Goal: Task Accomplishment & Management: Complete application form

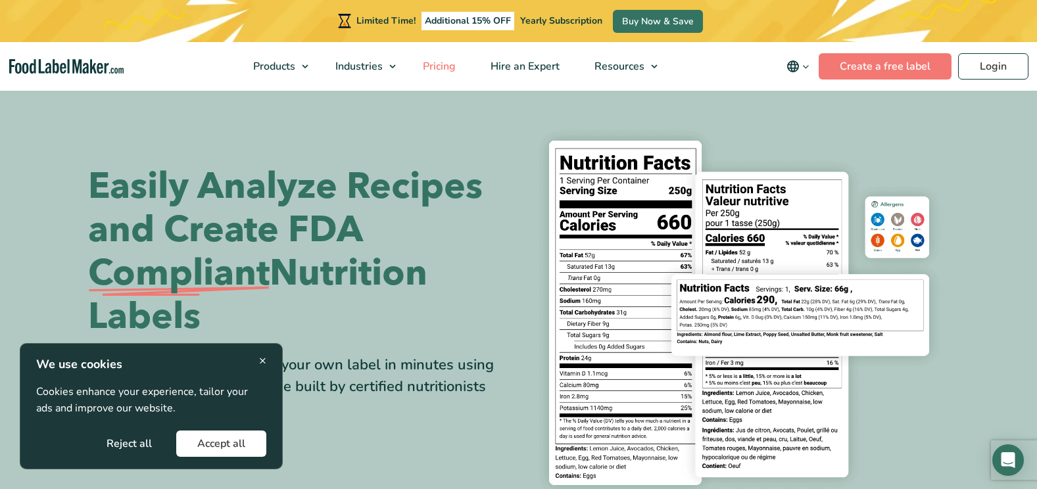
click at [445, 67] on span "Pricing" at bounding box center [438, 66] width 38 height 14
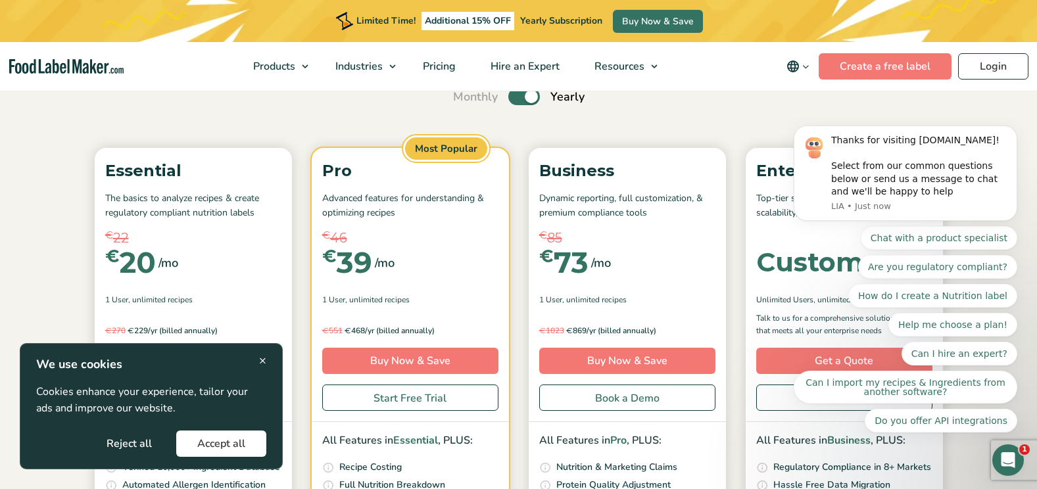
click at [1004, 127] on body "Thanks for visiting FoodLabelMaker.com! Select from our common questions below …" at bounding box center [905, 206] width 252 height 486
click at [1016, 133] on icon "Dismiss notification" at bounding box center [1013, 129] width 7 height 7
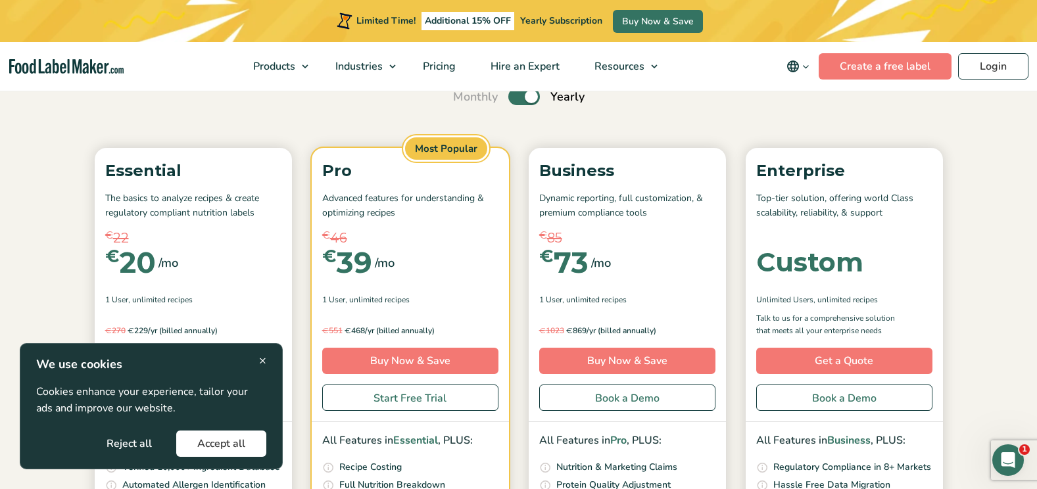
click at [1013, 191] on section "Simple Pricing For Everyone Monthly Toggle Yearly (6 Month Free + 2 Free Nutrit…" at bounding box center [518, 354] width 1037 height 794
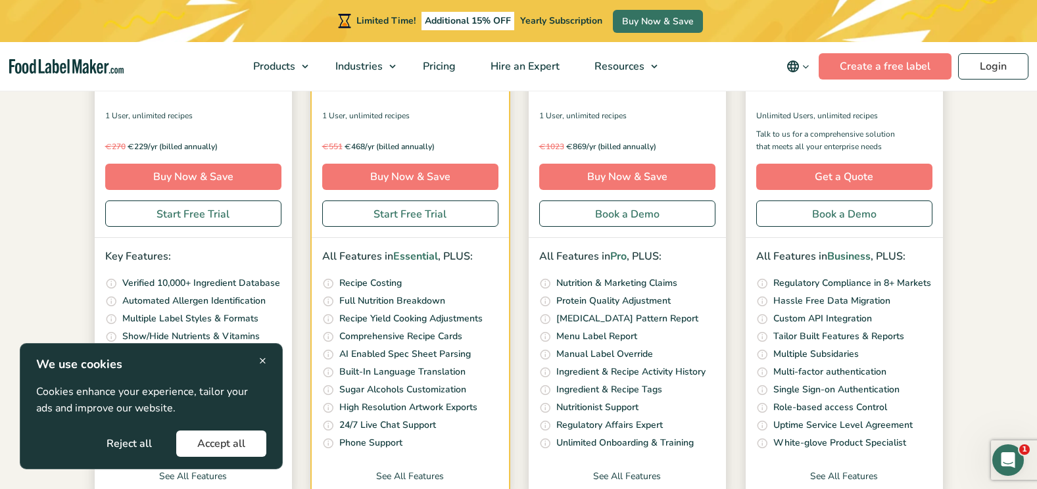
scroll to position [342, 0]
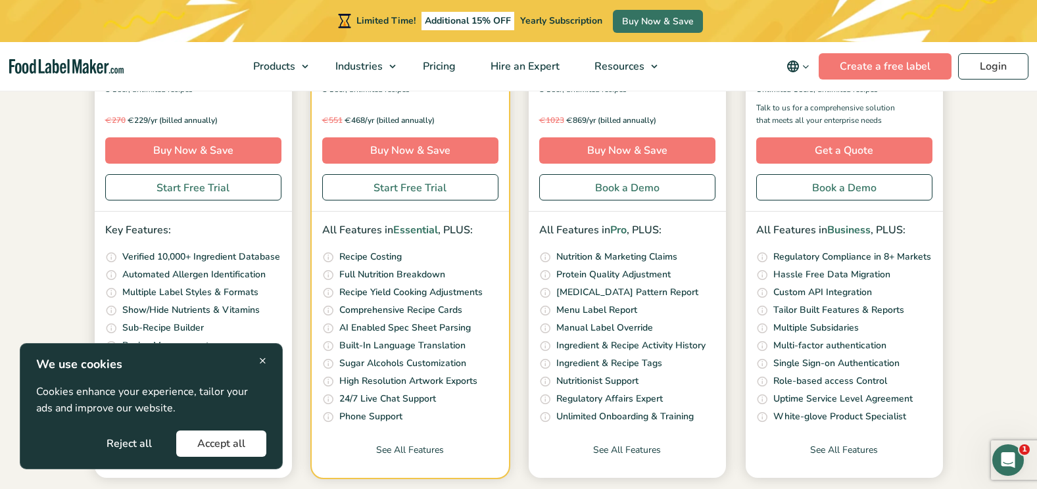
click at [261, 360] on span "×" at bounding box center [262, 361] width 7 height 18
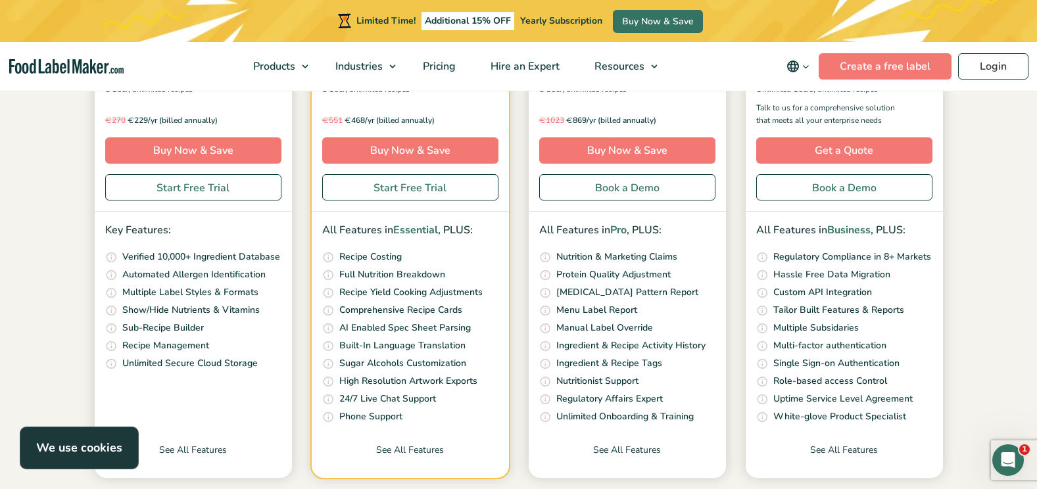
click at [1022, 266] on section "Simple Pricing For Everyone Monthly Toggle Yearly (6 Month Free + 2 Free Nutrit…" at bounding box center [518, 144] width 1037 height 794
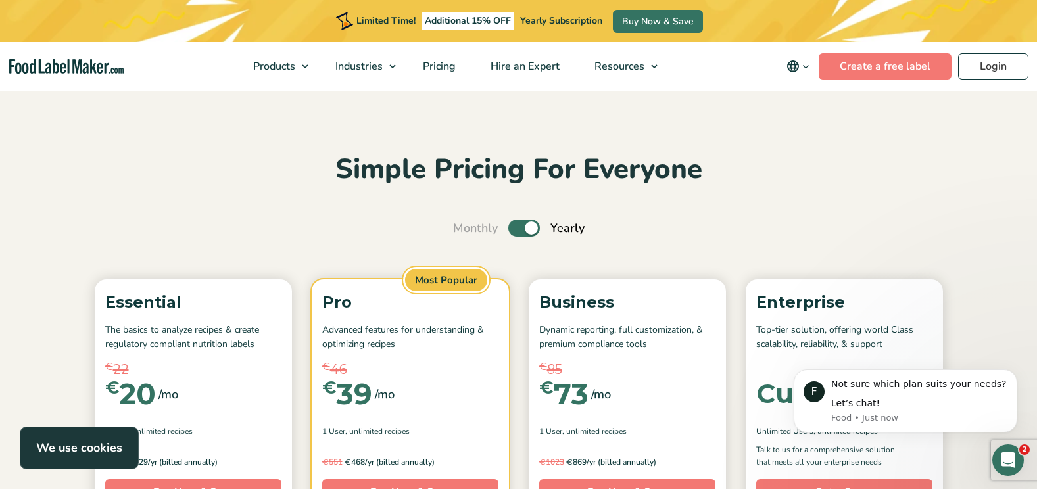
scroll to position [0, 0]
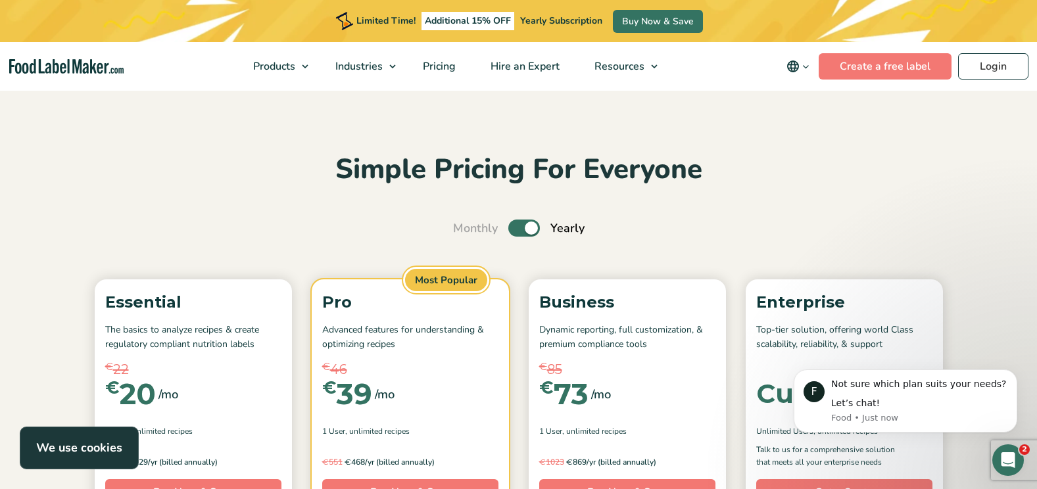
click at [523, 231] on label "Toggle" at bounding box center [524, 228] width 32 height 17
click at [464, 231] on input "Toggle" at bounding box center [460, 228] width 9 height 9
checkbox input "false"
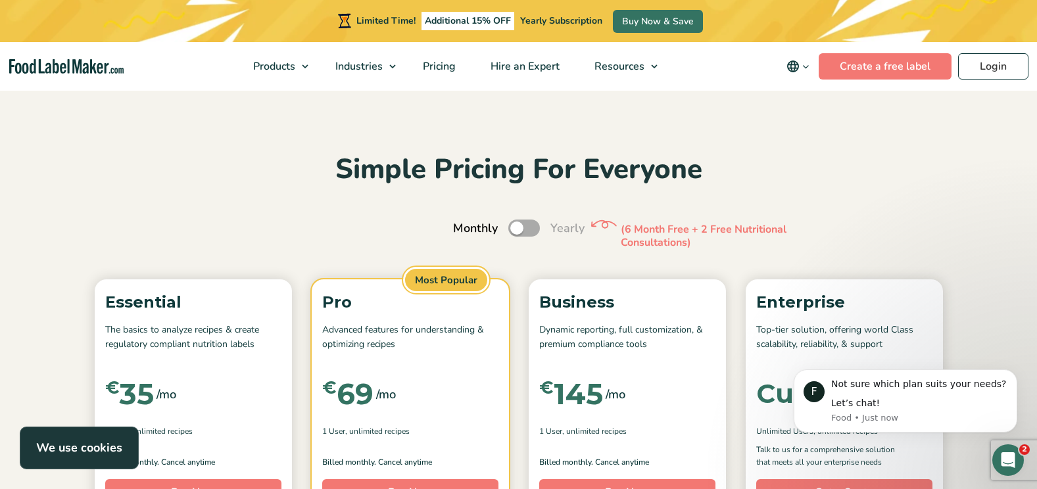
click at [710, 237] on p "(6 Month Free + 2 Free Nutritional Consultations)" at bounding box center [719, 237] width 197 height 28
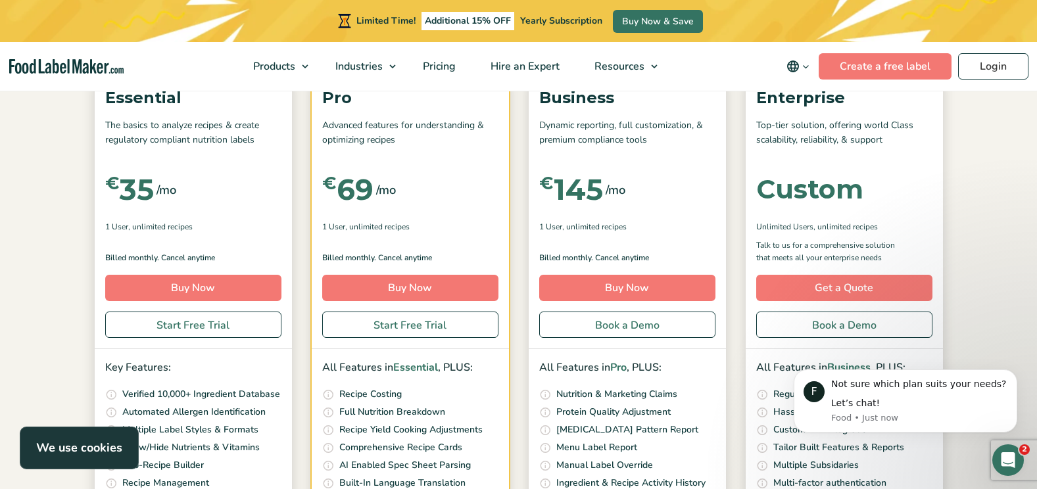
scroll to position [158, 0]
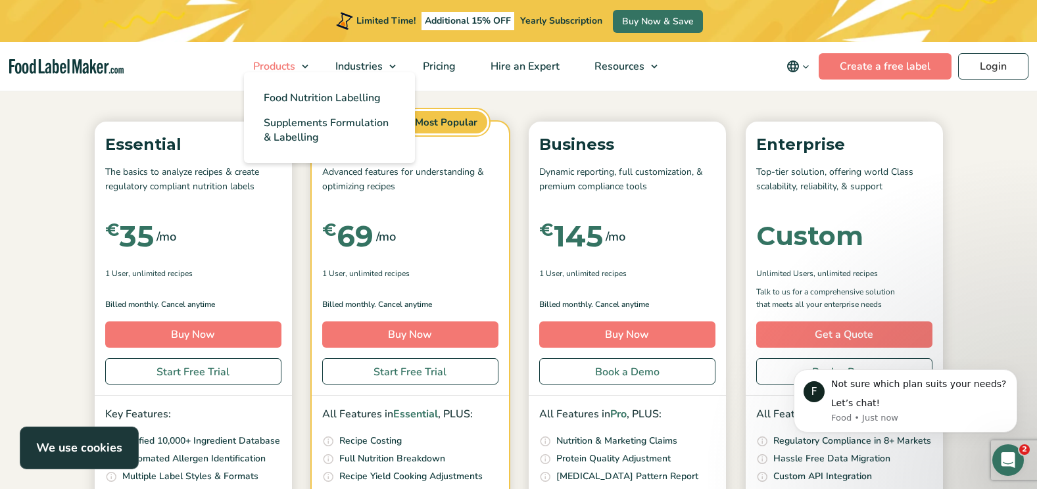
click at [281, 62] on span "Products" at bounding box center [272, 66] width 47 height 14
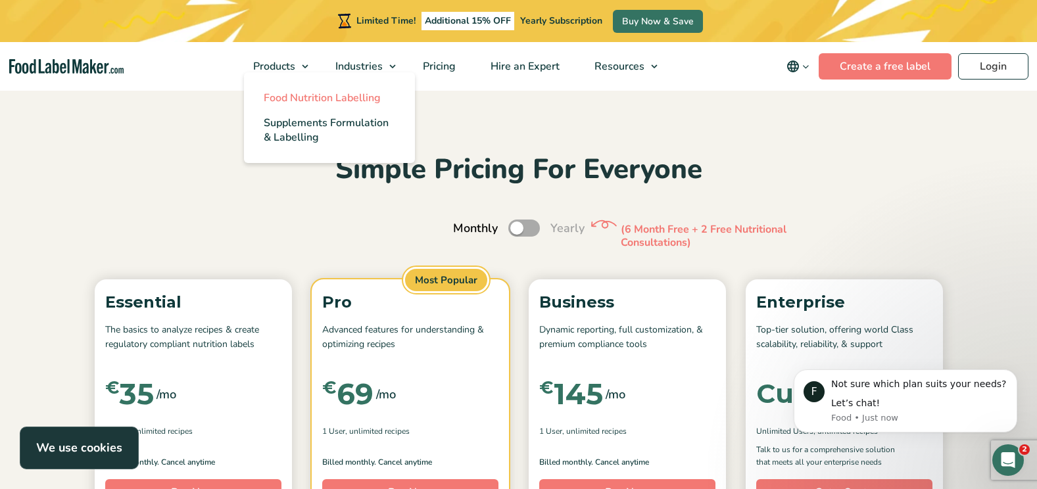
click at [295, 86] on link "Food Nutrition Labelling" at bounding box center [329, 97] width 171 height 25
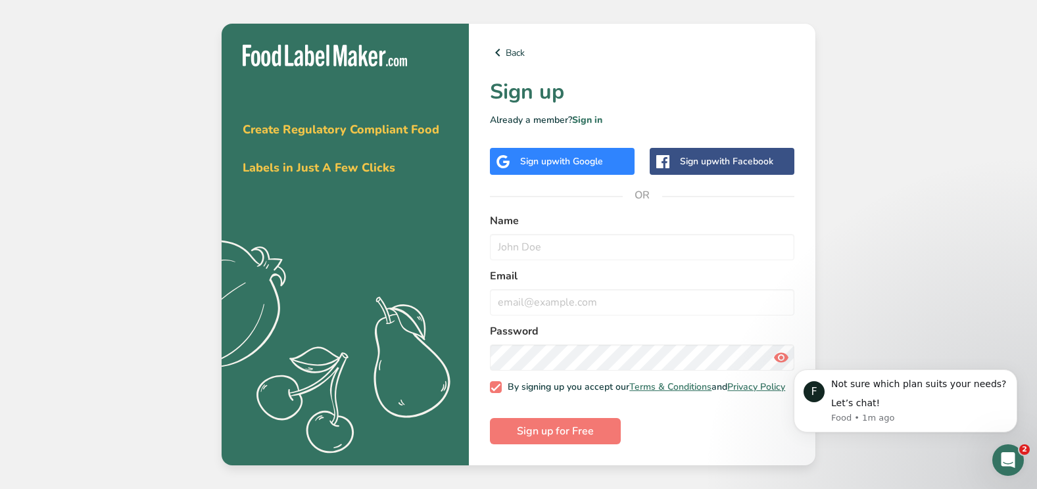
click at [591, 164] on div "Sign up with Google" at bounding box center [561, 162] width 83 height 14
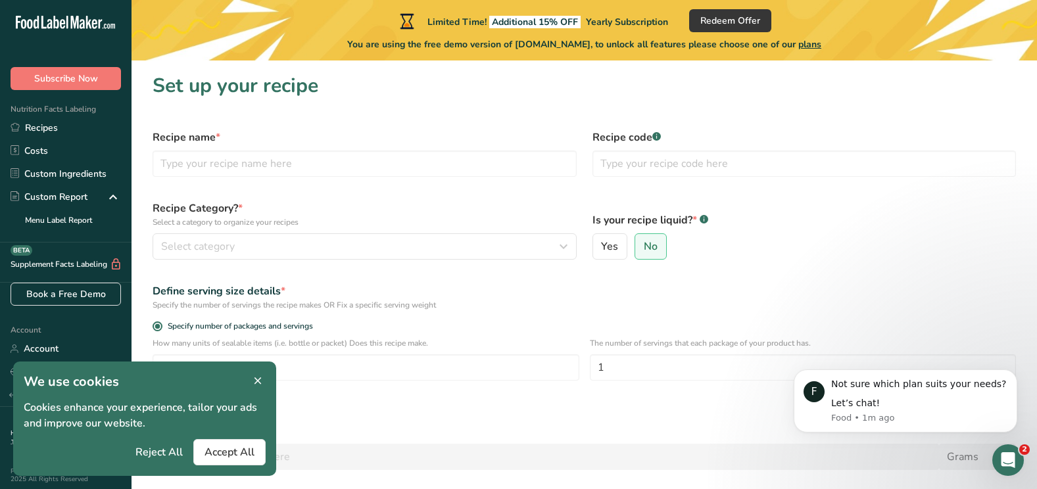
click at [258, 379] on icon at bounding box center [258, 381] width 12 height 18
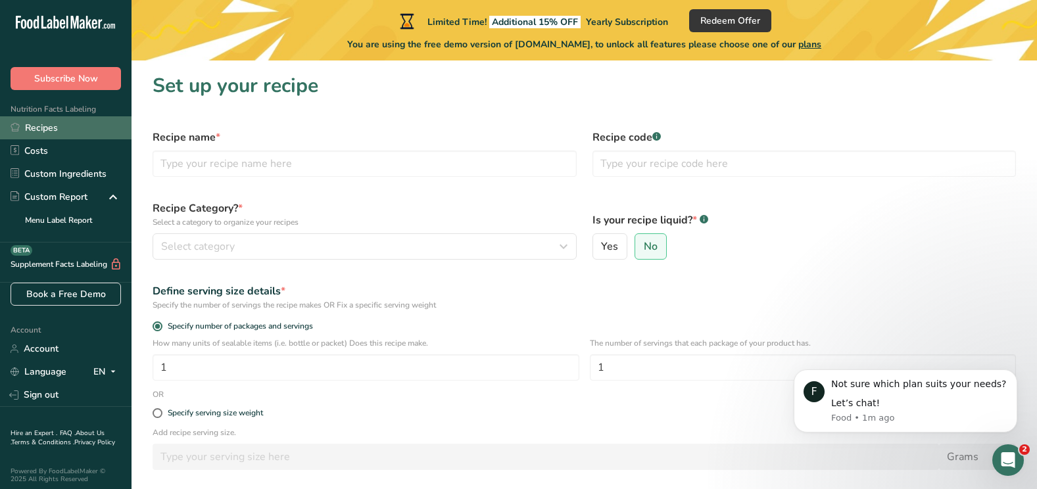
click at [66, 127] on link "Recipes" at bounding box center [66, 127] width 132 height 23
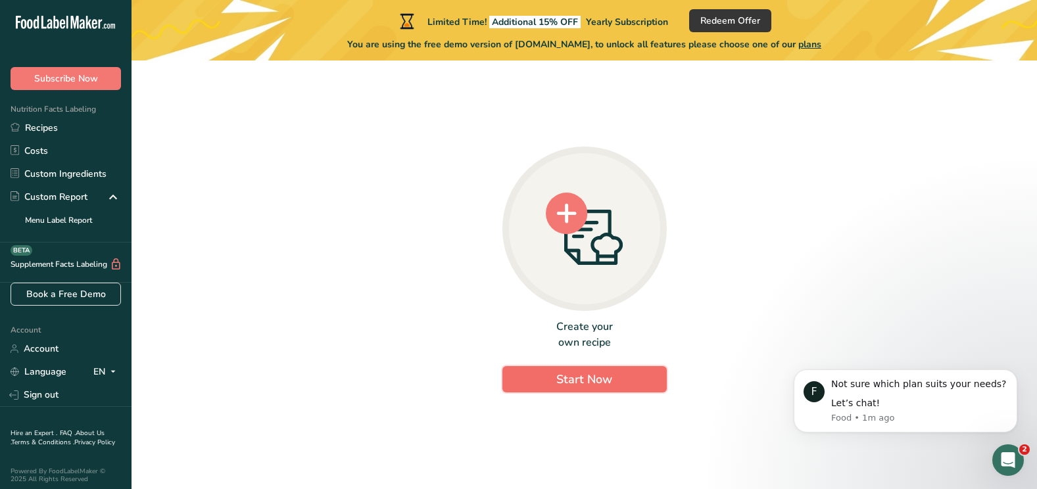
click at [552, 373] on button "Start Now" at bounding box center [584, 379] width 164 height 26
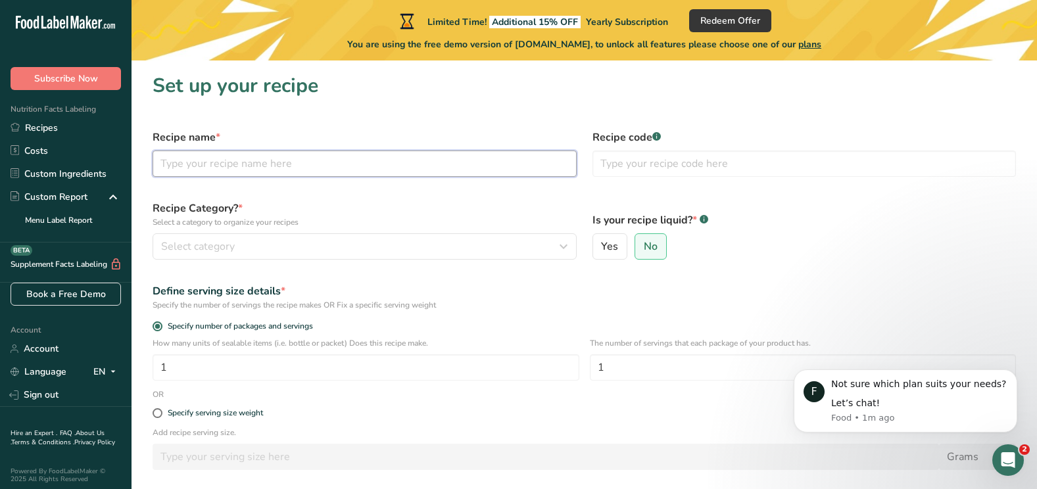
click at [383, 162] on input "text" at bounding box center [365, 164] width 424 height 26
type input "Witte basis"
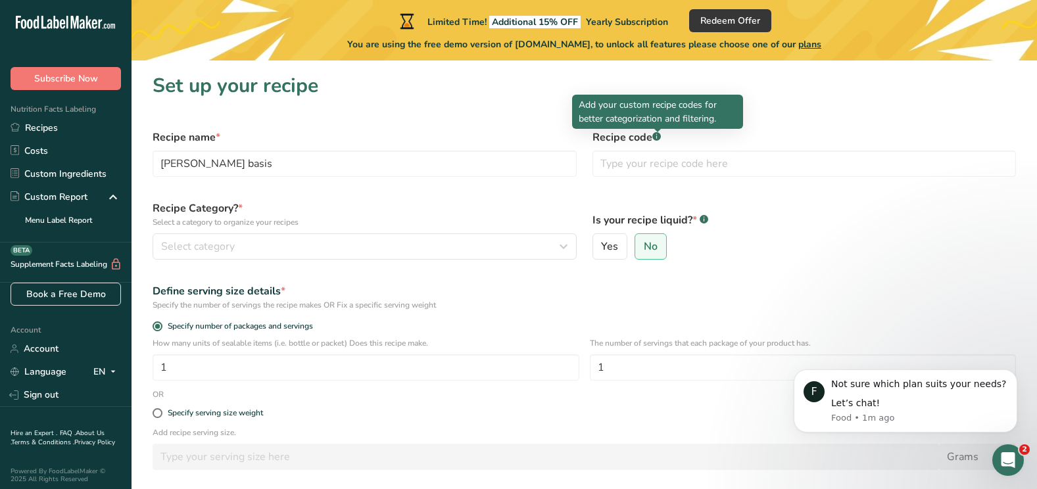
click at [660, 137] on rect at bounding box center [656, 136] width 9 height 9
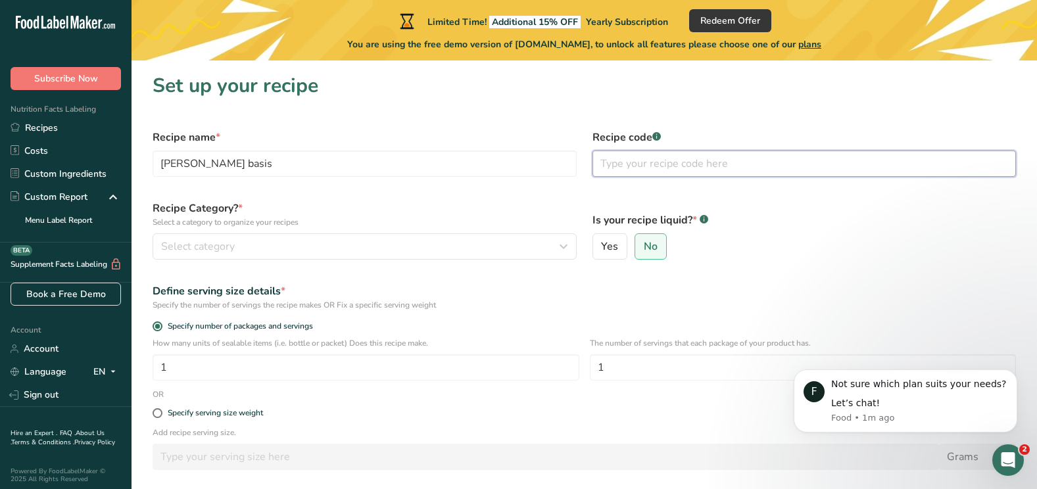
click at [642, 168] on input "text" at bounding box center [804, 164] width 424 height 26
type input "[PERSON_NAME] basis"
click at [455, 249] on div "Select category" at bounding box center [360, 247] width 399 height 16
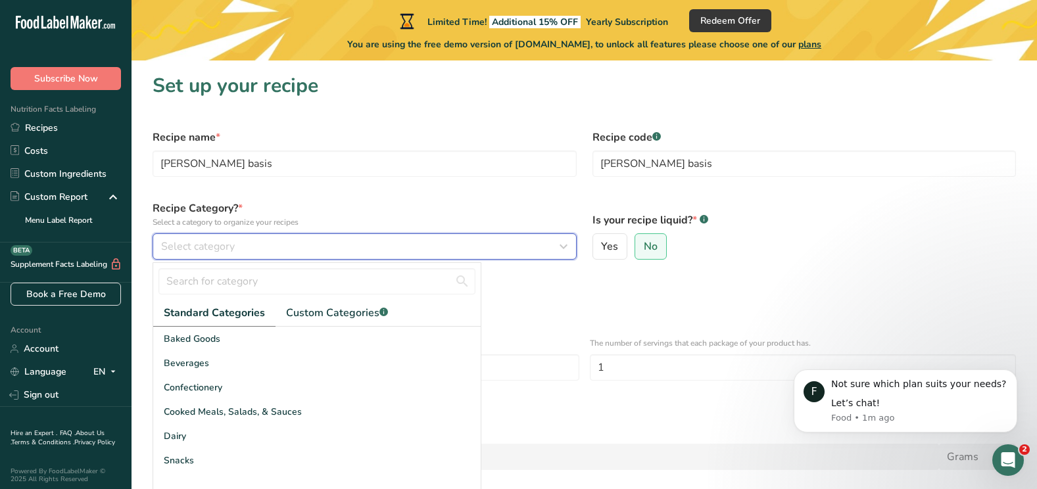
click at [455, 249] on div "Select category" at bounding box center [360, 247] width 399 height 16
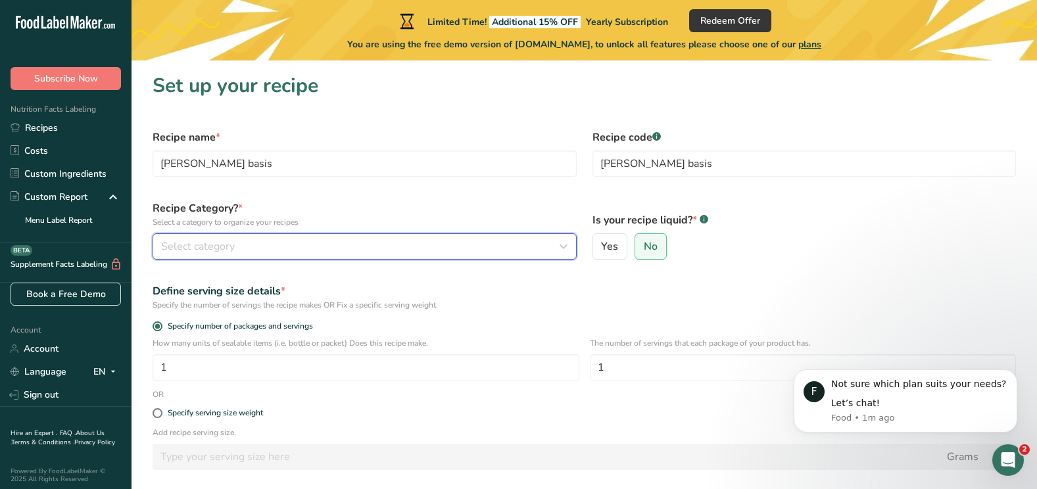
click at [437, 249] on div "Select category" at bounding box center [360, 247] width 399 height 16
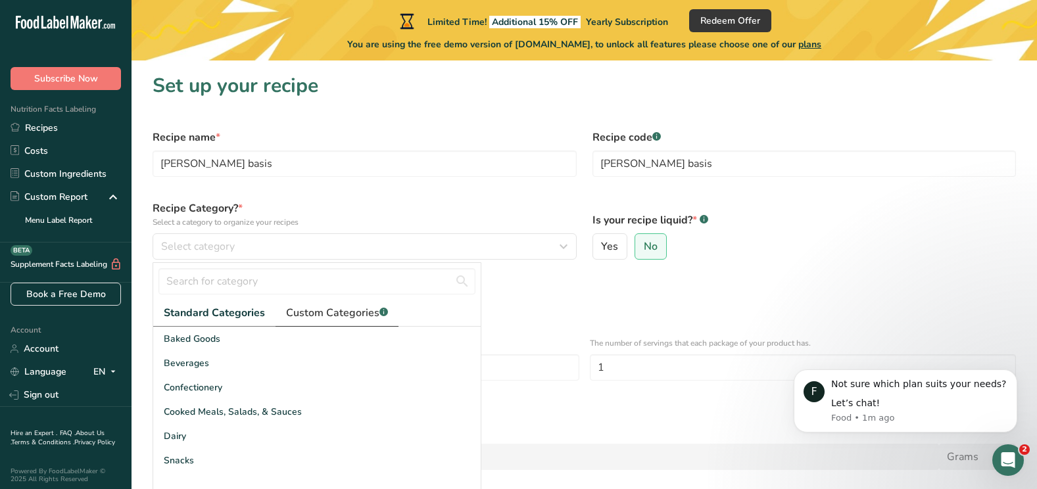
click at [340, 319] on span "Custom Categories .a-a{fill:#347362;}.b-a{fill:#fff;}" at bounding box center [337, 313] width 102 height 16
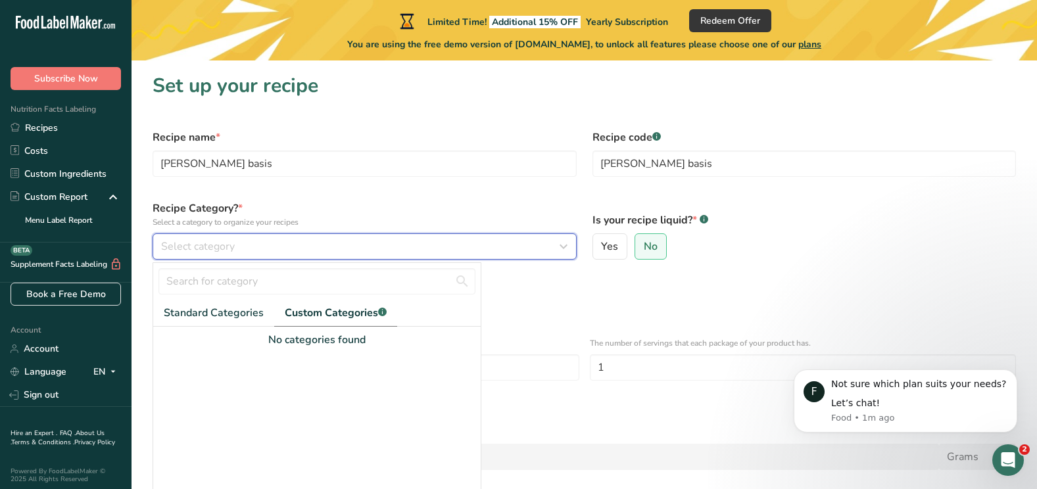
click at [331, 245] on div "Select category" at bounding box center [360, 247] width 399 height 16
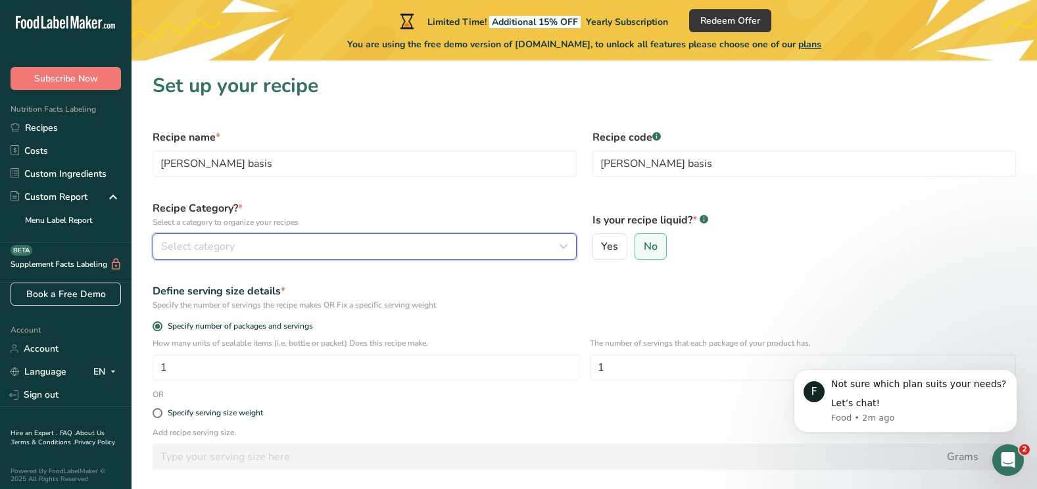
click at [385, 254] on button "Select category" at bounding box center [365, 246] width 424 height 26
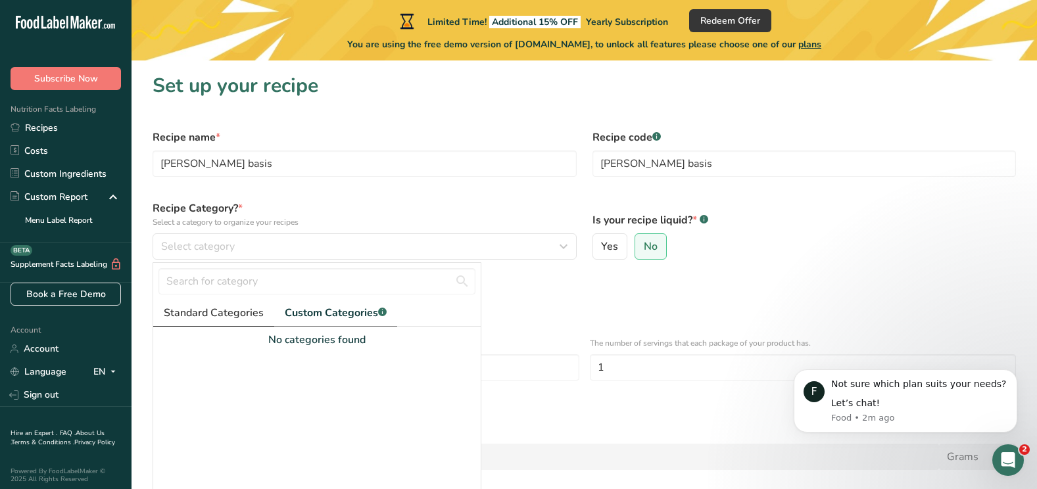
click at [199, 317] on span "Standard Categories" at bounding box center [214, 313] width 100 height 16
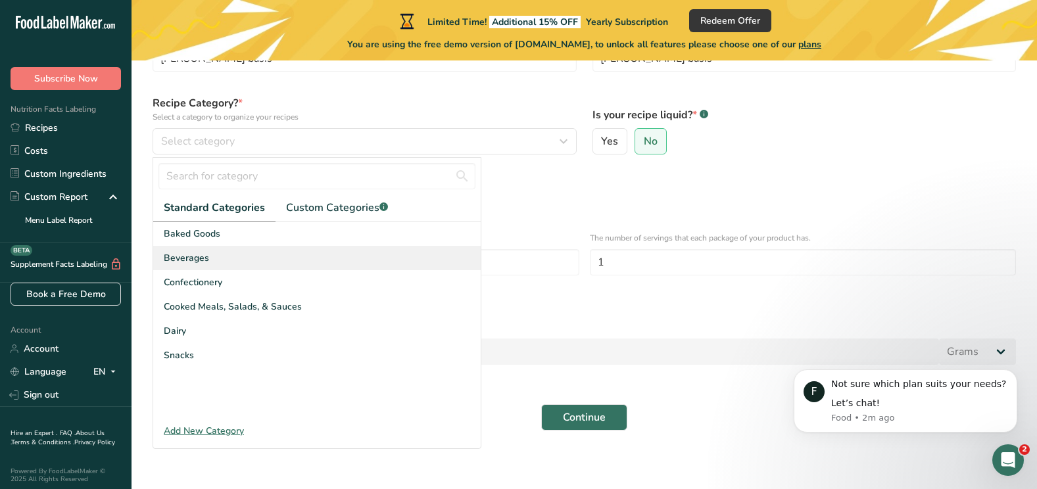
scroll to position [110, 0]
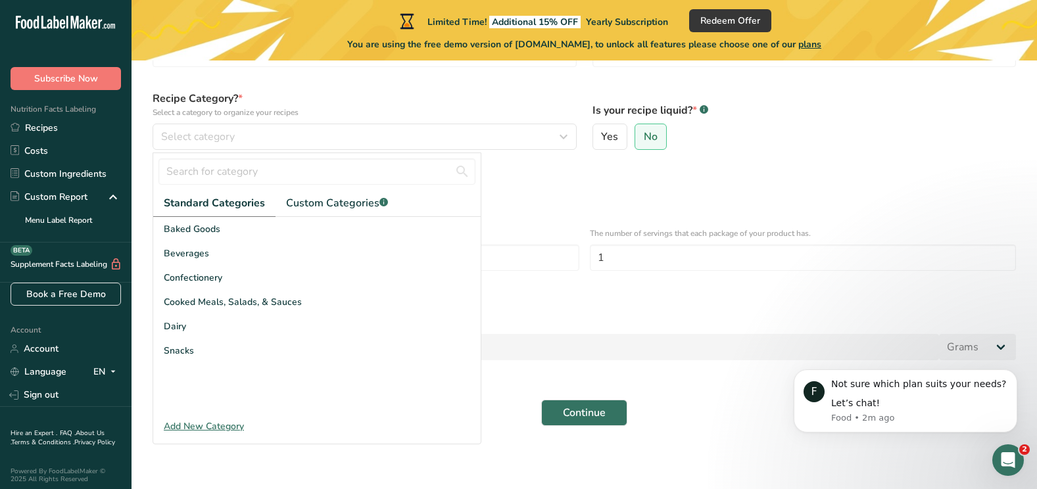
drag, startPoint x: 226, startPoint y: 433, endPoint x: 239, endPoint y: 420, distance: 19.1
click at [239, 420] on div "Standard Categories Custom Categories .a-a{fill:#347362;}.b-a{fill:#fff;} Baked…" at bounding box center [317, 299] width 329 height 292
click at [239, 420] on div "Add New Category" at bounding box center [316, 427] width 327 height 14
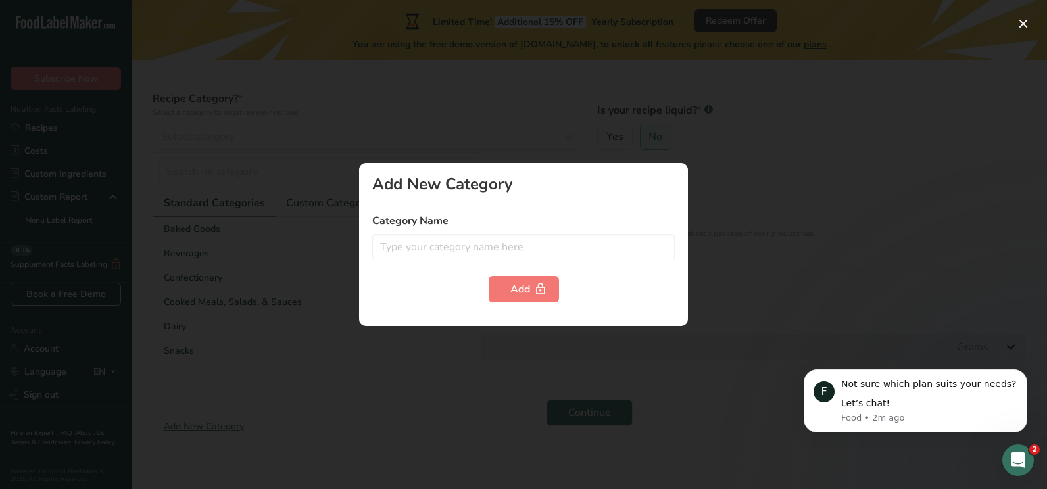
click at [239, 420] on div at bounding box center [523, 244] width 1047 height 489
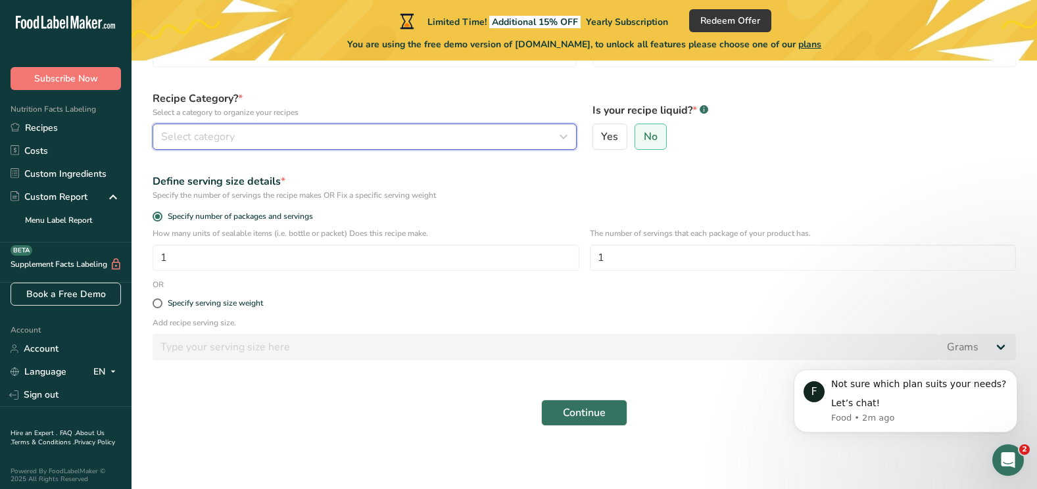
click at [337, 137] on div "Select category" at bounding box center [360, 137] width 399 height 16
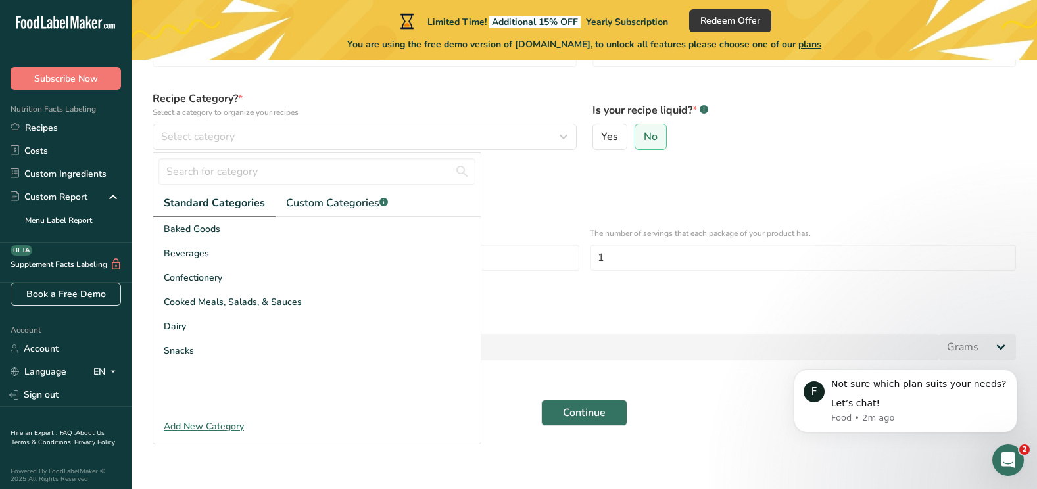
click at [178, 421] on div "Add New Category" at bounding box center [316, 427] width 327 height 14
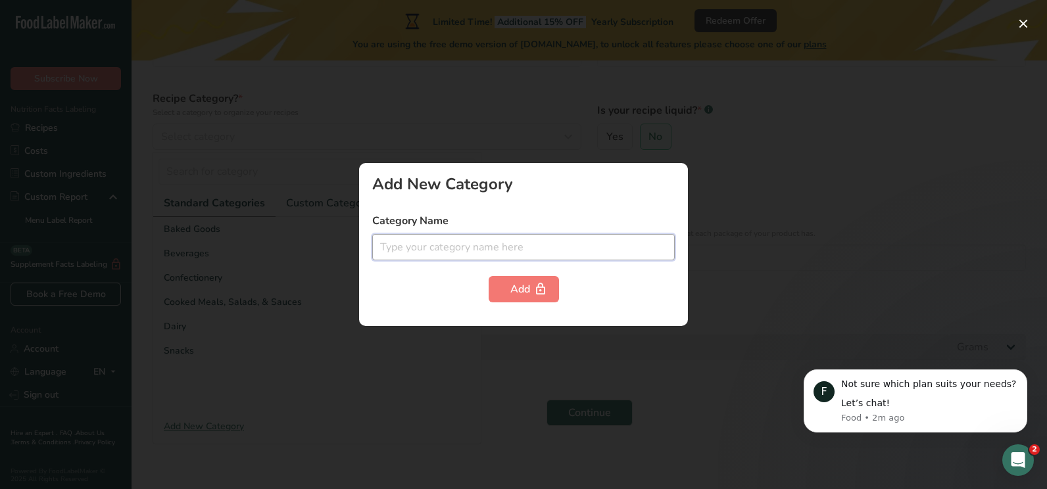
click at [474, 249] on input "text" at bounding box center [523, 247] width 302 height 26
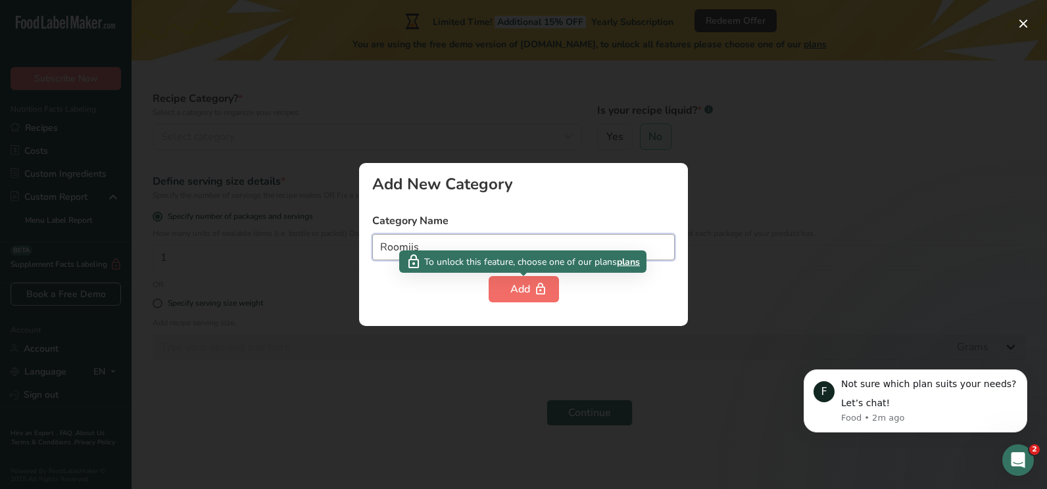
type input "Roomijs"
click at [539, 292] on icon "button" at bounding box center [540, 289] width 13 height 20
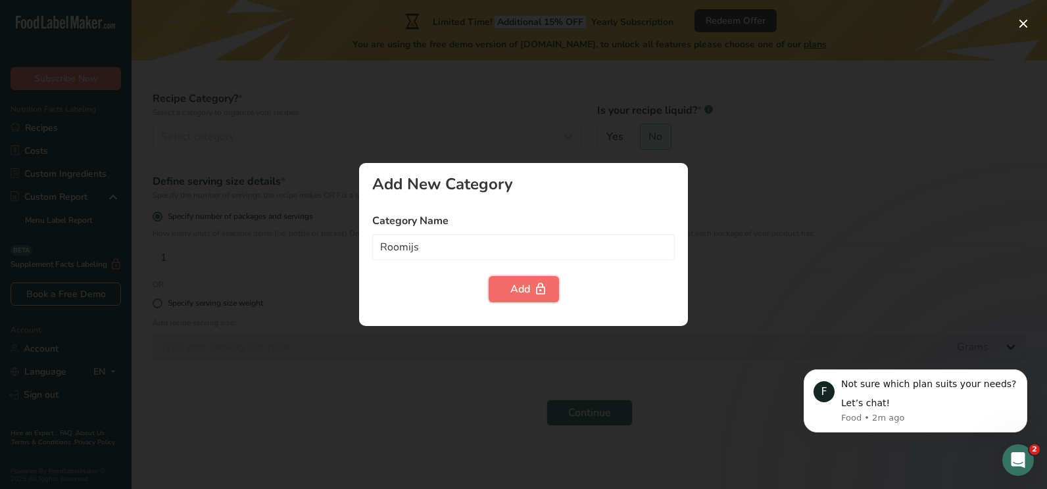
click at [517, 291] on div "Add" at bounding box center [523, 289] width 27 height 16
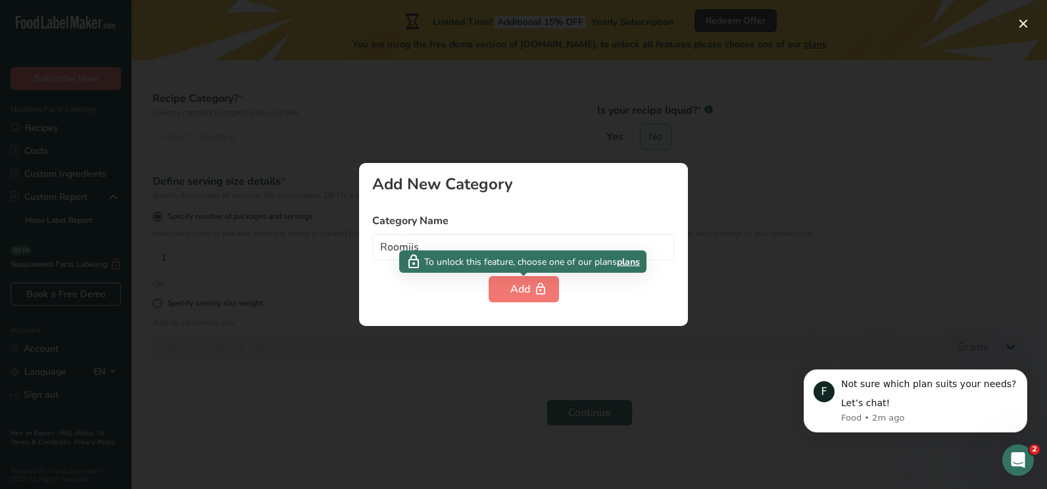
click at [635, 262] on span "plans" at bounding box center [628, 262] width 23 height 14
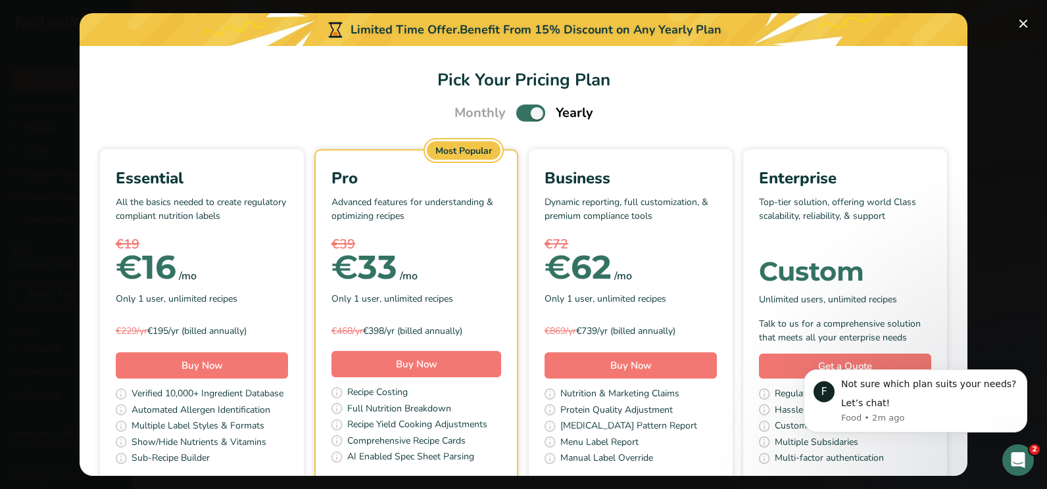
click at [1021, 22] on button "Pick Your Pricing Plan Modal" at bounding box center [1023, 23] width 21 height 21
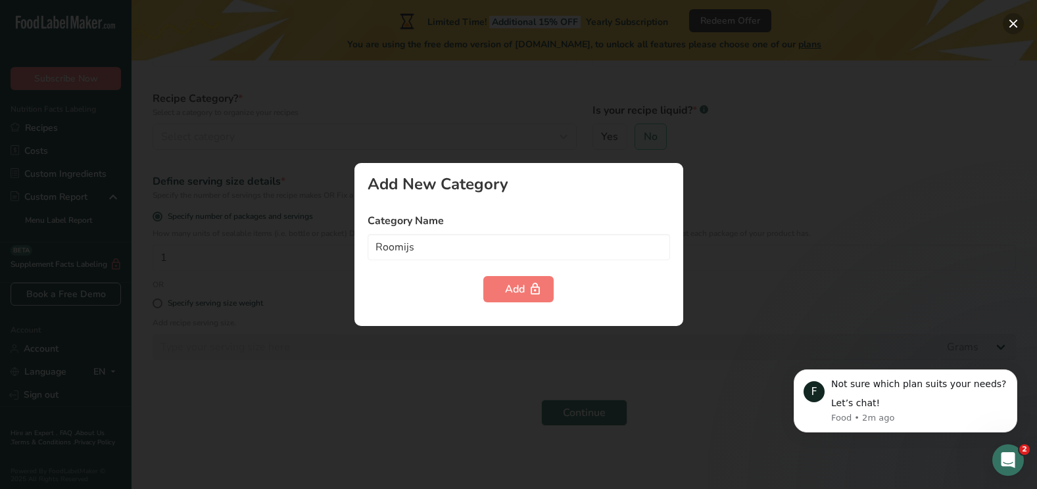
click at [1019, 21] on button "button" at bounding box center [1013, 23] width 21 height 21
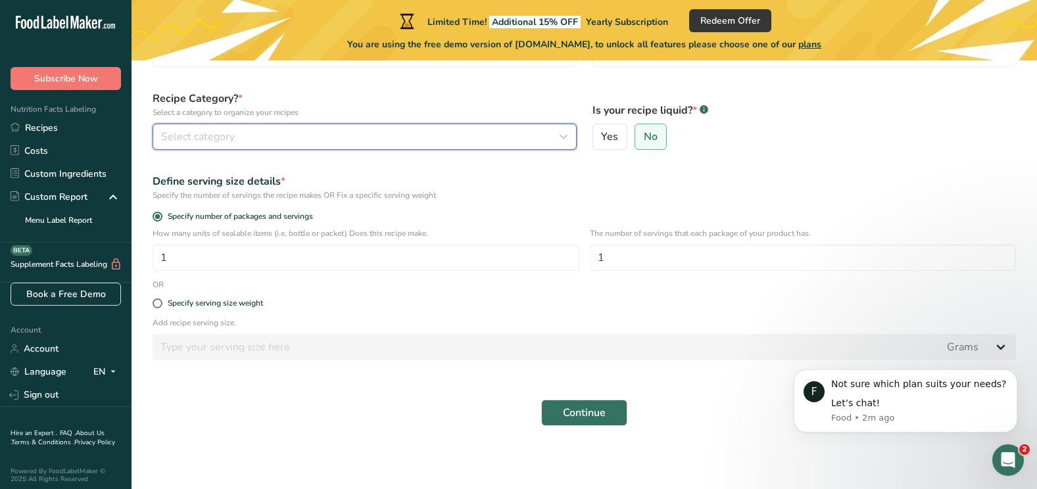
click at [553, 146] on button "Select category" at bounding box center [365, 137] width 424 height 26
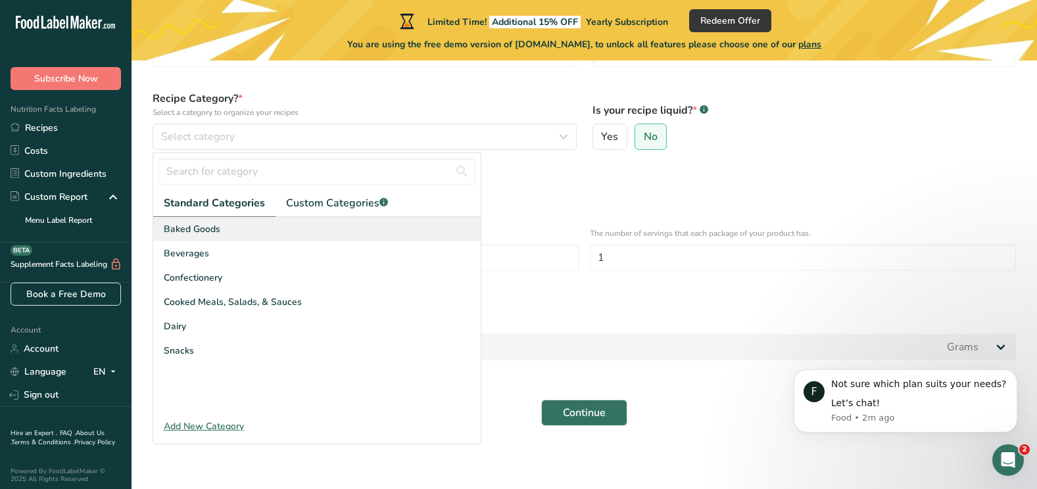
click at [284, 223] on div "Baked Goods" at bounding box center [316, 229] width 327 height 24
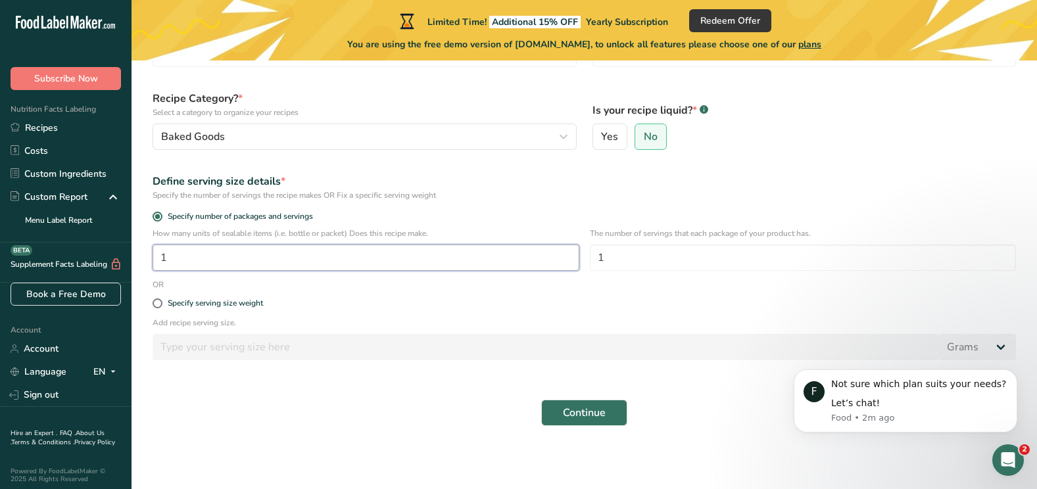
click at [421, 251] on input "1" at bounding box center [366, 258] width 427 height 26
click at [461, 203] on div "Define serving size details * Specify the number of servings the recipe makes O…" at bounding box center [584, 187] width 879 height 43
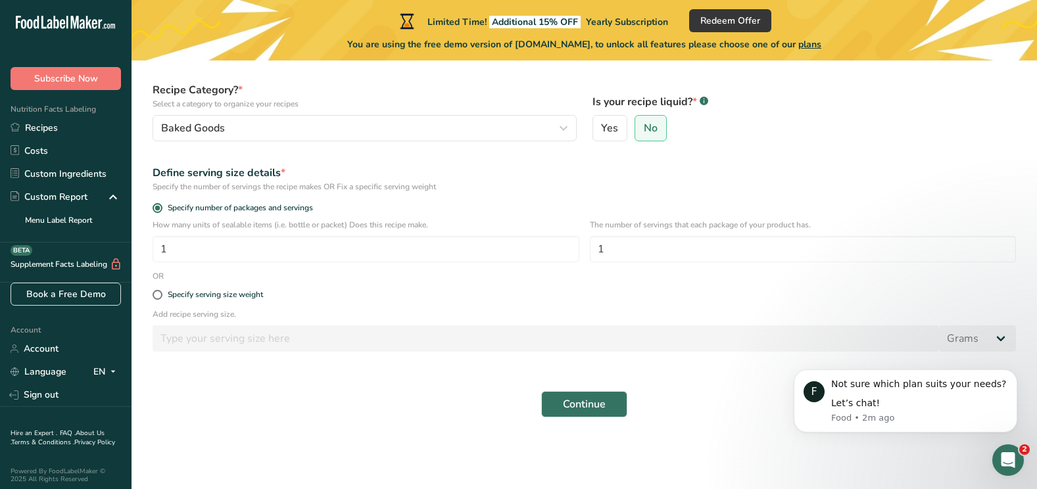
scroll to position [126, 0]
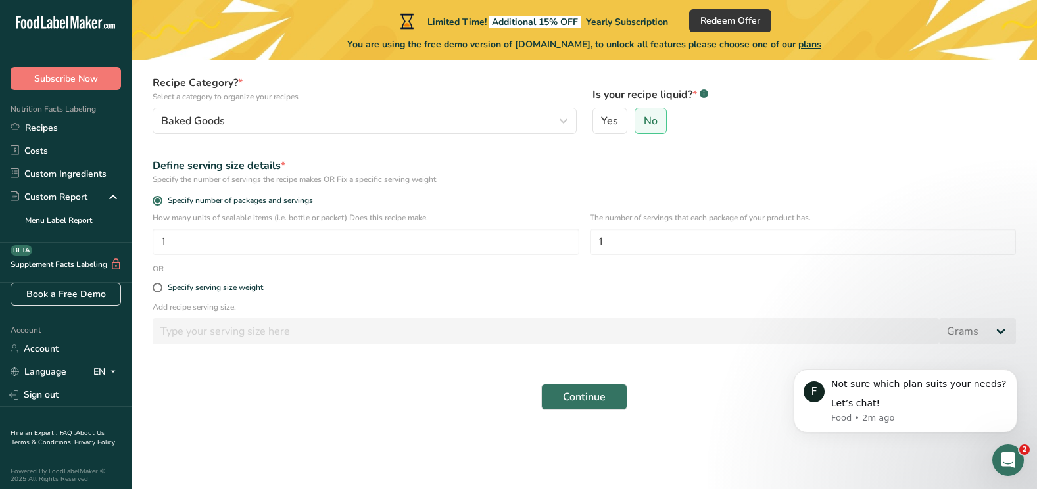
drag, startPoint x: 446, startPoint y: 180, endPoint x: 151, endPoint y: 158, distance: 296.7
click at [151, 158] on div "Define serving size details * Specify the number of servings the recipe makes O…" at bounding box center [584, 171] width 879 height 43
copy div "Define serving size details * Specify the number of servings the recipe makes O…"
click at [155, 283] on span at bounding box center [158, 288] width 10 height 10
click at [155, 283] on input "Specify serving size weight" at bounding box center [157, 287] width 9 height 9
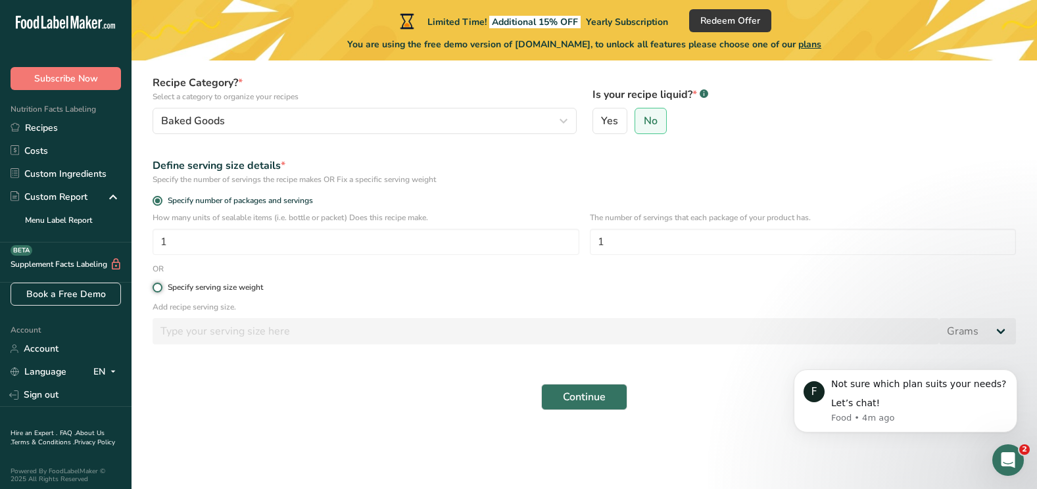
radio input "true"
radio input "false"
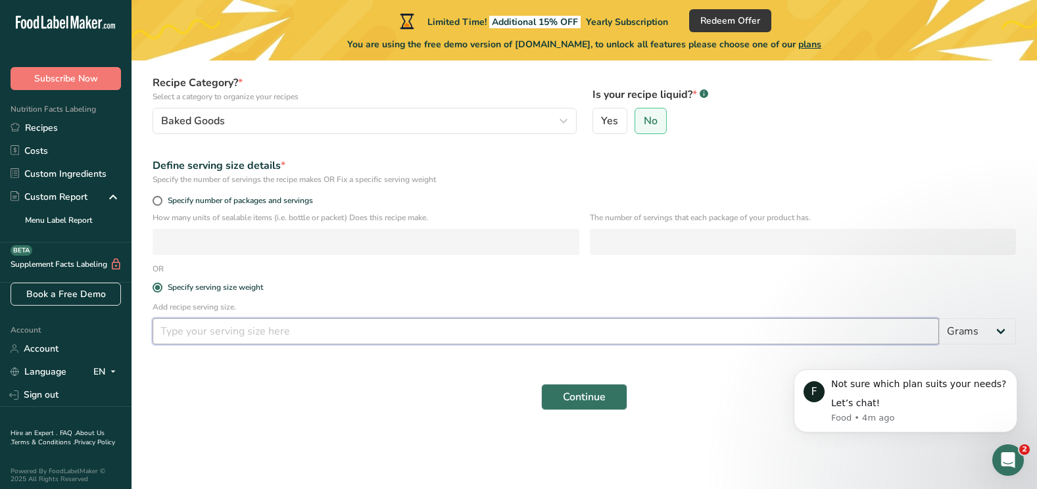
click at [210, 339] on input "number" at bounding box center [546, 331] width 786 height 26
type input "100"
click at [340, 287] on label "Specify serving size weight" at bounding box center [584, 288] width 863 height 10
click at [161, 287] on input "Specify serving size weight" at bounding box center [157, 287] width 9 height 9
drag, startPoint x: 243, startPoint y: 308, endPoint x: 150, endPoint y: 302, distance: 93.6
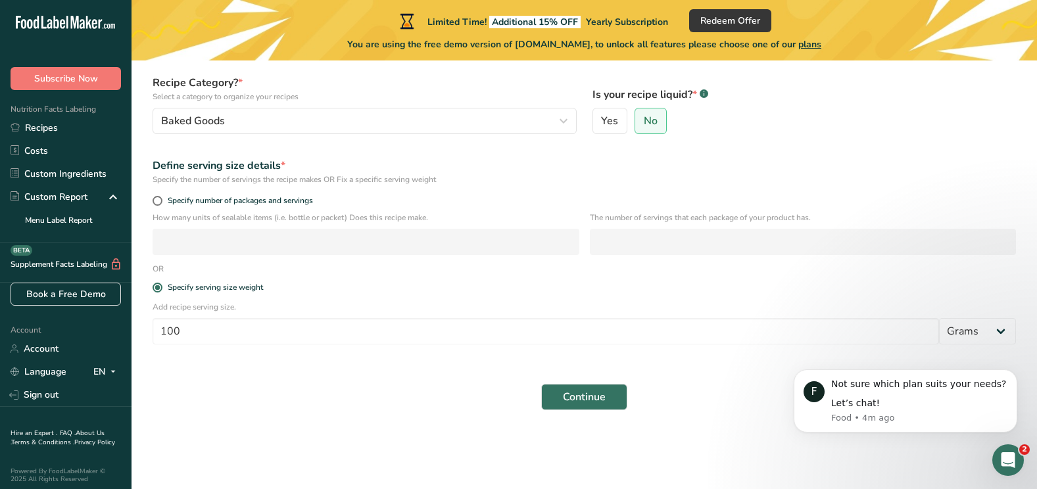
click at [150, 302] on div "Add recipe serving size. 100 Grams kg mg mcg lb oz l mL fl oz tbsp tsp cup qt g…" at bounding box center [584, 326] width 879 height 51
copy p "Add recipe serving size."
click at [576, 398] on span "Continue" at bounding box center [584, 397] width 43 height 16
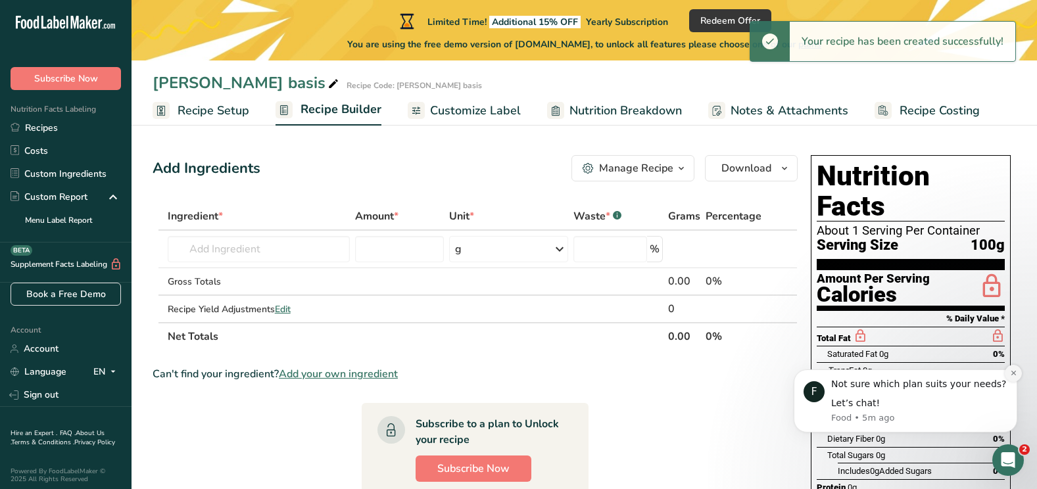
click at [1011, 377] on button "Dismiss notification" at bounding box center [1013, 373] width 17 height 17
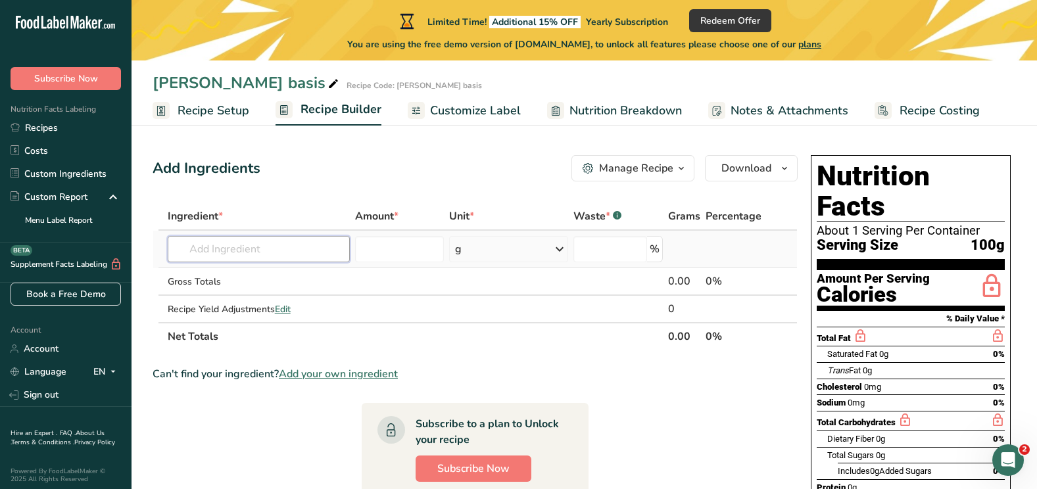
click at [274, 254] on input "text" at bounding box center [259, 249] width 182 height 26
type input "volle melk"
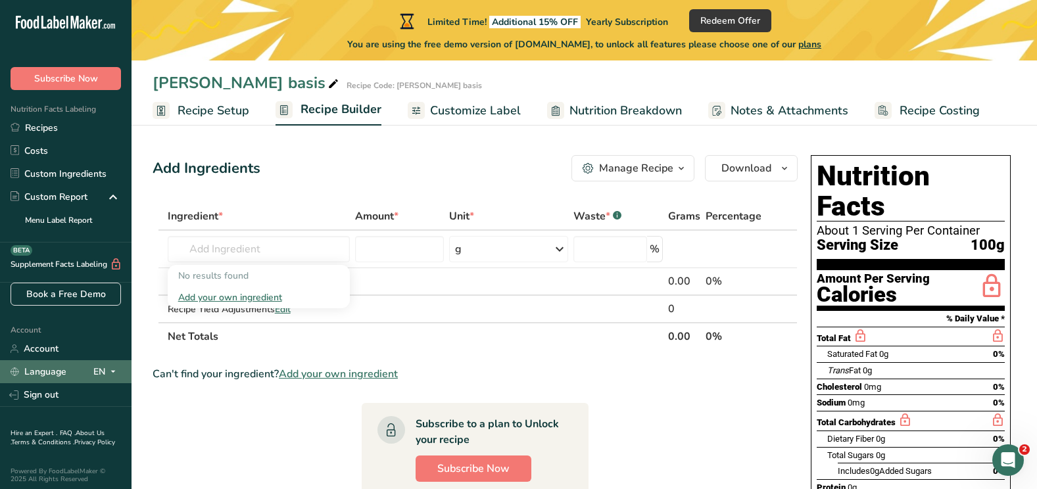
click at [108, 371] on icon at bounding box center [113, 372] width 11 height 16
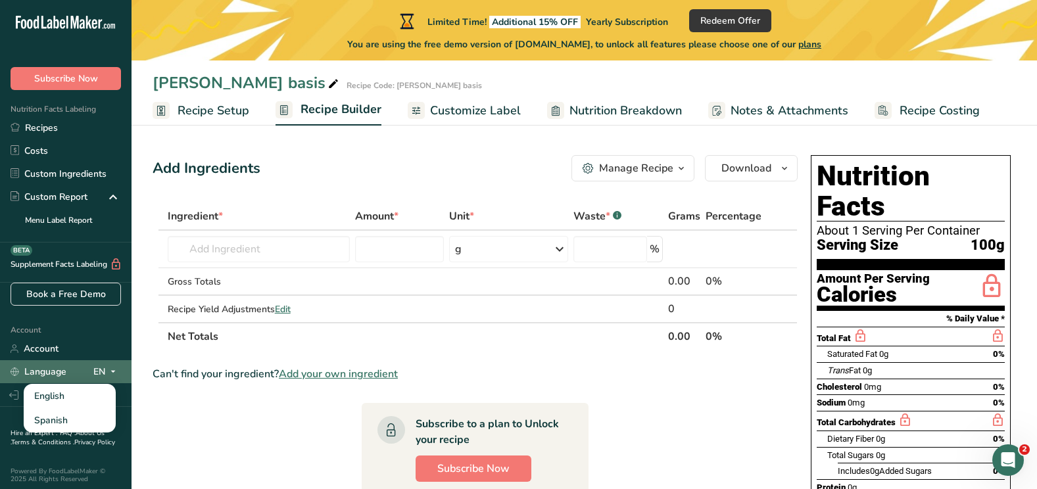
click at [108, 371] on icon at bounding box center [113, 372] width 11 height 16
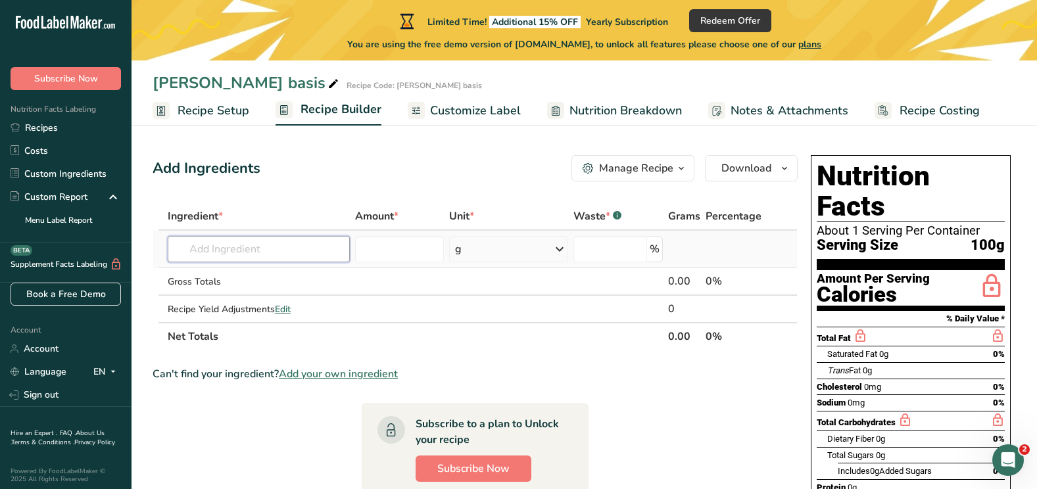
click at [274, 247] on input "text" at bounding box center [259, 249] width 182 height 26
type input "Volle melk"
click at [258, 297] on div "Add your own ingredient" at bounding box center [258, 298] width 161 height 14
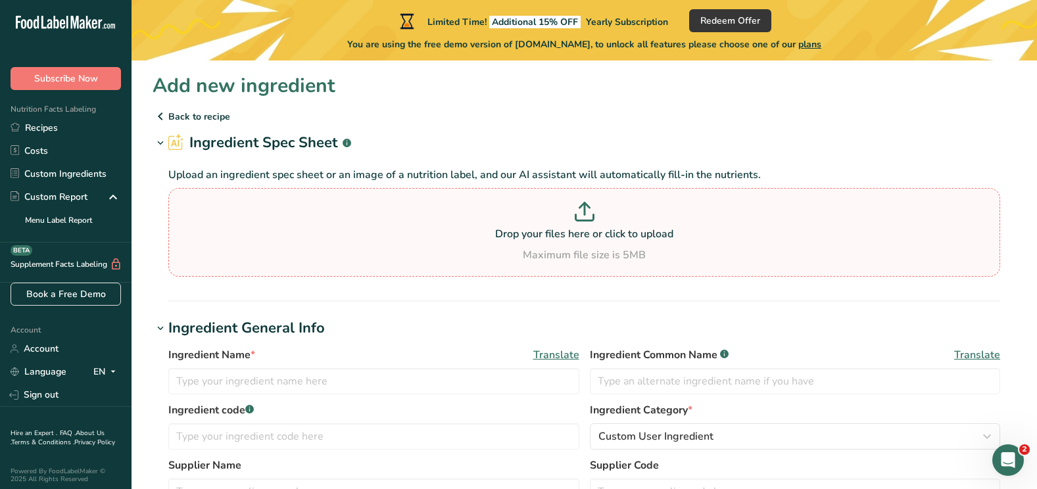
click at [565, 236] on p "Drop your files here or click to upload" at bounding box center [584, 234] width 825 height 16
click at [565, 236] on input "Drop your files here or click to upload Maximum file size is 5MB" at bounding box center [584, 232] width 832 height 89
type input "C:\fakepath\Fiocc.pdf"
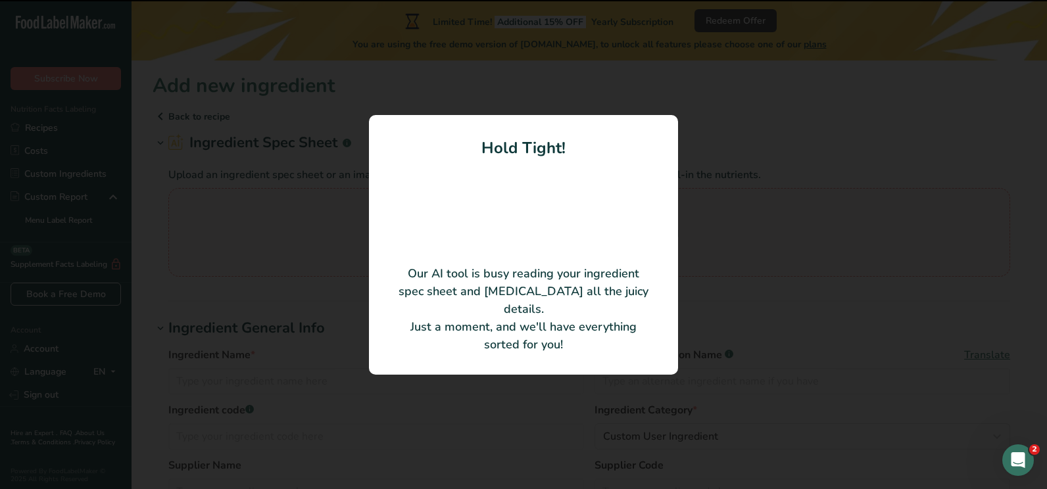
type input "BASE FIOCC"
type input "PRE GEL S.P.A."
type input "ST-15008"
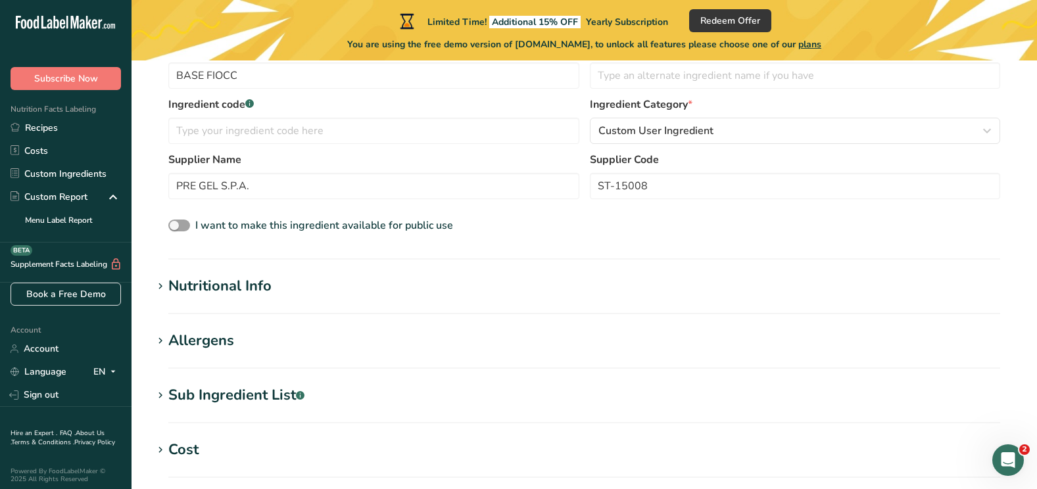
scroll to position [273, 0]
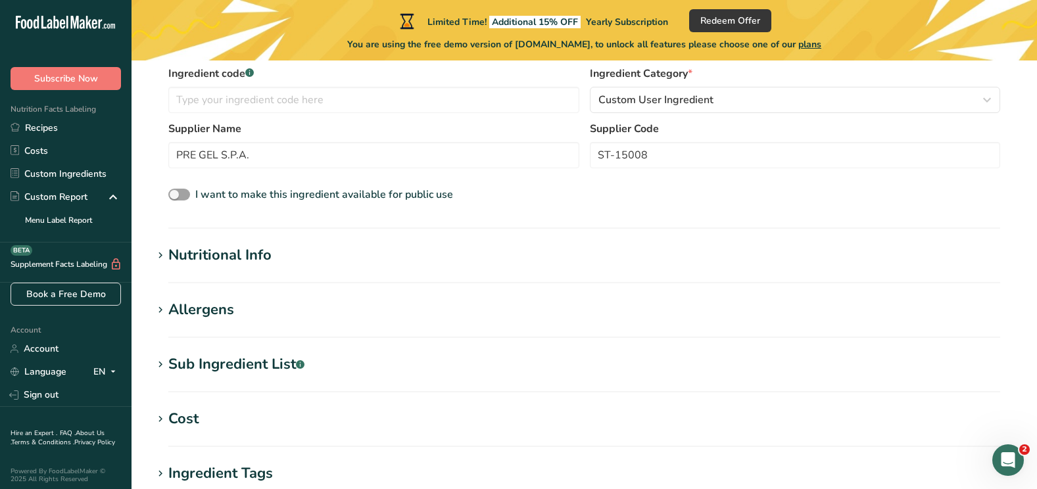
click at [233, 270] on section "Nutritional Info Serving Size .a-a{fill:#347362;}.b-a{fill:#fff;} Add ingredien…" at bounding box center [584, 264] width 863 height 39
click at [176, 256] on div "Nutritional Info" at bounding box center [219, 256] width 103 height 22
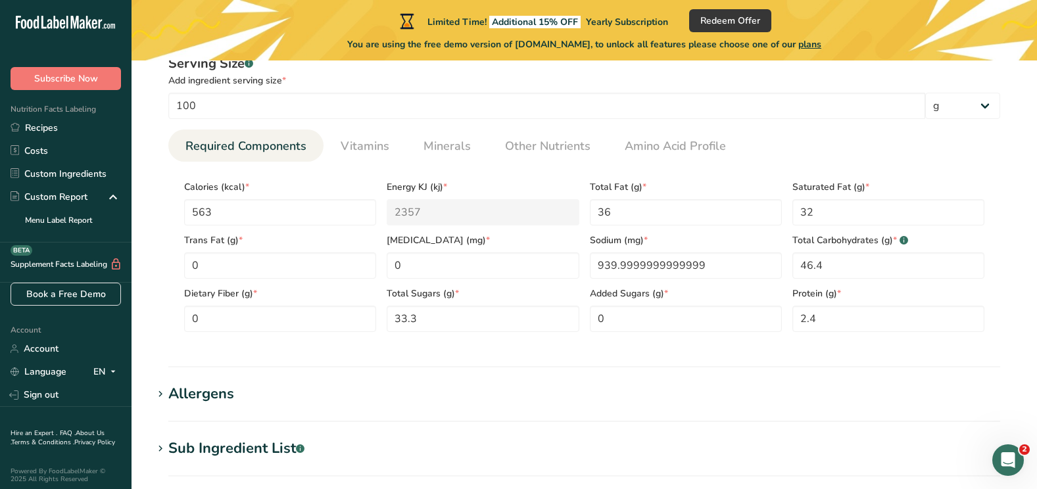
scroll to position [572, 0]
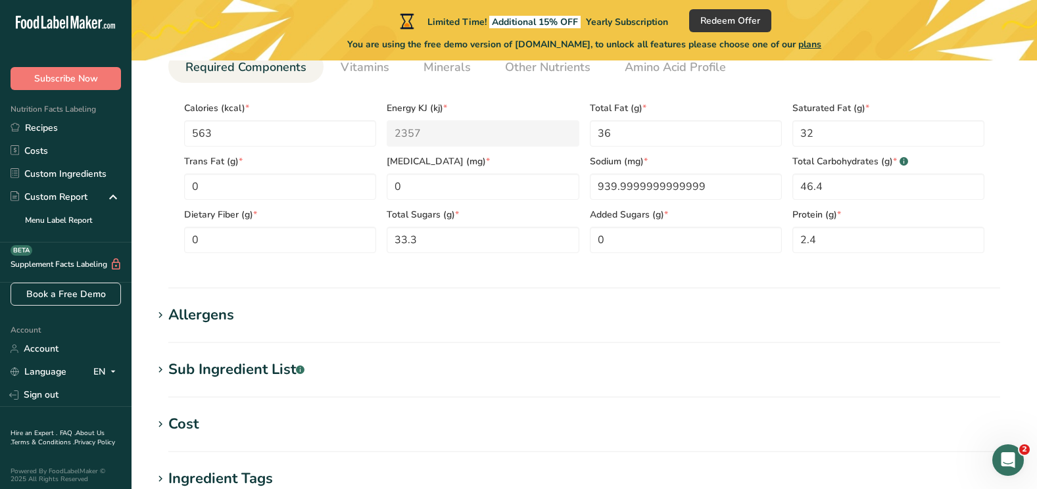
click at [208, 317] on div "Allergens" at bounding box center [201, 315] width 66 height 22
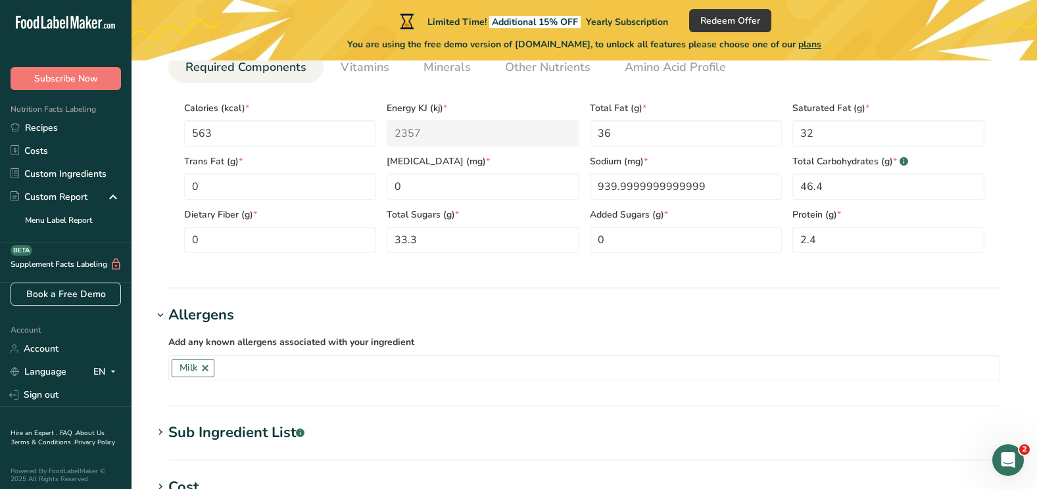
click at [208, 429] on div "Sub Ingredient List .a-a{fill:#347362;}.b-a{fill:#fff;}" at bounding box center [236, 433] width 136 height 22
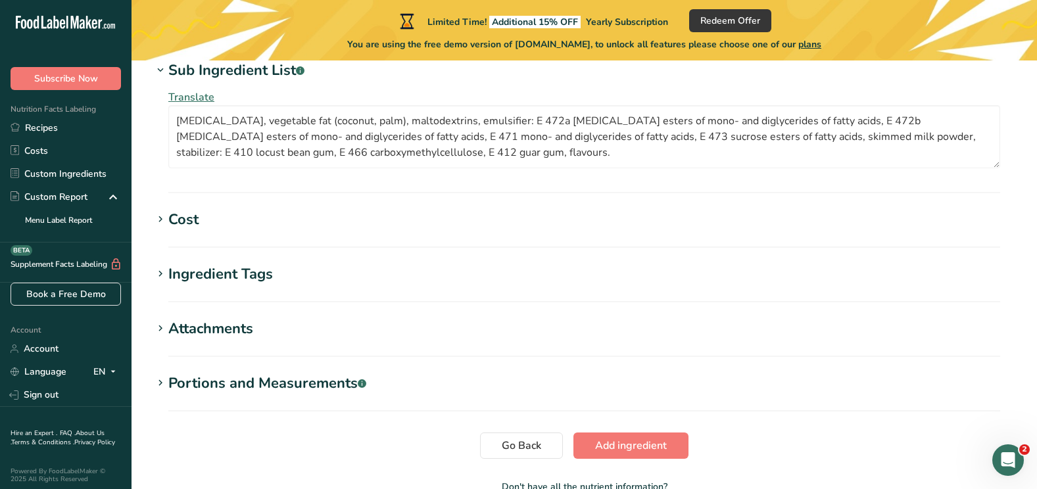
scroll to position [936, 0]
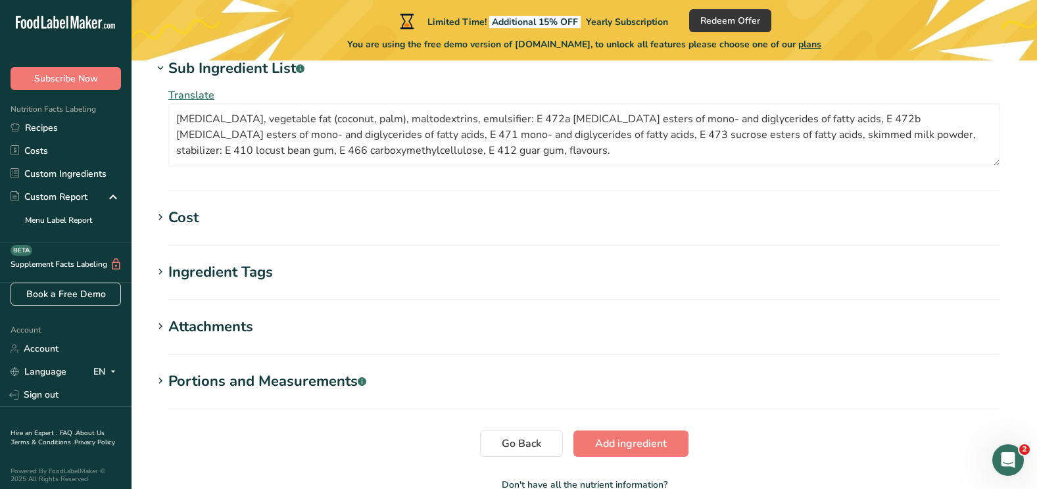
click at [239, 281] on div "Ingredient Tags" at bounding box center [220, 273] width 105 height 22
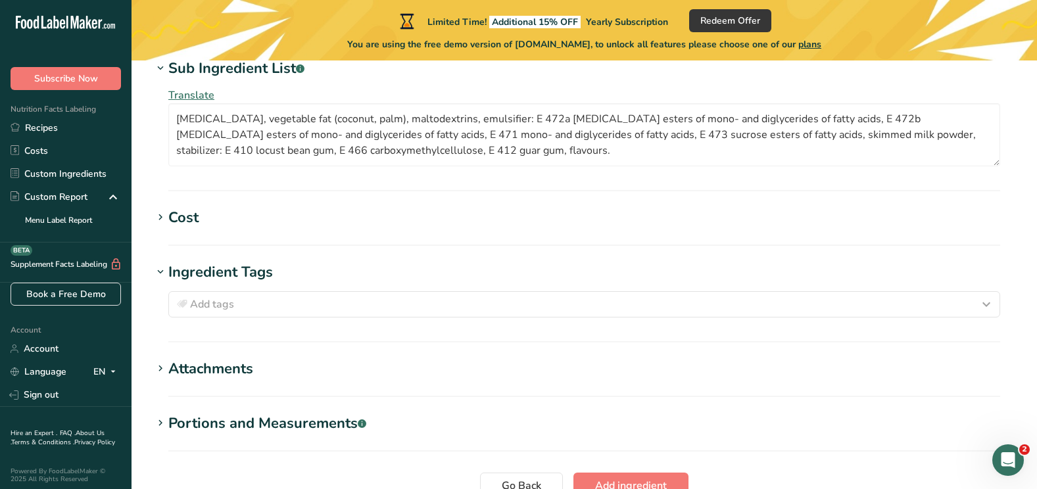
click at [207, 364] on div "Attachments" at bounding box center [210, 369] width 85 height 22
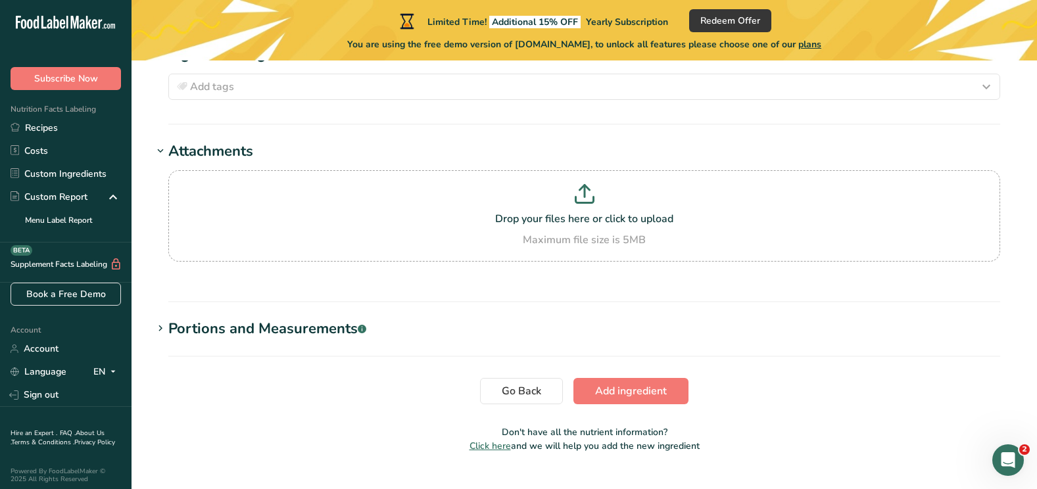
scroll to position [1181, 0]
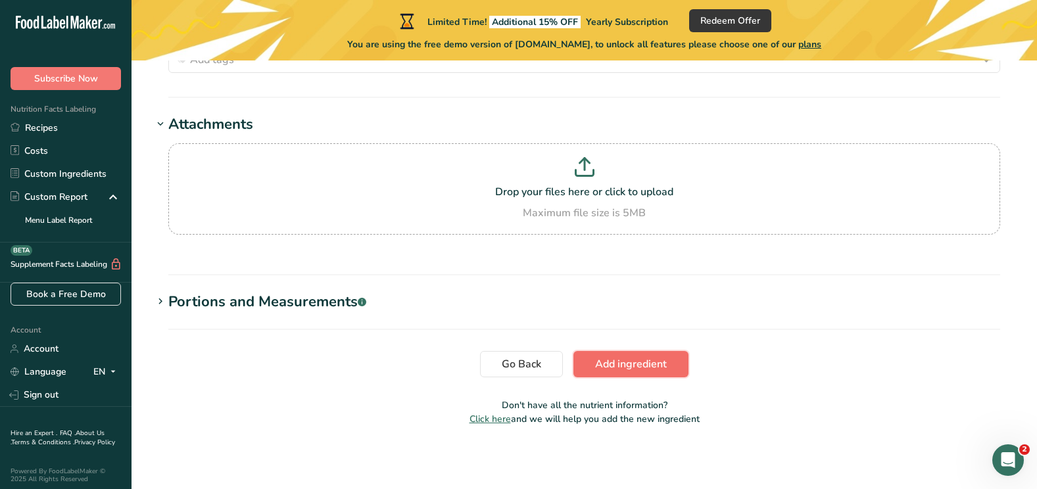
click at [613, 372] on span "Add ingredient" at bounding box center [631, 364] width 72 height 16
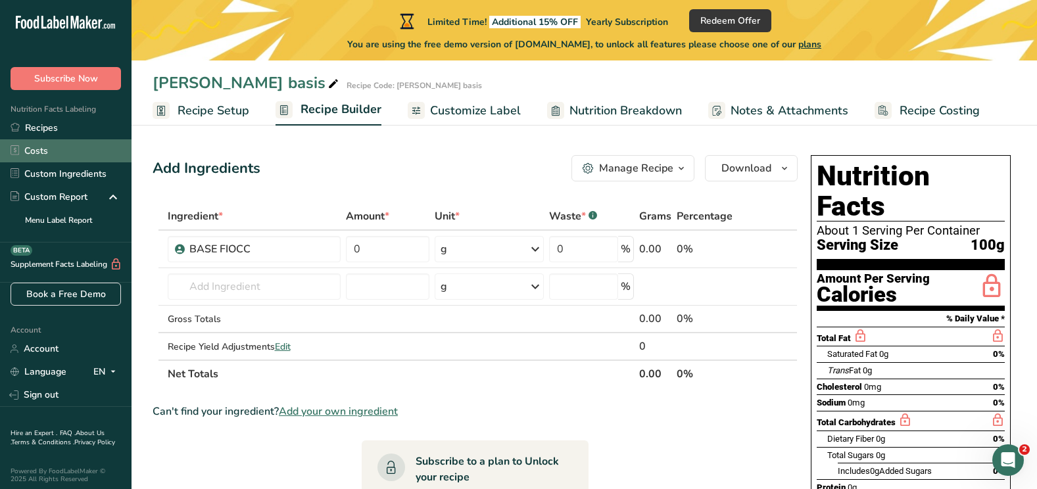
click at [37, 154] on link "Costs" at bounding box center [66, 150] width 132 height 23
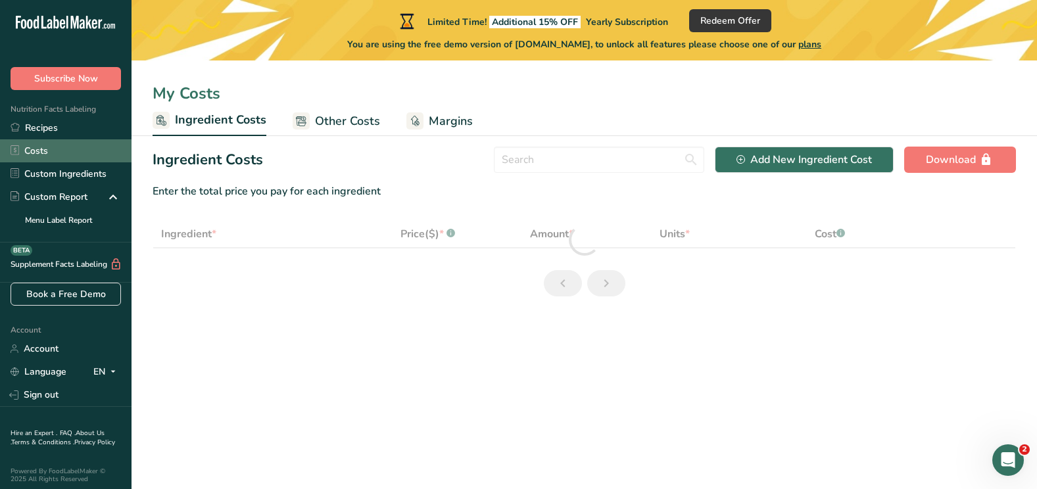
select select "1"
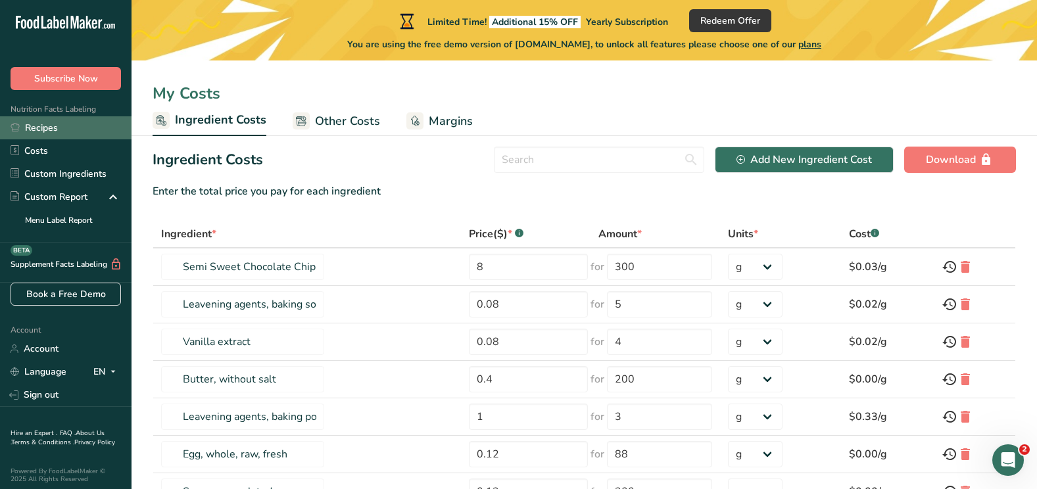
click at [60, 122] on link "Recipes" at bounding box center [66, 127] width 132 height 23
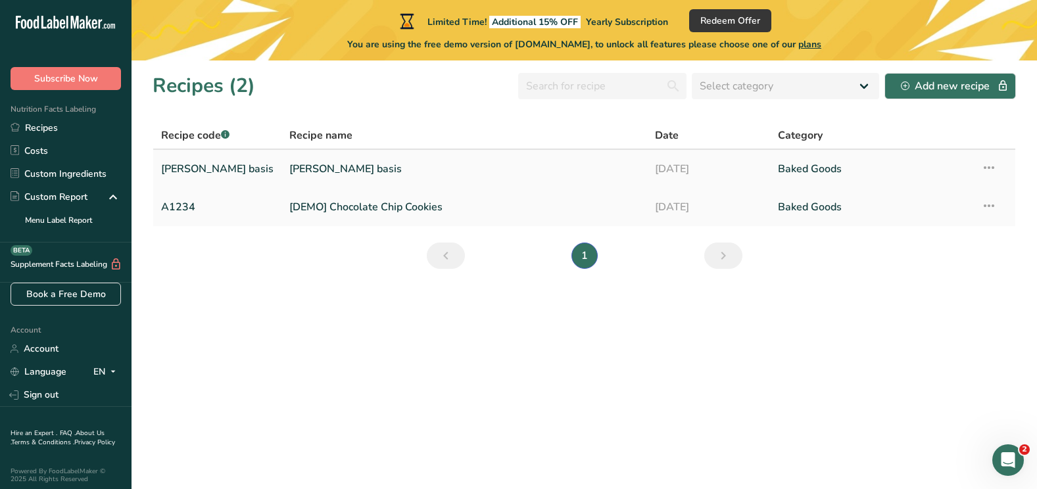
click at [295, 175] on link "[PERSON_NAME] basis" at bounding box center [464, 169] width 350 height 28
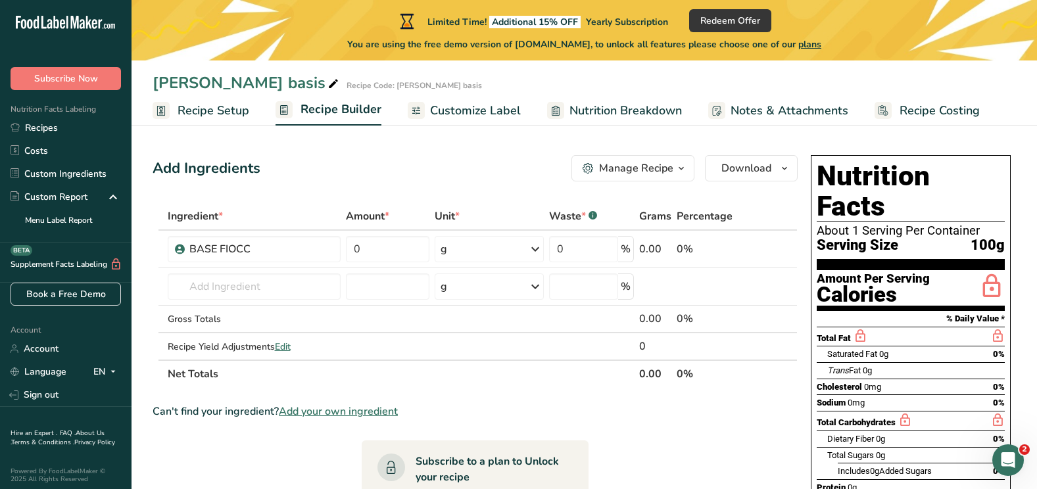
click at [488, 108] on span "Customize Label" at bounding box center [475, 111] width 91 height 18
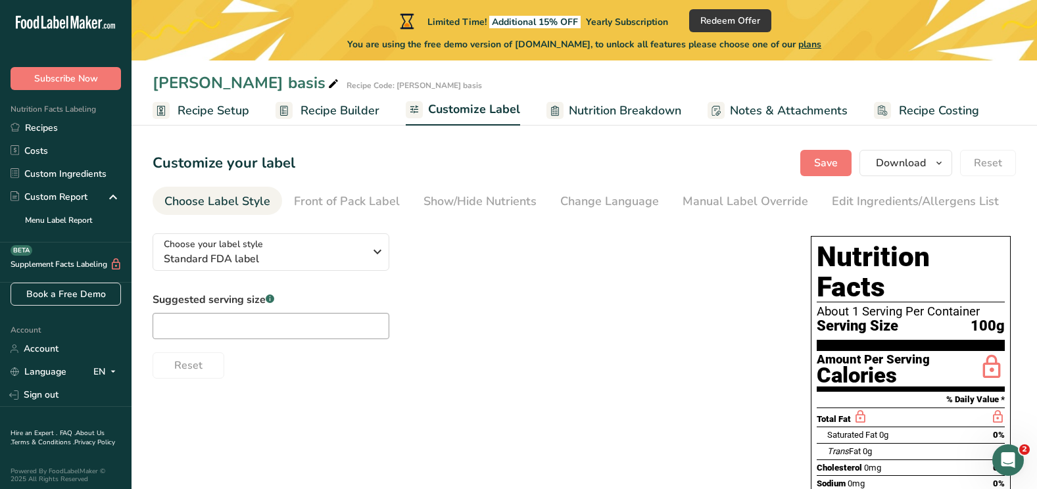
click at [359, 106] on span "Recipe Builder" at bounding box center [339, 111] width 79 height 18
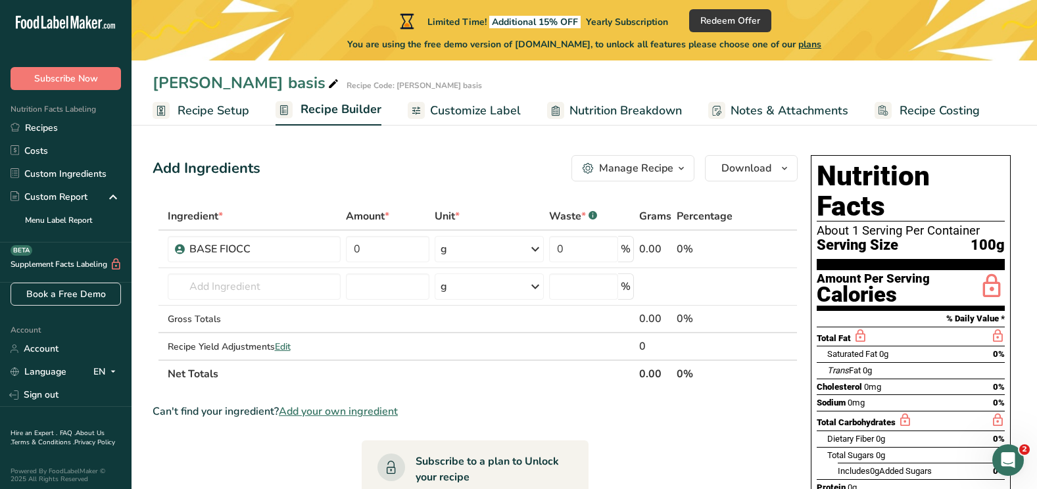
click at [220, 110] on span "Recipe Setup" at bounding box center [214, 111] width 72 height 18
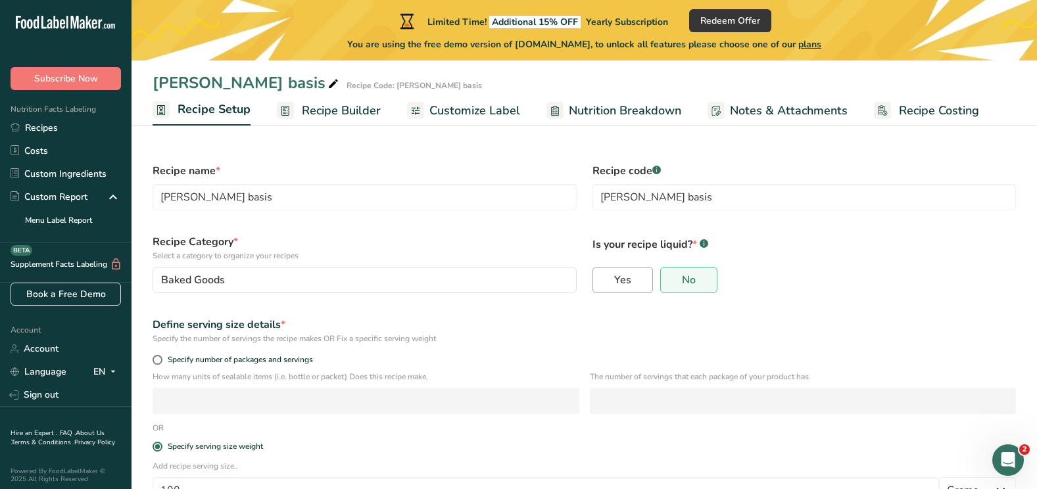
click at [609, 279] on label "Yes" at bounding box center [622, 280] width 60 height 26
click at [602, 279] on input "Yes" at bounding box center [597, 280] width 9 height 9
radio input "true"
radio input "false"
select select "22"
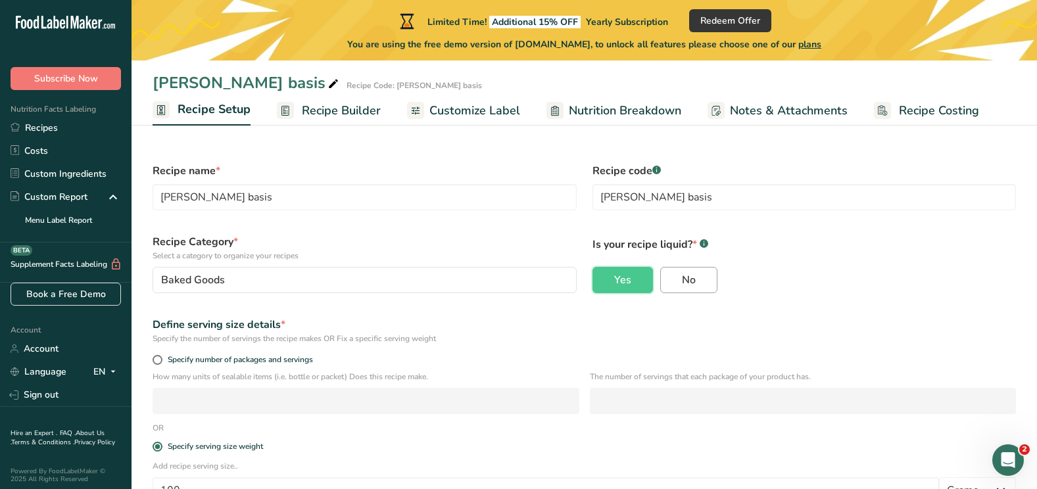
click at [683, 291] on label "No" at bounding box center [688, 280] width 57 height 26
click at [669, 285] on input "No" at bounding box center [665, 280] width 9 height 9
radio input "true"
click at [631, 270] on label "Yes" at bounding box center [622, 280] width 60 height 26
click at [602, 276] on input "Yes" at bounding box center [597, 280] width 9 height 9
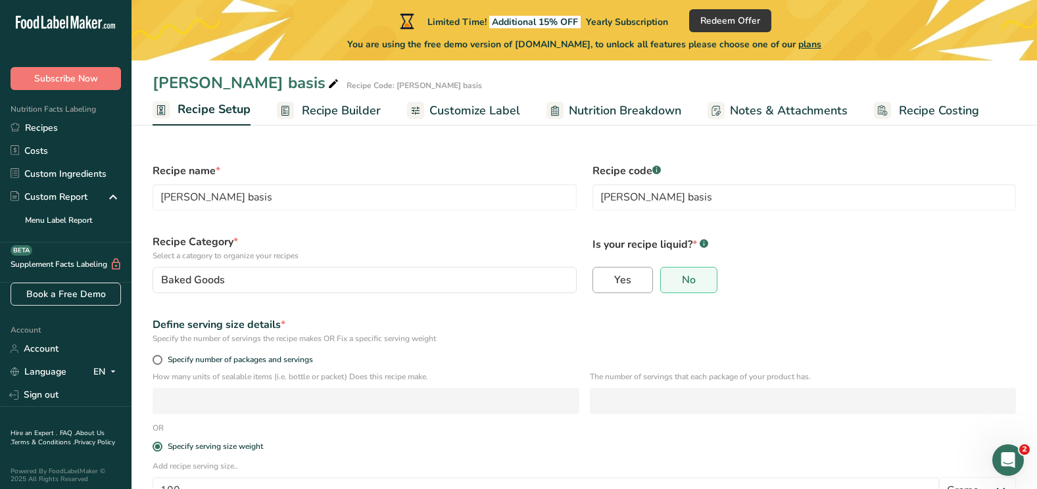
radio input "true"
radio input "false"
select select "22"
click at [683, 281] on span "No" at bounding box center [689, 280] width 14 height 13
click at [669, 281] on input "No" at bounding box center [665, 280] width 9 height 9
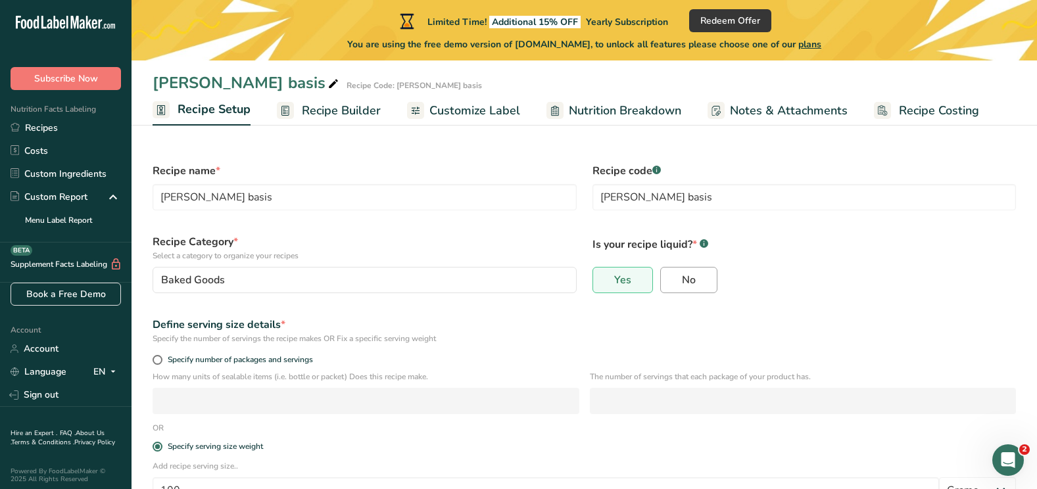
radio input "true"
radio input "false"
click at [325, 106] on span "Recipe Builder" at bounding box center [341, 111] width 79 height 18
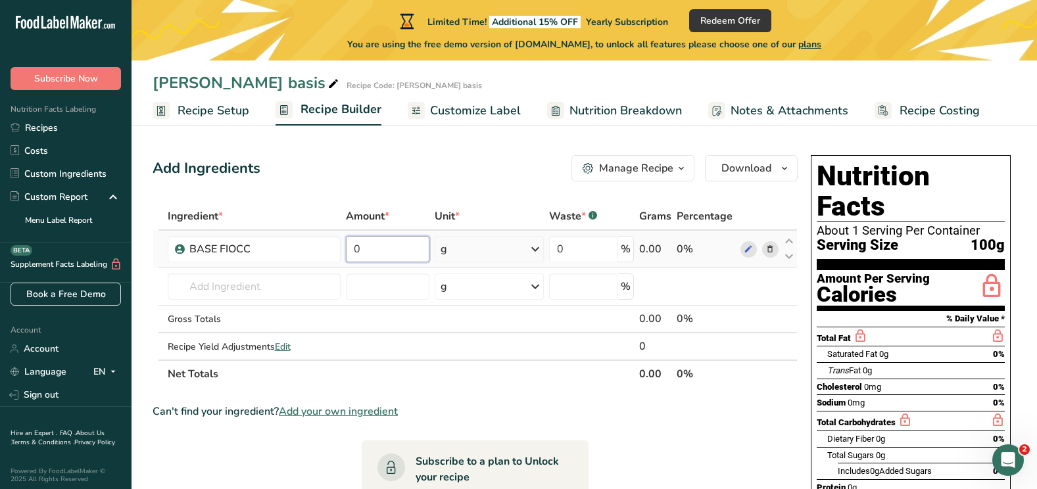
click at [370, 245] on input "0" at bounding box center [388, 249] width 84 height 26
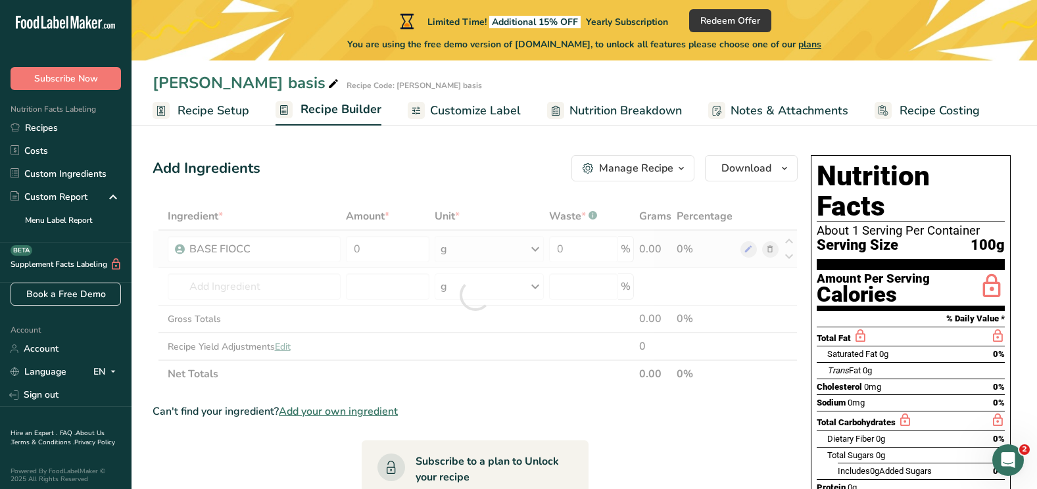
click at [496, 252] on div "Ingredient * Amount * Unit * Waste * .a-a{fill:#347362;}.b-a{fill:#fff;} Grams …" at bounding box center [475, 295] width 645 height 185
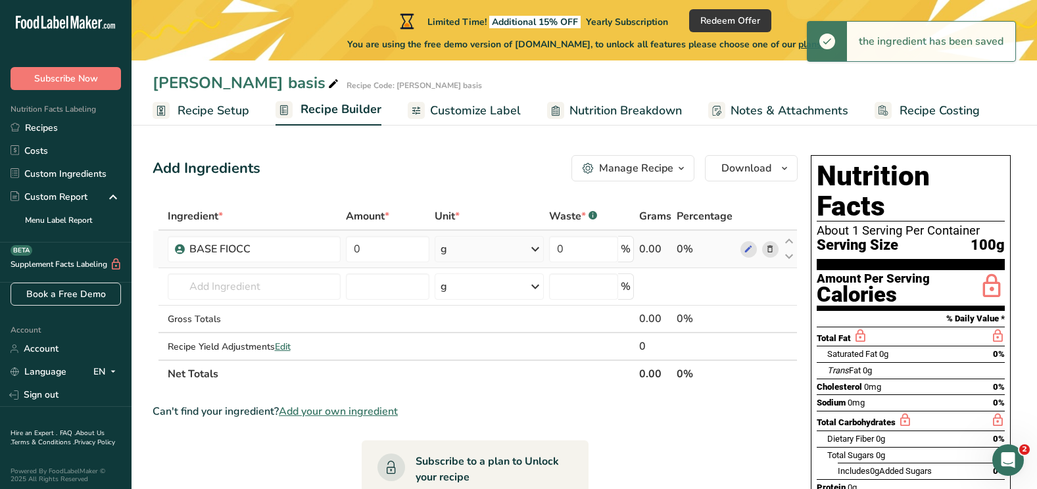
click at [526, 253] on div "g" at bounding box center [489, 249] width 109 height 26
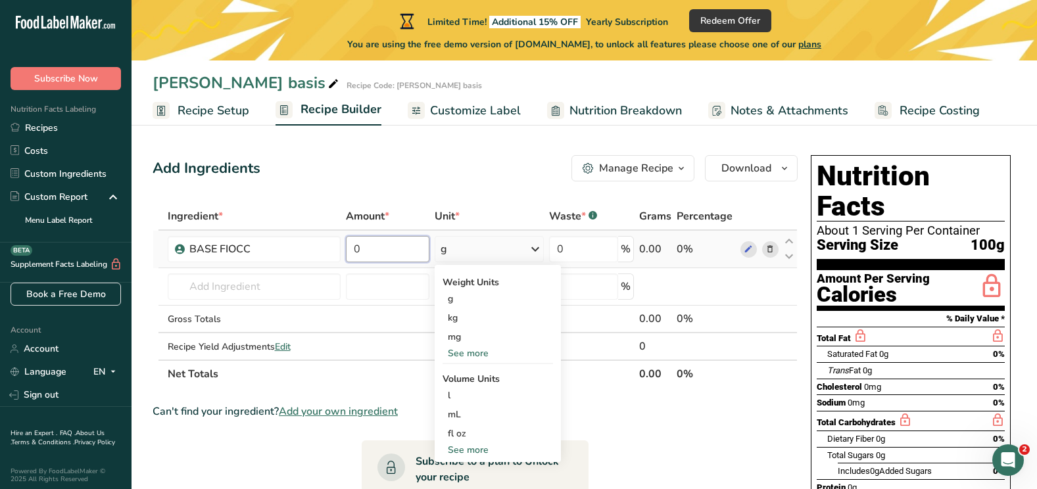
click at [390, 245] on input "0" at bounding box center [388, 249] width 84 height 26
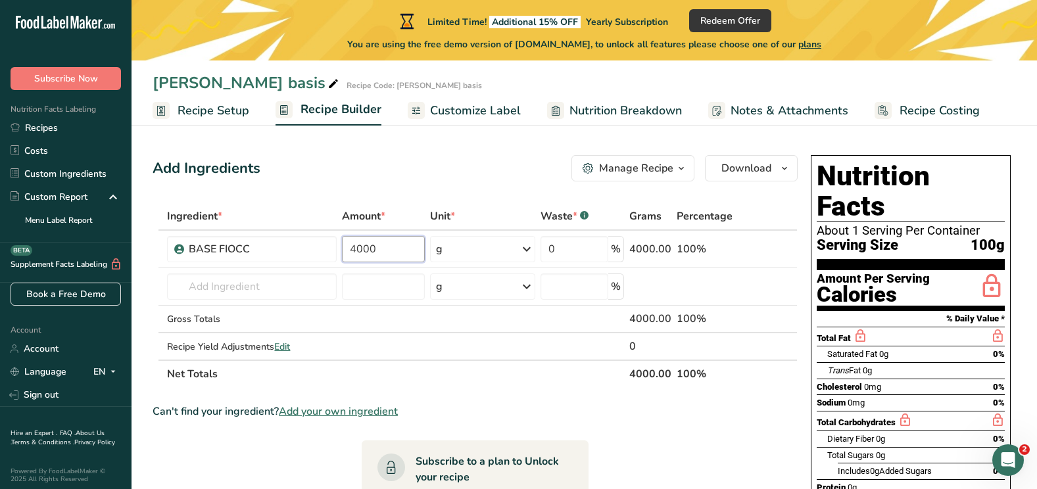
type input "4000"
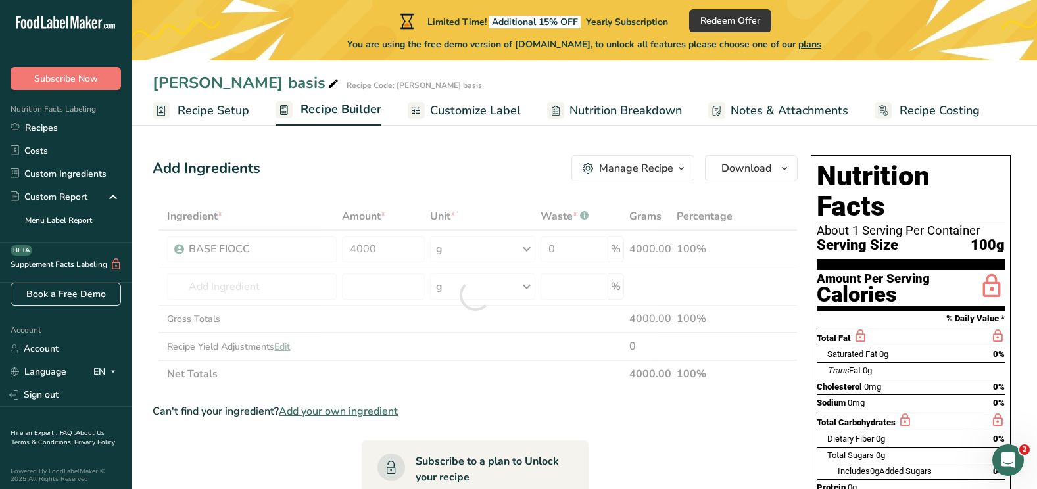
click at [455, 182] on div "Add Ingredients Manage Recipe Delete Recipe Duplicate Recipe Scale Recipe Save …" at bounding box center [479, 496] width 653 height 692
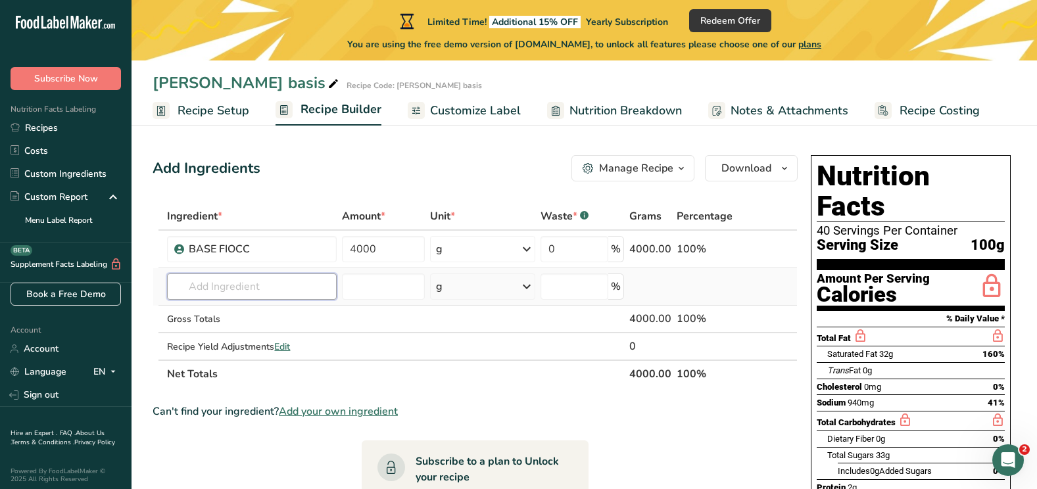
click at [289, 285] on input "text" at bounding box center [252, 287] width 170 height 26
type input "P"
type input "Proteine gel"
click at [226, 336] on div "Add your own ingredient" at bounding box center [252, 335] width 149 height 14
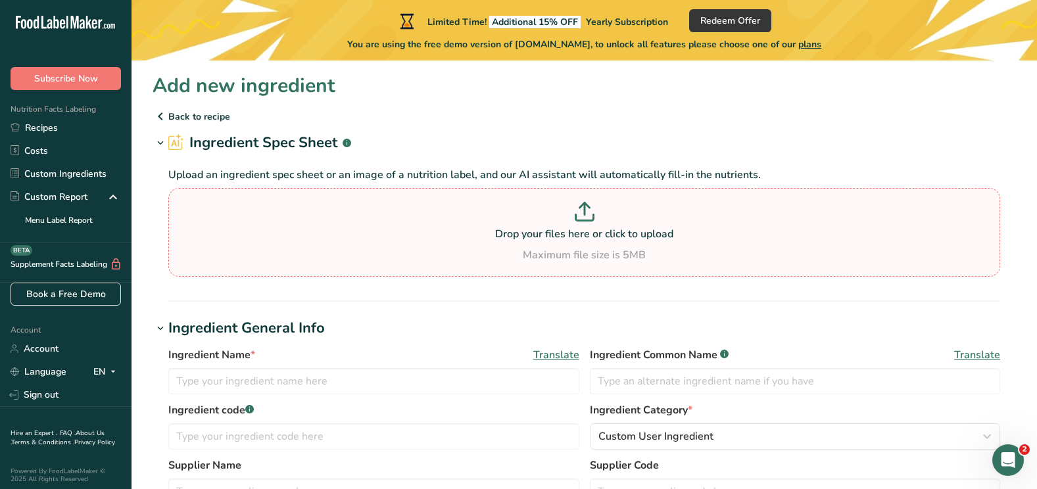
click at [510, 242] on div "Drop your files here or click to upload Maximum file size is 5MB" at bounding box center [584, 232] width 825 height 61
click at [510, 242] on input "Drop your files here or click to upload Maximum file size is 5MB" at bounding box center [584, 232] width 832 height 89
type input "C:\fakepath\Prot.pdf"
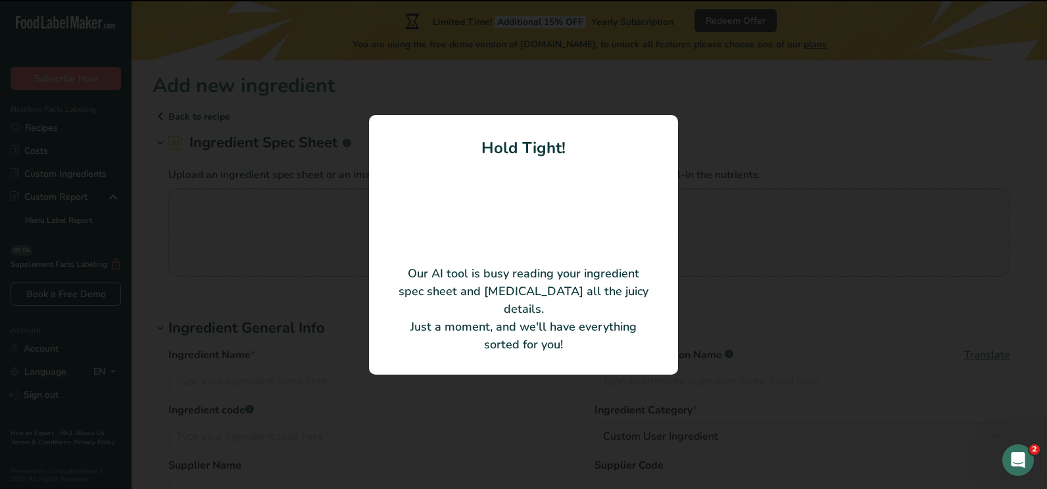
type input "PROTEINGEL"
type input "PRE GEL S.P.A."
type input "ST-08804"
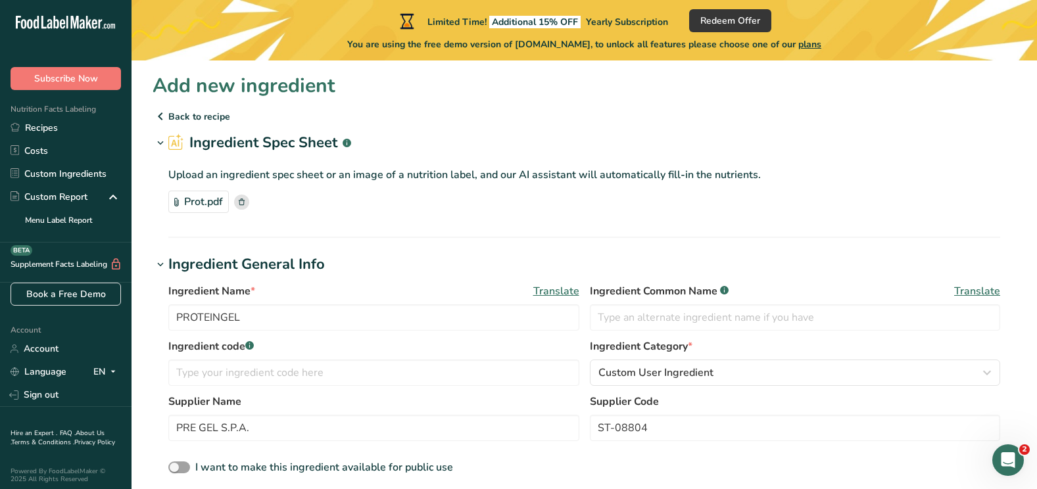
click at [572, 290] on span "Translate" at bounding box center [556, 291] width 46 height 16
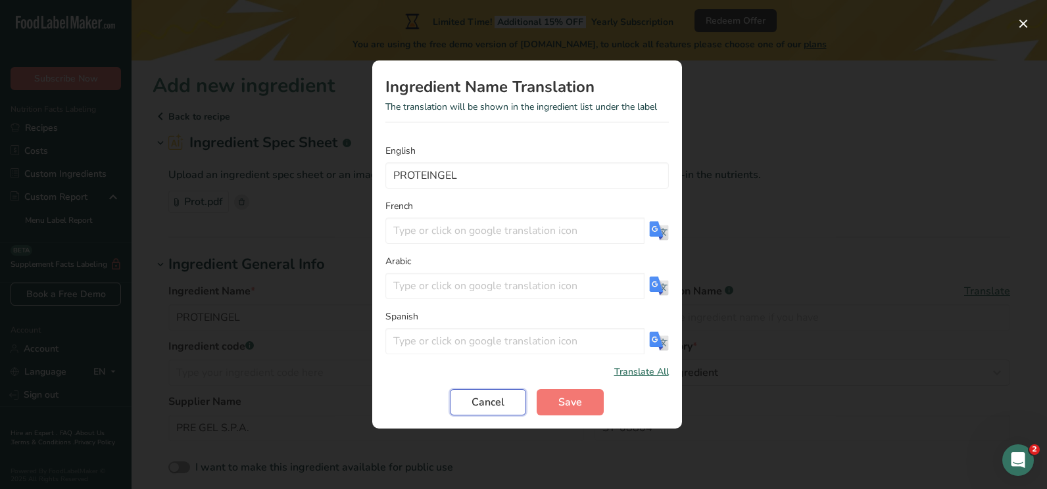
click at [510, 396] on button "Cancel" at bounding box center [488, 402] width 76 height 26
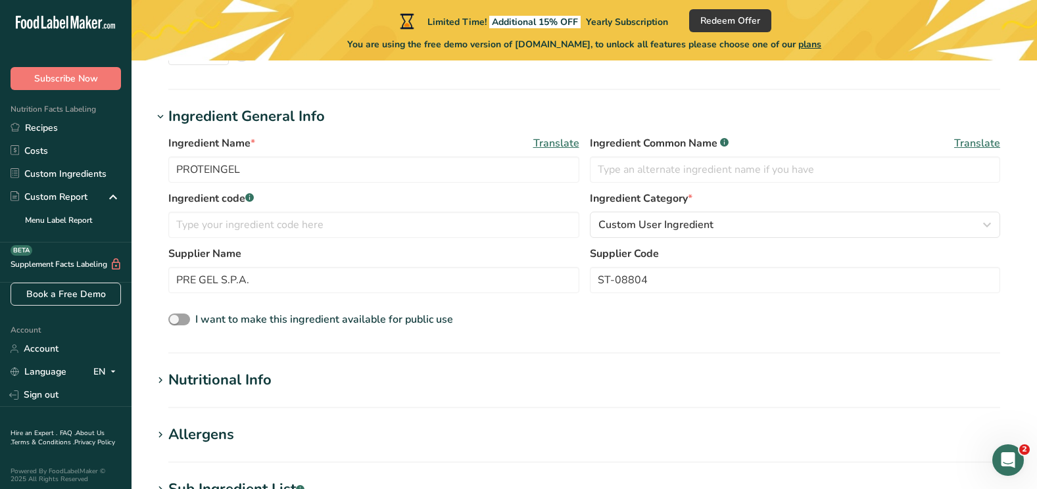
scroll to position [220, 0]
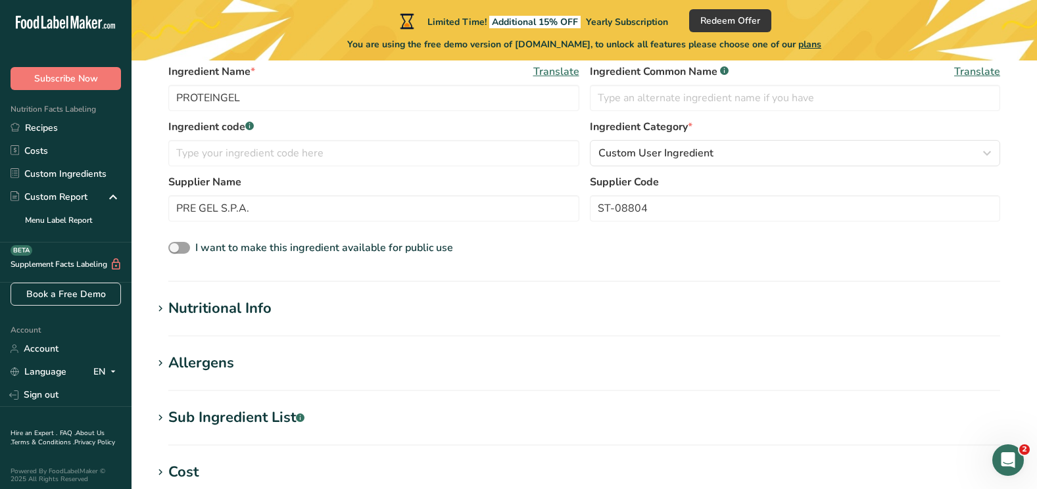
click at [287, 310] on h1 "Nutritional Info" at bounding box center [584, 309] width 863 height 22
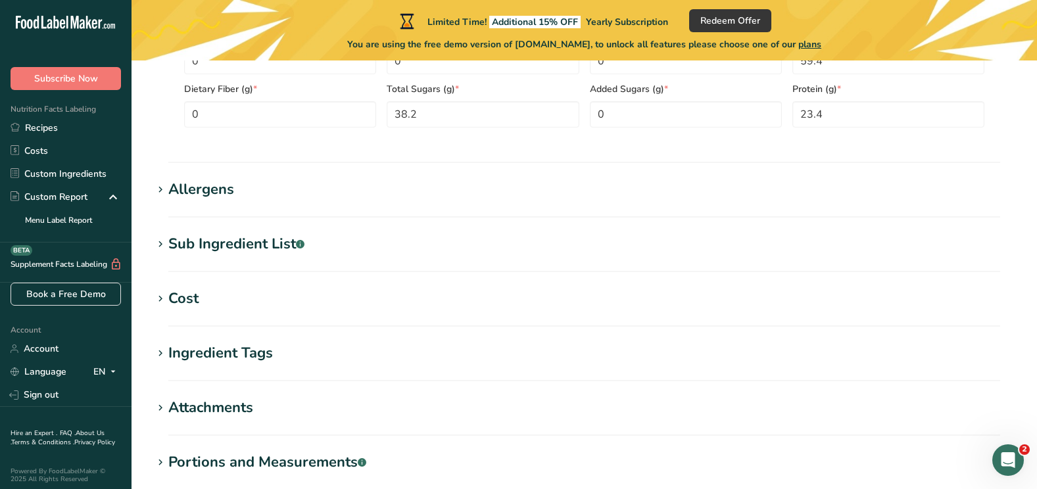
scroll to position [717, 0]
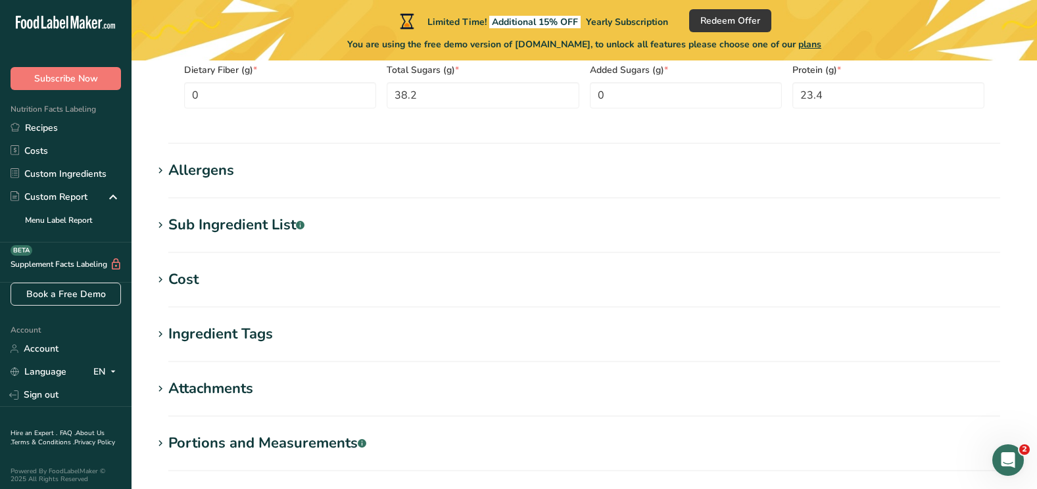
click at [310, 225] on h1 "Sub Ingredient List .a-a{fill:#347362;}.b-a{fill:#fff;}" at bounding box center [584, 225] width 863 height 22
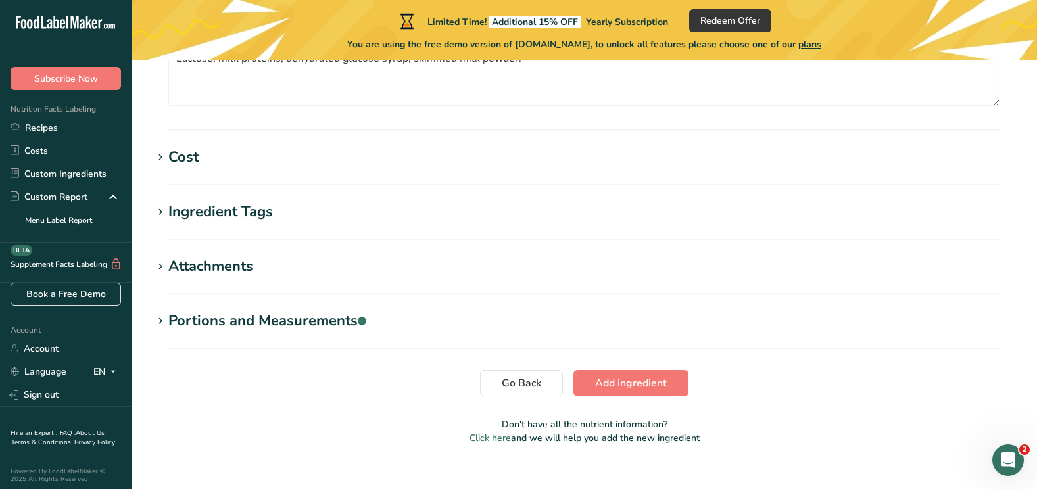
scroll to position [953, 0]
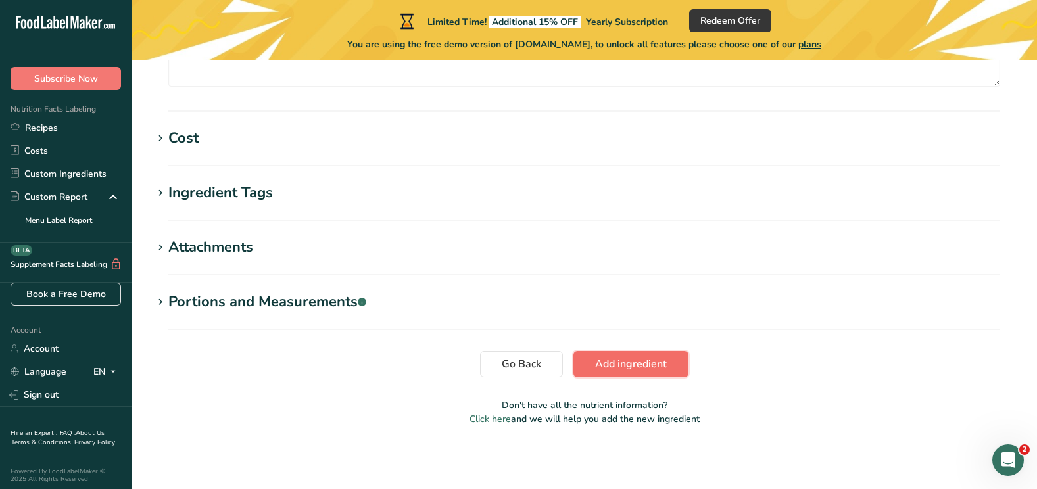
click at [625, 363] on span "Add ingredient" at bounding box center [631, 364] width 72 height 16
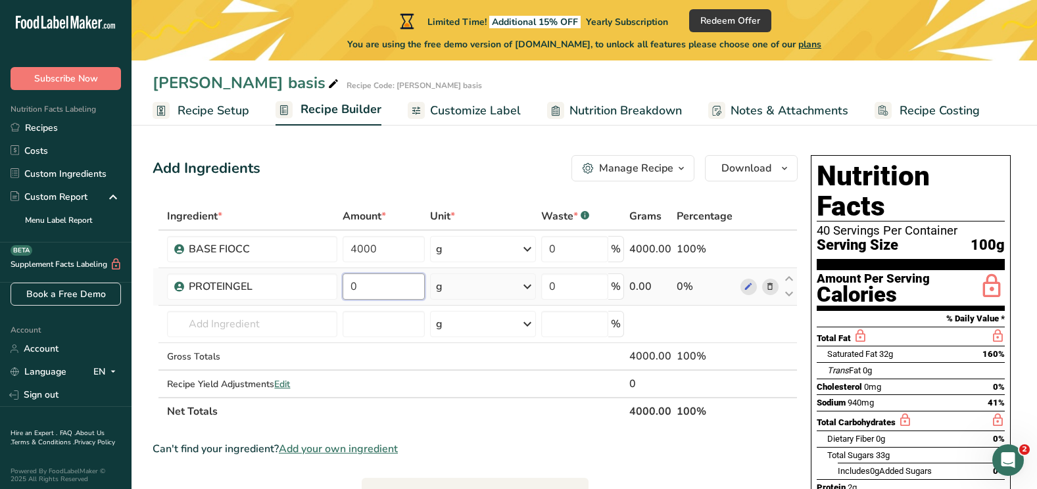
click at [368, 288] on input "0" at bounding box center [384, 287] width 82 height 26
type input "2000"
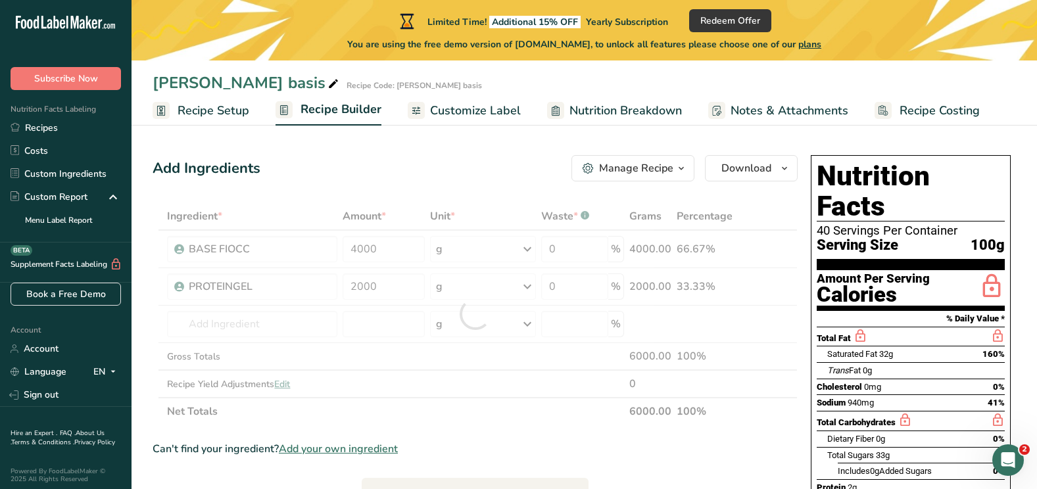
click at [410, 176] on div "Add Ingredients Manage Recipe Delete Recipe Duplicate Recipe Scale Recipe Save …" at bounding box center [475, 168] width 645 height 26
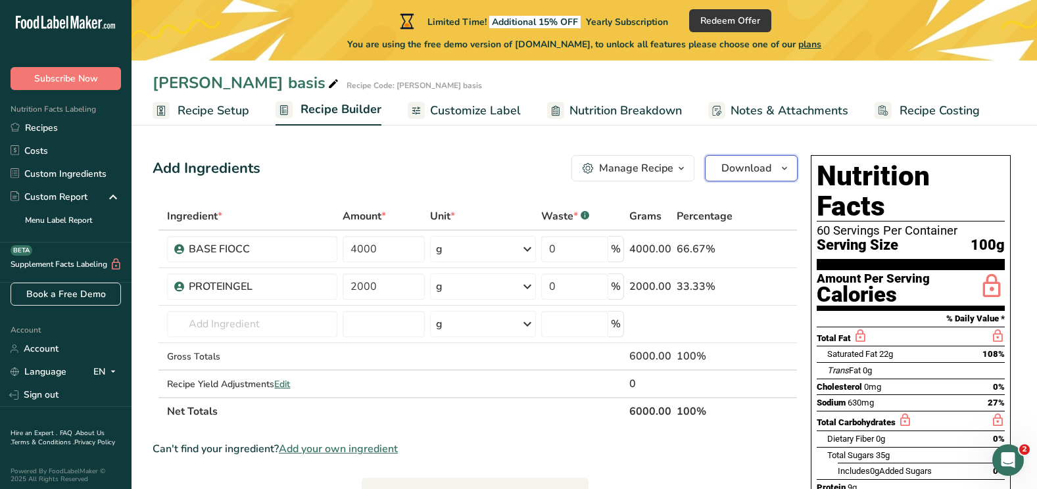
click at [760, 176] on button "Download" at bounding box center [751, 168] width 93 height 26
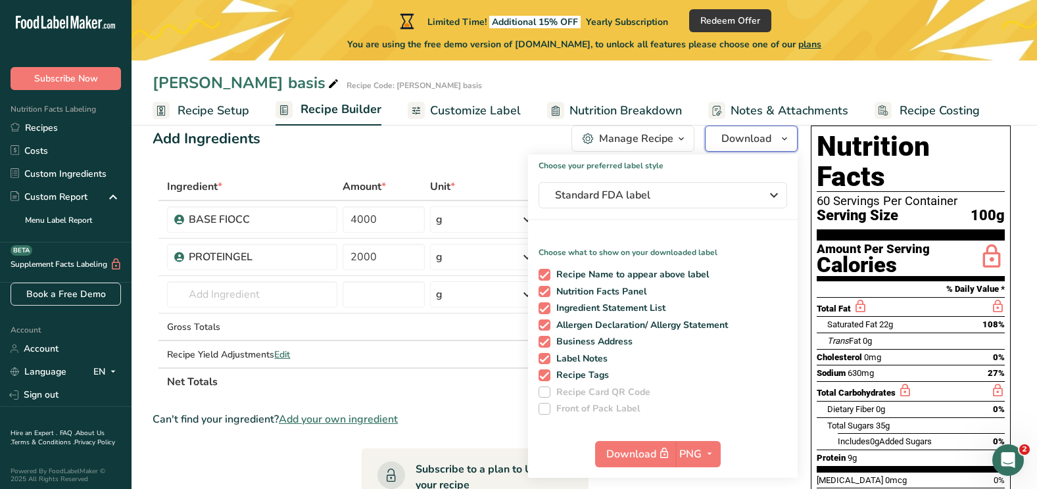
scroll to position [1, 0]
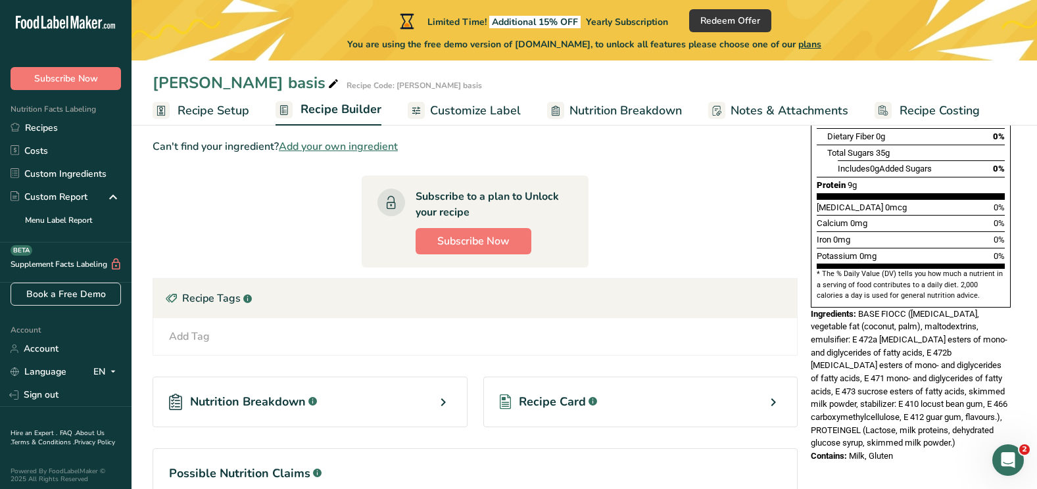
scroll to position [305, 0]
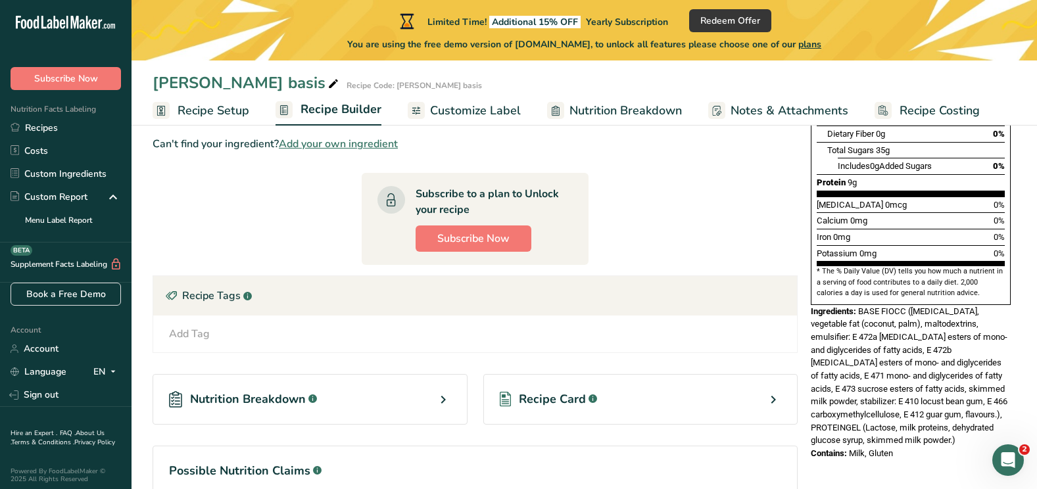
click at [555, 402] on span "Recipe Card" at bounding box center [552, 400] width 67 height 18
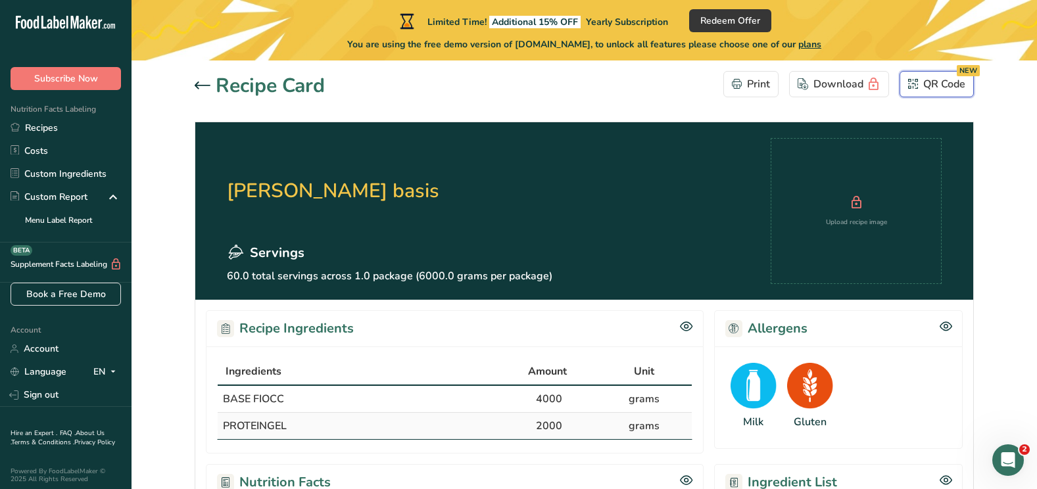
click at [927, 84] on div "QR Code NEW" at bounding box center [936, 84] width 57 height 16
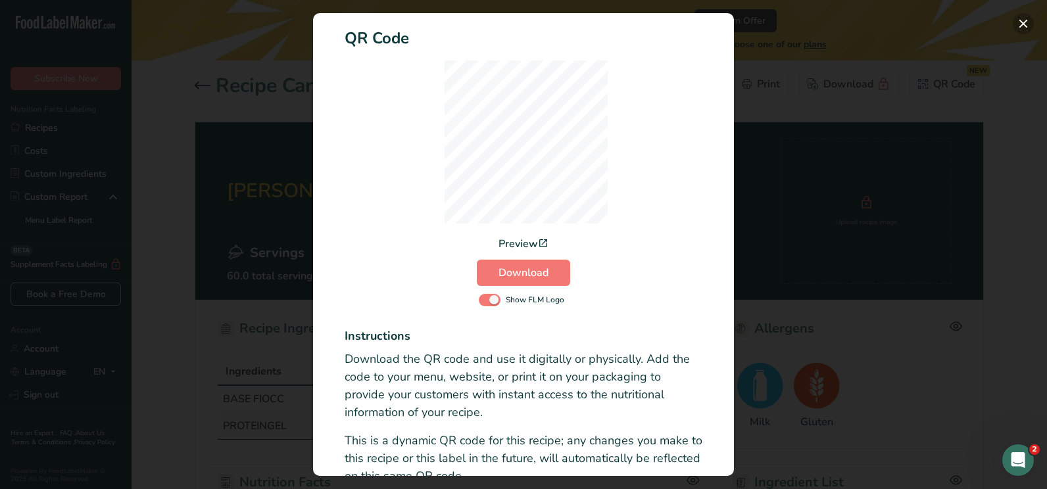
click at [1022, 21] on button "Activity Log Modal" at bounding box center [1023, 23] width 21 height 21
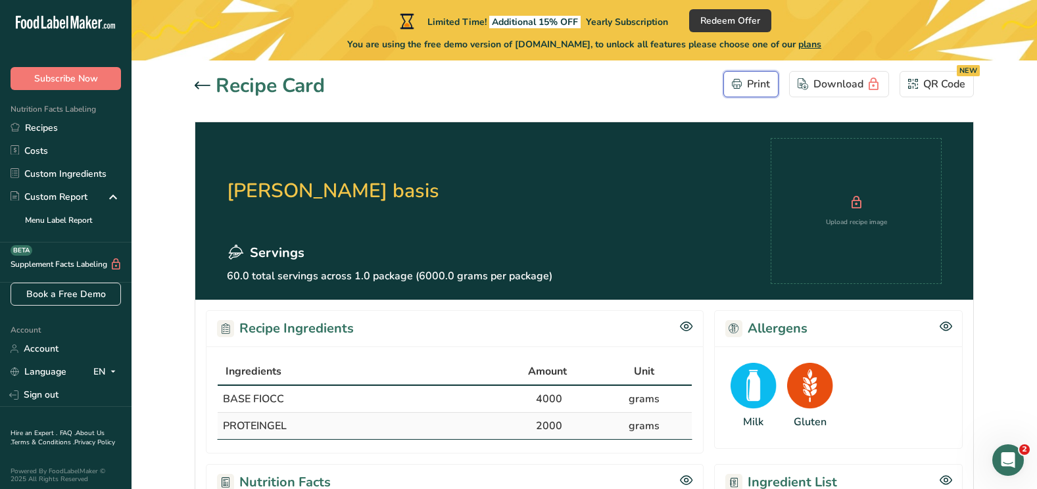
click at [763, 82] on div "Print" at bounding box center [751, 84] width 38 height 16
click at [66, 149] on link "Costs" at bounding box center [66, 150] width 132 height 23
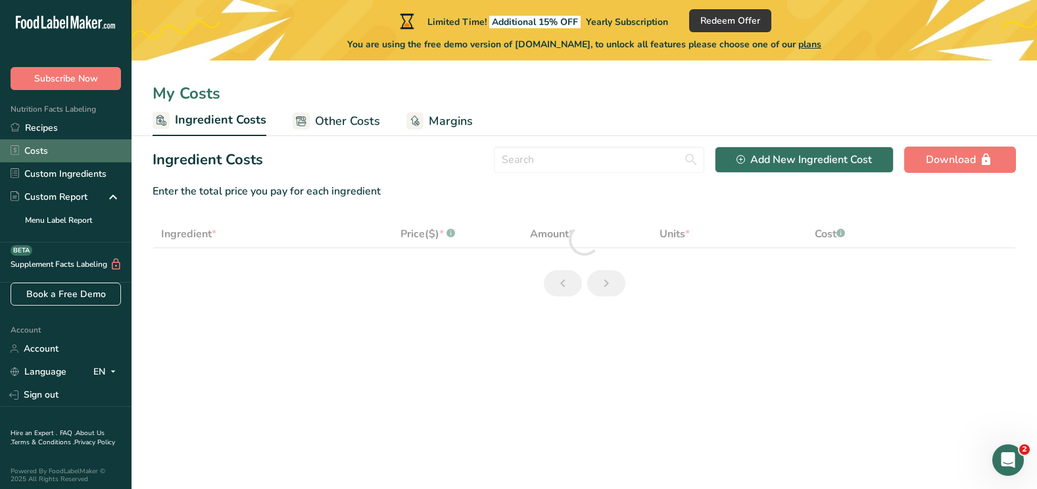
select select "1"
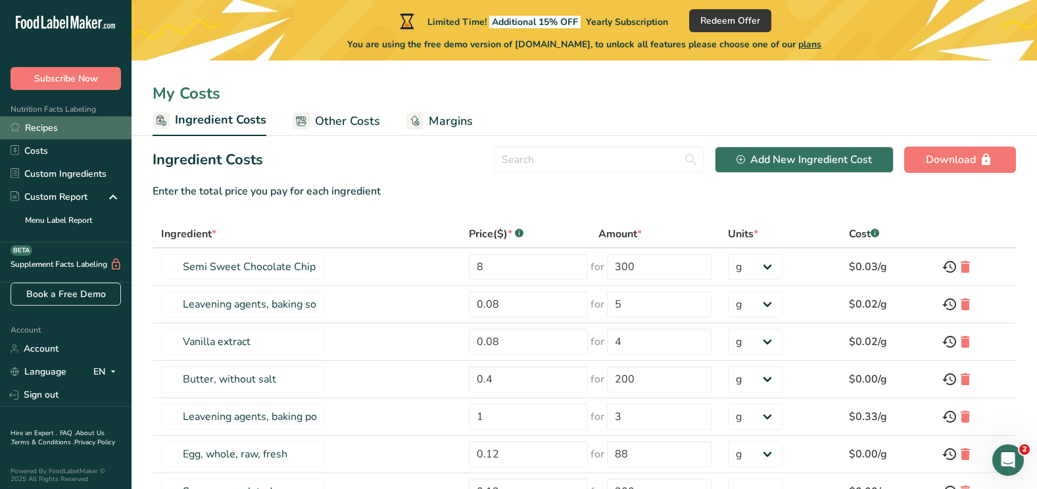
click at [66, 128] on link "Recipes" at bounding box center [66, 127] width 132 height 23
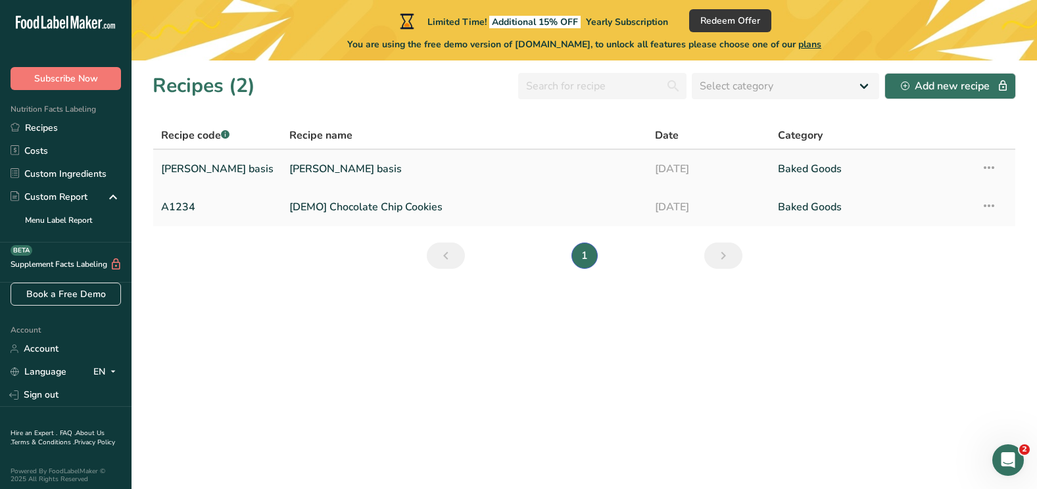
click at [481, 162] on link "[PERSON_NAME] basis" at bounding box center [464, 169] width 350 height 28
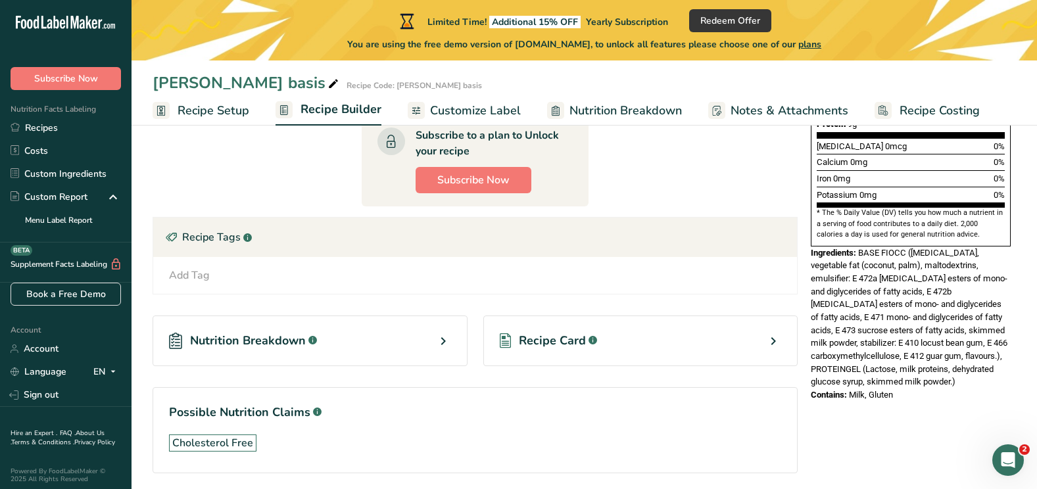
scroll to position [364, 0]
click at [285, 332] on span "Nutrition Breakdown" at bounding box center [248, 340] width 116 height 18
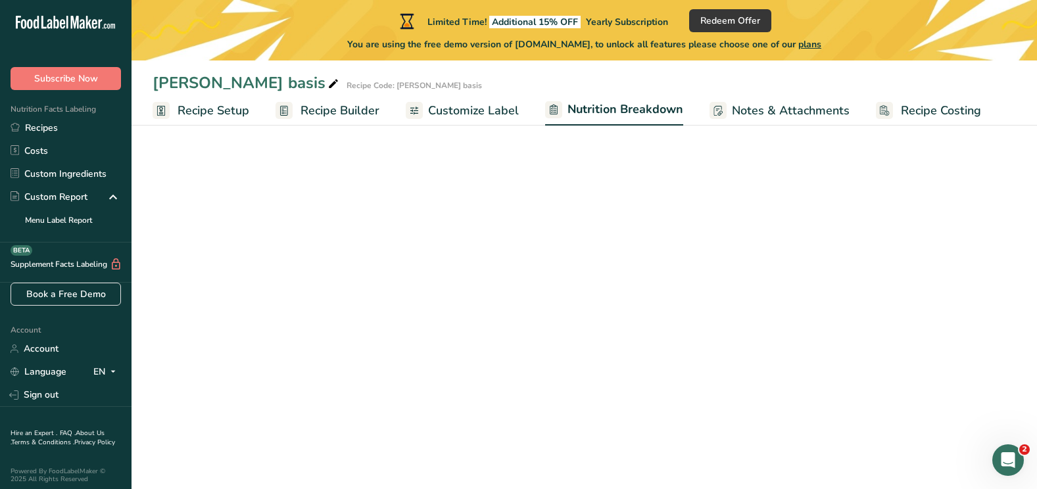
select select "Calories"
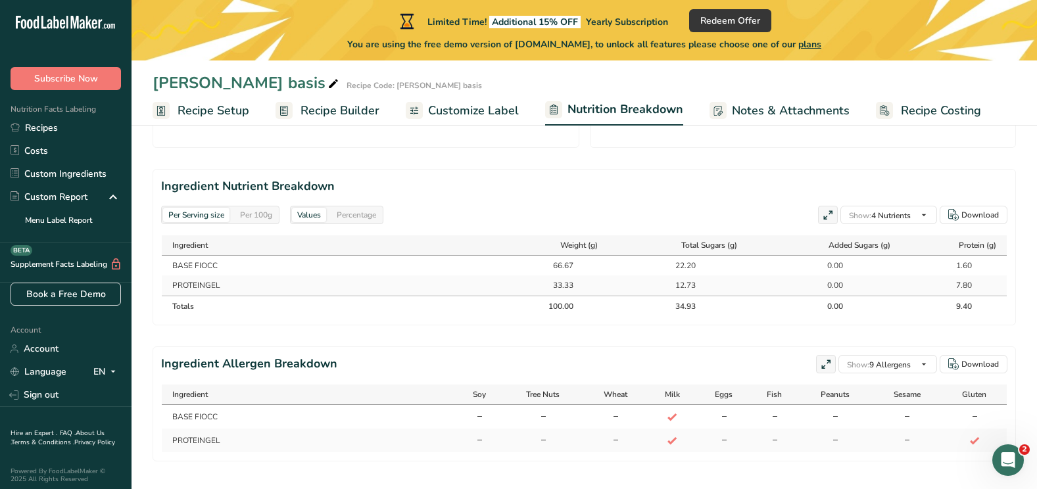
scroll to position [577, 0]
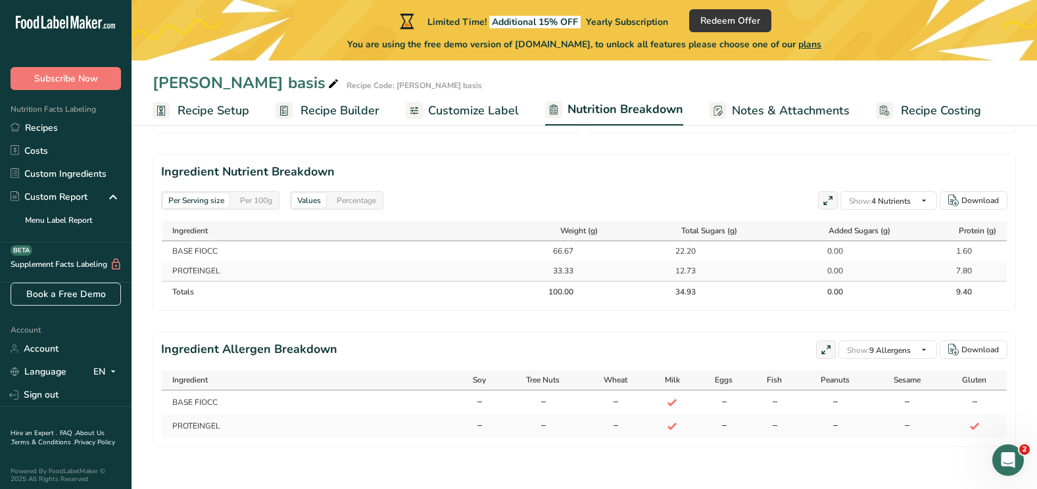
click at [973, 427] on icon at bounding box center [975, 427] width 12 height 18
click at [358, 201] on div "Percentage" at bounding box center [356, 200] width 50 height 14
click at [273, 201] on div "Per 100g" at bounding box center [256, 200] width 43 height 14
click at [203, 201] on div "Per Serving size" at bounding box center [196, 200] width 66 height 14
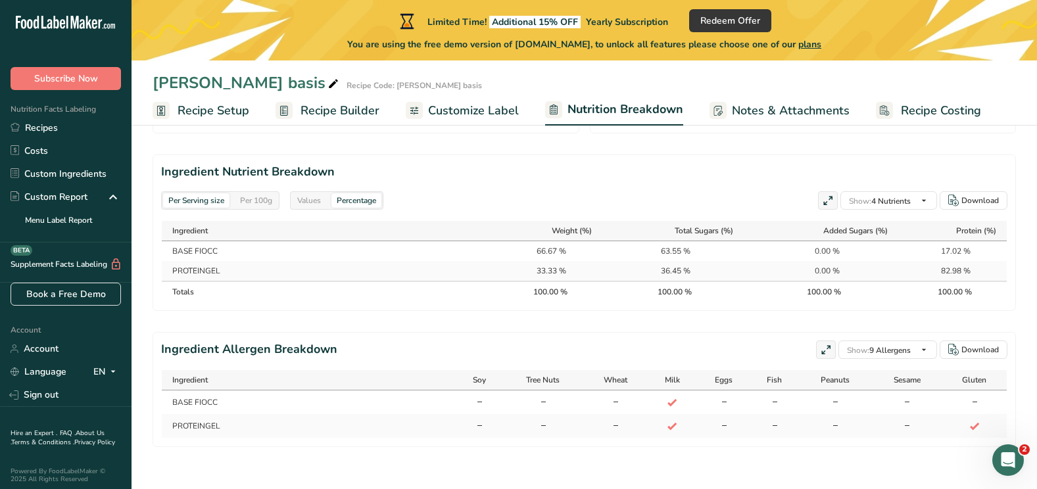
click at [250, 201] on div "Per 100g" at bounding box center [256, 200] width 43 height 14
click at [327, 80] on icon at bounding box center [333, 84] width 12 height 18
click at [54, 133] on link "Recipes" at bounding box center [66, 127] width 132 height 23
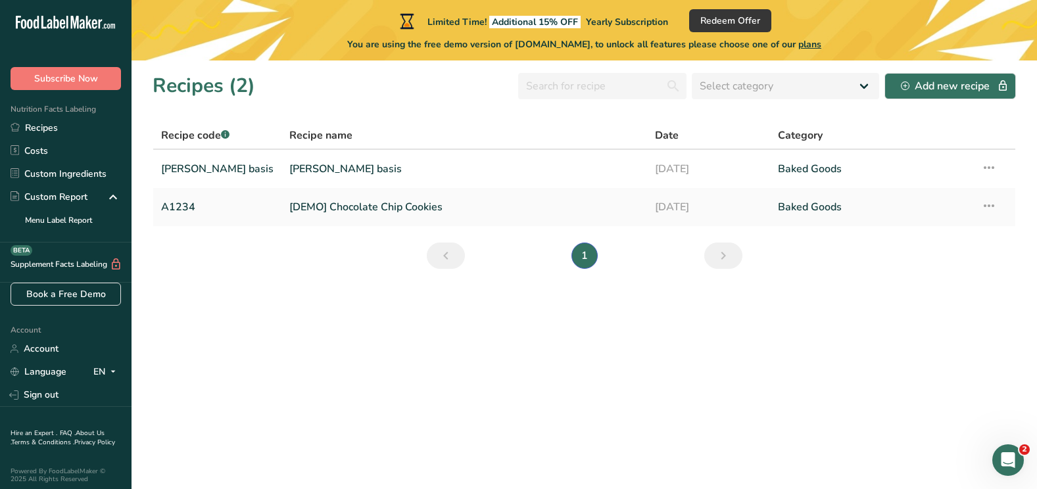
click at [310, 206] on link "[DEMO] Chocolate Chip Cookies" at bounding box center [464, 207] width 350 height 28
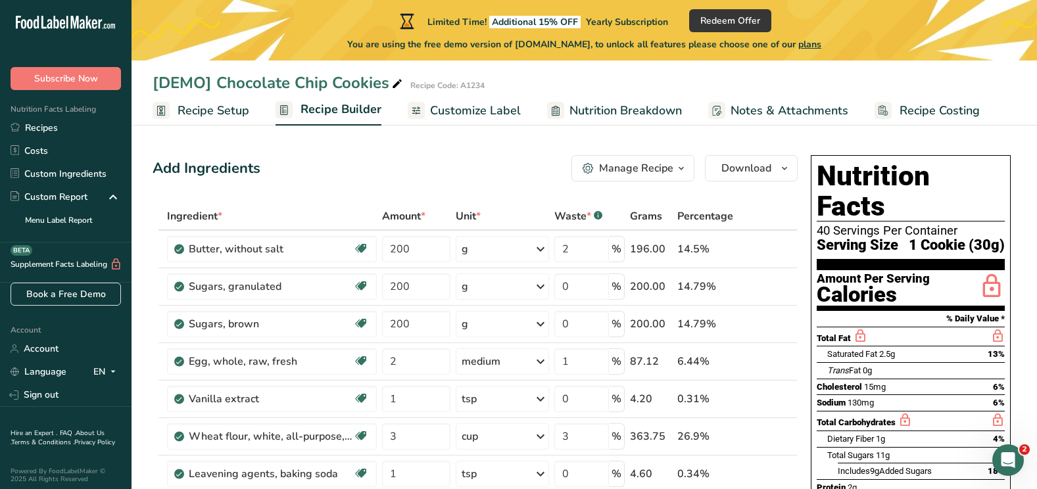
click at [210, 116] on span "Recipe Setup" at bounding box center [214, 111] width 72 height 18
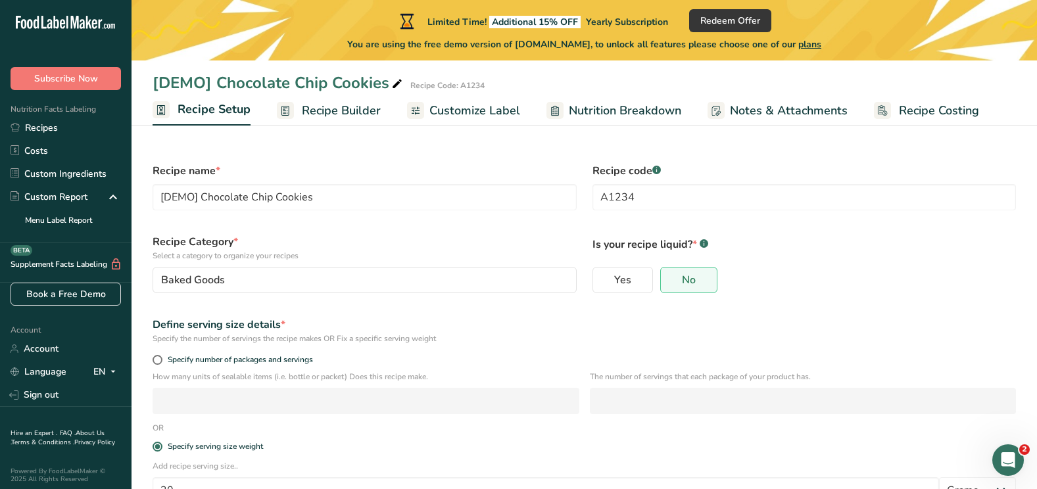
click at [330, 105] on span "Recipe Builder" at bounding box center [341, 111] width 79 height 18
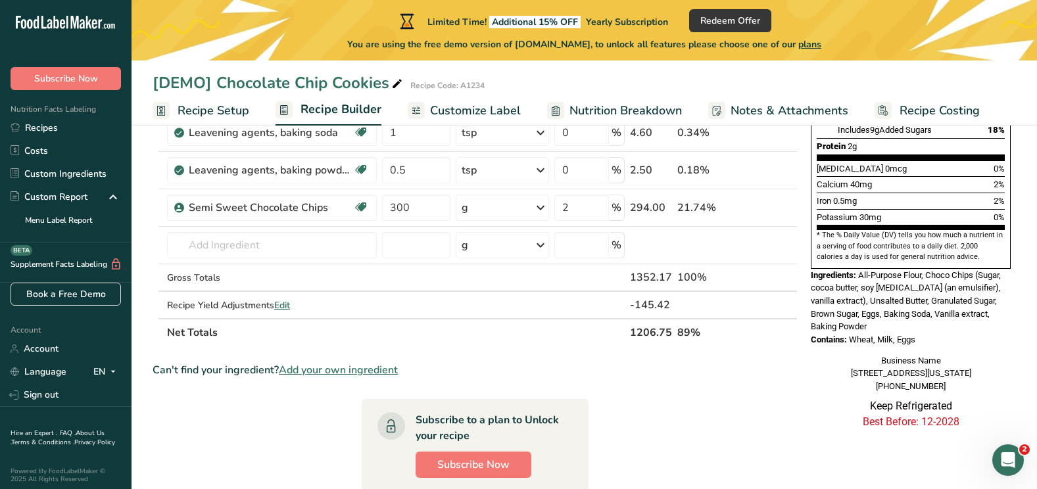
scroll to position [342, 0]
click at [287, 306] on span "Edit" at bounding box center [282, 305] width 16 height 12
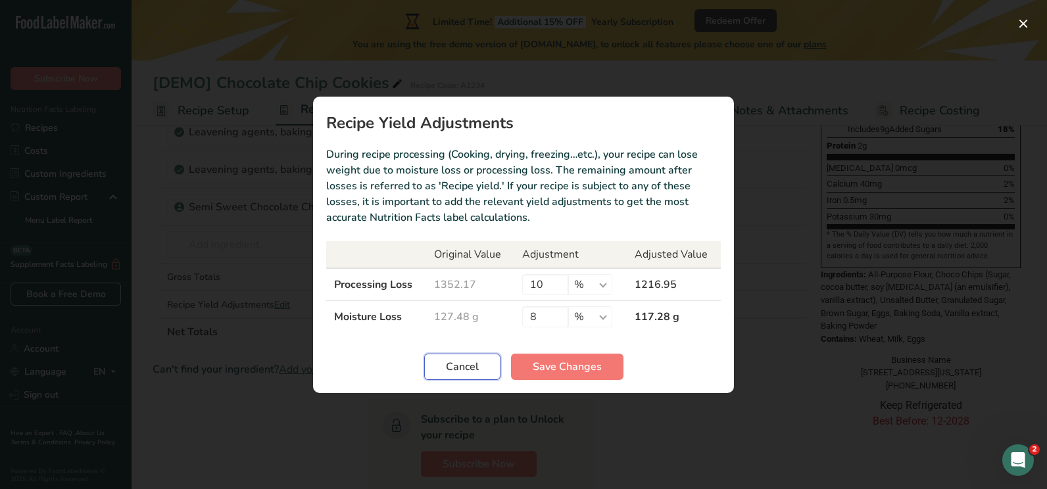
click at [454, 376] on button "Cancel" at bounding box center [462, 367] width 76 height 26
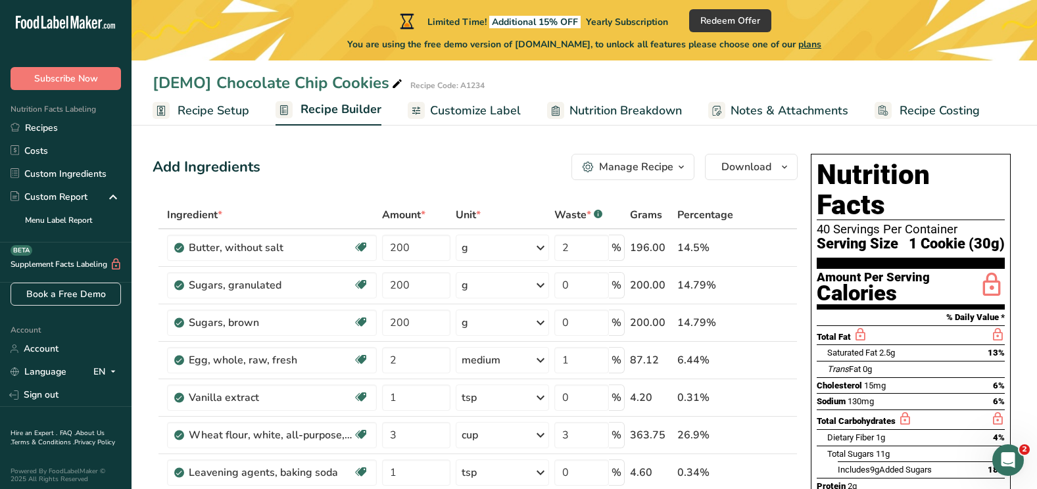
scroll to position [0, 0]
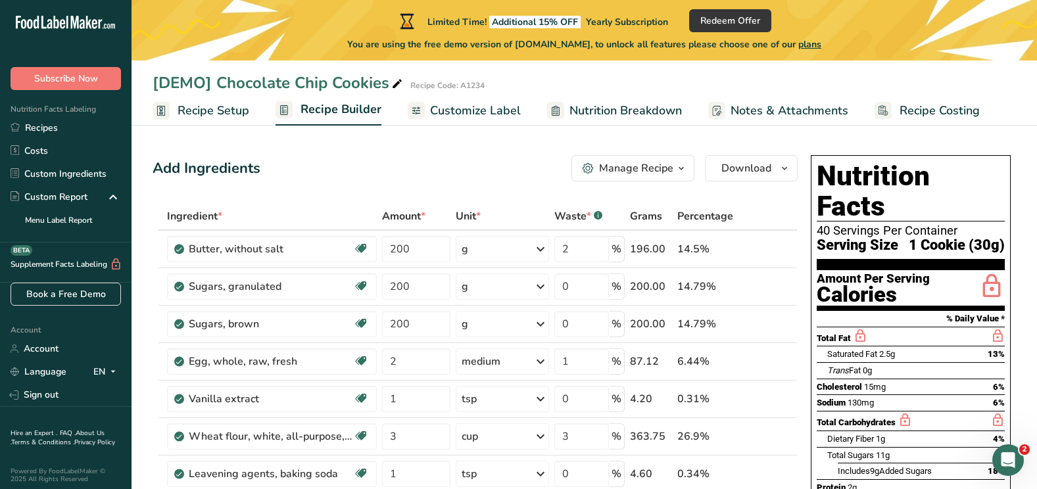
click at [491, 107] on span "Customize Label" at bounding box center [475, 111] width 91 height 18
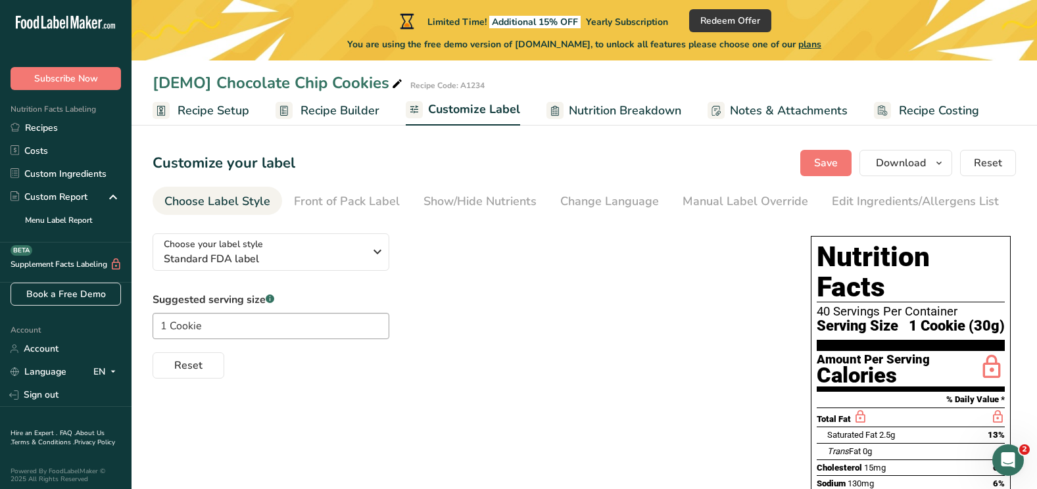
click at [587, 111] on span "Nutrition Breakdown" at bounding box center [625, 111] width 112 height 18
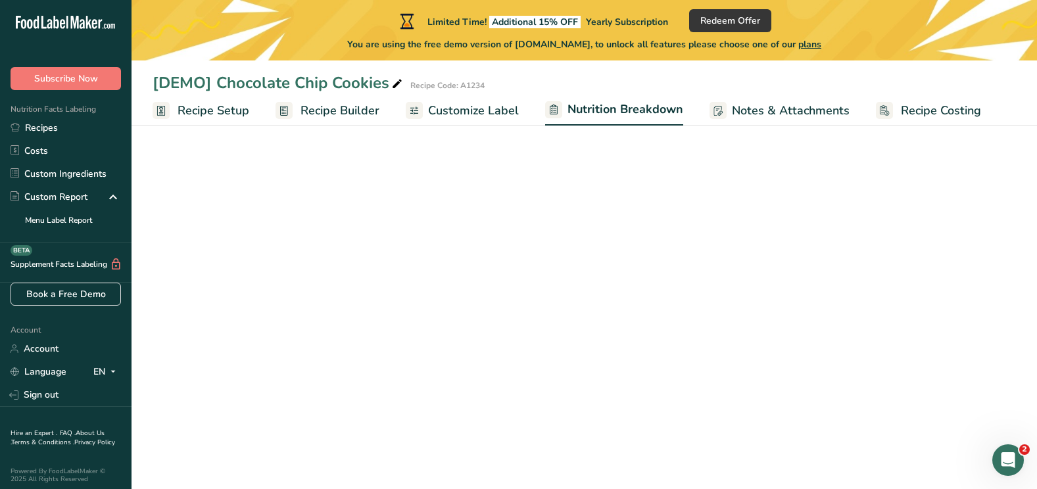
select select "Calories"
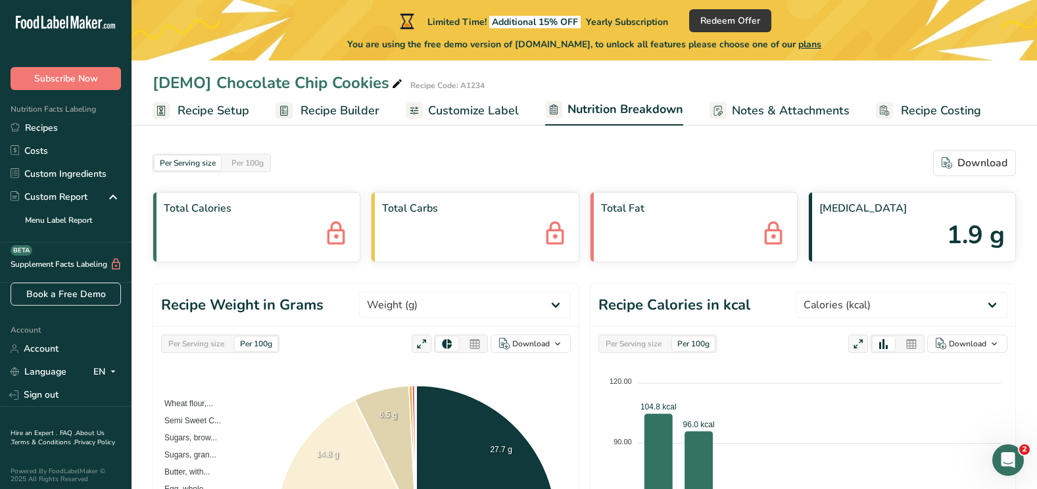
click at [537, 160] on div "Per Serving size Per 100g Download" at bounding box center [584, 163] width 863 height 26
click at [47, 125] on link "Recipes" at bounding box center [66, 127] width 132 height 23
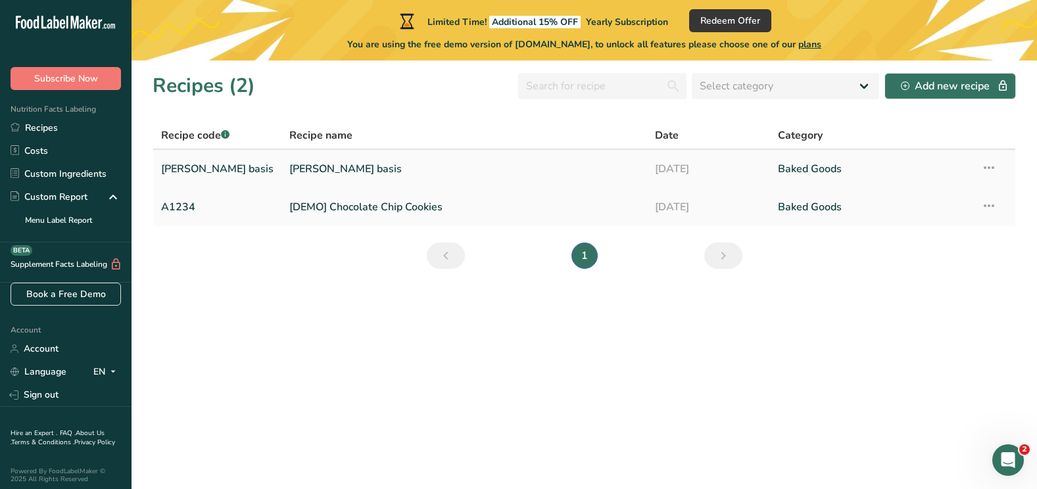
click at [289, 174] on link "[PERSON_NAME] basis" at bounding box center [464, 169] width 350 height 28
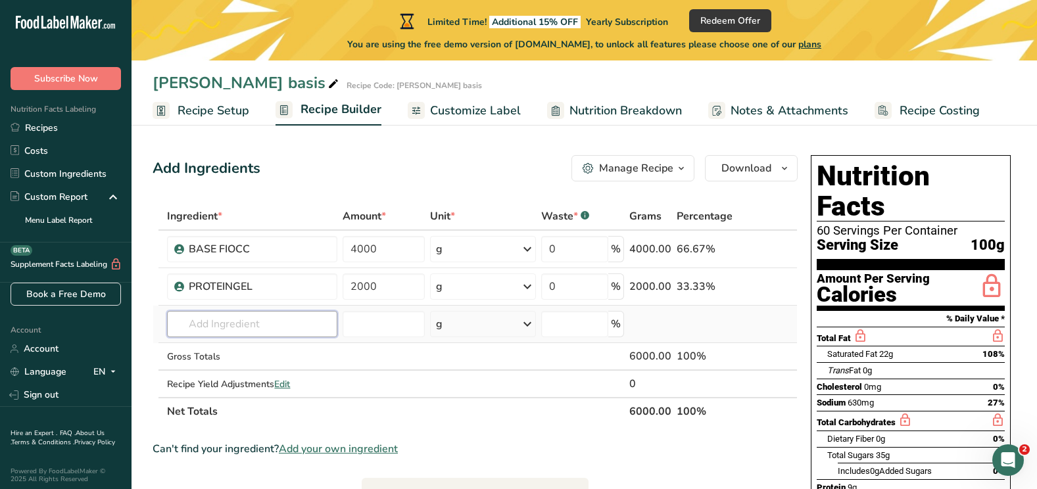
click at [241, 332] on input "text" at bounding box center [252, 324] width 170 height 26
click at [744, 287] on icon at bounding box center [748, 287] width 9 height 14
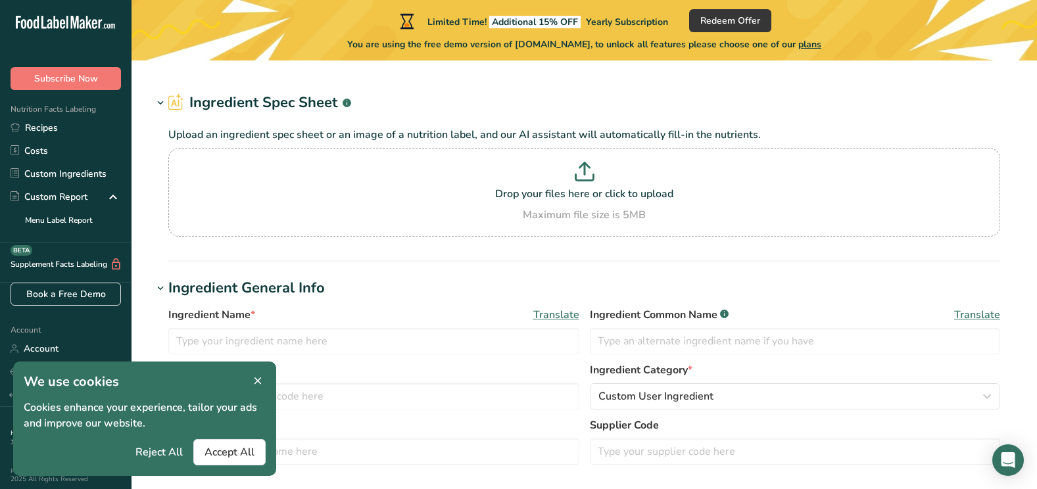
type input "PROTEINGEL"
type input "PRE GEL S.P.A."
type input "ST-08804"
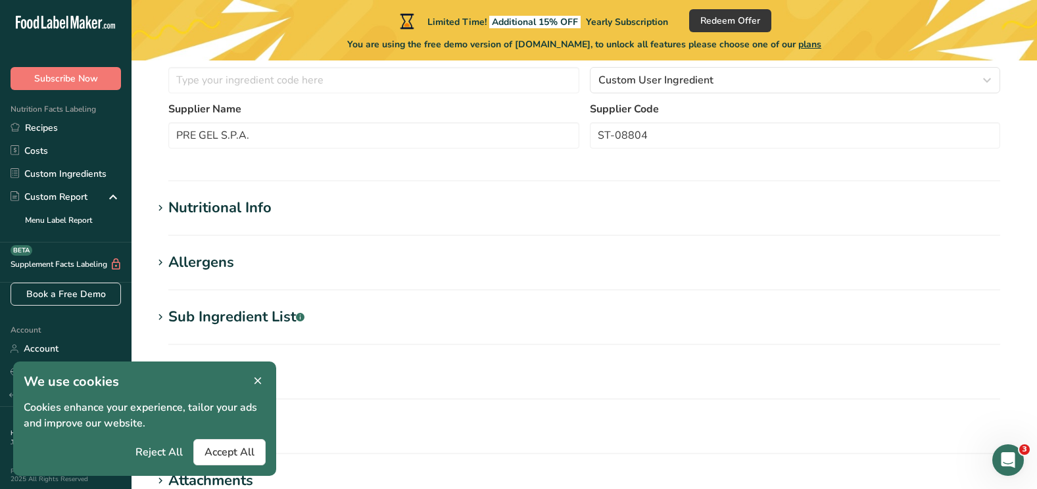
scroll to position [328, 0]
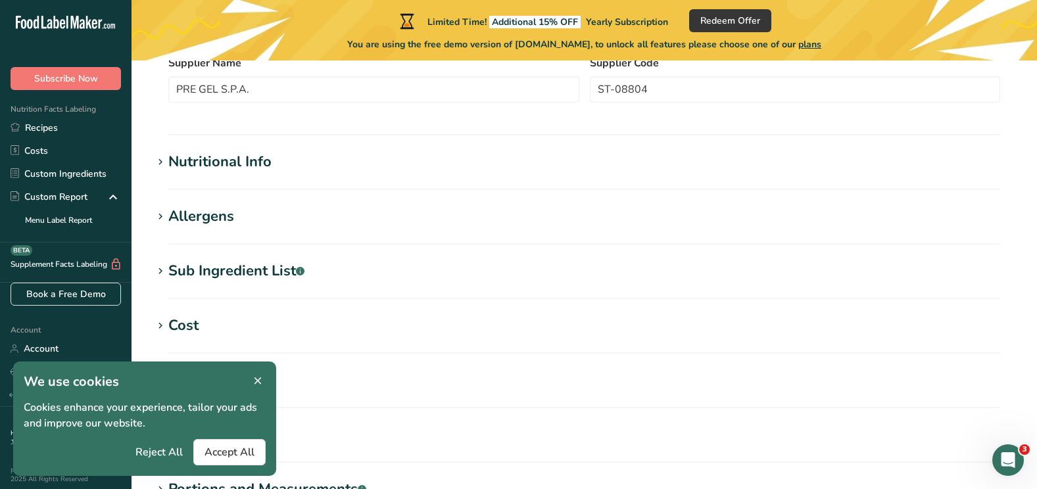
click at [265, 235] on section "Allergens Add any known allergens associated with your ingredient Milk [GEOGRAP…" at bounding box center [584, 225] width 863 height 39
click at [216, 226] on div "Allergens" at bounding box center [201, 217] width 66 height 22
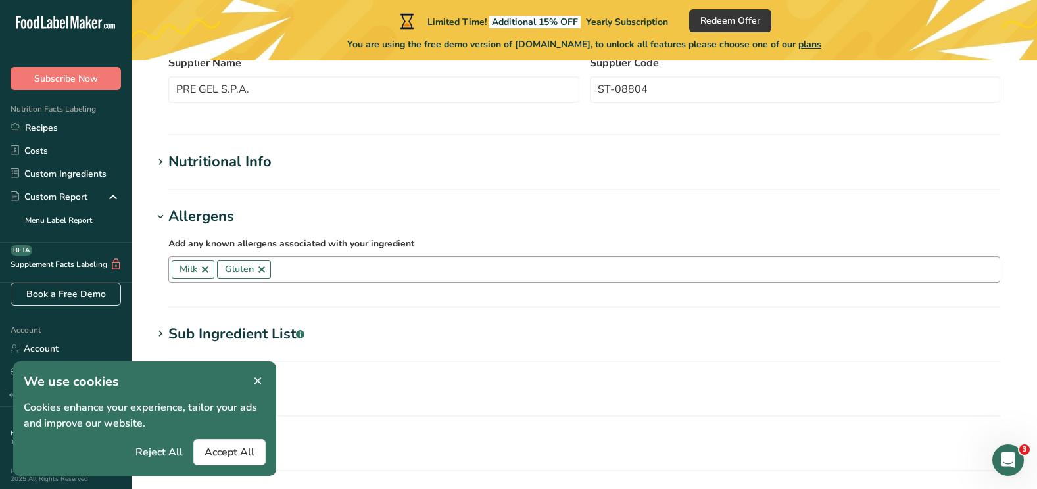
click at [263, 274] on link at bounding box center [261, 269] width 11 height 11
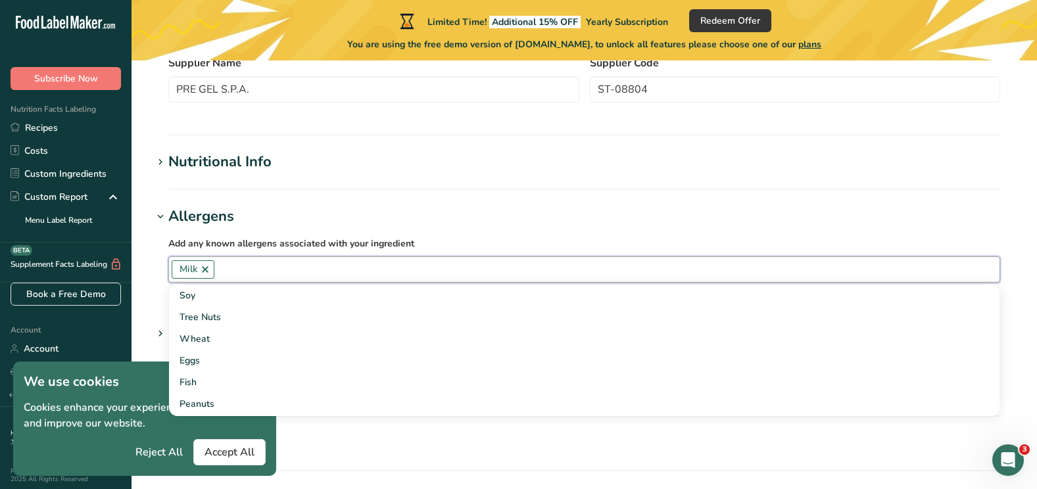
click at [301, 449] on h1 "Ingredient Tags" at bounding box center [584, 444] width 863 height 22
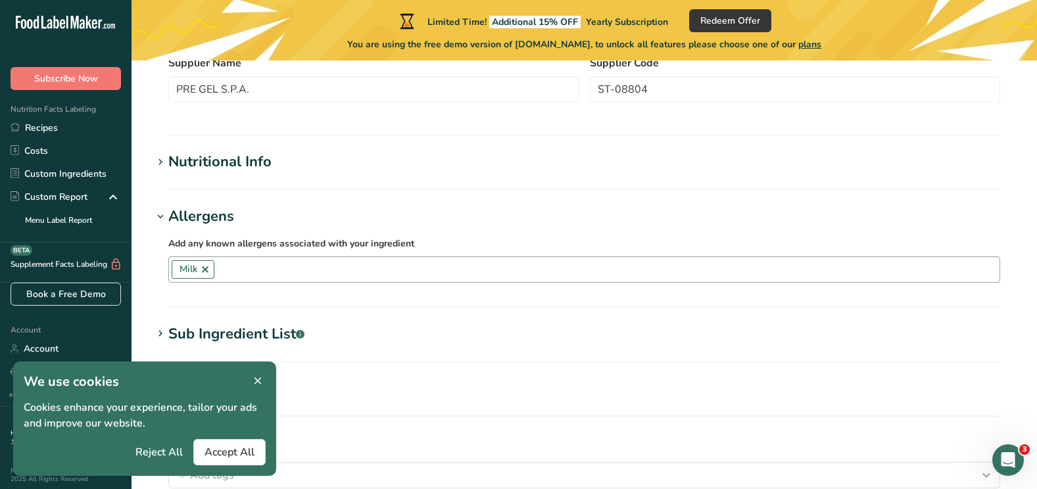
click at [256, 379] on icon at bounding box center [258, 381] width 12 height 18
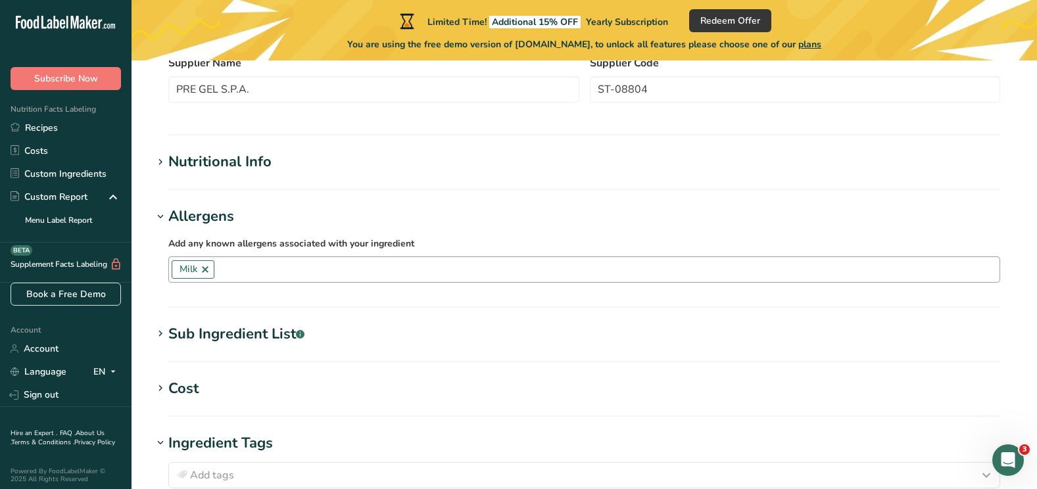
click at [312, 337] on h1 "Sub Ingredient List .a-a{fill:#347362;}.b-a{fill:#fff;}" at bounding box center [584, 335] width 863 height 22
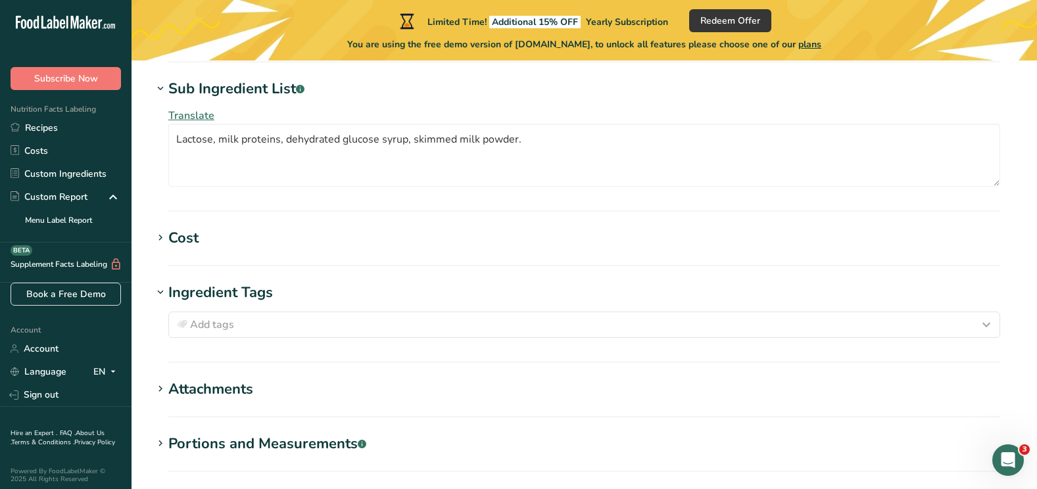
scroll to position [577, 0]
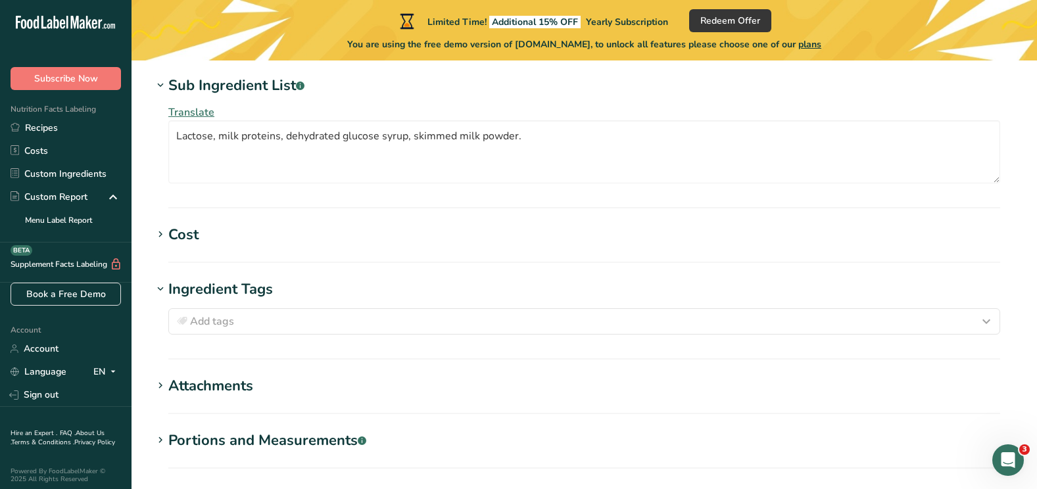
click at [204, 393] on div "Attachments" at bounding box center [210, 386] width 85 height 22
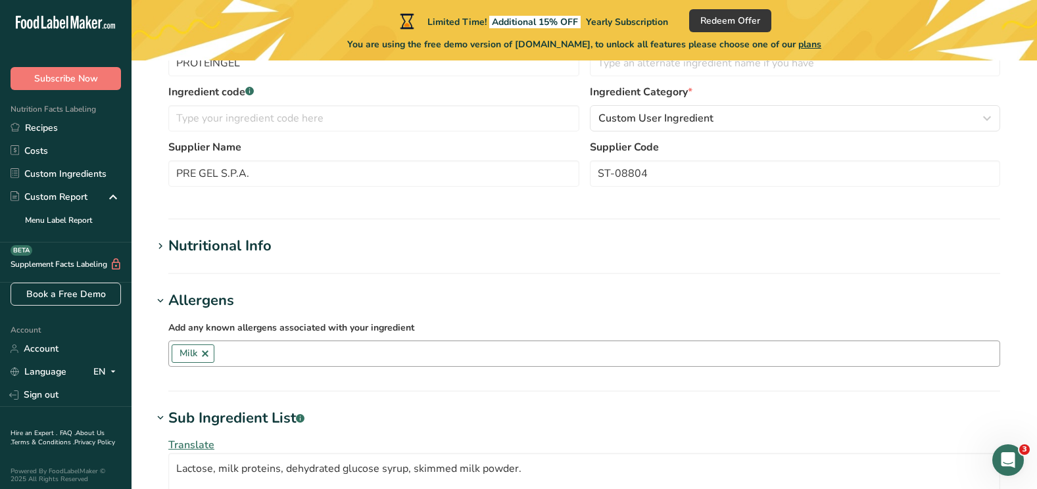
scroll to position [270, 0]
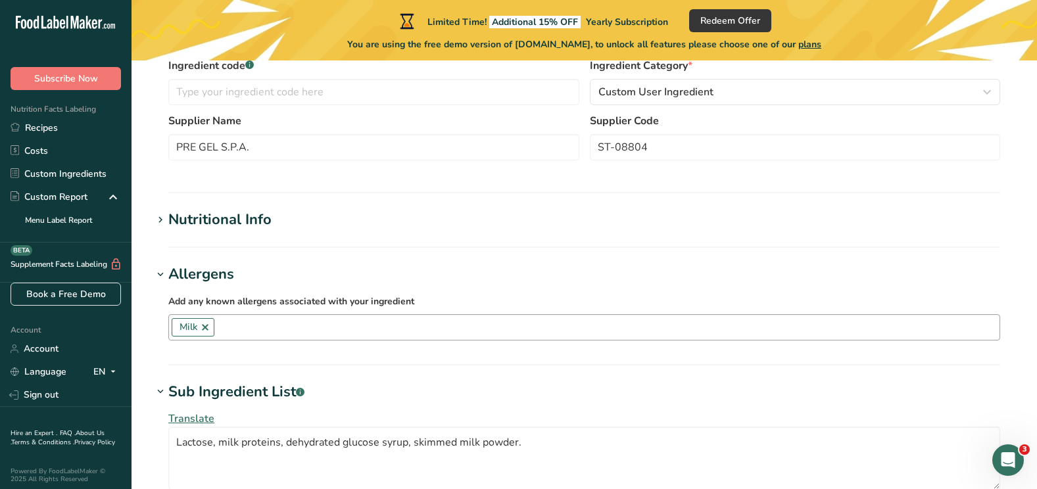
click at [253, 214] on div "Nutritional Info" at bounding box center [219, 220] width 103 height 22
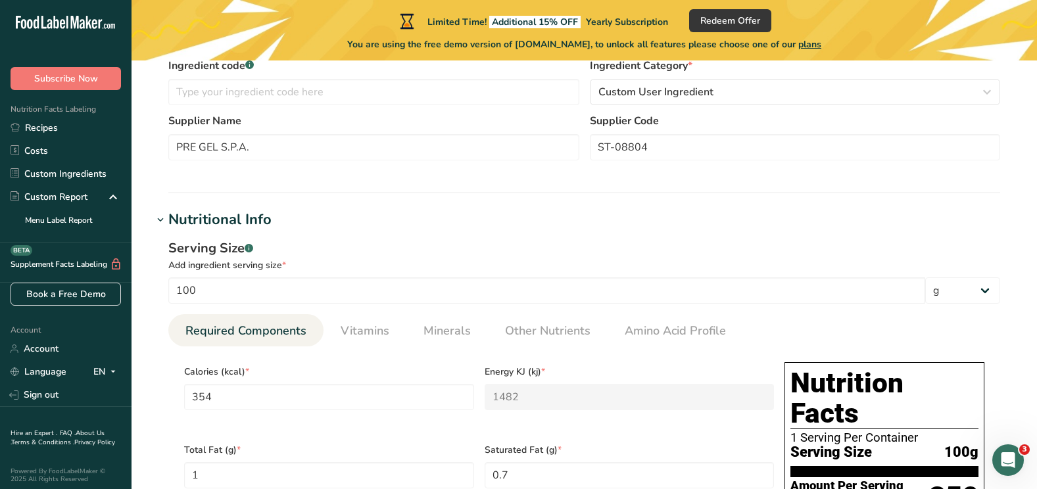
click at [526, 220] on h1 "Nutritional Info" at bounding box center [584, 220] width 863 height 22
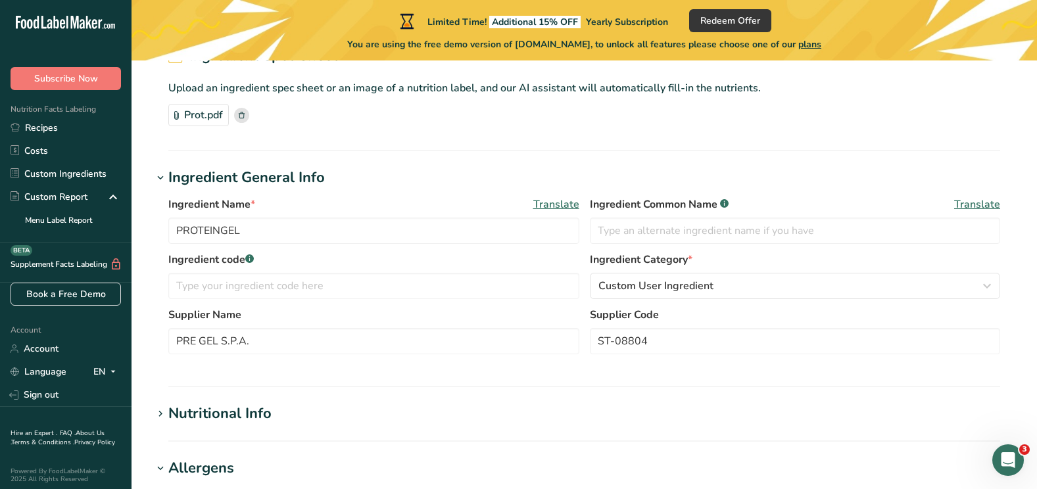
scroll to position [0, 0]
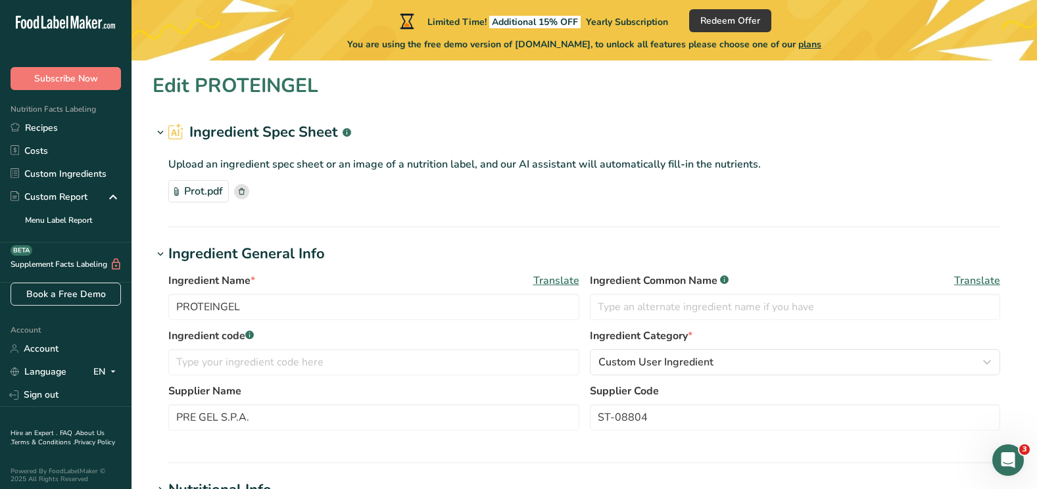
click at [554, 20] on span "Additional 15% OFF" at bounding box center [534, 22] width 91 height 12
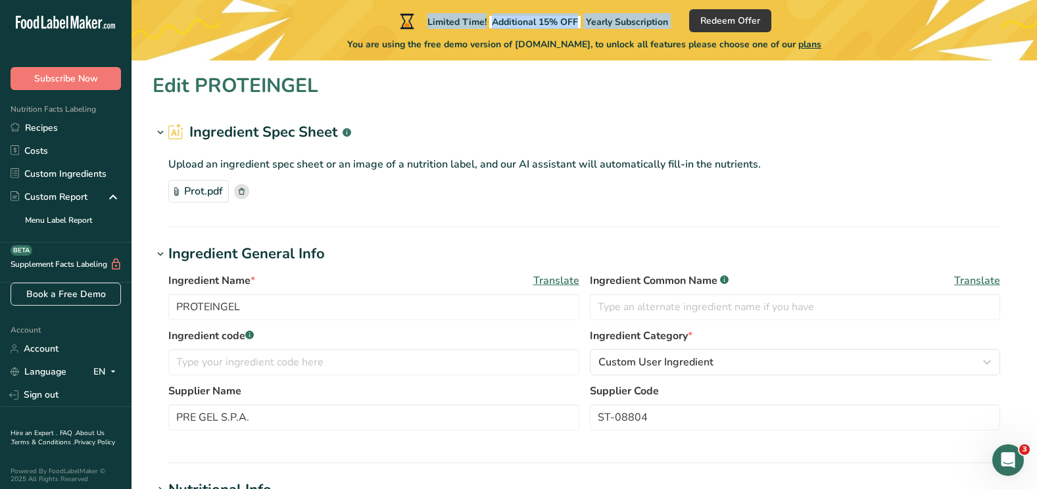
click at [554, 20] on span "Additional 15% OFF" at bounding box center [534, 22] width 91 height 12
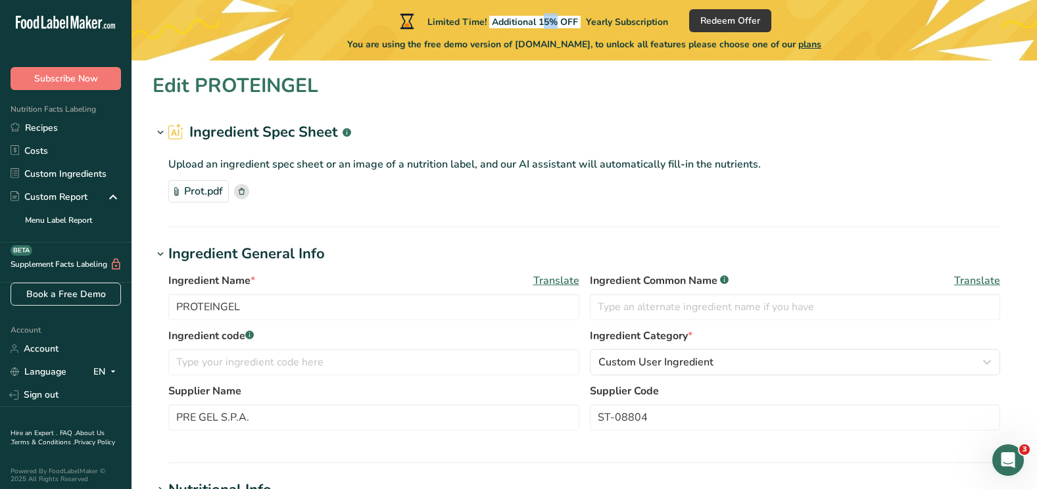
click at [554, 20] on span "Additional 15% OFF" at bounding box center [534, 22] width 91 height 12
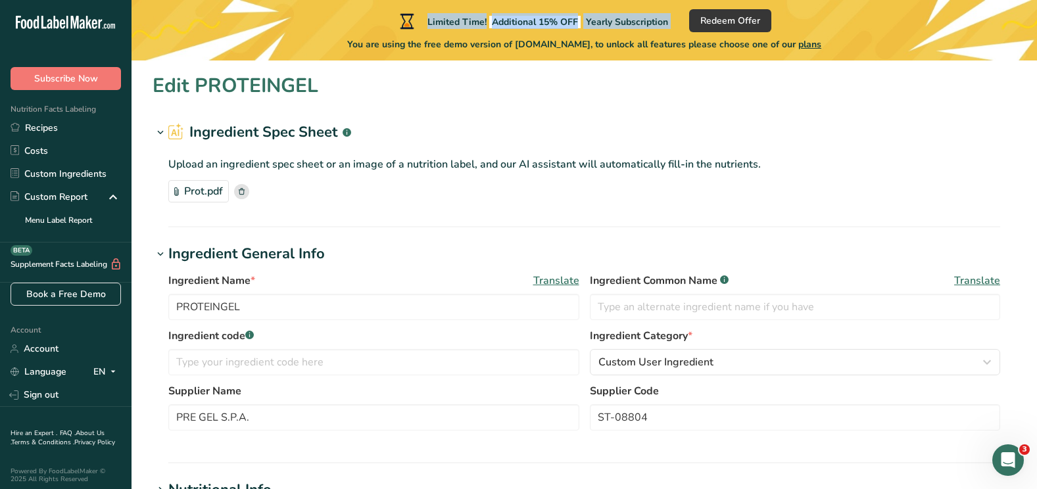
click at [554, 20] on span "Additional 15% OFF" at bounding box center [534, 22] width 91 height 12
click at [66, 216] on link "Menu Label Report" at bounding box center [66, 219] width 132 height 23
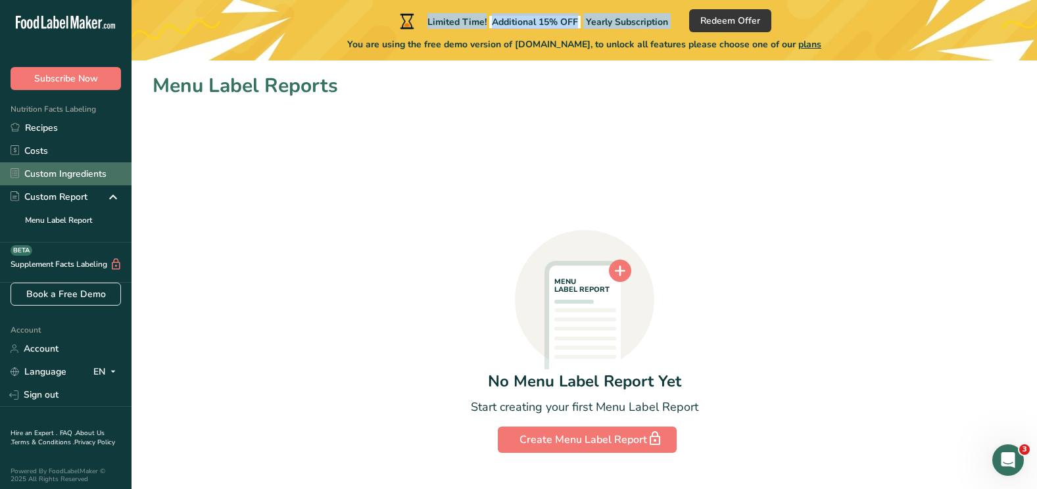
click at [58, 174] on link "Custom Ingredients" at bounding box center [66, 173] width 132 height 23
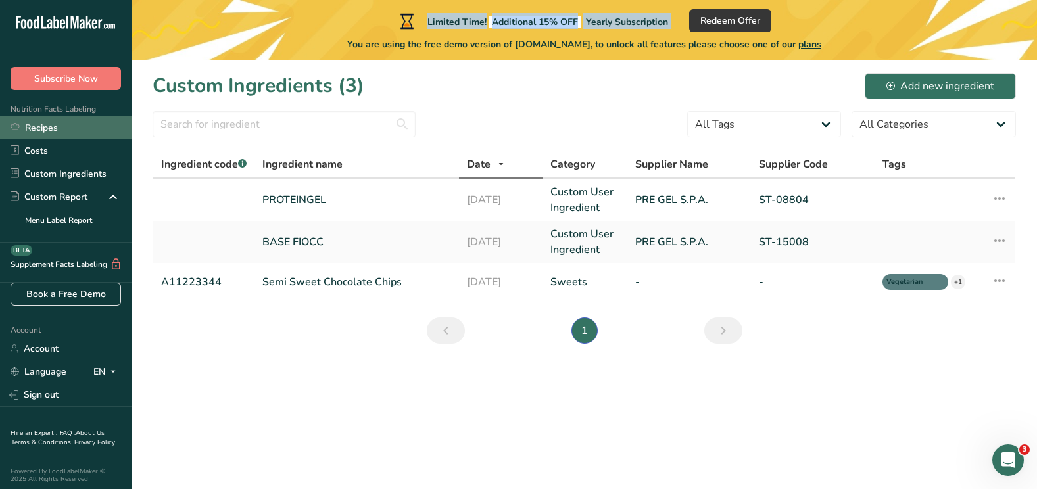
click at [49, 125] on link "Recipes" at bounding box center [66, 127] width 132 height 23
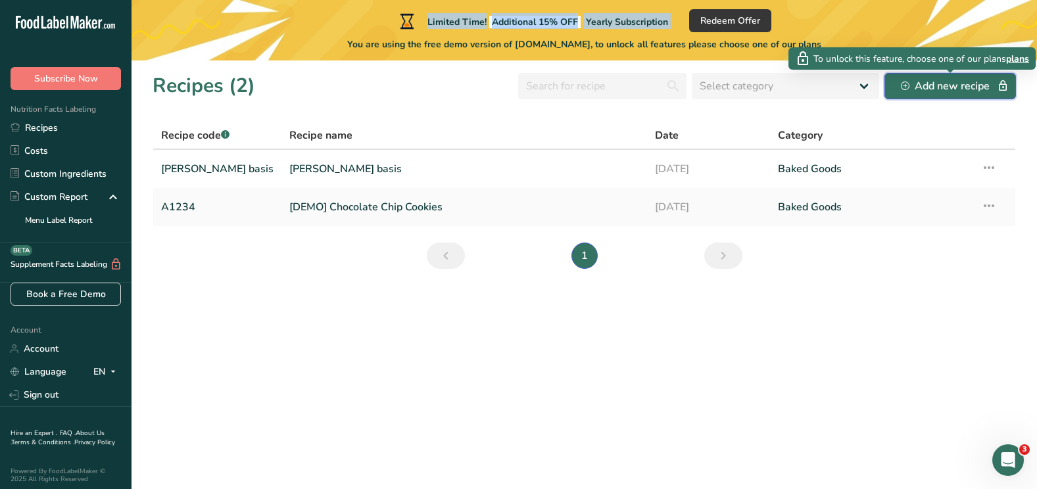
click at [919, 88] on div "Add new recipe" at bounding box center [950, 86] width 99 height 16
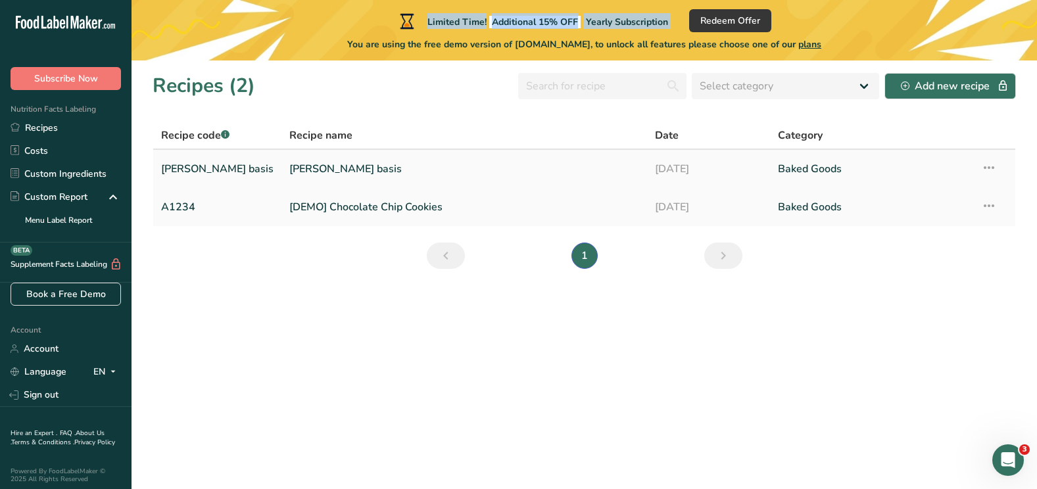
click at [608, 164] on link "[PERSON_NAME] basis" at bounding box center [464, 169] width 350 height 28
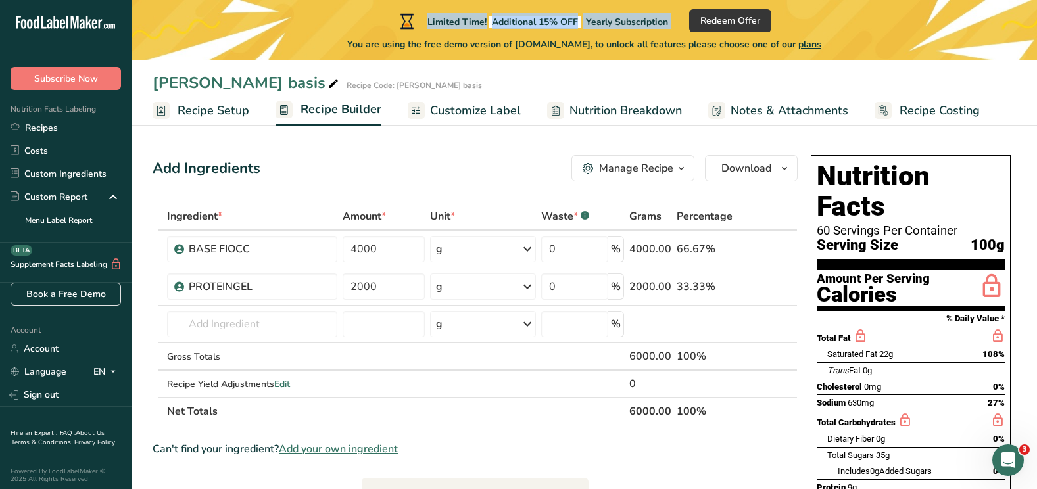
click at [608, 164] on div "Manage Recipe" at bounding box center [636, 168] width 74 height 16
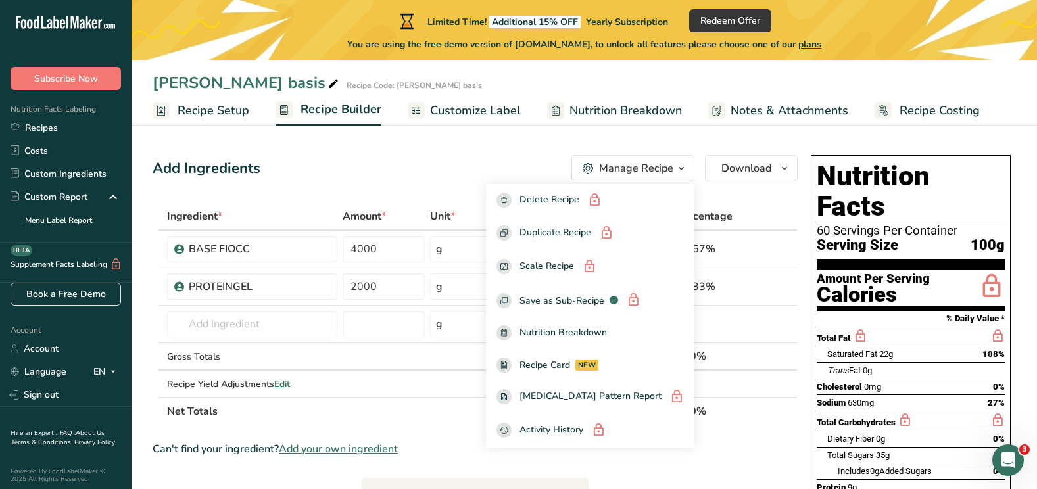
click at [501, 156] on div "Add Ingredients Manage Recipe Delete Recipe Duplicate Recipe Scale Recipe Save …" at bounding box center [475, 168] width 645 height 26
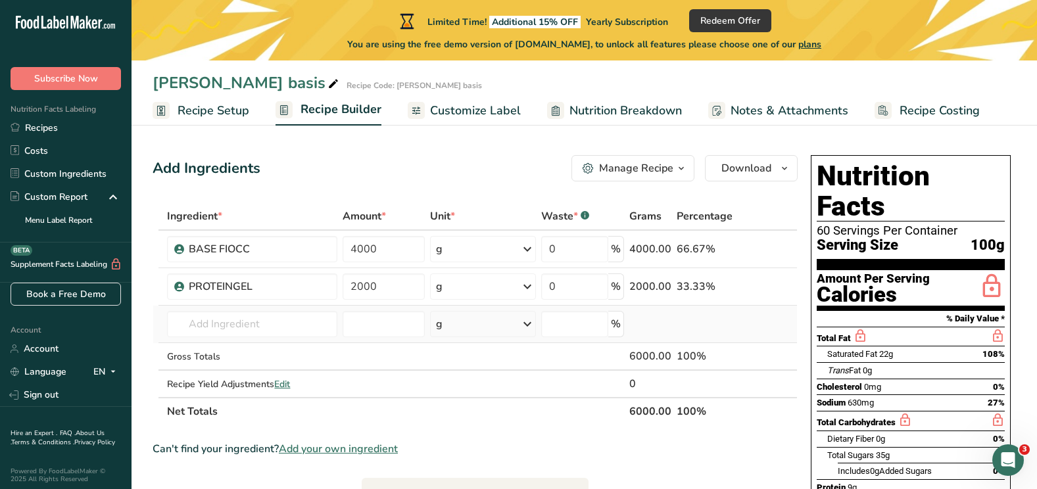
click at [220, 306] on td "Almond flour 1211 Milk, whole, 3.25% milkfat, without added vitamin A and [MEDI…" at bounding box center [252, 324] width 176 height 37
click at [214, 325] on input "text" at bounding box center [252, 324] width 170 height 26
type input "[PERSON_NAME]"
click at [202, 373] on div "Add your own ingredient" at bounding box center [252, 373] width 149 height 14
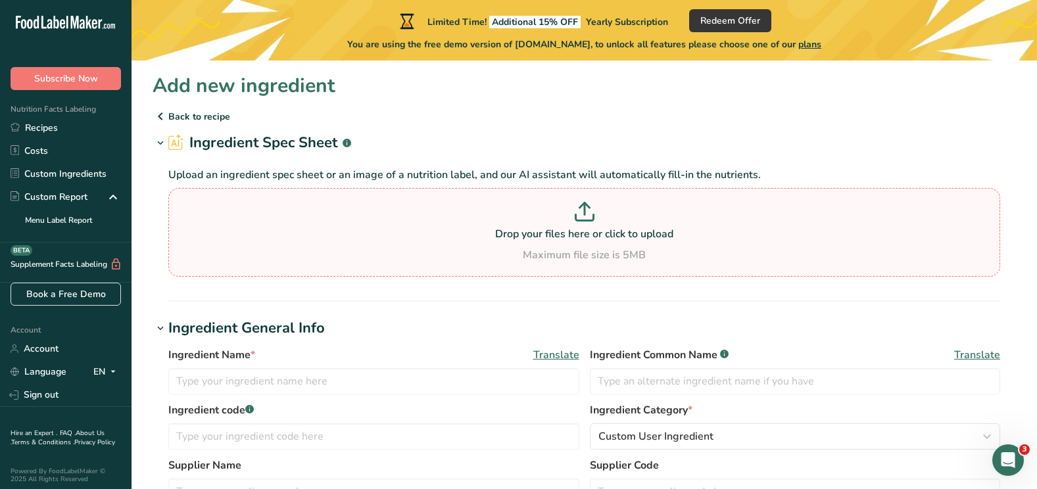
click at [579, 214] on icon at bounding box center [585, 212] width 20 height 20
click at [579, 214] on input "Drop your files here or click to upload Maximum file size is 5MB" at bounding box center [584, 232] width 832 height 89
type input "C:\fakepath\Volle melk.pdf"
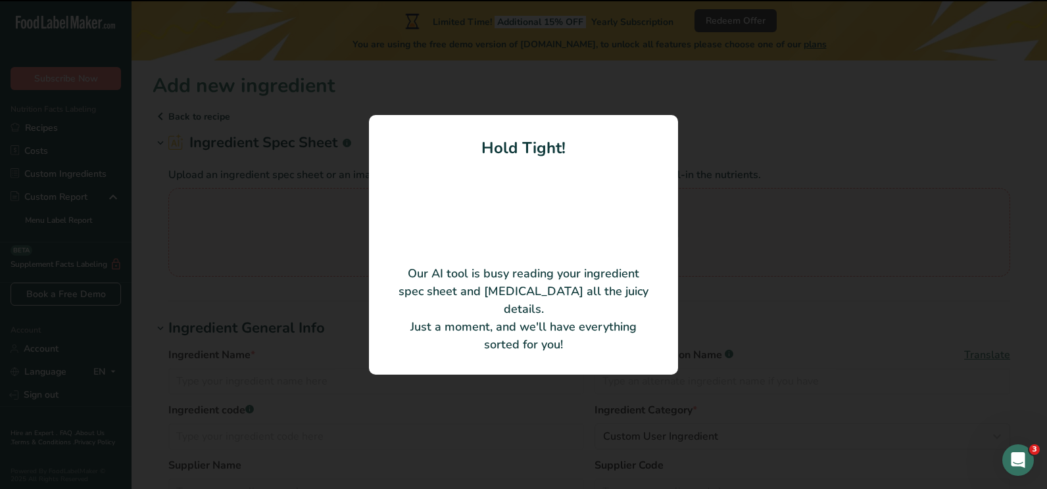
type input "Volle melk UHT bag-in-box 10L"
type input "INEX NV"
type input "621"
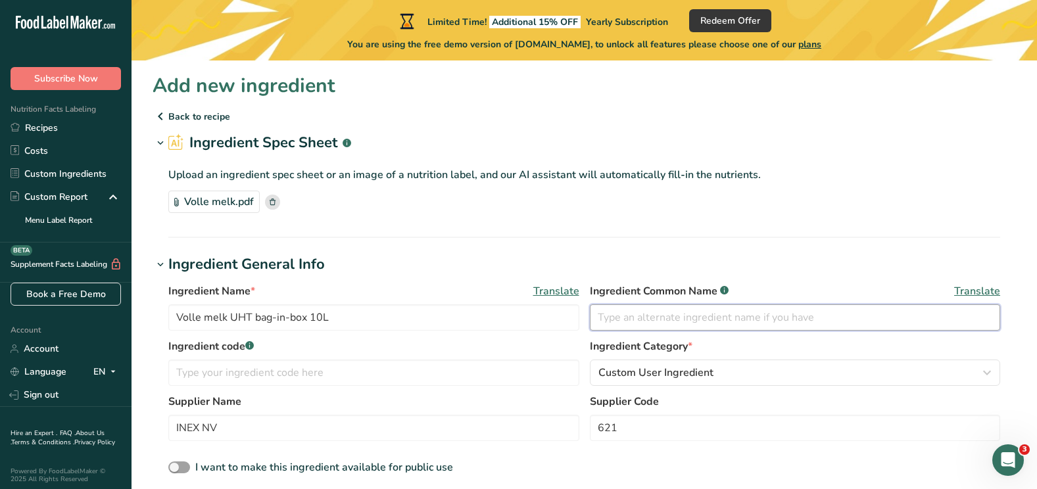
click at [631, 322] on input "text" at bounding box center [795, 317] width 411 height 26
type input "Volle melk"
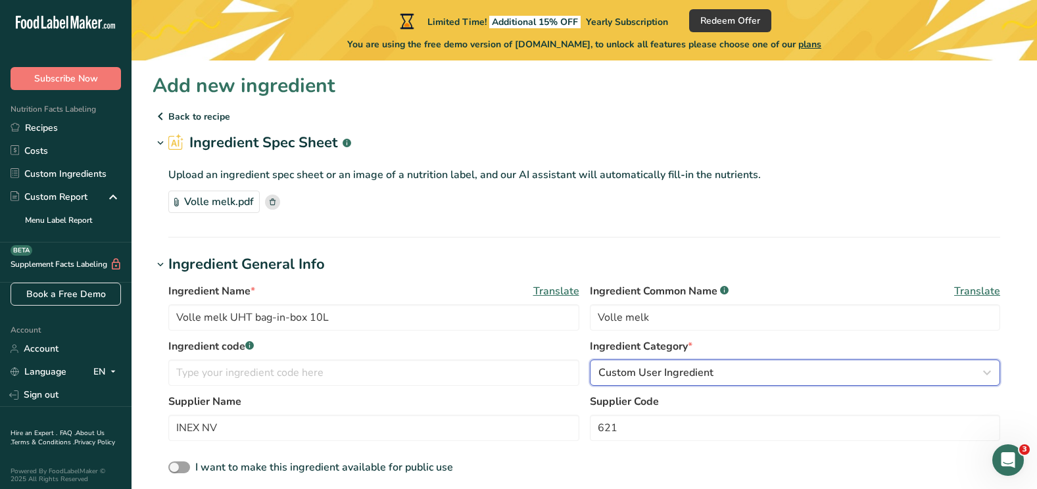
click at [665, 382] on button "Custom User Ingredient" at bounding box center [795, 373] width 411 height 26
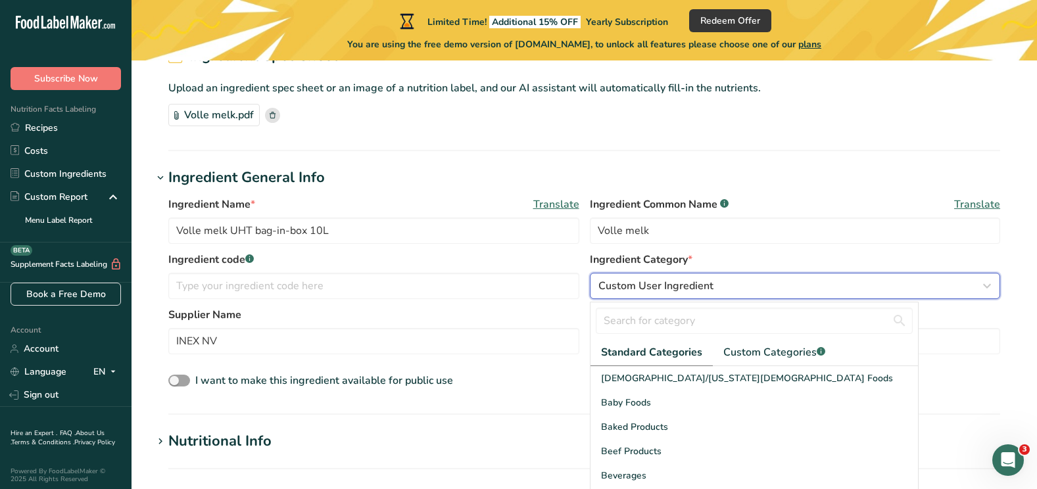
scroll to position [91, 0]
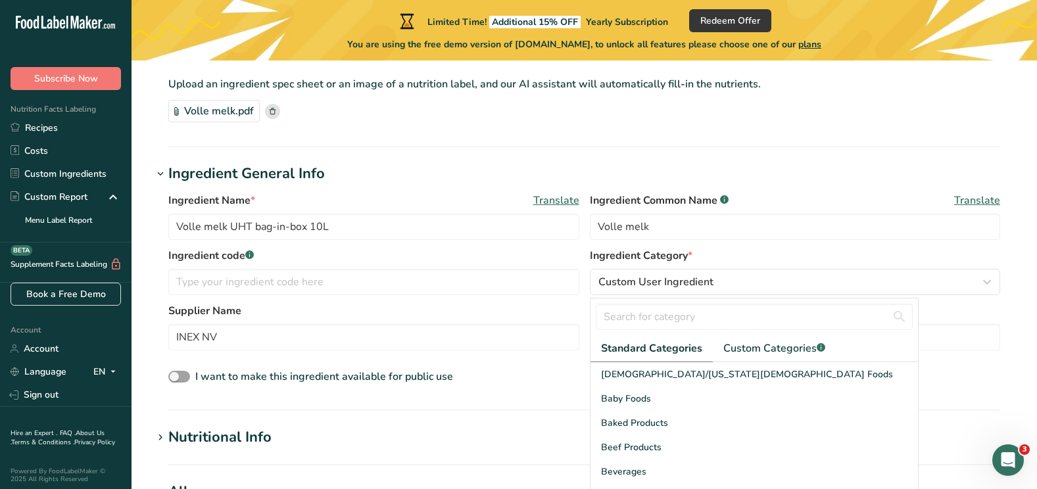
click at [846, 170] on h1 "Ingredient General Info" at bounding box center [584, 174] width 863 height 22
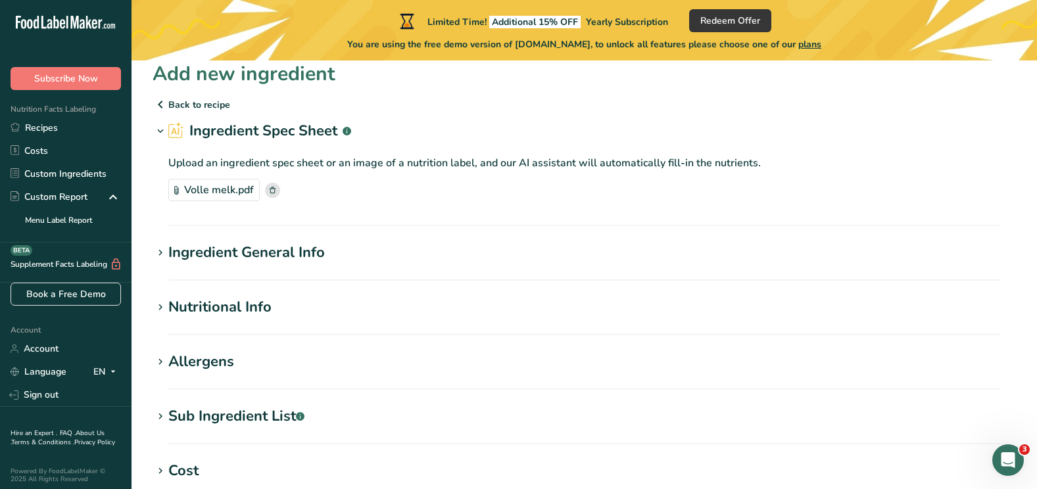
scroll to position [0, 0]
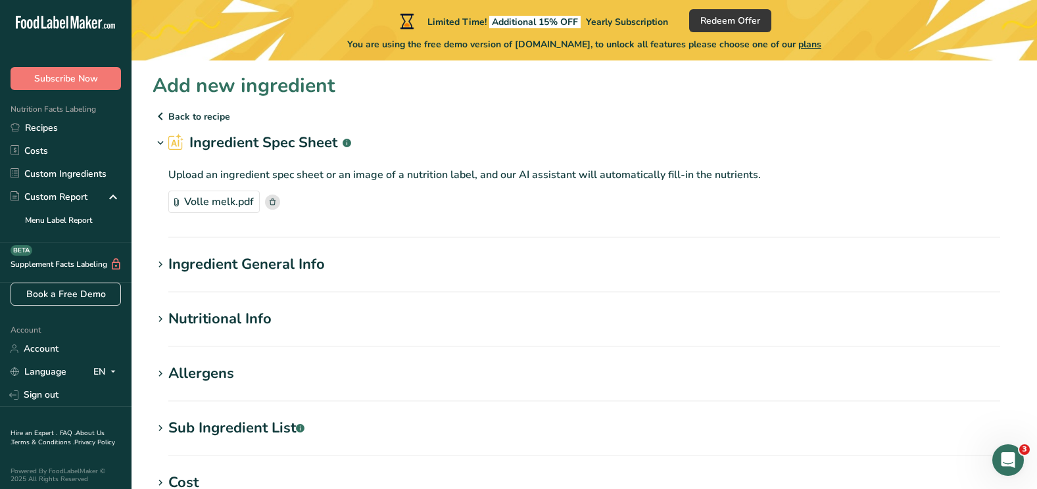
click at [283, 267] on div "Ingredient General Info" at bounding box center [246, 265] width 156 height 22
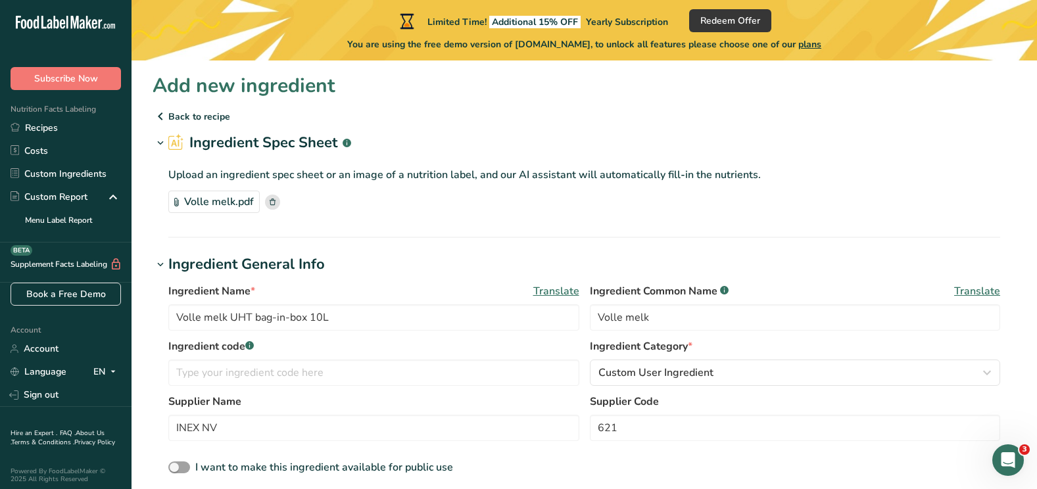
click at [466, 230] on section "Ingredient Spec Sheet .a-a{fill:#347362;}.b-a{fill:#fff;} Upload an ingredient …" at bounding box center [584, 185] width 863 height 106
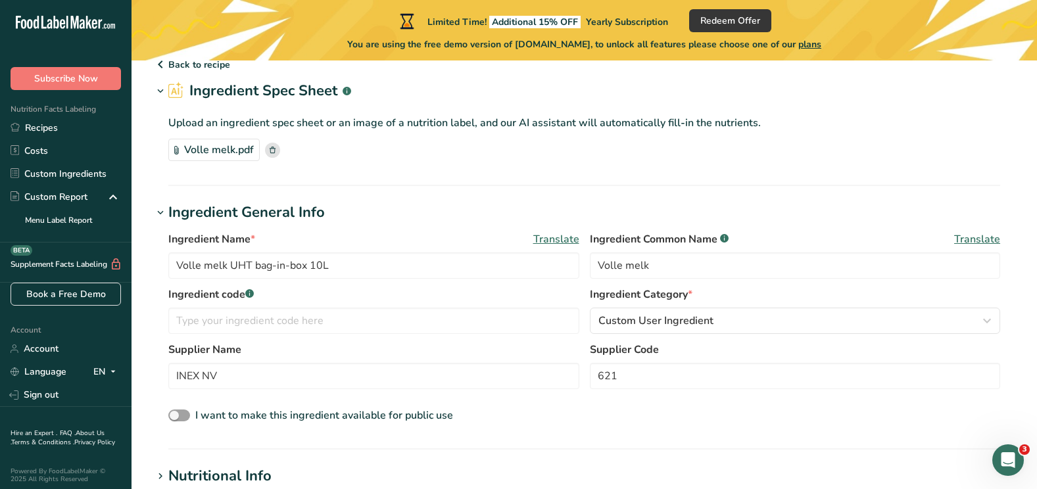
scroll to position [53, 0]
click at [387, 323] on input "text" at bounding box center [373, 320] width 411 height 26
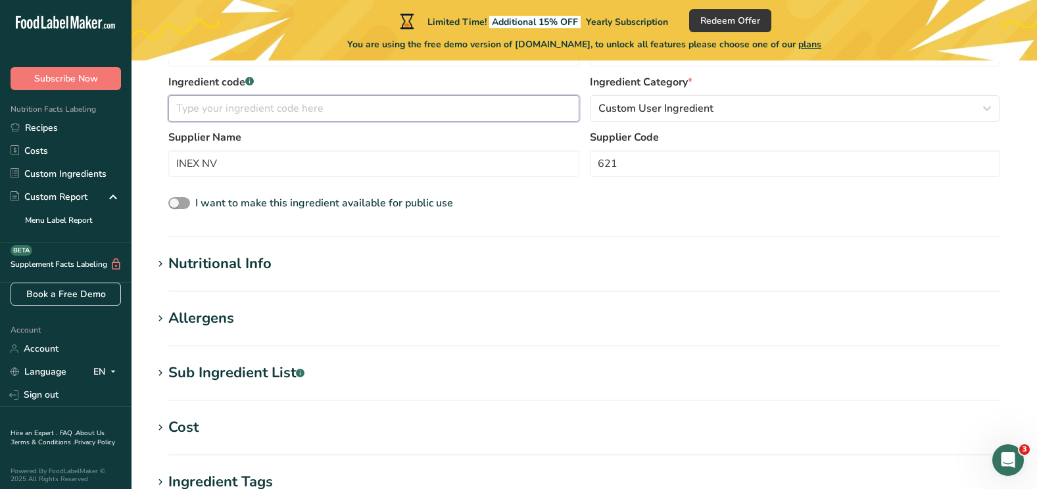
scroll to position [318, 0]
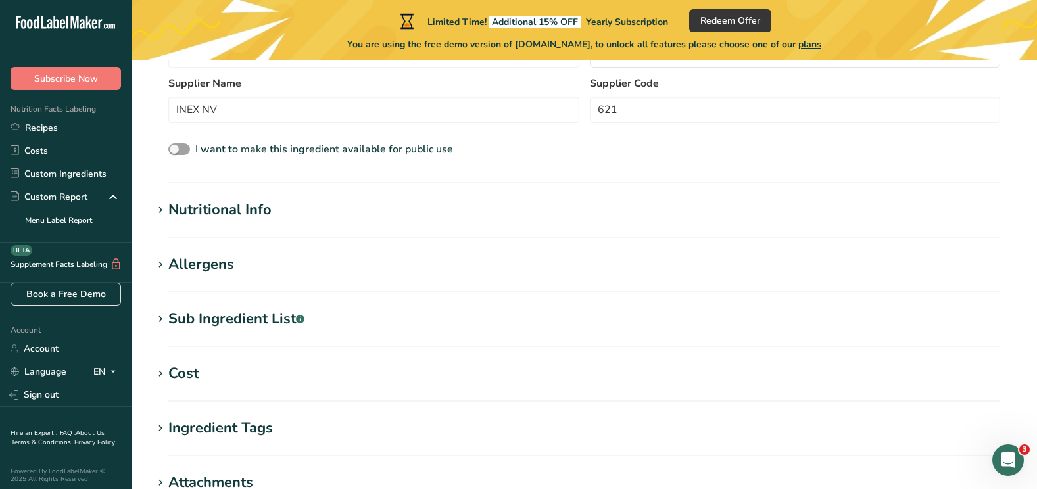
click at [241, 211] on div "Nutritional Info" at bounding box center [219, 210] width 103 height 22
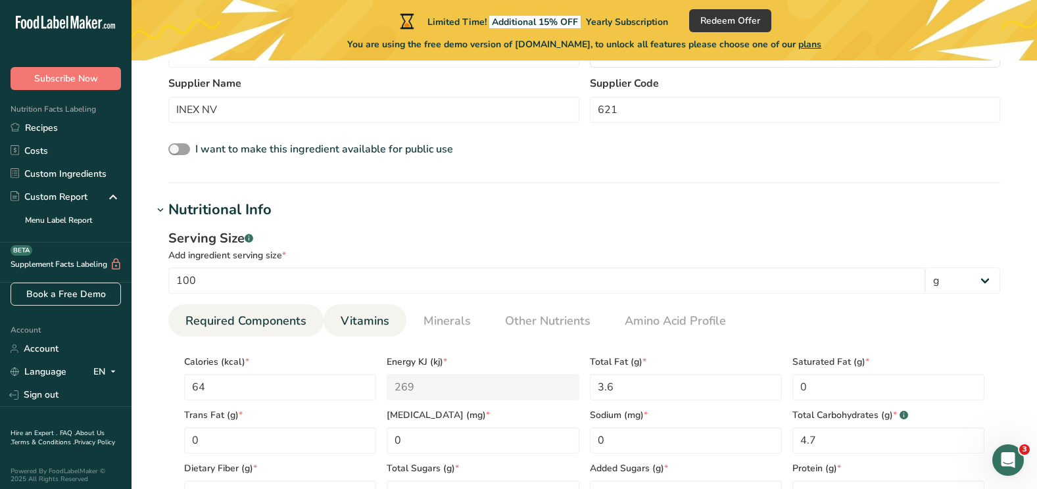
click at [384, 318] on span "Vitamins" at bounding box center [365, 321] width 49 height 18
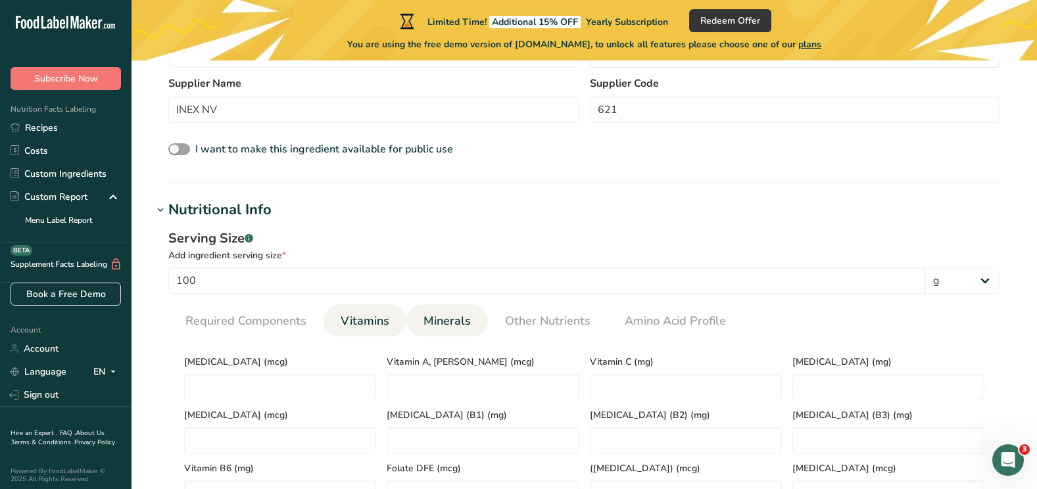
click at [464, 318] on span "Minerals" at bounding box center [446, 321] width 47 height 18
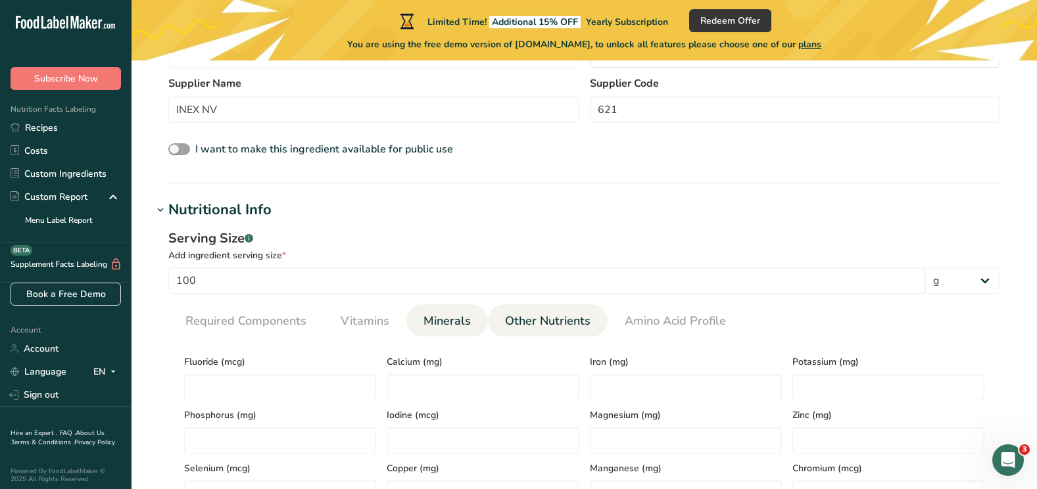
click at [550, 316] on span "Other Nutrients" at bounding box center [547, 321] width 85 height 18
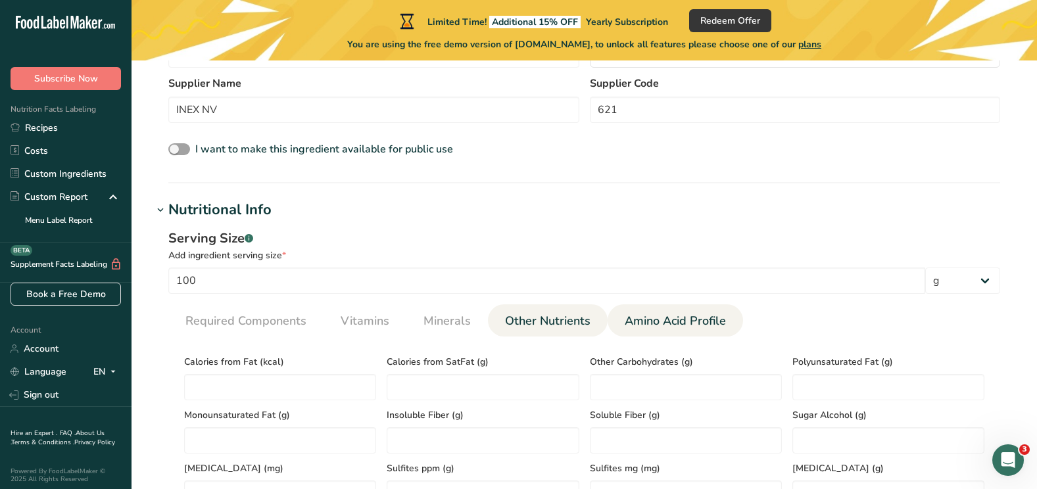
click at [690, 314] on span "Amino Acid Profile" at bounding box center [675, 321] width 101 height 18
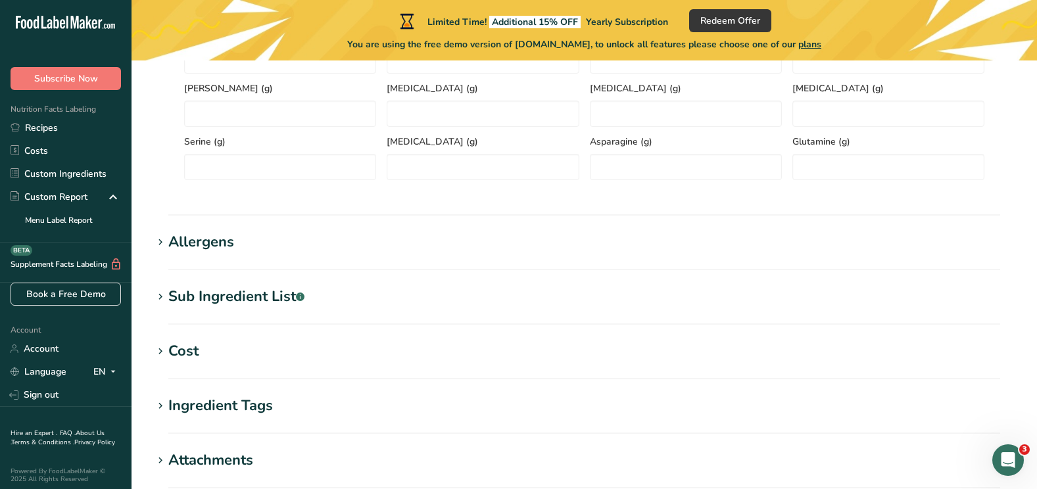
scroll to position [758, 0]
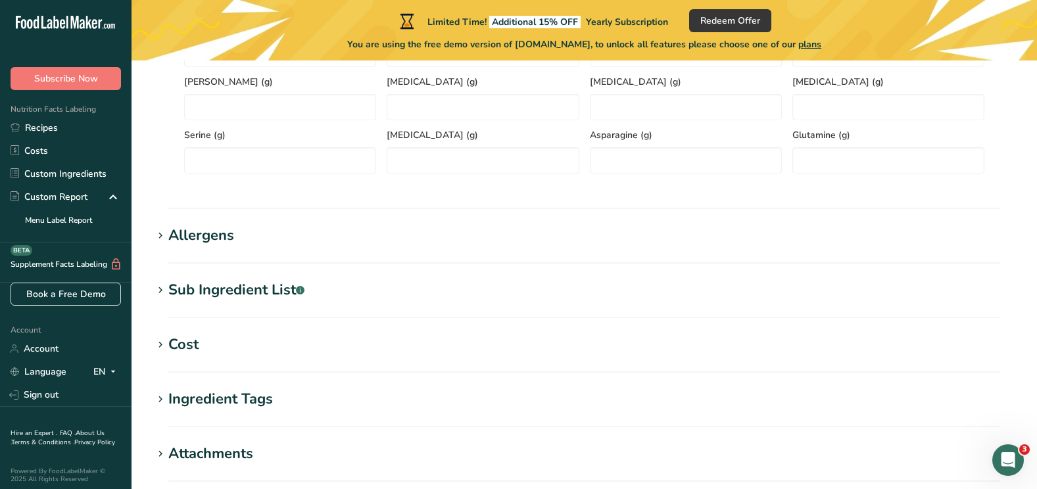
click at [275, 241] on h1 "Allergens" at bounding box center [584, 236] width 863 height 22
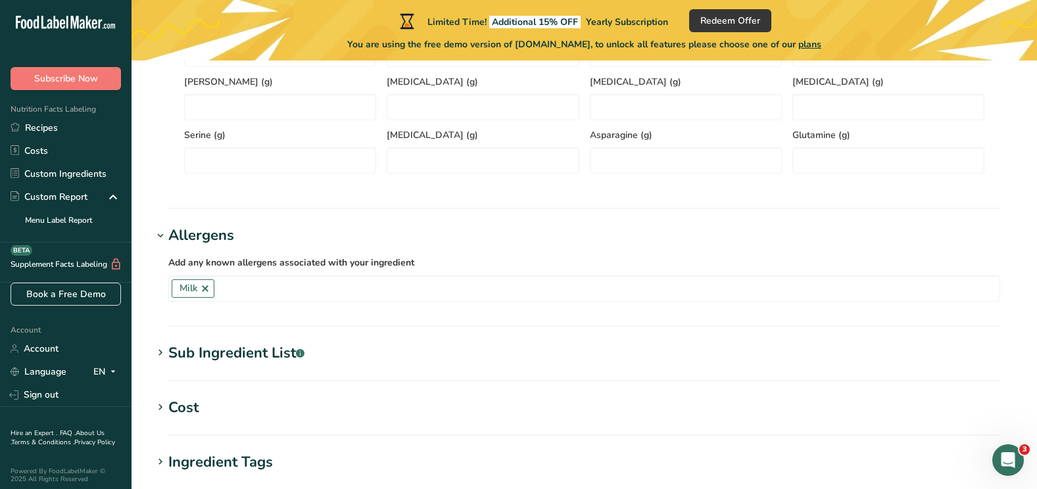
click at [228, 350] on div "Sub Ingredient List .a-a{fill:#347362;}.b-a{fill:#fff;}" at bounding box center [236, 354] width 136 height 22
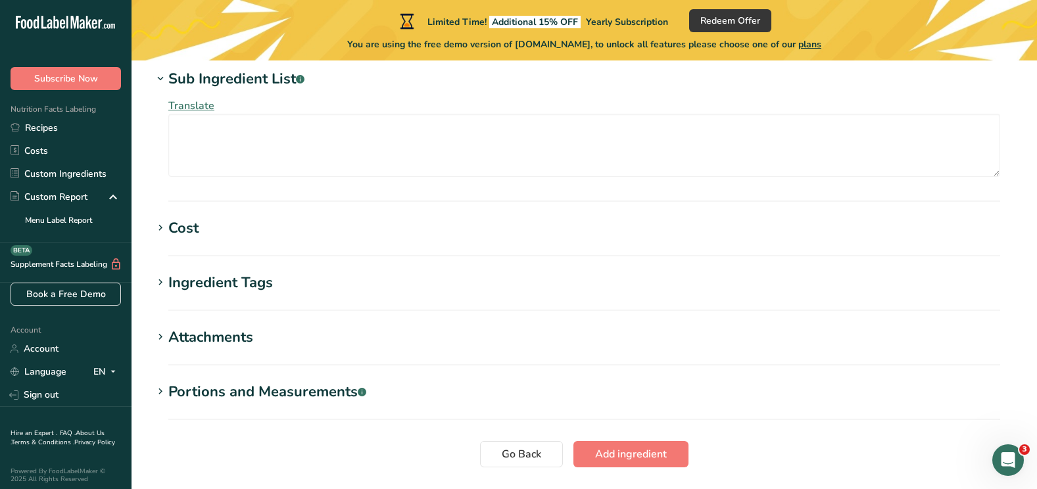
scroll to position [1076, 0]
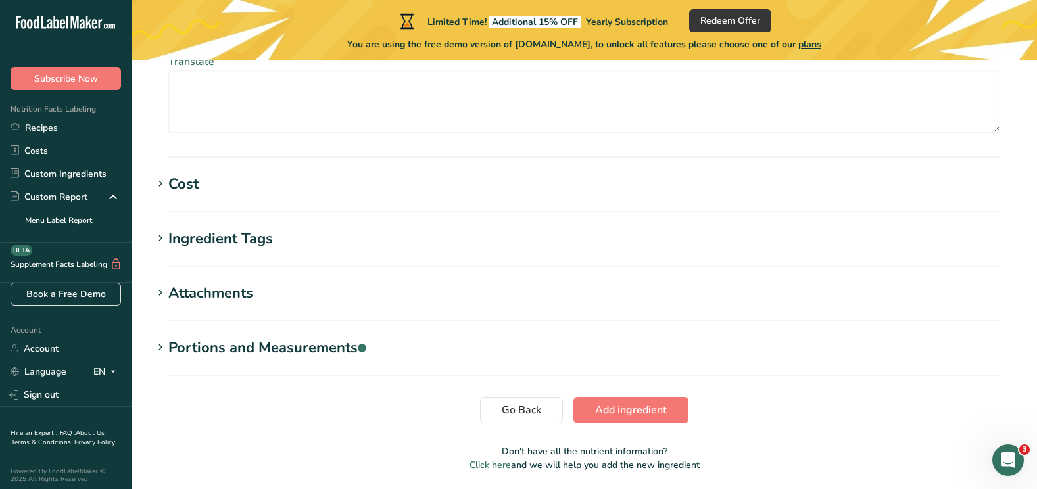
click at [245, 244] on div "Ingredient Tags" at bounding box center [220, 239] width 105 height 22
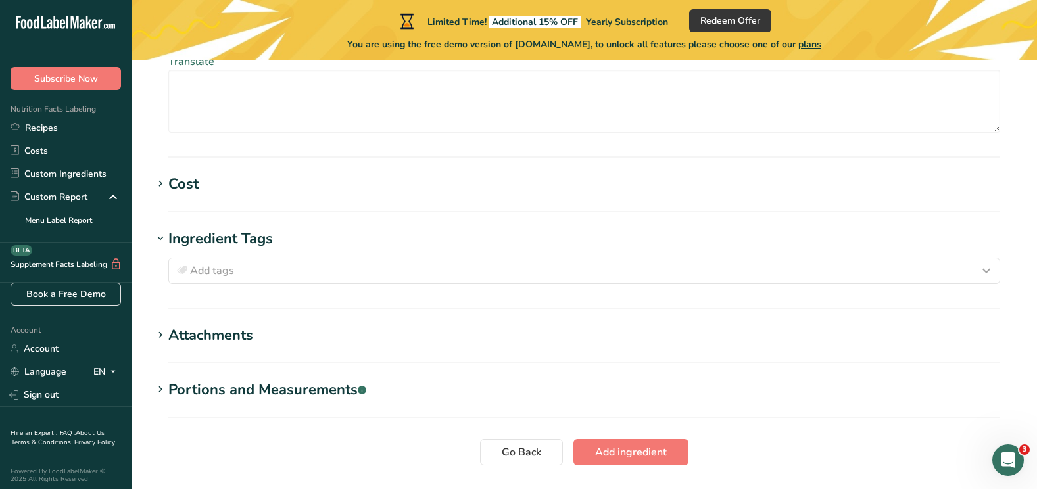
click at [214, 335] on div "Attachments" at bounding box center [210, 336] width 85 height 22
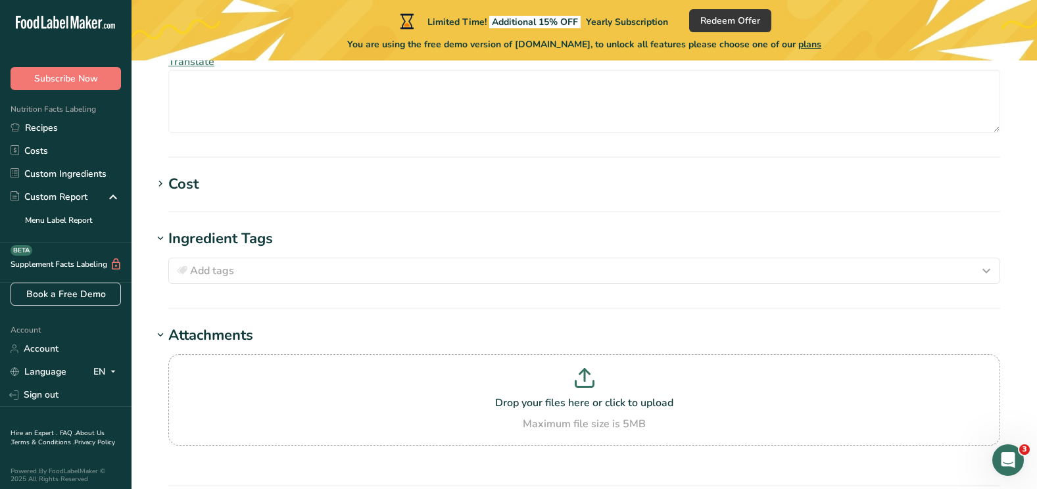
scroll to position [1287, 0]
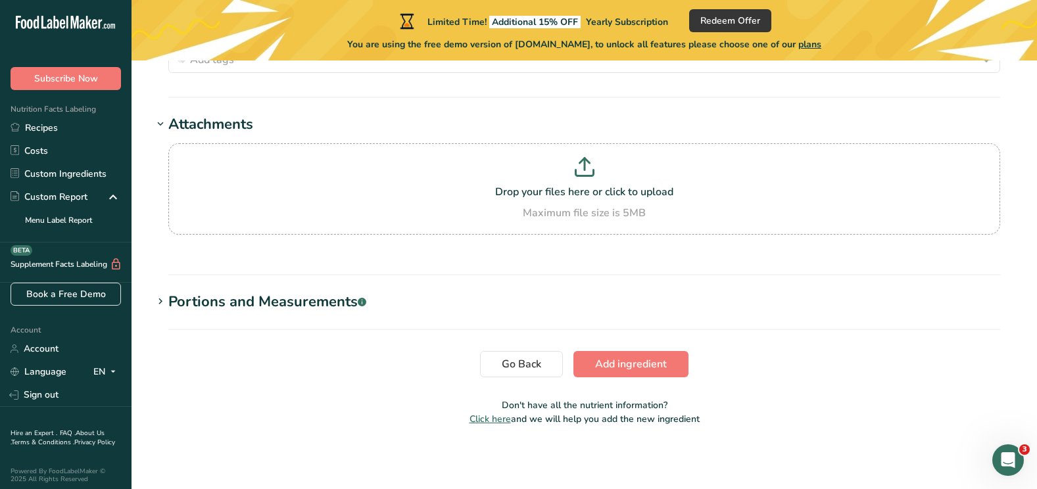
click at [308, 300] on div "Portions and Measurements .a-a{fill:#347362;}.b-a{fill:#fff;}" at bounding box center [267, 302] width 198 height 22
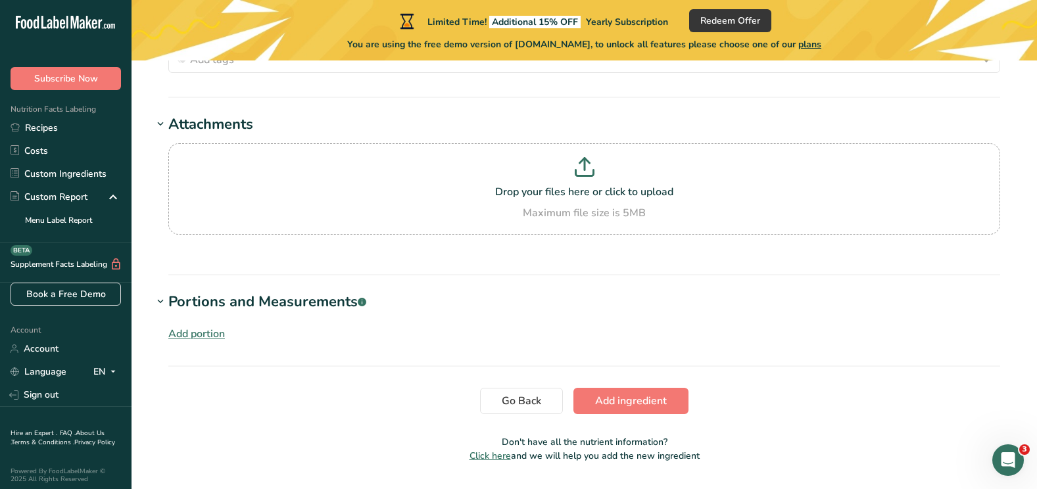
click at [208, 331] on div "Add portion" at bounding box center [196, 334] width 57 height 16
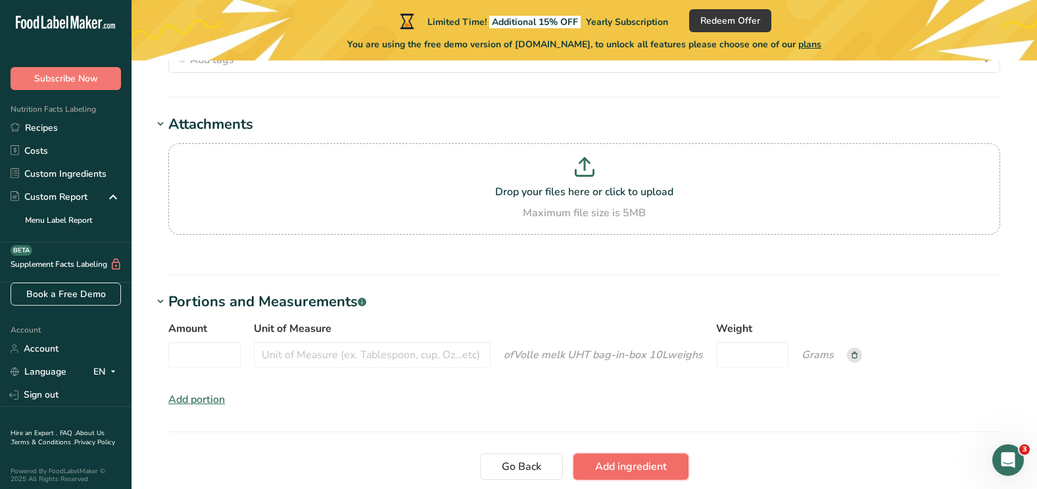
click at [624, 469] on span "Add ingredient" at bounding box center [631, 467] width 72 height 16
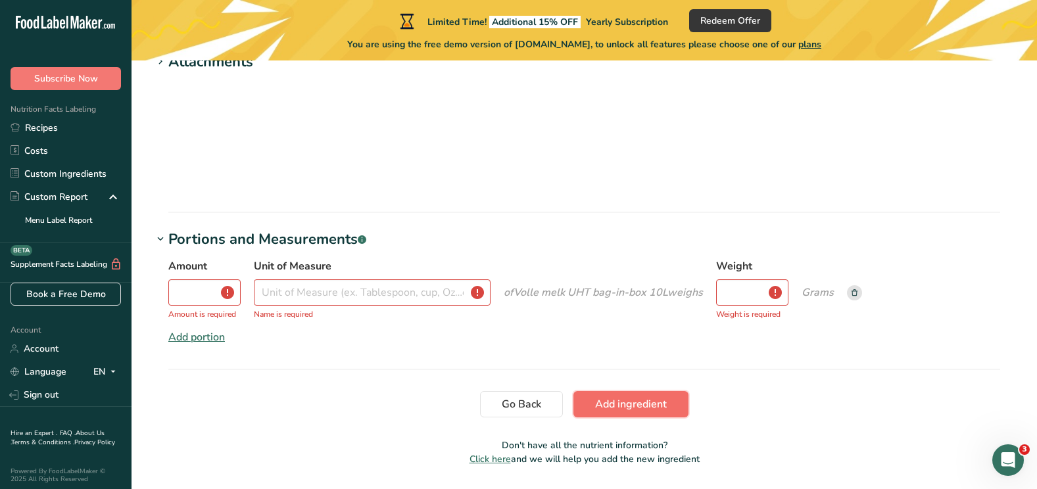
scroll to position [380, 0]
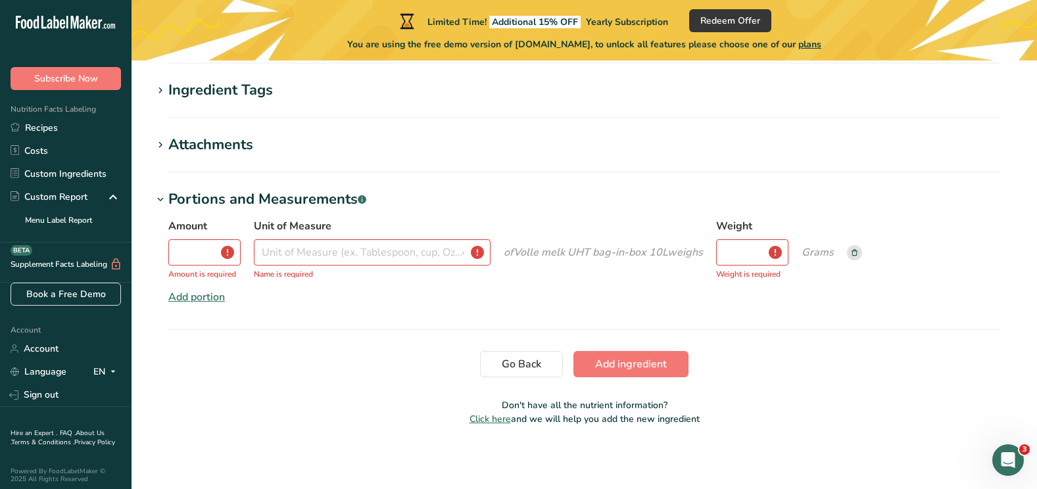
click at [310, 194] on div "Portions and Measurements .a-a{fill:#347362;}.b-a{fill:#fff;}" at bounding box center [267, 200] width 198 height 22
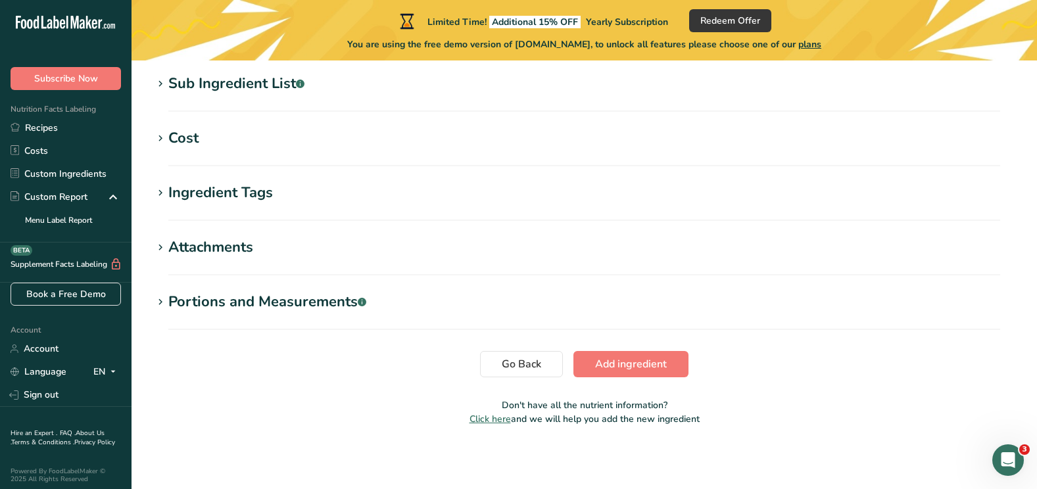
scroll to position [277, 0]
click at [640, 359] on span "Add ingredient" at bounding box center [631, 364] width 72 height 16
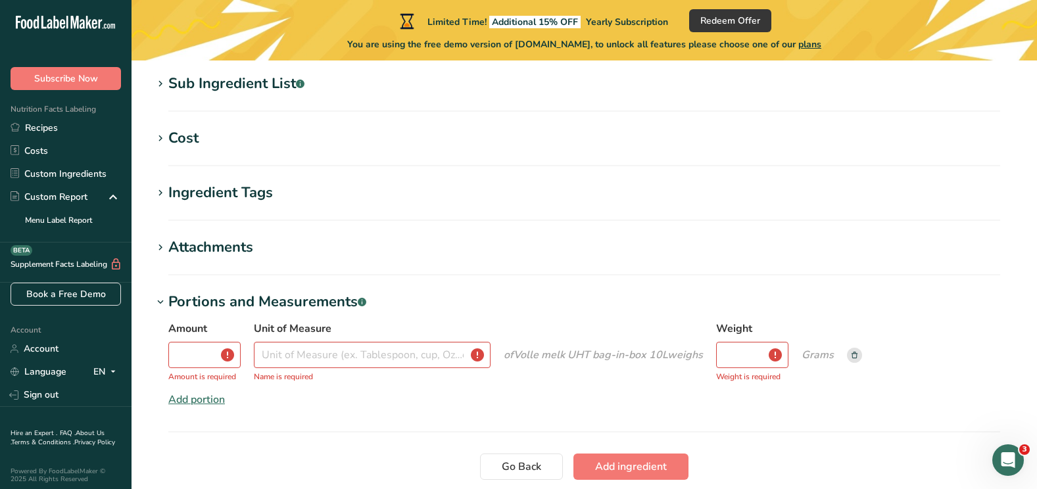
click at [855, 355] on icon at bounding box center [855, 355] width 6 height 7
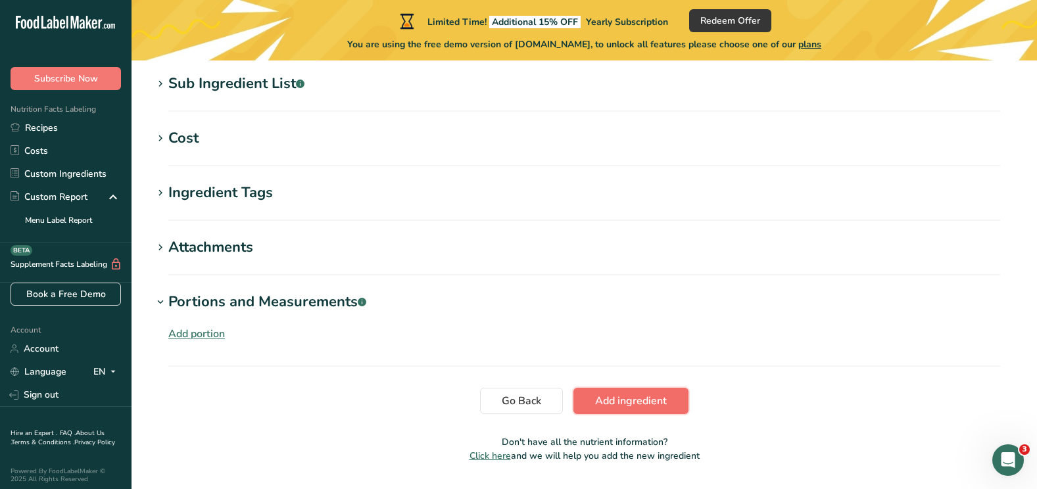
click at [633, 396] on span "Add ingredient" at bounding box center [631, 401] width 72 height 16
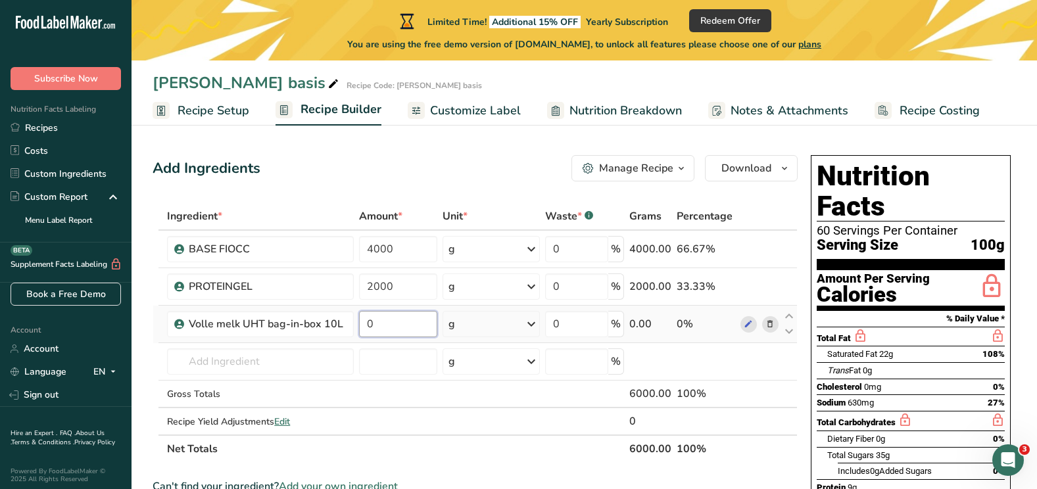
click at [395, 314] on input "0" at bounding box center [398, 324] width 78 height 26
type input "40"
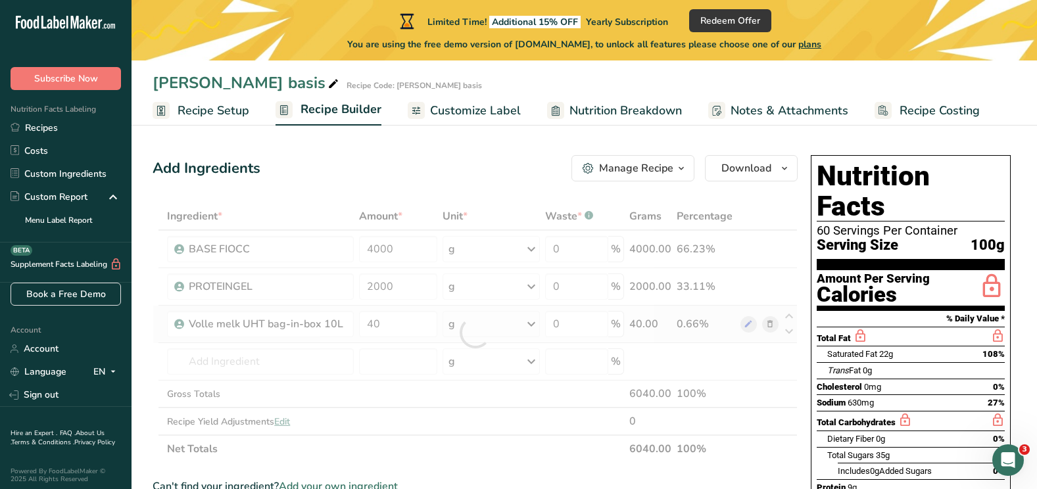
click at [530, 324] on div "Ingredient * Amount * Unit * Waste * .a-a{fill:#347362;}.b-a{fill:#fff;} Grams …" at bounding box center [475, 333] width 645 height 260
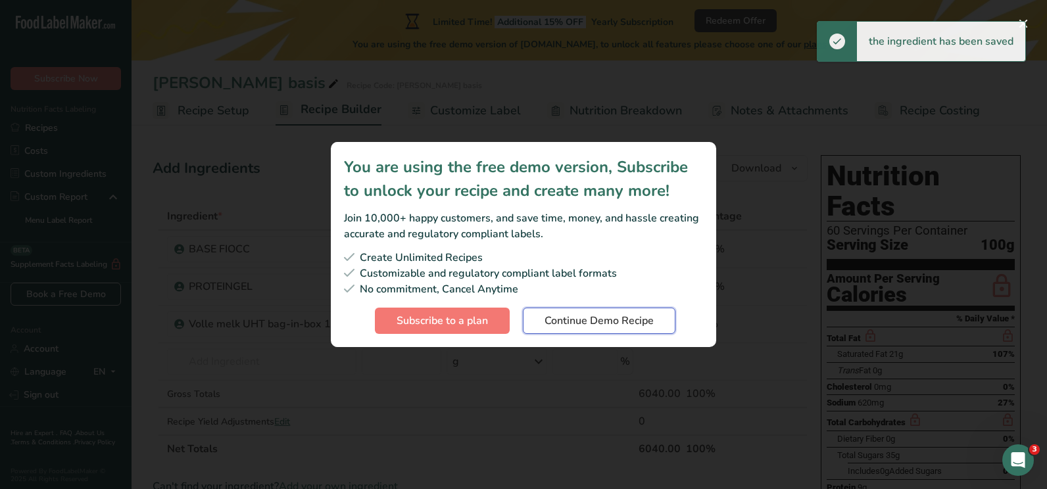
click at [565, 321] on span "Continue Demo Recipe" at bounding box center [598, 321] width 109 height 16
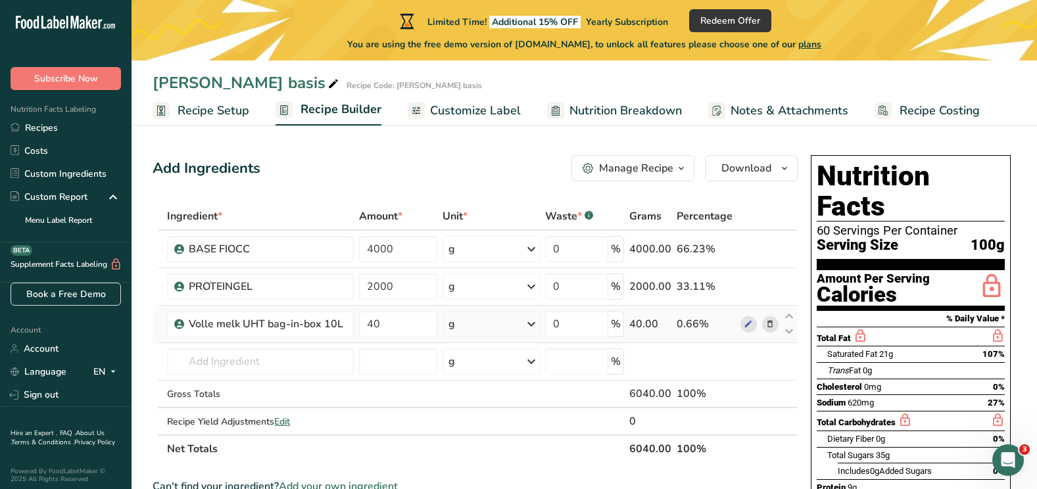
click at [539, 321] on icon at bounding box center [531, 324] width 16 height 24
click at [453, 477] on div "l" at bounding box center [505, 470] width 110 height 19
click at [468, 470] on div "l" at bounding box center [506, 471] width 100 height 14
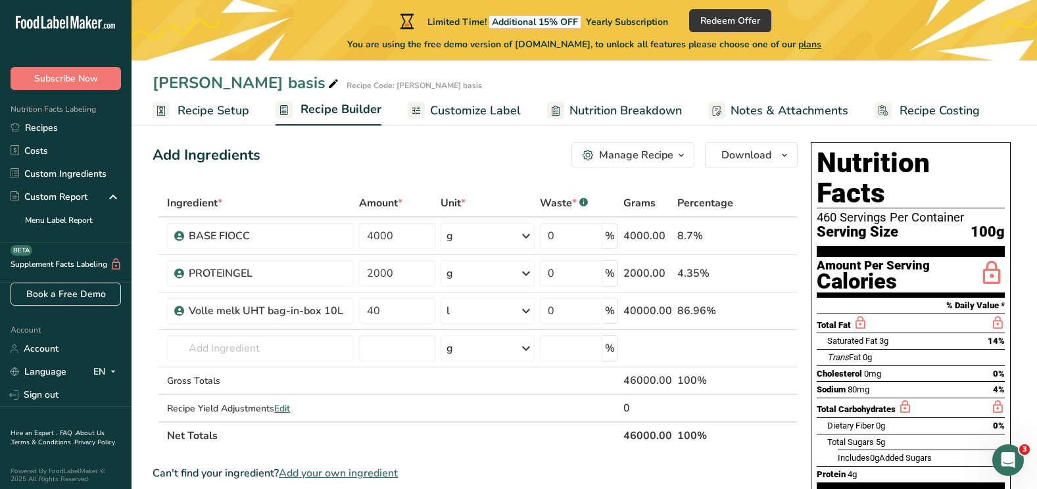
scroll to position [5, 0]
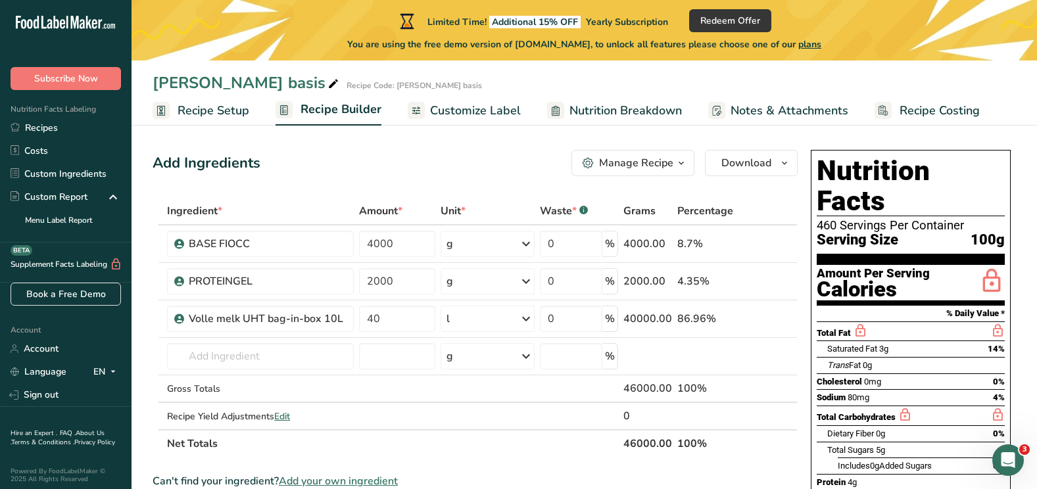
click at [644, 160] on div "Manage Recipe" at bounding box center [636, 163] width 74 height 16
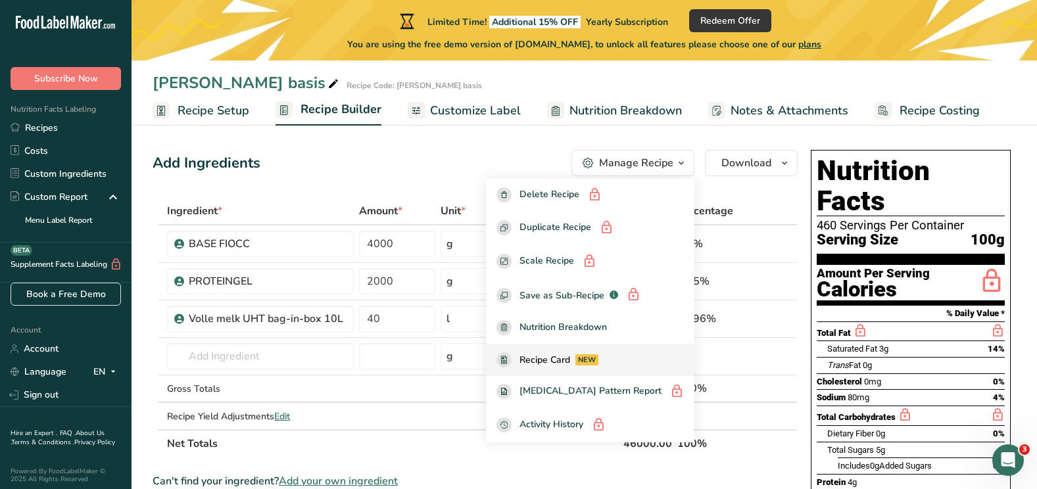
click at [560, 354] on span "Recipe Card" at bounding box center [544, 360] width 51 height 14
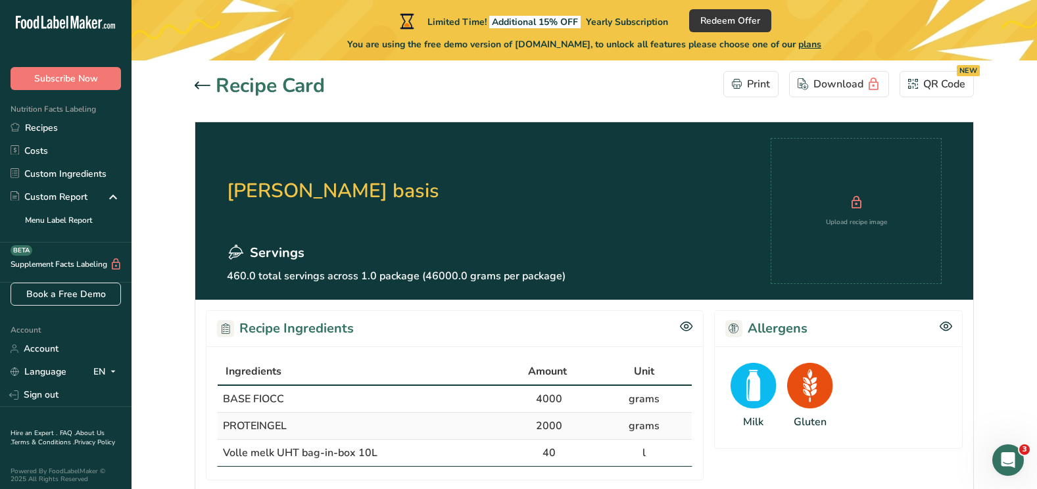
click at [953, 321] on div "Allergens" at bounding box center [838, 328] width 249 height 36
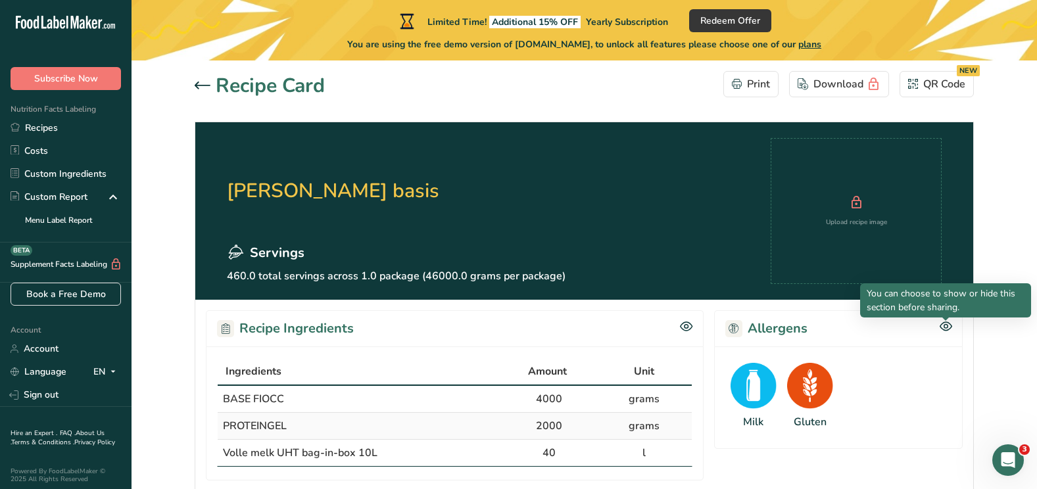
click at [944, 326] on icon at bounding box center [946, 327] width 4 height 4
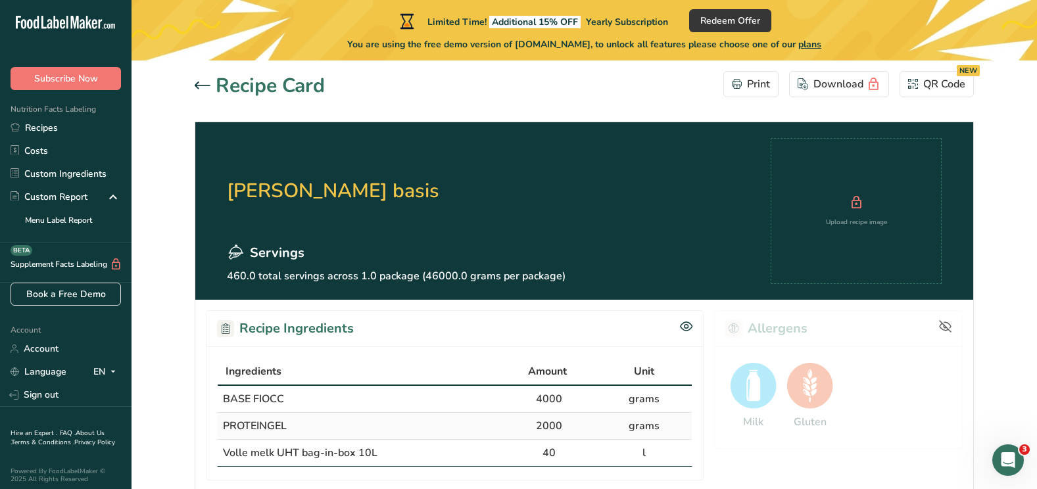
click at [944, 326] on icon at bounding box center [946, 326] width 12 height 9
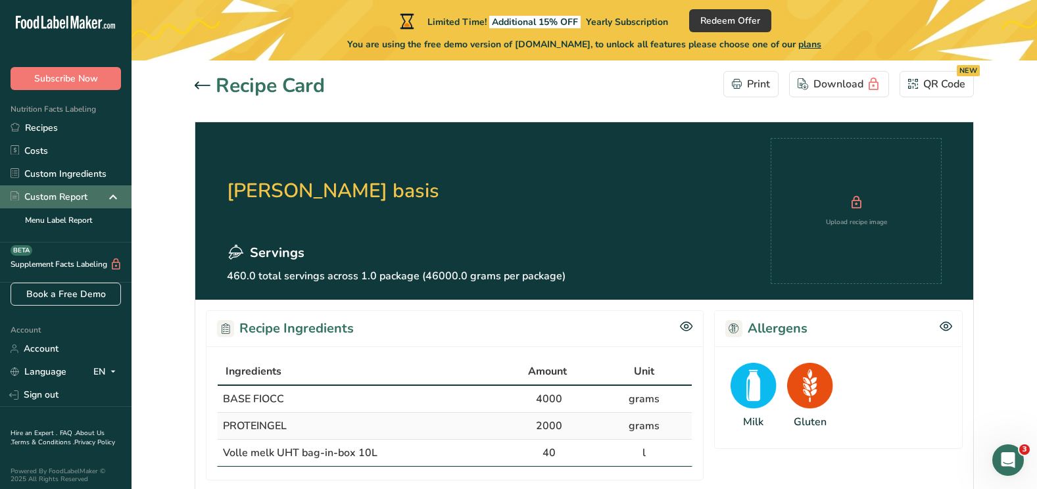
click at [57, 193] on div "Custom Report" at bounding box center [49, 197] width 77 height 14
click at [929, 88] on div "QR Code NEW" at bounding box center [936, 84] width 57 height 16
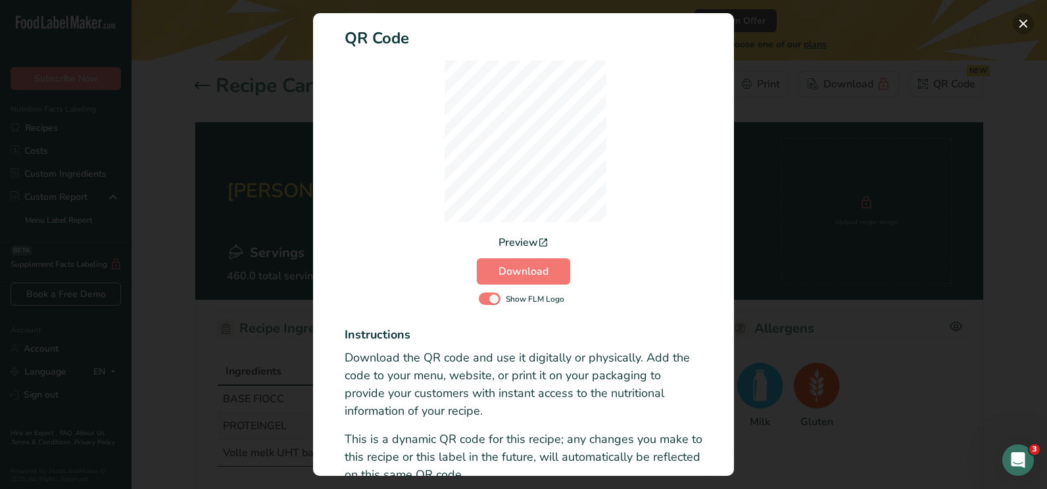
click at [1024, 18] on button "Activity Log Modal" at bounding box center [1023, 23] width 21 height 21
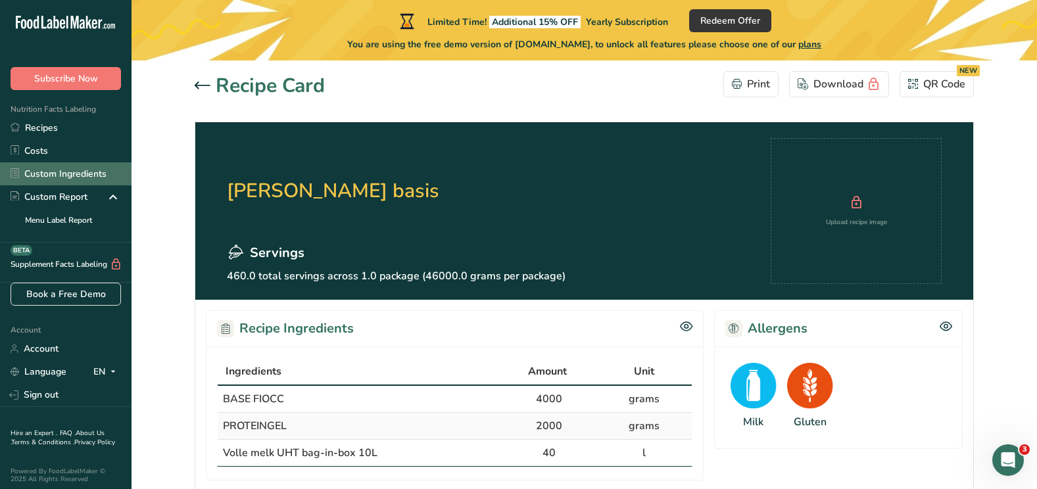
click at [47, 174] on link "Custom Ingredients" at bounding box center [66, 173] width 132 height 23
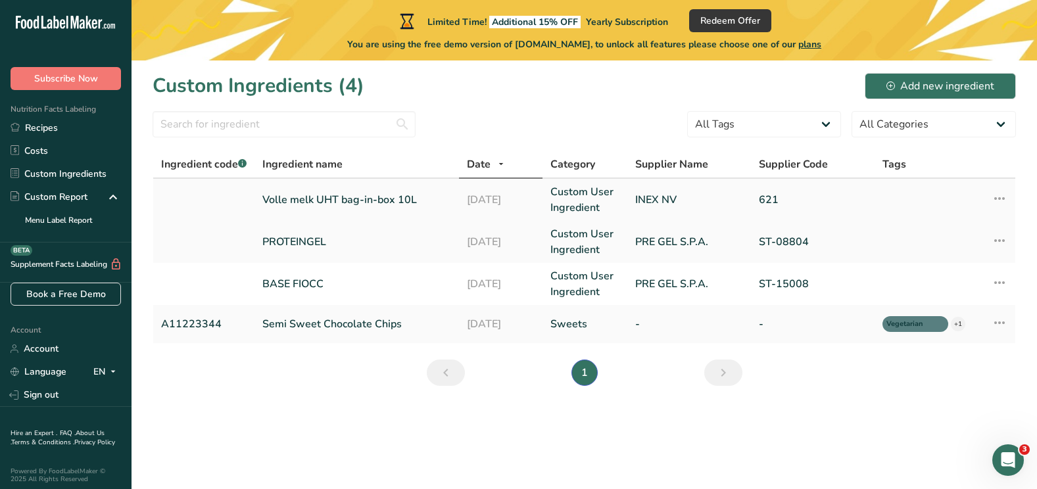
click at [1002, 201] on icon at bounding box center [1000, 199] width 16 height 24
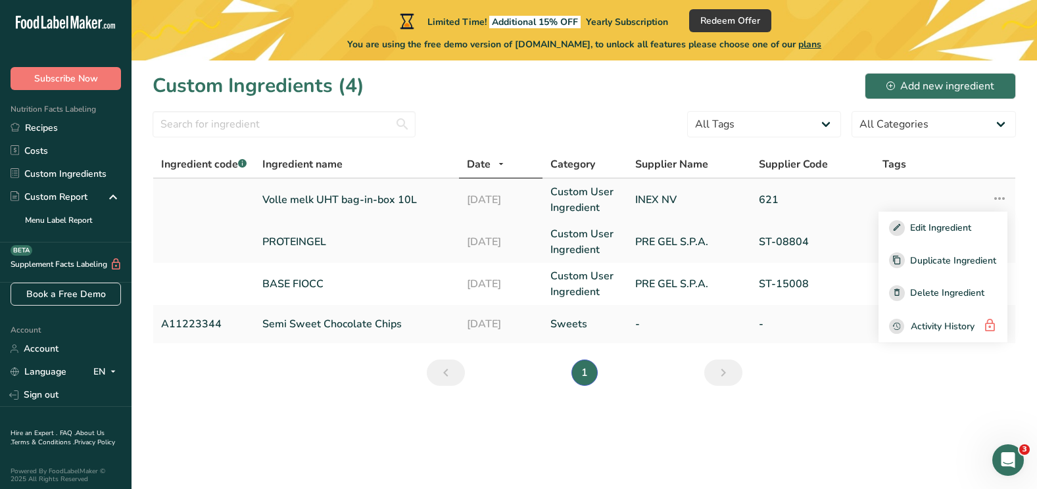
click at [1002, 201] on icon at bounding box center [1000, 199] width 16 height 24
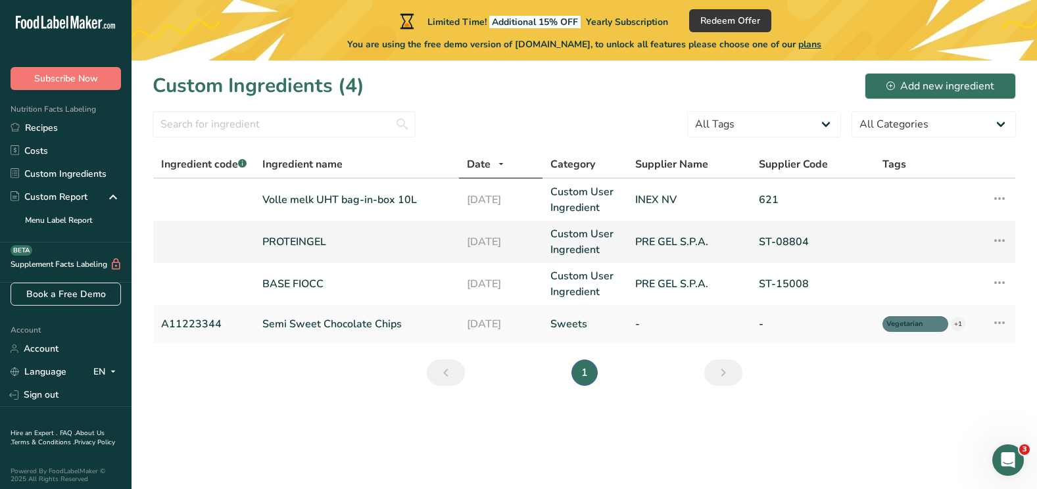
click at [1000, 243] on icon at bounding box center [1000, 241] width 16 height 24
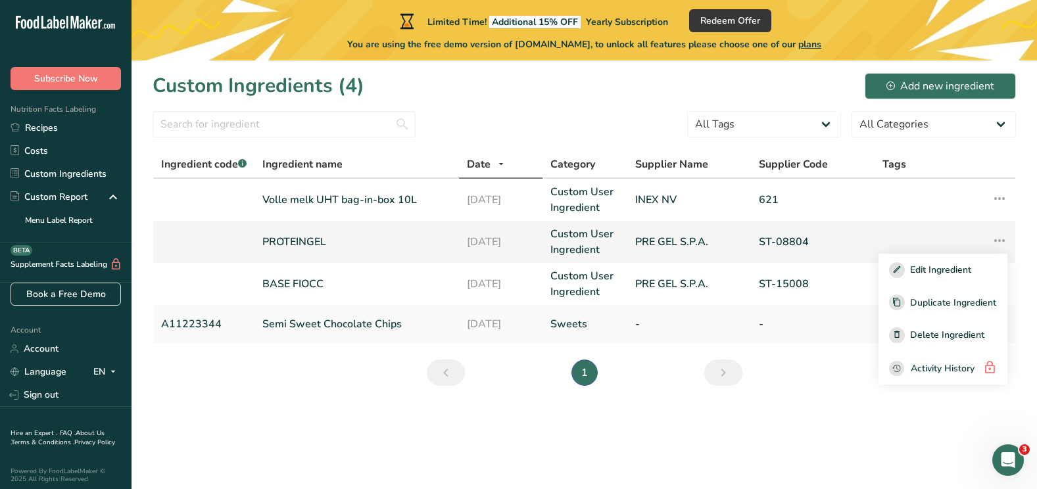
click at [1000, 243] on icon at bounding box center [1000, 241] width 16 height 24
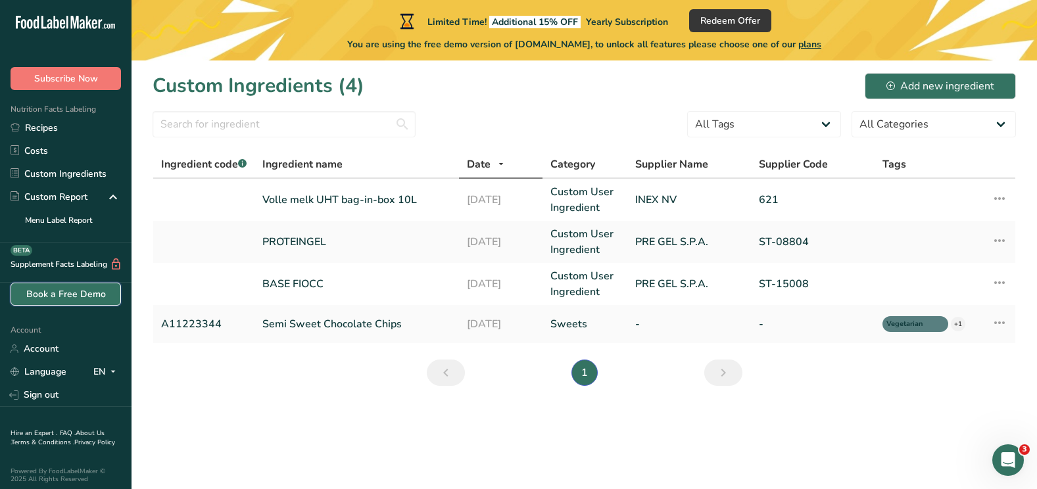
click at [64, 299] on link "Book a Free Demo" at bounding box center [66, 294] width 110 height 23
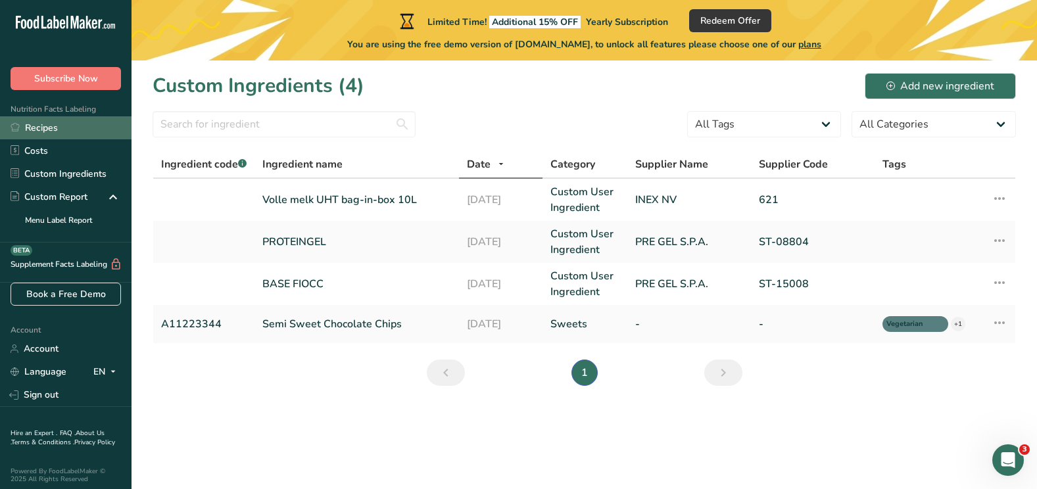
click at [35, 131] on link "Recipes" at bounding box center [66, 127] width 132 height 23
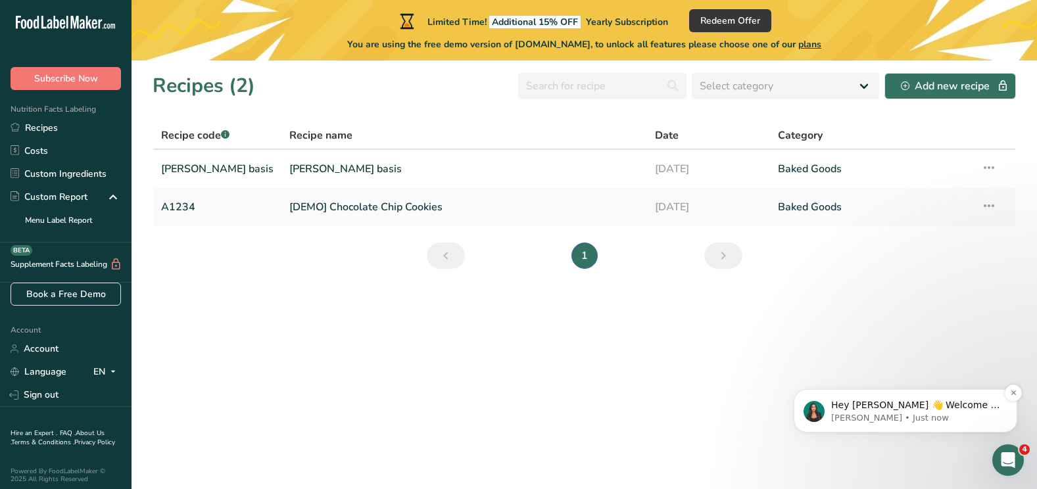
click at [928, 412] on p "[PERSON_NAME] • Just now" at bounding box center [916, 418] width 170 height 12
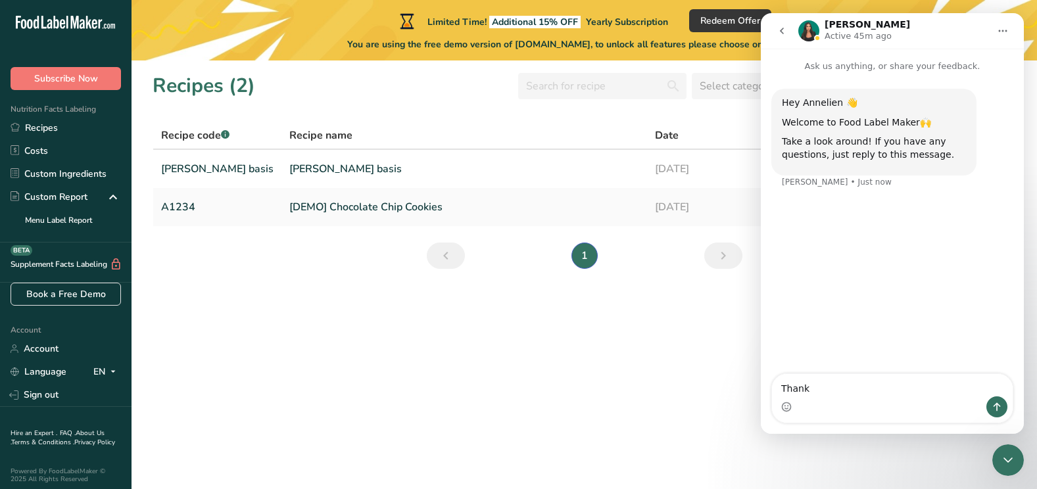
type textarea "Thanks"
click at [1005, 32] on icon "Home" at bounding box center [1002, 31] width 11 height 11
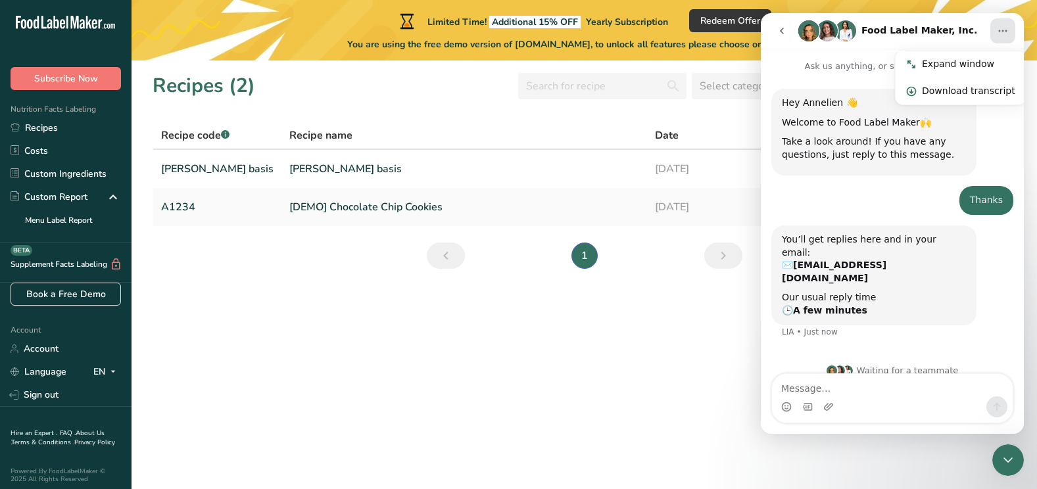
click at [661, 300] on section "Recipes (2) Select category All Baked Goods [GEOGRAPHIC_DATA] Confectionery Coo…" at bounding box center [584, 274] width 905 height 429
click at [343, 214] on link "[DEMO] Chocolate Chip Cookies" at bounding box center [464, 207] width 350 height 28
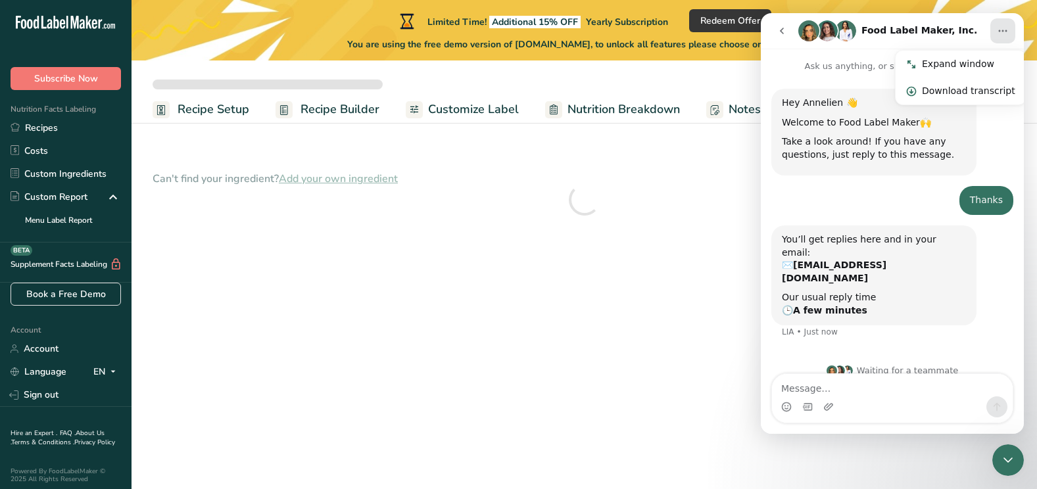
click at [997, 34] on icon "Home" at bounding box center [1002, 31] width 11 height 11
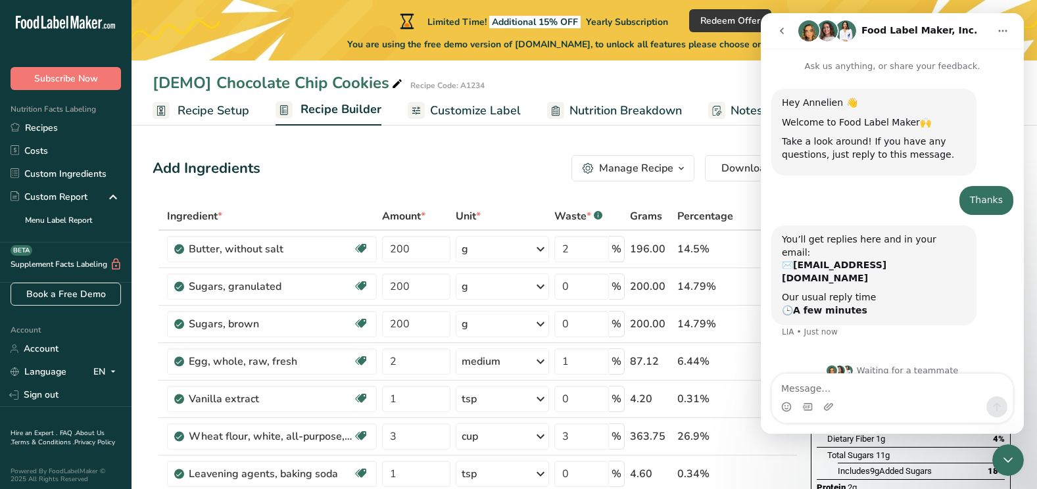
click at [779, 32] on icon "go back" at bounding box center [782, 31] width 11 height 11
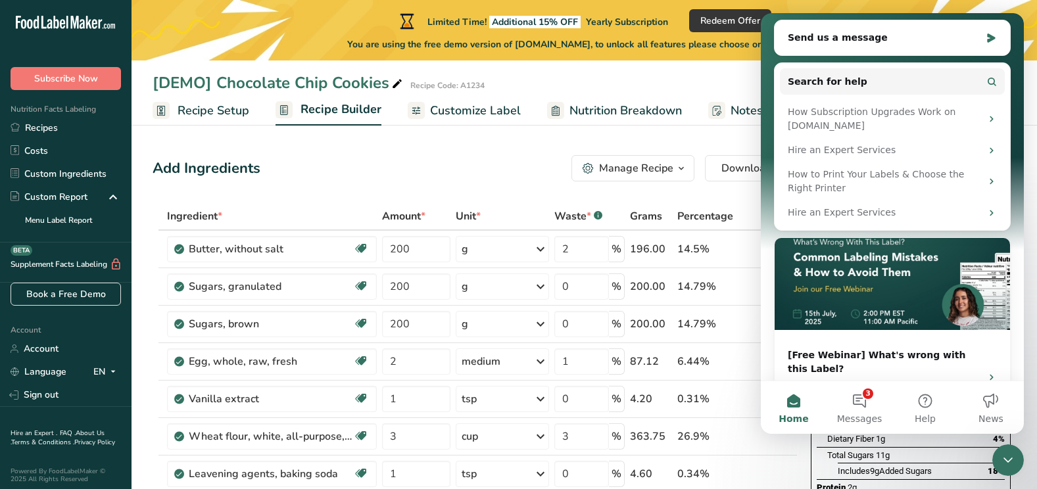
scroll to position [253, 0]
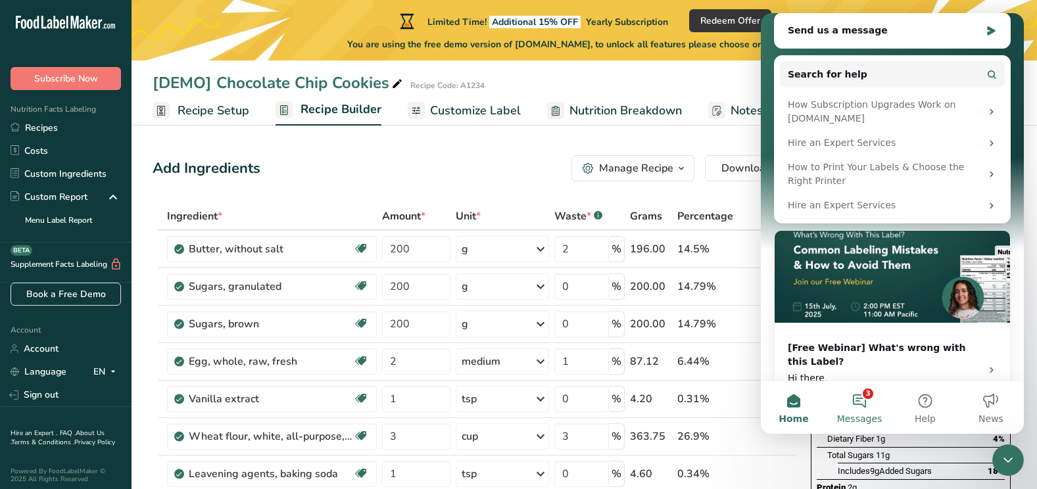
click at [857, 402] on button "3 Messages" at bounding box center [860, 407] width 66 height 53
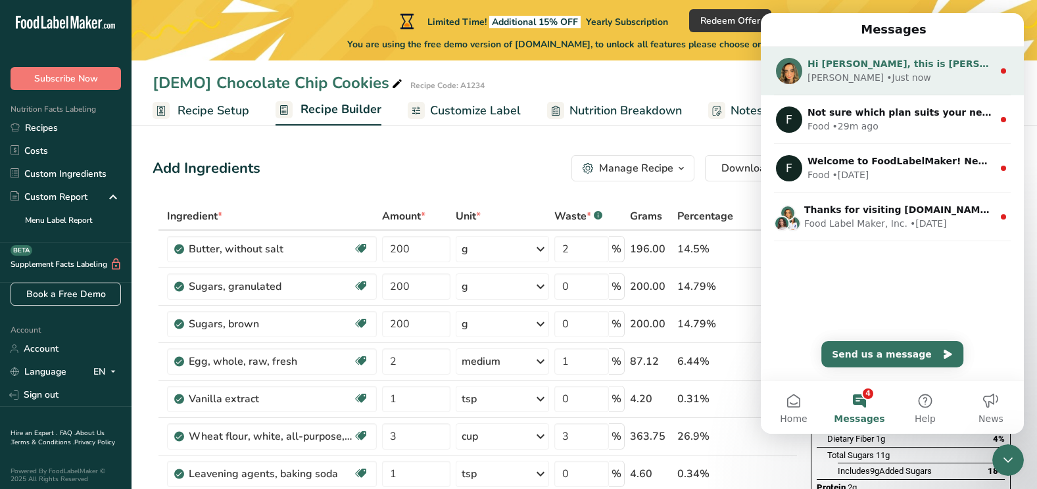
click at [842, 81] on div "[PERSON_NAME] • Just now" at bounding box center [899, 78] width 185 height 14
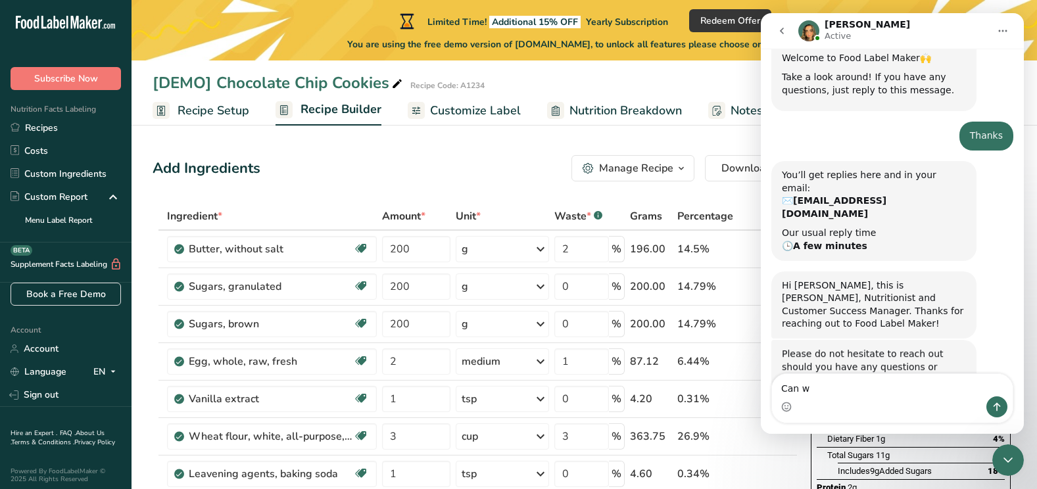
scroll to position [60, 0]
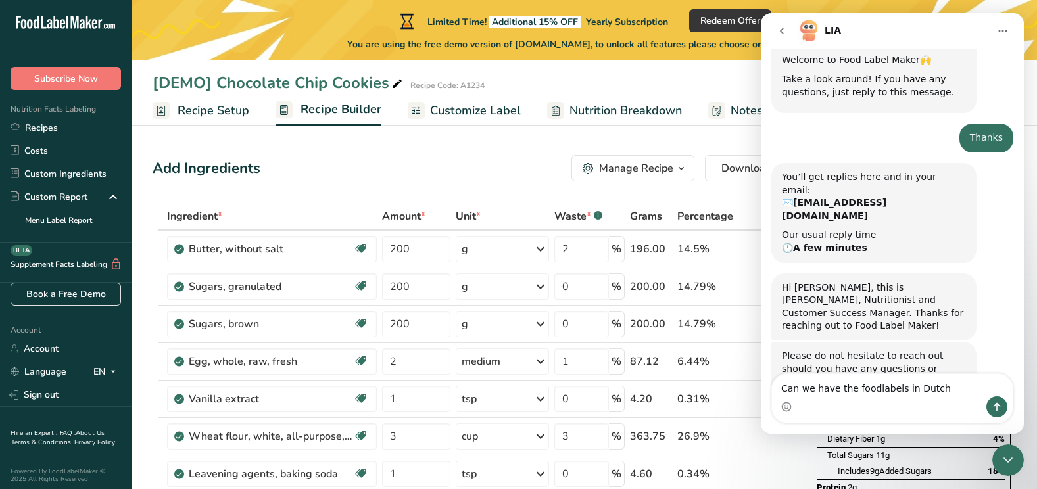
type textarea "Can we have the foodlabels in Dutch?"
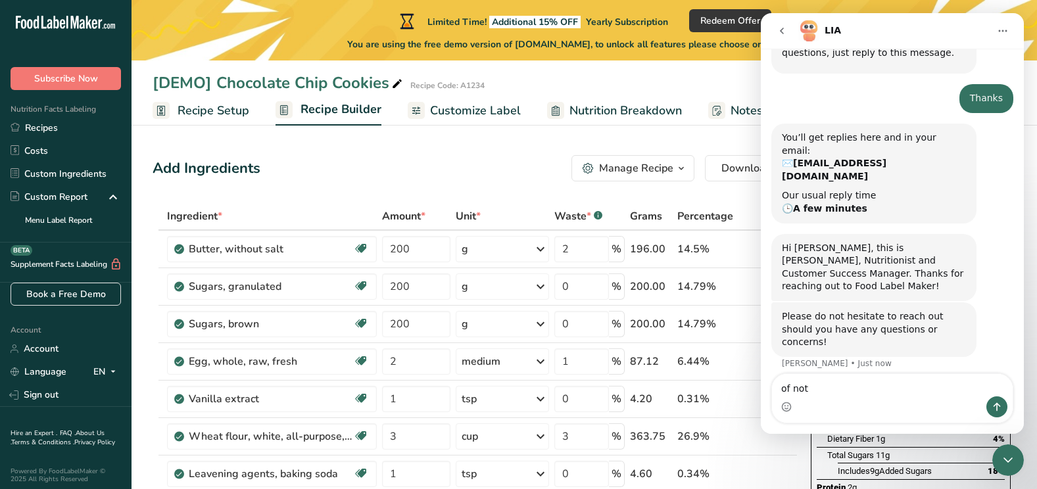
type textarea "of not?"
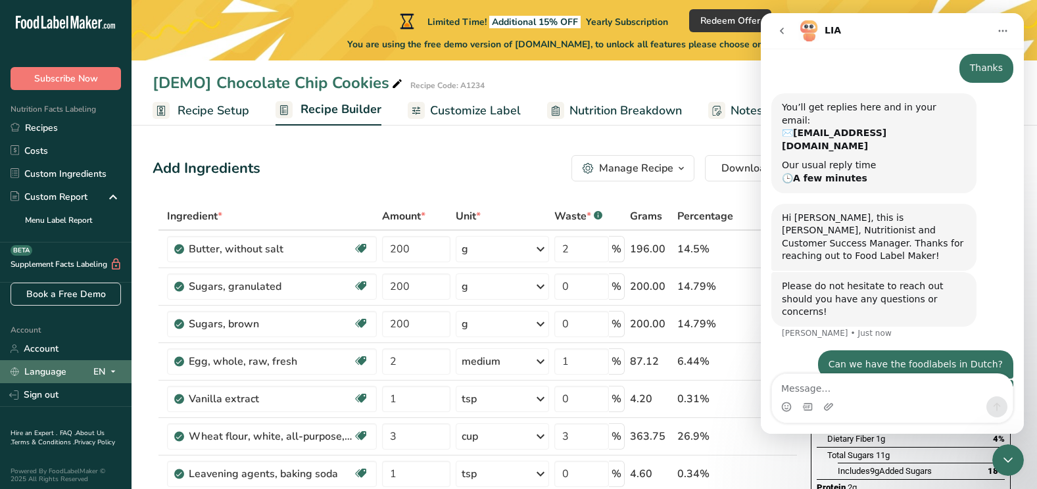
click at [56, 366] on link "Language" at bounding box center [39, 371] width 56 height 23
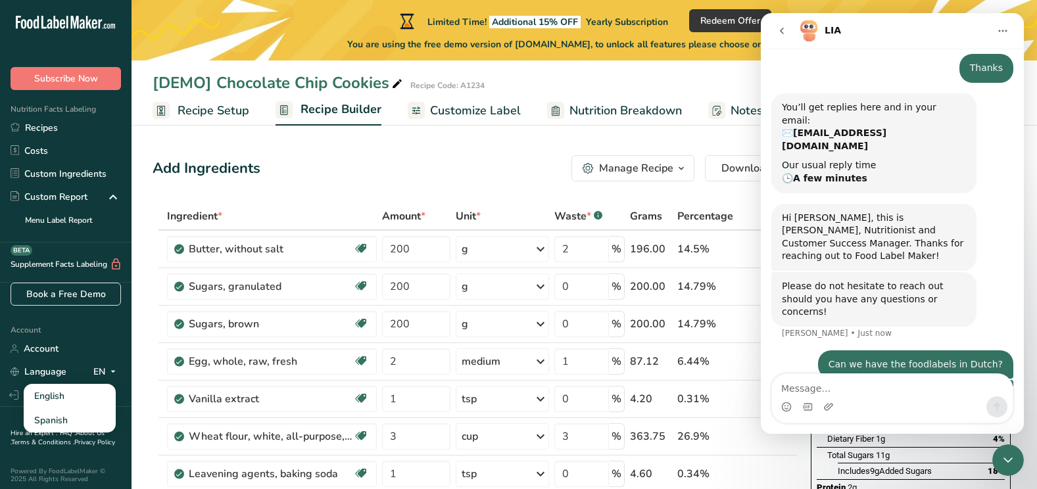
click at [474, 109] on span "Customize Label" at bounding box center [475, 111] width 91 height 18
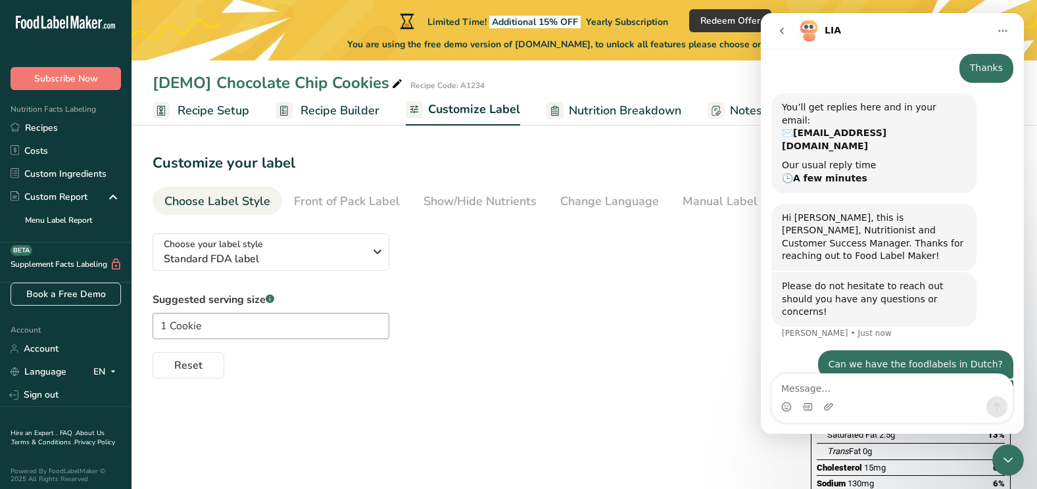
click at [1002, 36] on button "Home" at bounding box center [1002, 30] width 25 height 25
click at [632, 305] on div "Suggested serving size .a-a{fill:#347362;}.b-a{fill:#fff;} 1 Cookie Reset" at bounding box center [469, 335] width 632 height 87
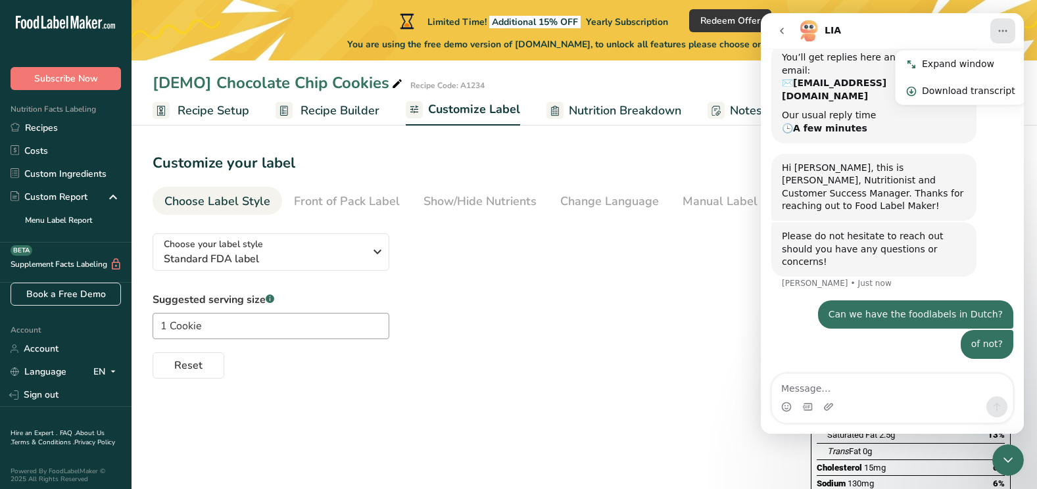
scroll to position [181, 0]
click at [948, 66] on div "Expand window" at bounding box center [968, 64] width 93 height 14
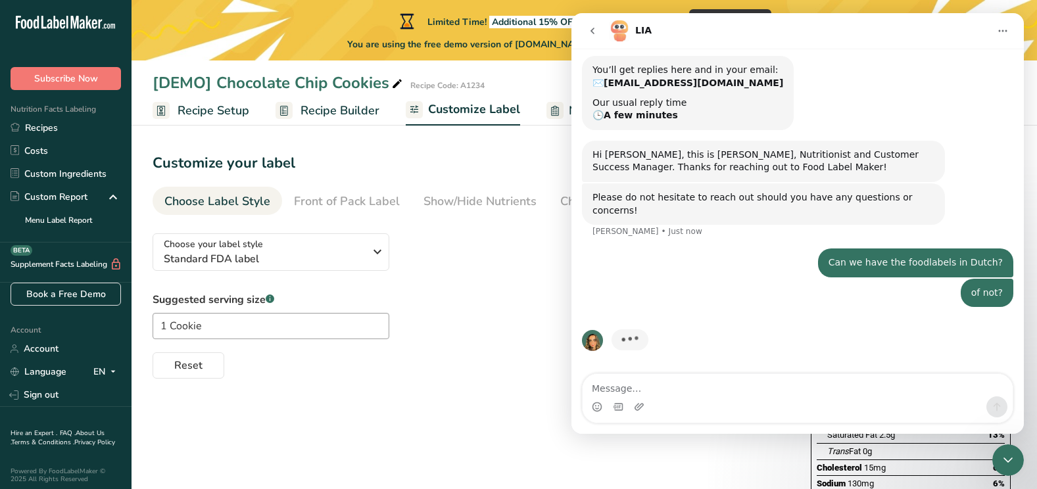
scroll to position [142, 0]
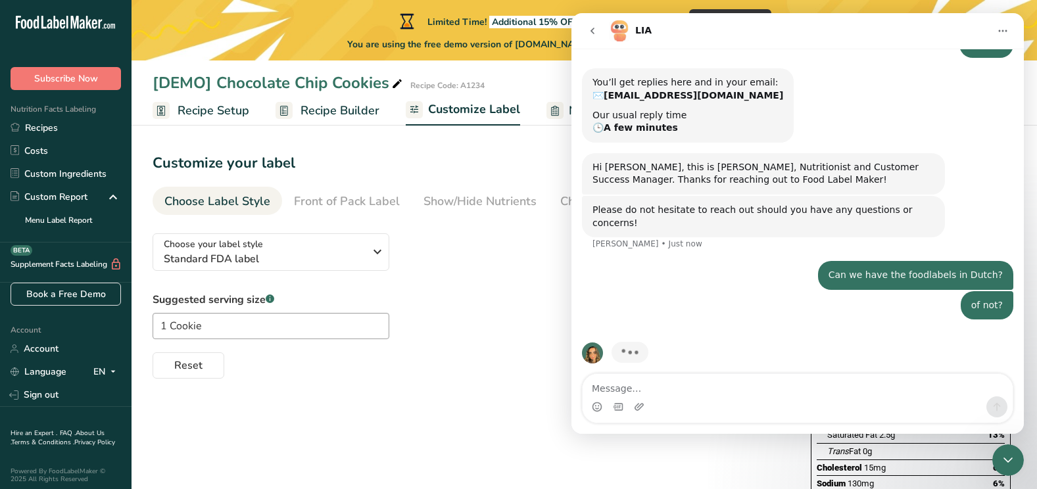
click at [999, 32] on icon "Home" at bounding box center [1003, 31] width 9 height 2
click at [976, 64] on div "Collapse window" at bounding box center [968, 64] width 93 height 14
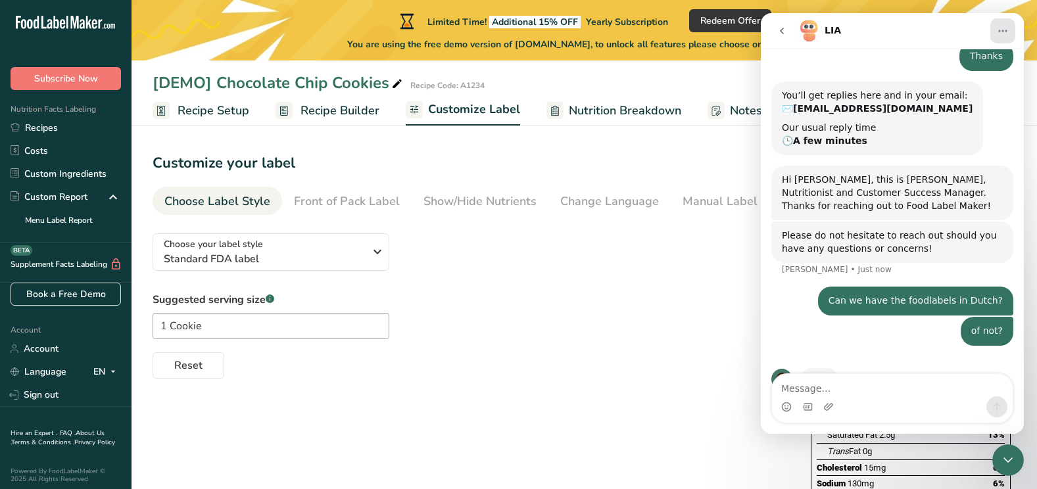
scroll to position [181, 0]
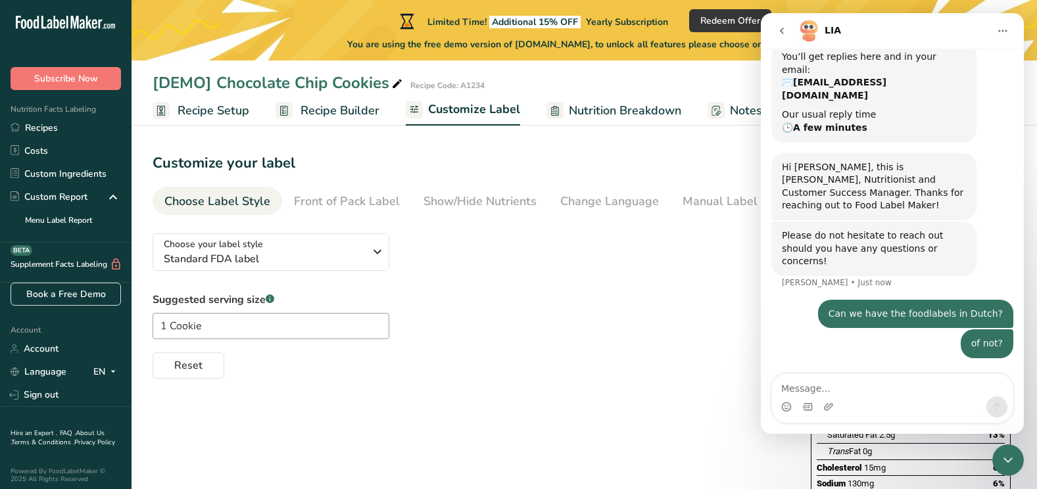
click at [1002, 463] on icon "Close Intercom Messenger" at bounding box center [1008, 460] width 16 height 16
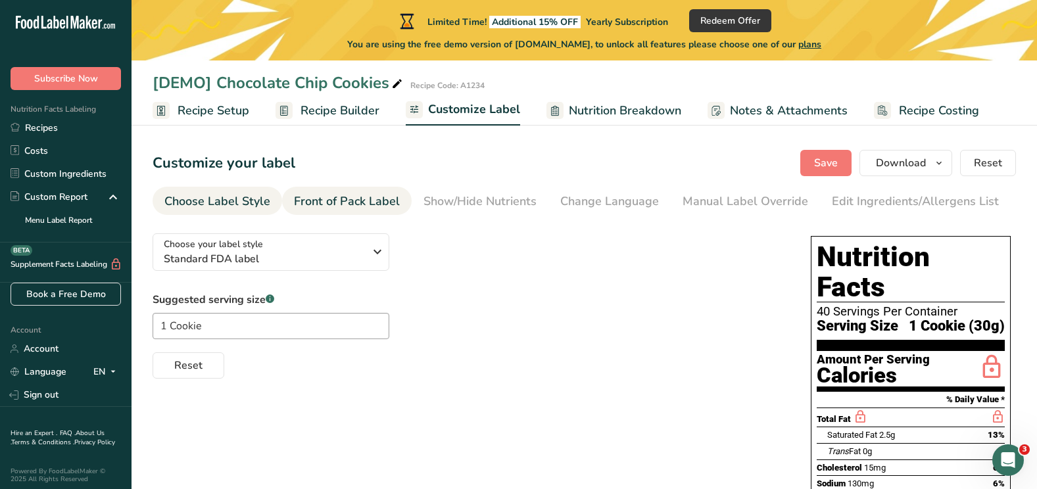
click at [360, 206] on div "Front of Pack Label" at bounding box center [347, 202] width 106 height 18
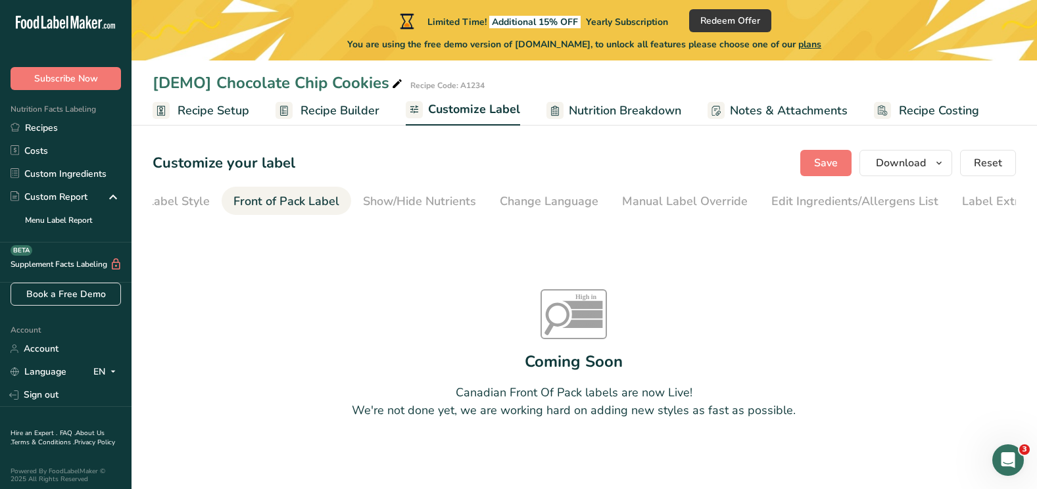
scroll to position [0, 92]
click at [395, 204] on div "Show/Hide Nutrients" at bounding box center [387, 202] width 113 height 18
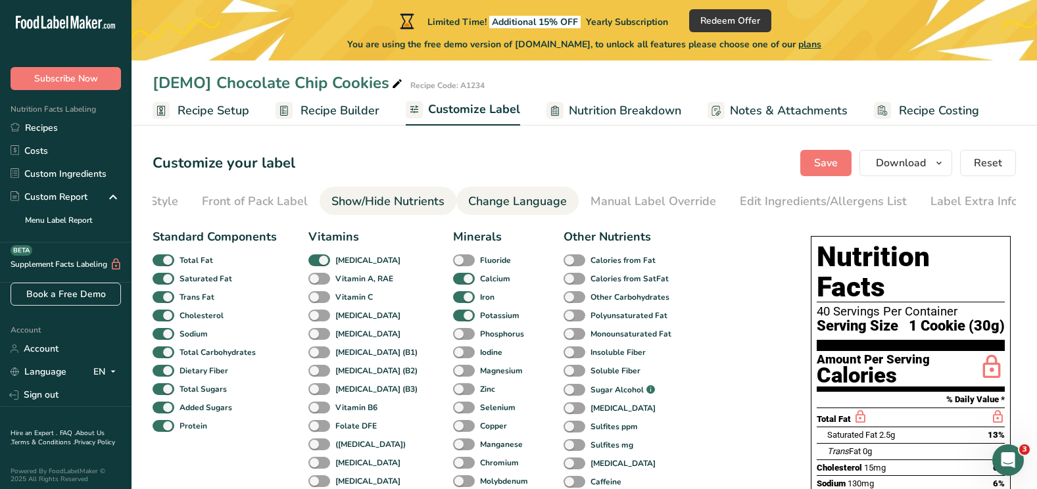
click at [496, 203] on div "Change Language" at bounding box center [517, 202] width 99 height 18
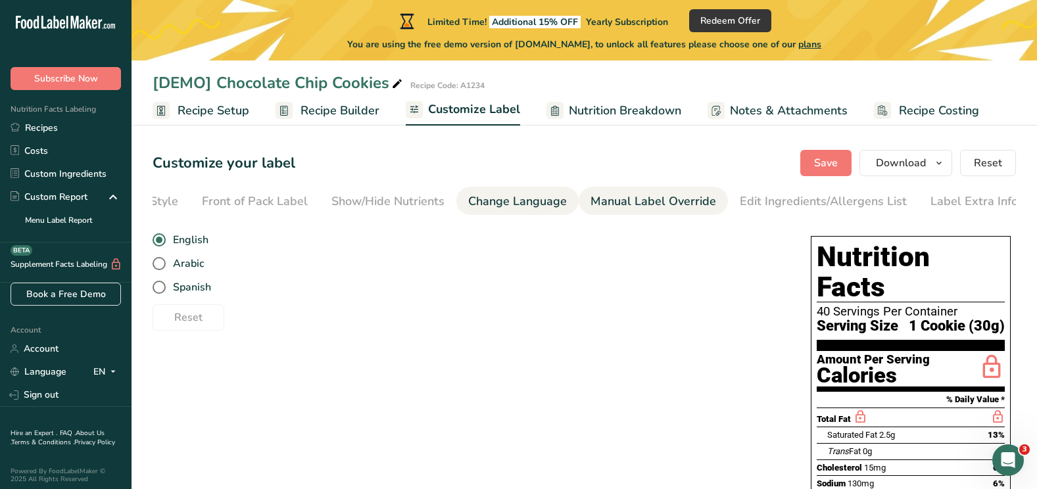
click at [647, 204] on div "Manual Label Override" at bounding box center [653, 202] width 126 height 18
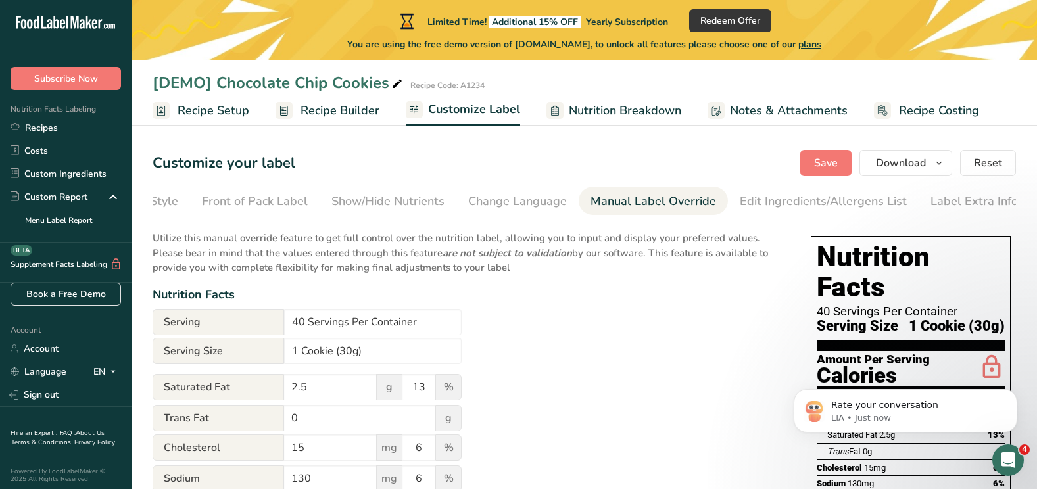
scroll to position [208, 0]
click at [610, 99] on link "Nutrition Breakdown" at bounding box center [613, 111] width 135 height 30
select select "Calories"
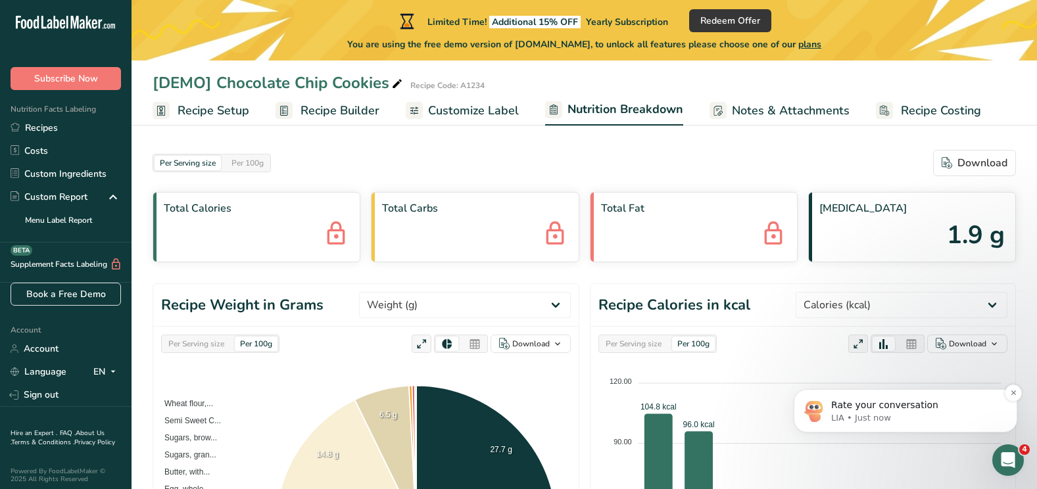
click at [875, 410] on p "Rate your conversation" at bounding box center [916, 405] width 170 height 13
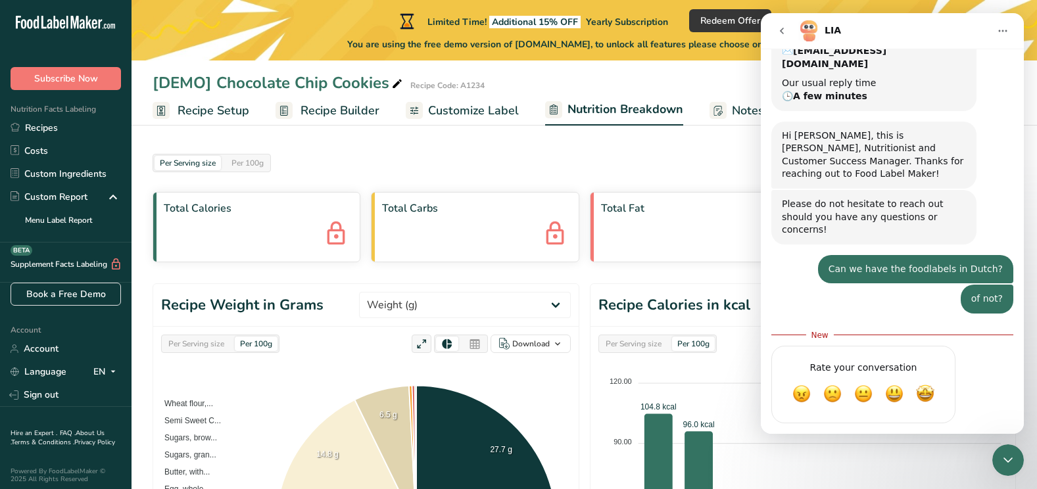
scroll to position [230, 0]
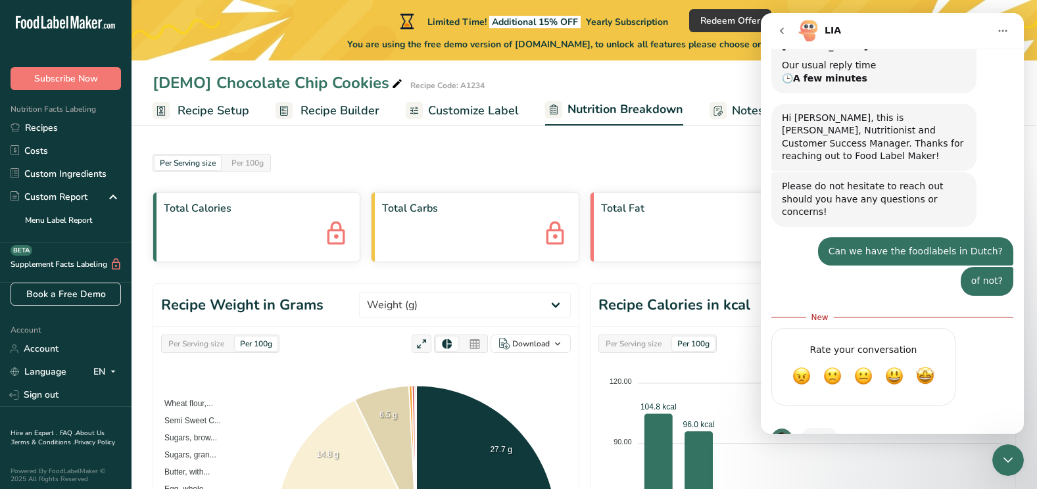
click at [1017, 463] on div "Close Intercom Messenger" at bounding box center [1008, 460] width 32 height 32
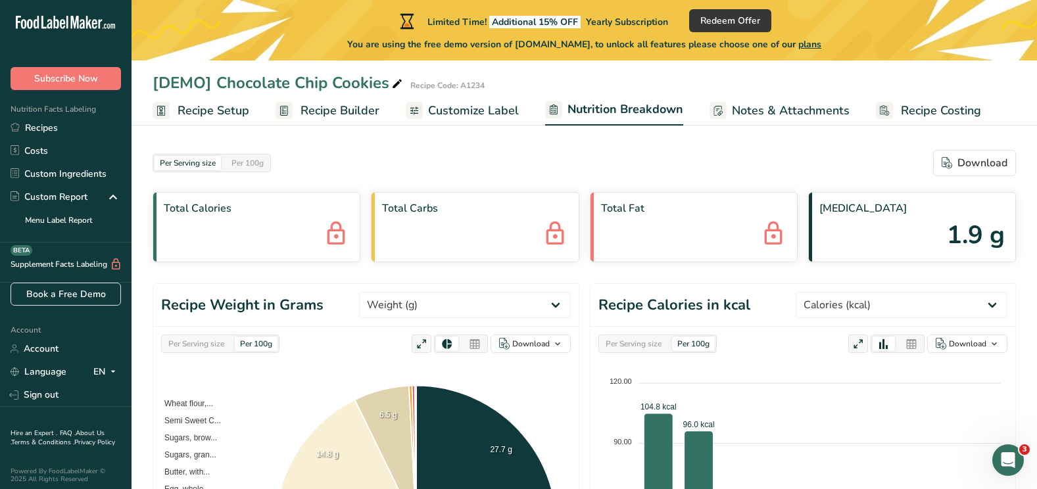
click at [784, 101] on link "Notes & Attachments" at bounding box center [779, 111] width 140 height 30
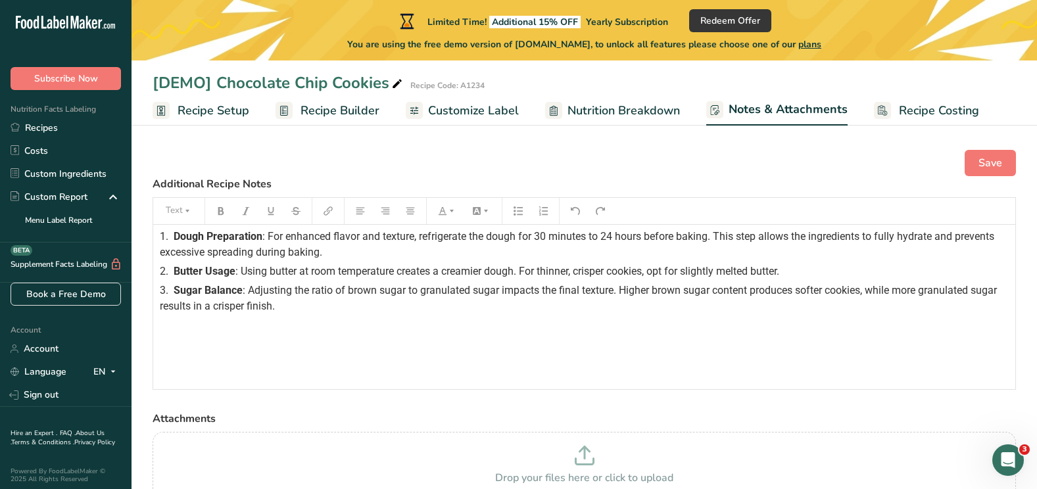
click at [932, 118] on span "Recipe Costing" at bounding box center [939, 111] width 80 height 18
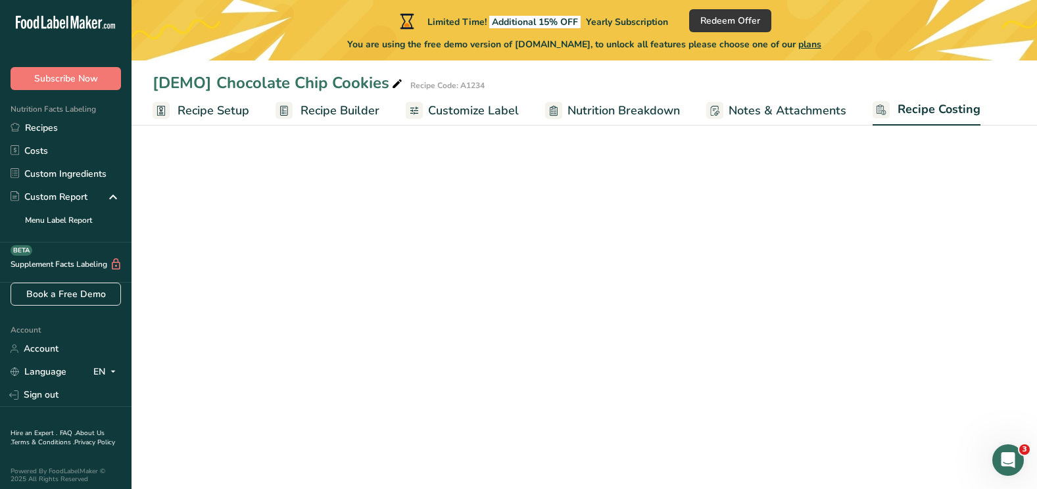
select select "1"
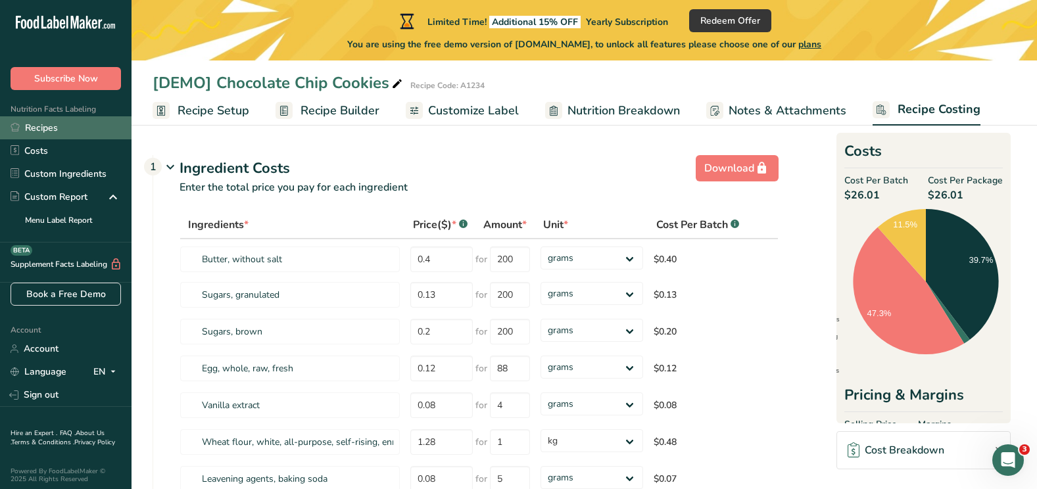
click at [74, 130] on link "Recipes" at bounding box center [66, 127] width 132 height 23
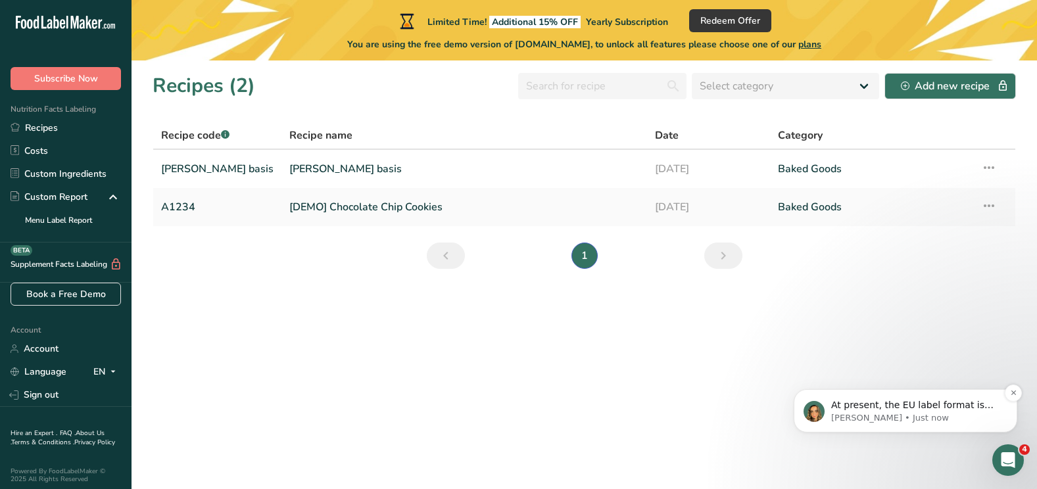
click at [916, 407] on p "At present, the EU label format is available only in English. However, I will s…" at bounding box center [916, 405] width 170 height 13
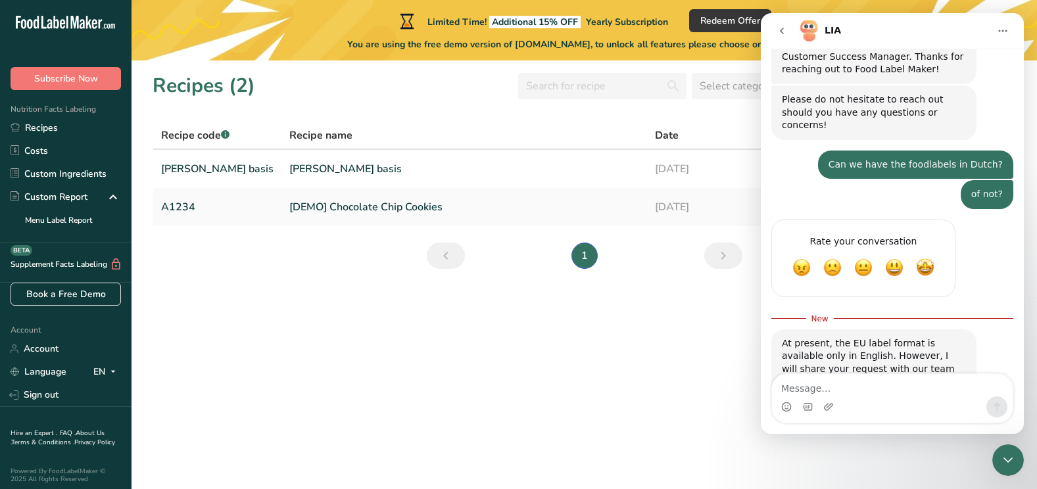
scroll to position [318, 0]
type textarea "ok thanks"
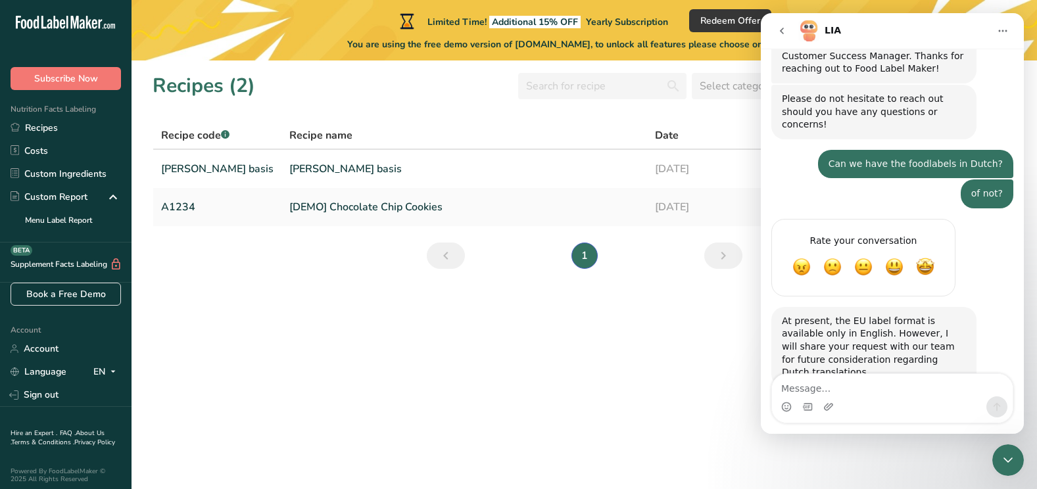
scroll to position [335, 0]
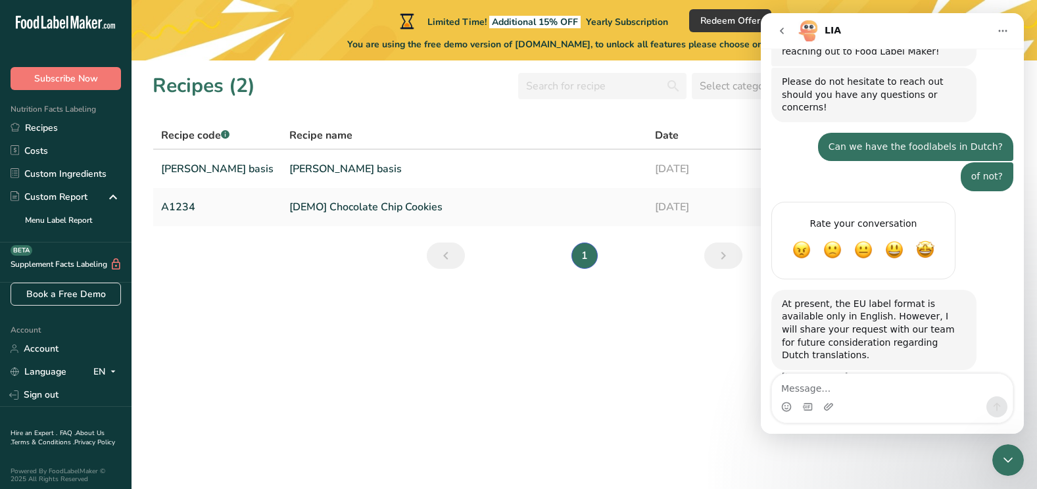
click at [1001, 40] on button "Home" at bounding box center [1002, 30] width 25 height 25
click at [708, 124] on th "Date" at bounding box center [708, 136] width 123 height 28
click at [1007, 469] on div "Close Intercom Messenger" at bounding box center [1008, 460] width 32 height 32
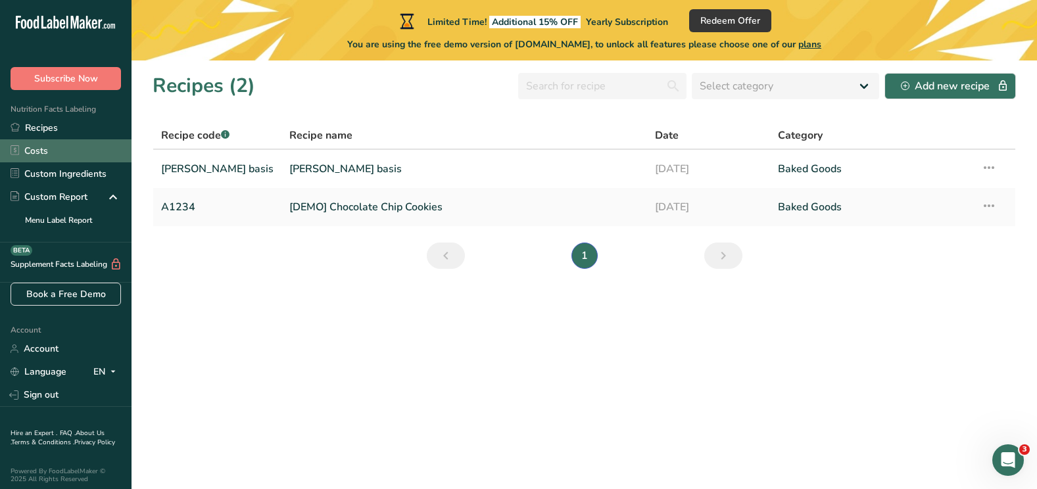
click at [84, 149] on link "Costs" at bounding box center [66, 150] width 132 height 23
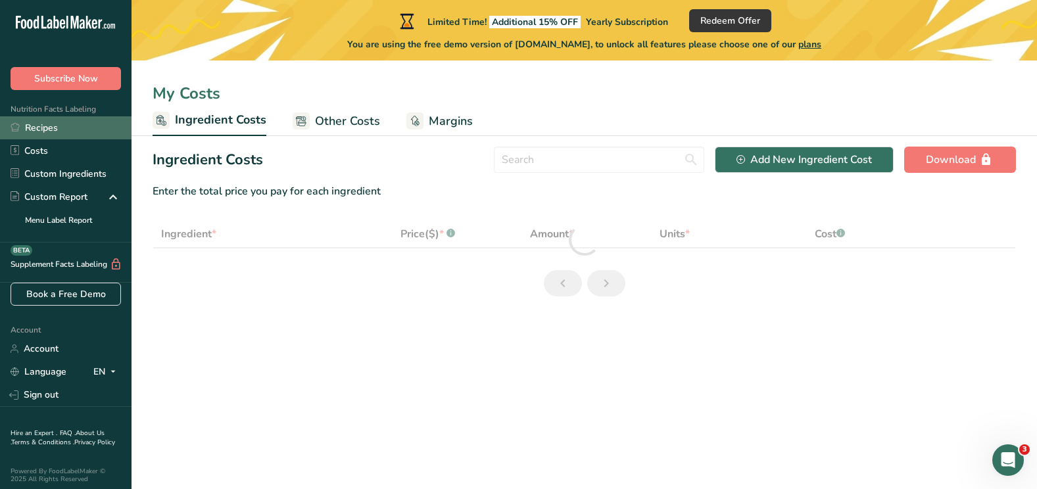
select select "1"
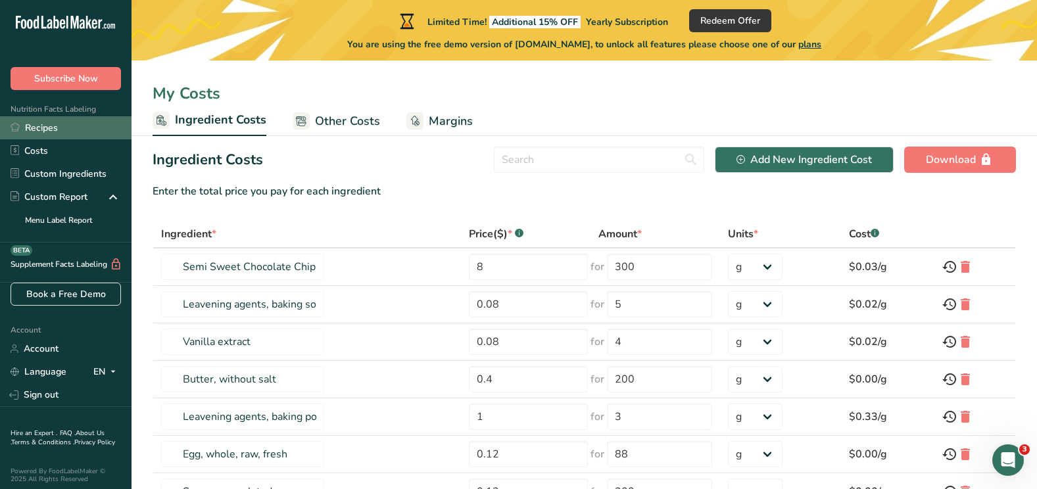
click at [103, 126] on link "Recipes" at bounding box center [66, 127] width 132 height 23
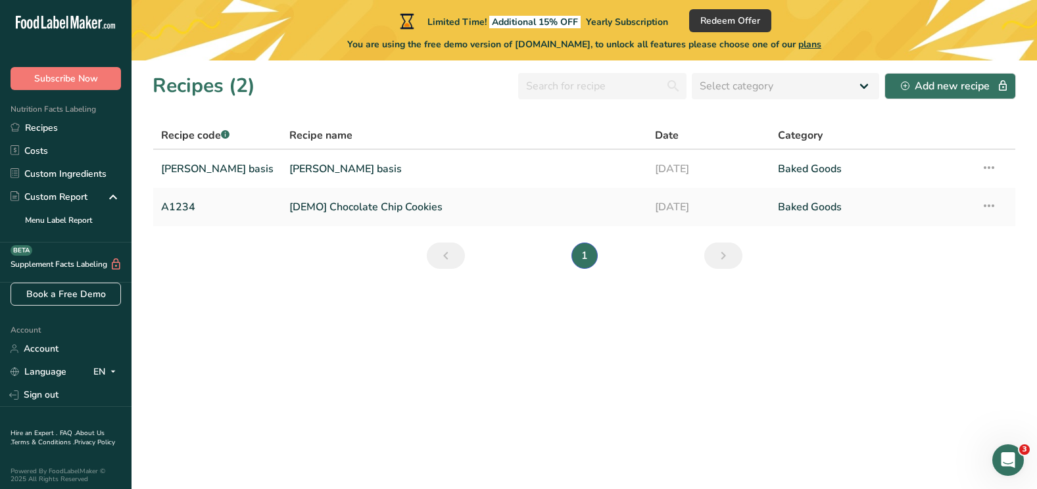
click at [289, 137] on span "Recipe name" at bounding box center [320, 136] width 63 height 16
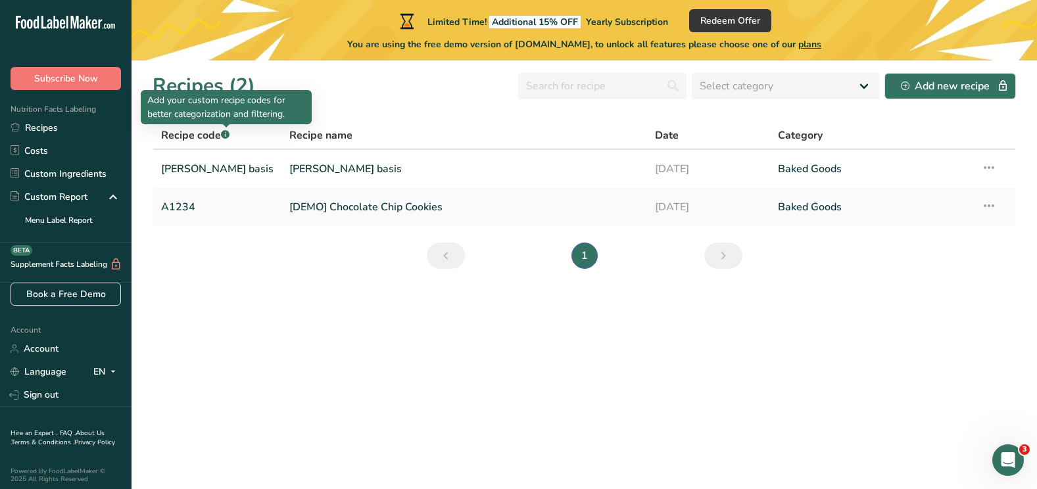
click at [222, 132] on icon ".a-a{fill:#347362;}.b-a{fill:#fff;}" at bounding box center [225, 134] width 9 height 9
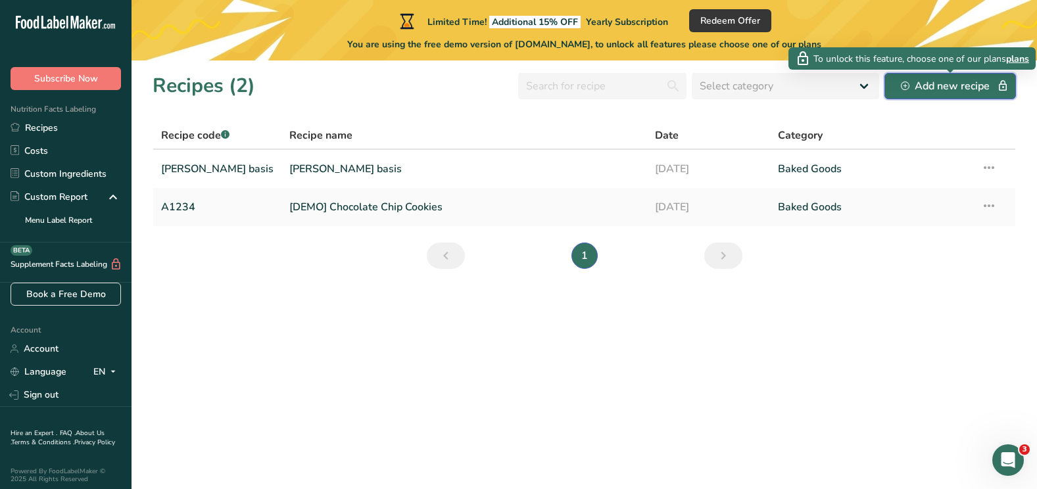
click at [940, 77] on button "Add new recipe" at bounding box center [950, 86] width 132 height 26
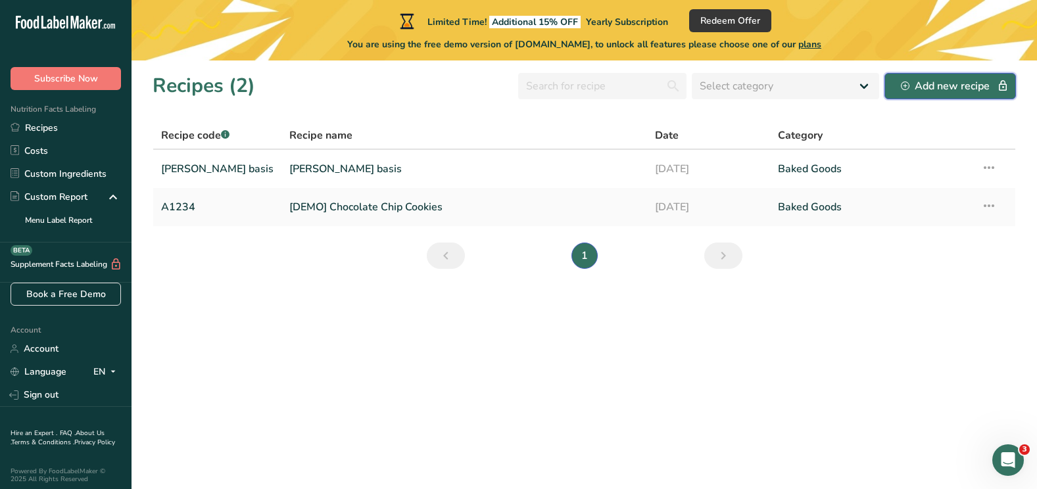
click at [940, 91] on div "Add new recipe" at bounding box center [950, 86] width 99 height 16
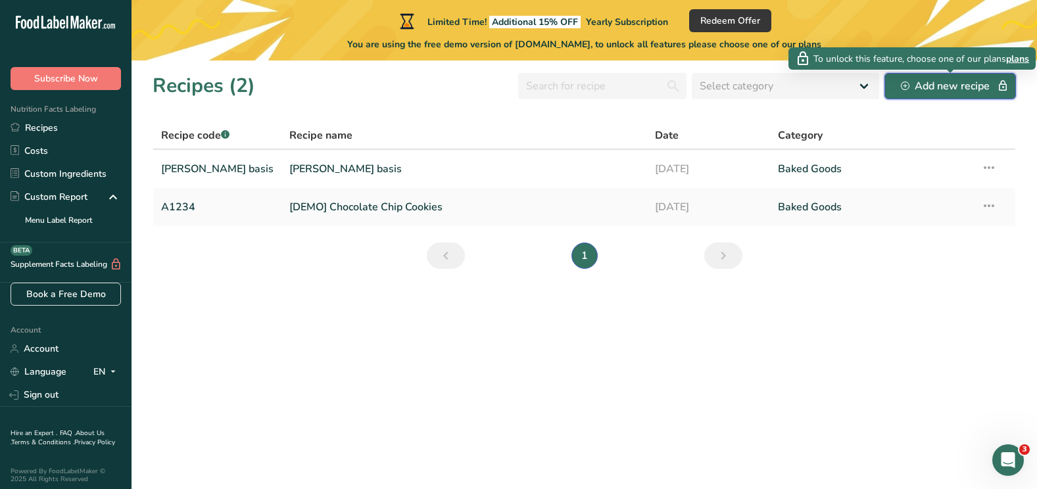
click at [940, 91] on div "Add new recipe" at bounding box center [950, 86] width 99 height 16
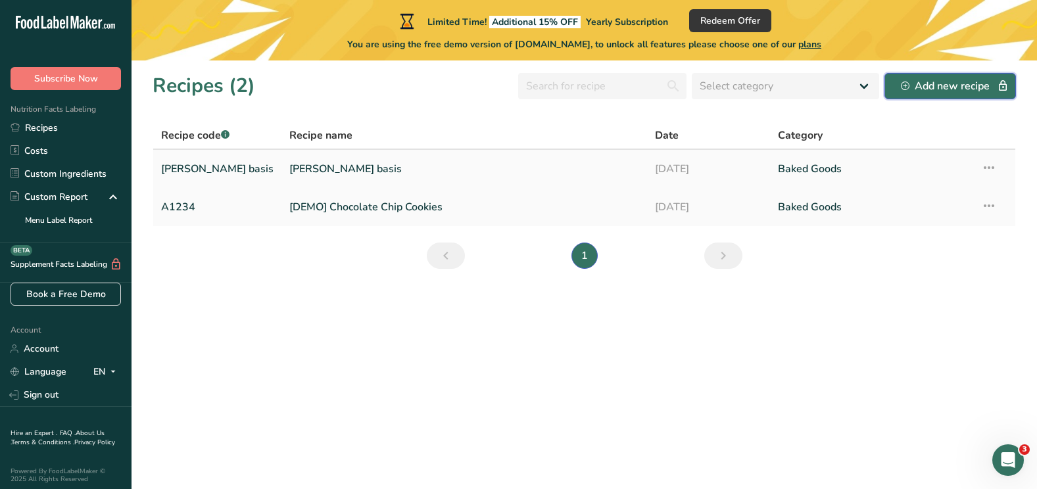
scroll to position [385, 0]
click at [995, 166] on icon at bounding box center [989, 168] width 16 height 24
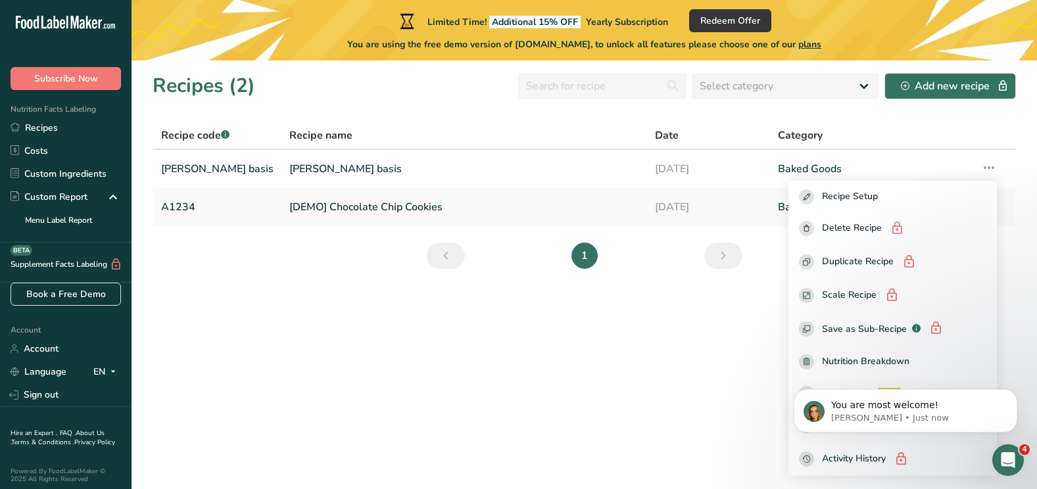
scroll to position [374, 0]
click at [612, 318] on section "Recipes (2) Select category All Baked Goods [GEOGRAPHIC_DATA] Confectionery Coo…" at bounding box center [584, 274] width 905 height 429
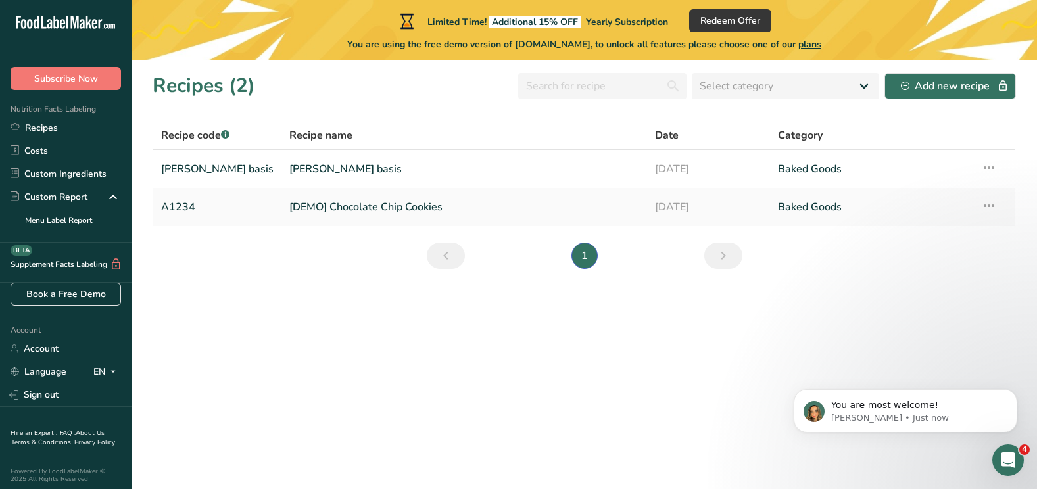
click at [1010, 454] on icon "Open Intercom Messenger" at bounding box center [1008, 461] width 22 height 22
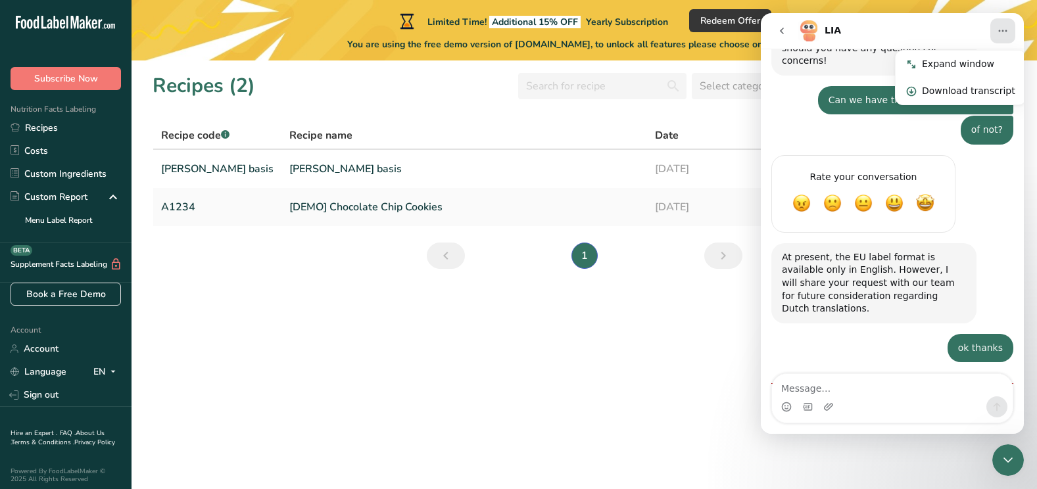
scroll to position [396, 0]
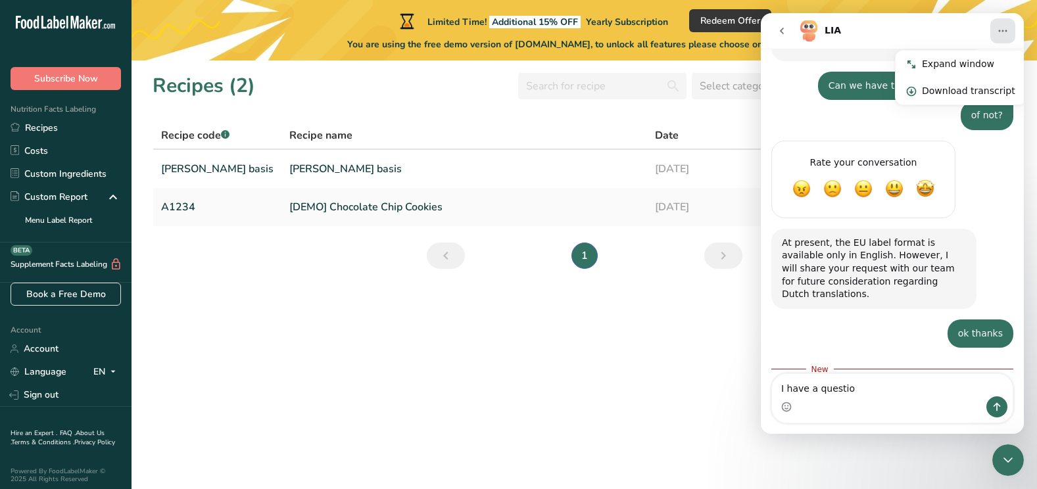
type textarea "I have a question"
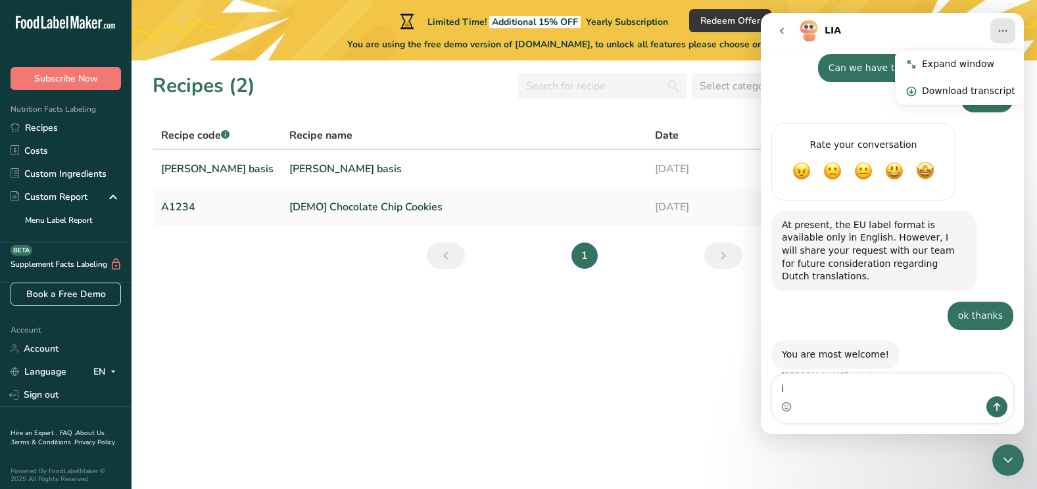
type textarea "i"
type textarea "I made [PERSON_NAME] basis to try out"
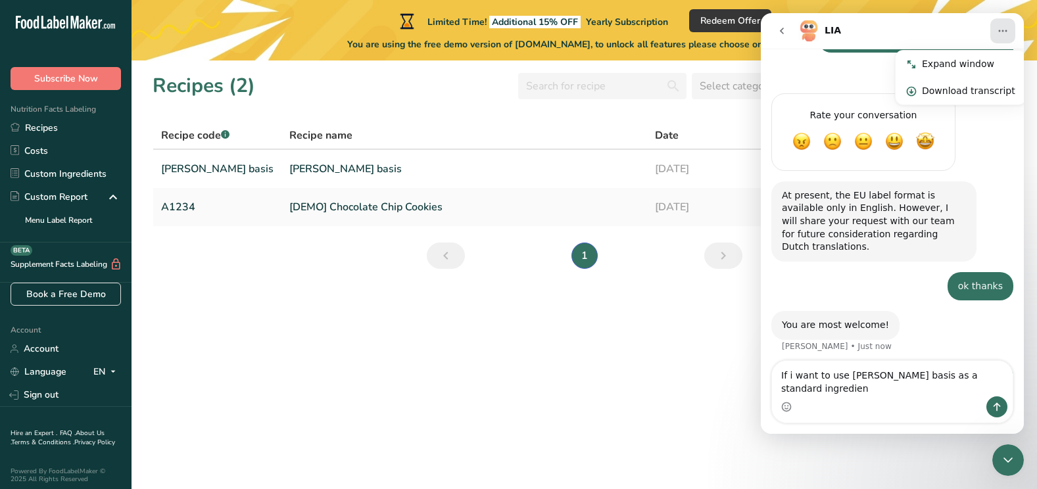
type textarea "If i want to use [PERSON_NAME] basis as a standard ingredient"
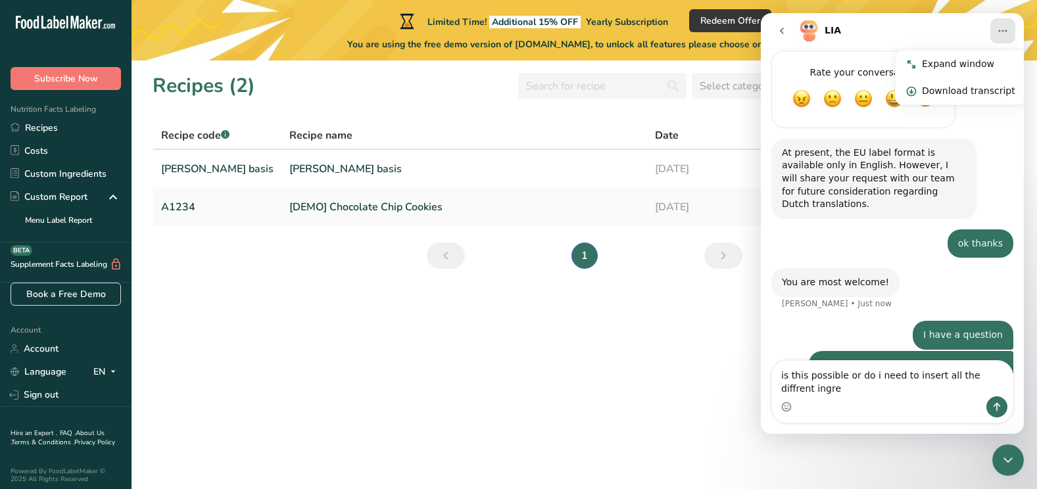
scroll to position [499, 0]
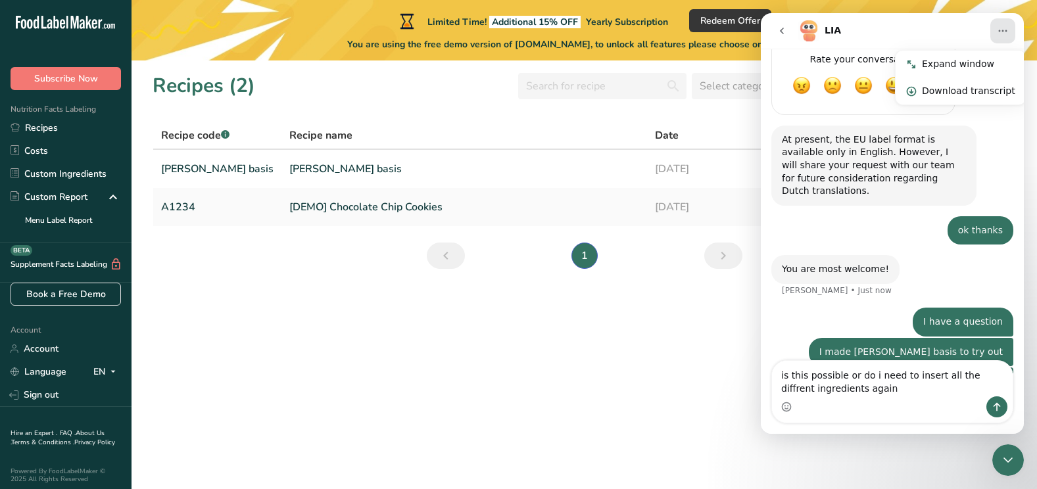
type textarea "is this possible or do i need to insert all the diffrent ingredients again?"
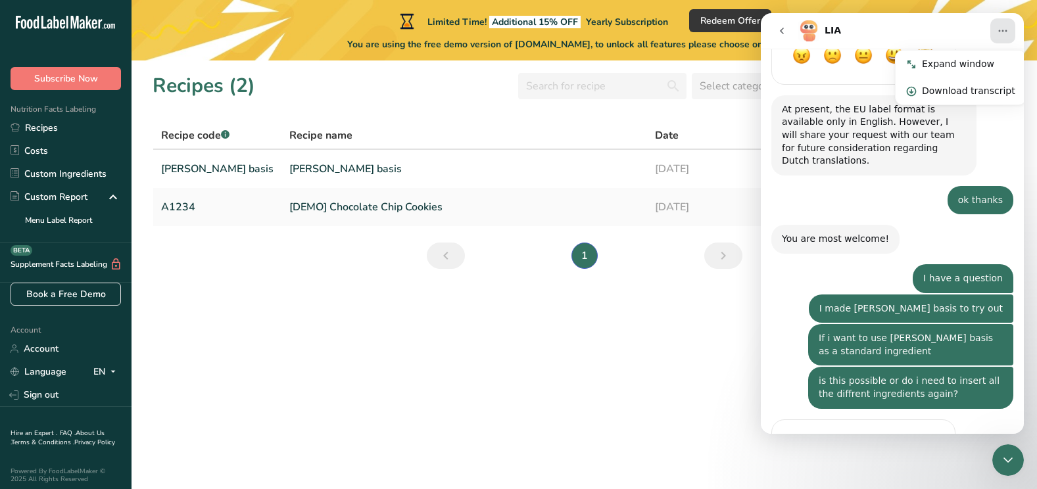
scroll to position [557, 0]
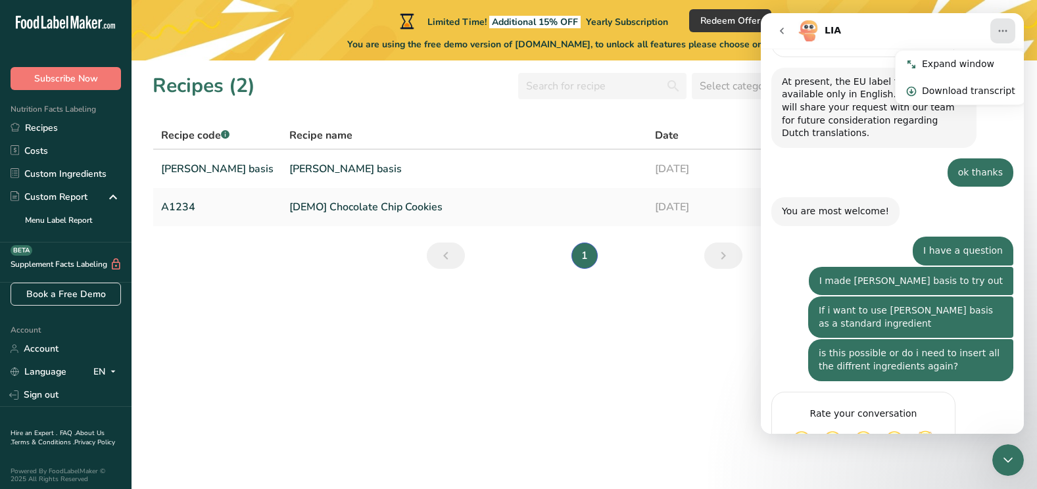
click at [694, 387] on section "Recipes (2) Select category All Baked Goods [GEOGRAPHIC_DATA] Confectionery Coo…" at bounding box center [584, 274] width 905 height 429
click at [999, 33] on icon "Home" at bounding box center [1002, 31] width 11 height 11
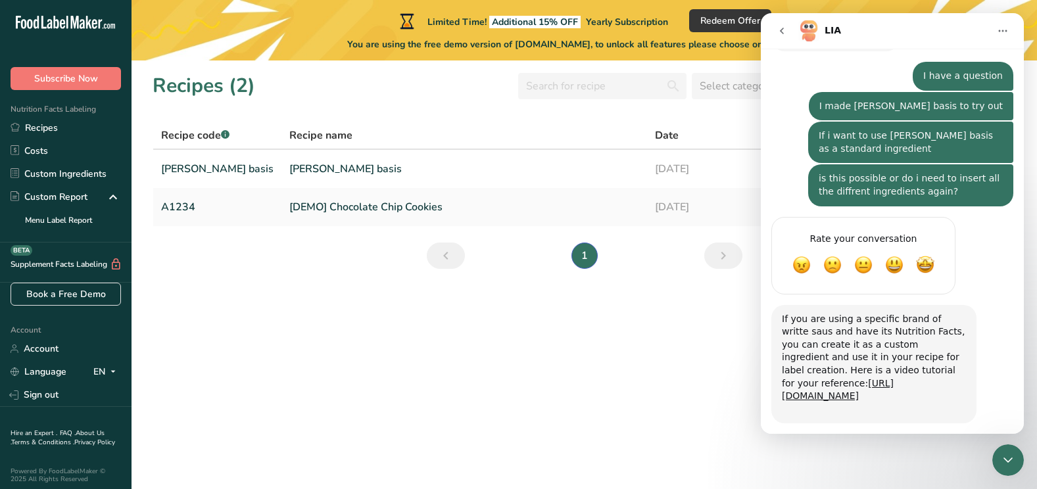
scroll to position [761, 0]
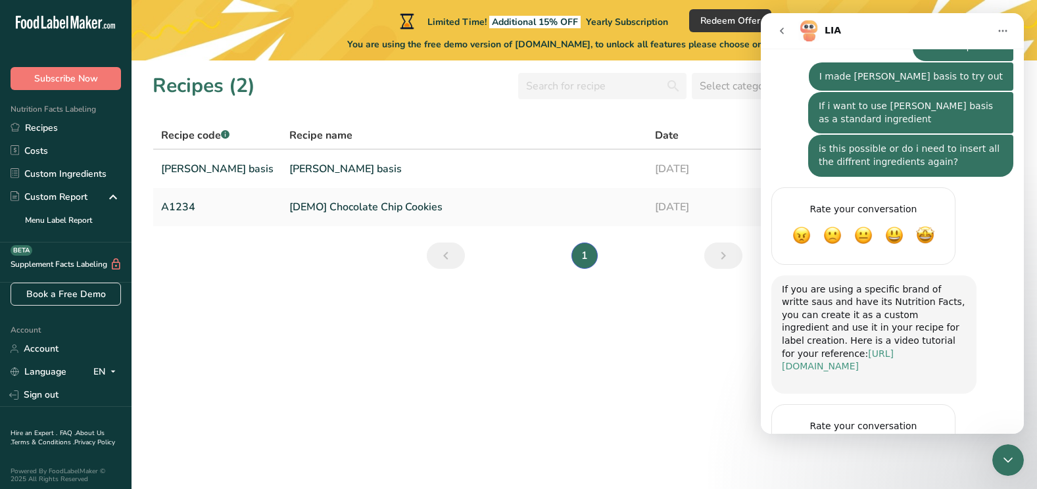
click at [894, 348] on link "[URL][DOMAIN_NAME]" at bounding box center [838, 360] width 112 height 24
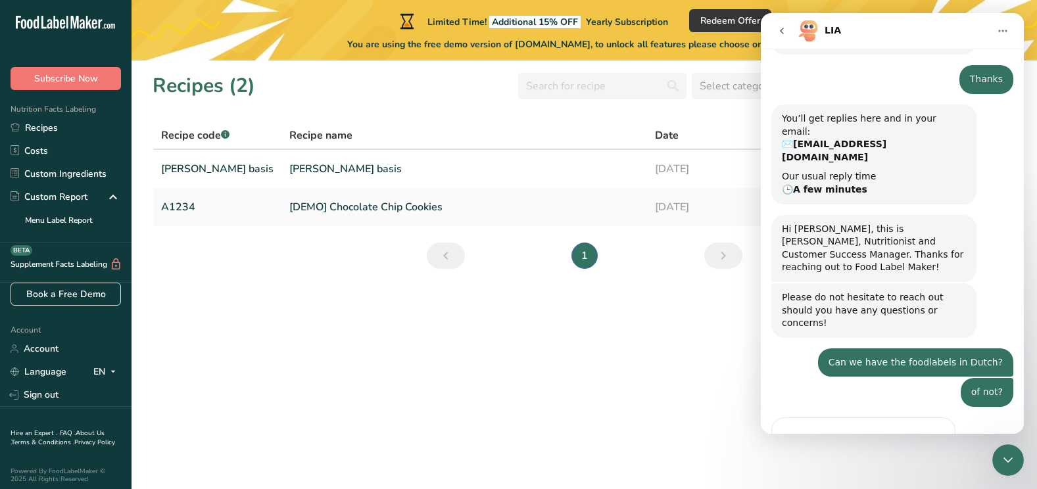
scroll to position [0, 0]
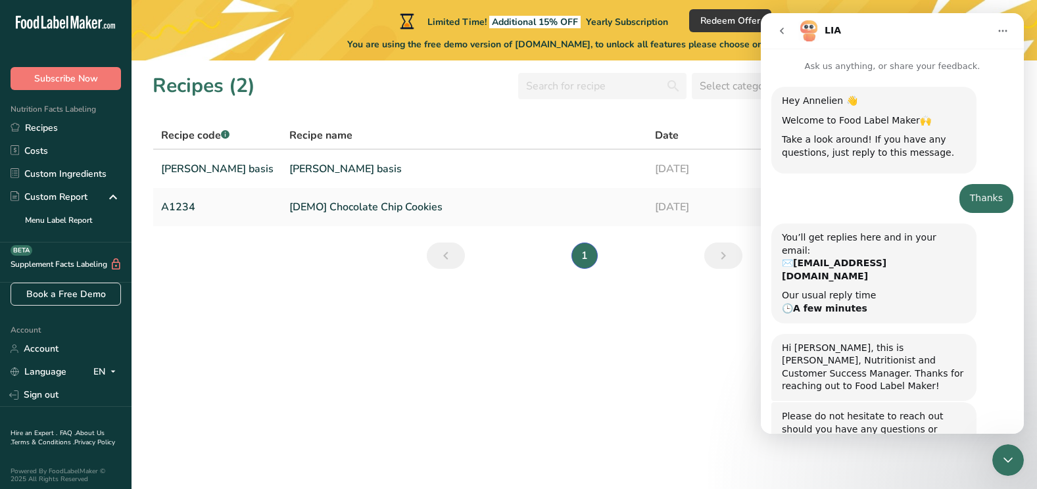
drag, startPoint x: 1019, startPoint y: 320, endPoint x: 1786, endPoint y: 48, distance: 813.4
click at [994, 32] on button "Home" at bounding box center [1002, 30] width 25 height 25
click at [708, 316] on section "Recipes (2) Select category All Baked Goods [GEOGRAPHIC_DATA] Confectionery Coo…" at bounding box center [584, 274] width 905 height 429
click at [1015, 462] on icon "Close Intercom Messenger" at bounding box center [1008, 460] width 16 height 16
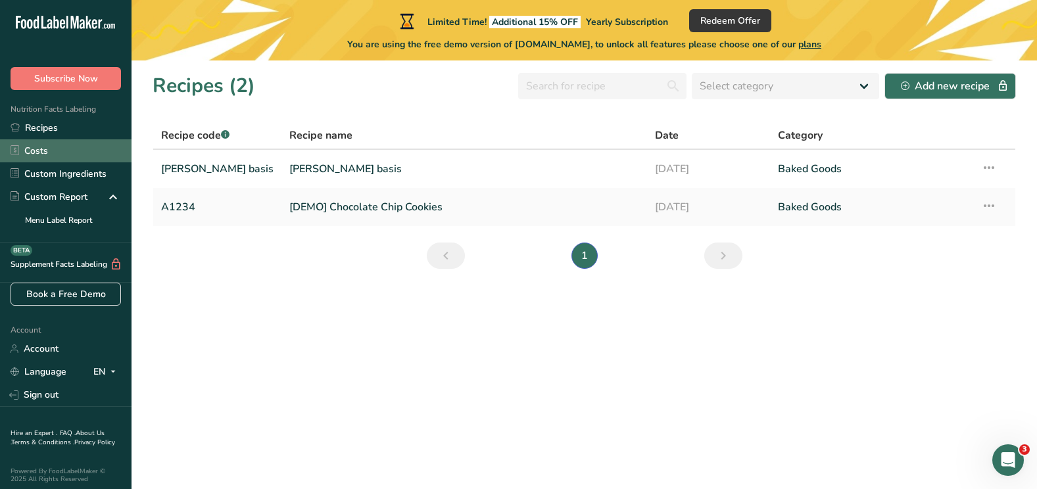
click at [50, 154] on link "Costs" at bounding box center [66, 150] width 132 height 23
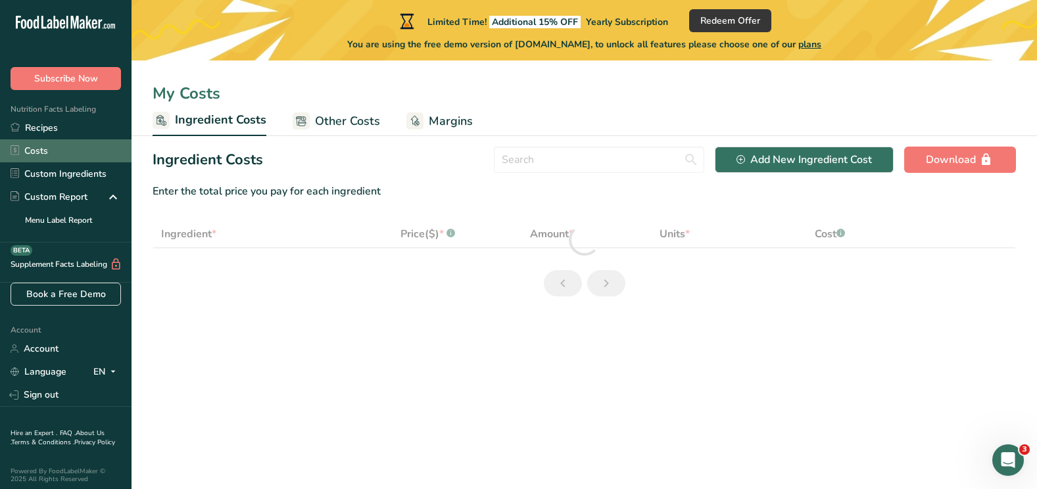
select select "1"
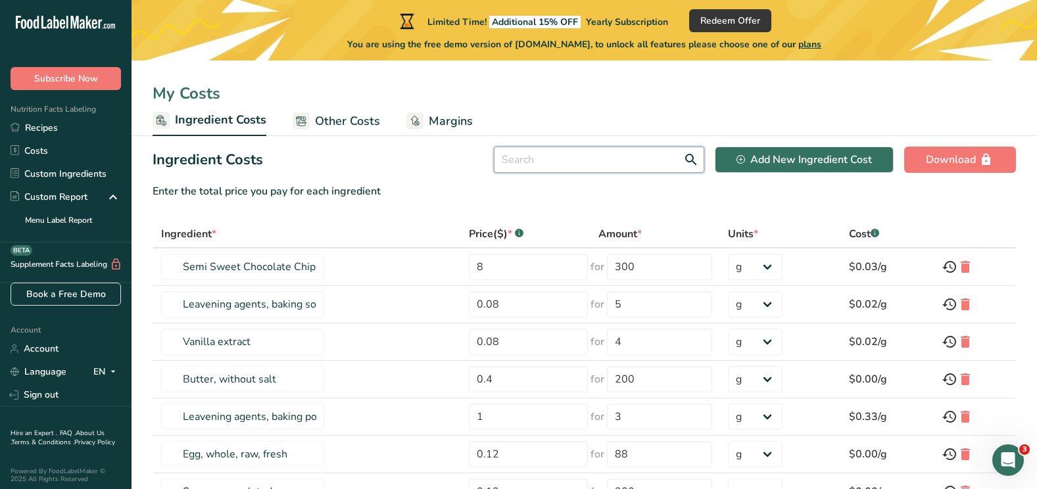
click at [525, 164] on input "text" at bounding box center [599, 160] width 210 height 26
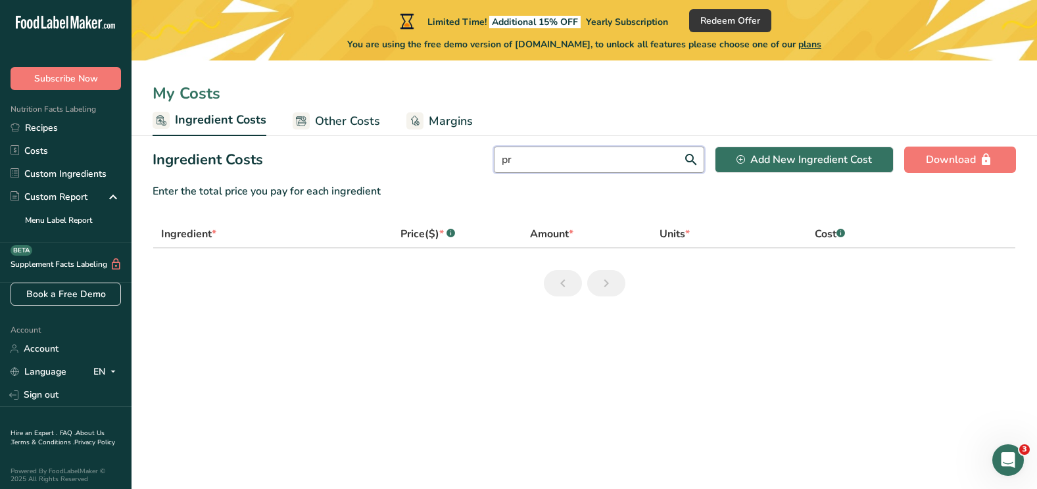
type input "p"
select select "1"
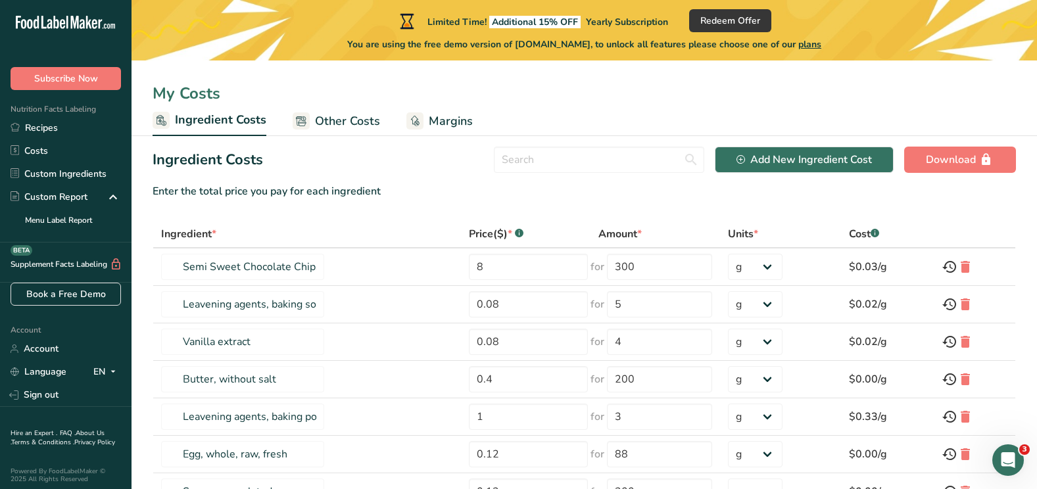
click at [443, 116] on span "Margins" at bounding box center [451, 121] width 44 height 18
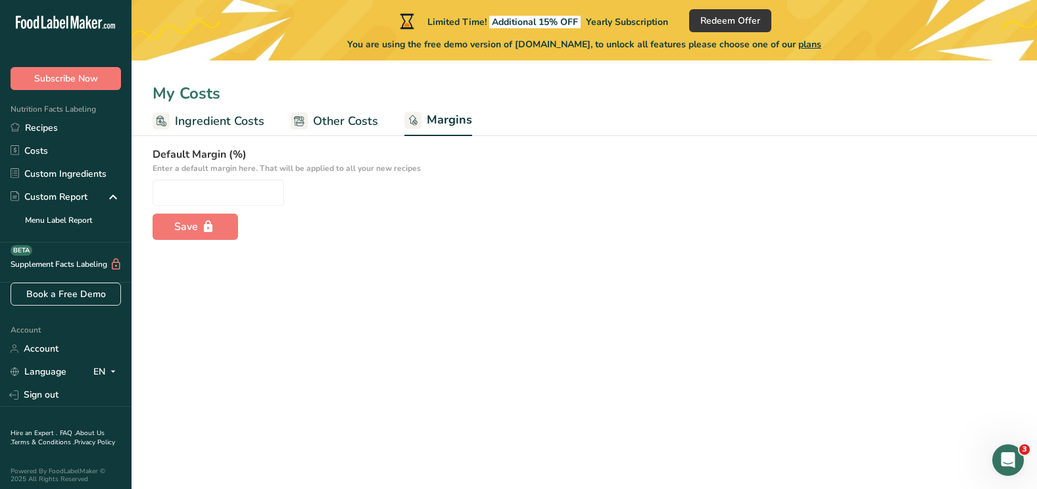
click at [397, 122] on ul "Ingredient Costs Other Costs Margins" at bounding box center [584, 120] width 905 height 31
click at [351, 128] on span "Other Costs" at bounding box center [345, 121] width 65 height 18
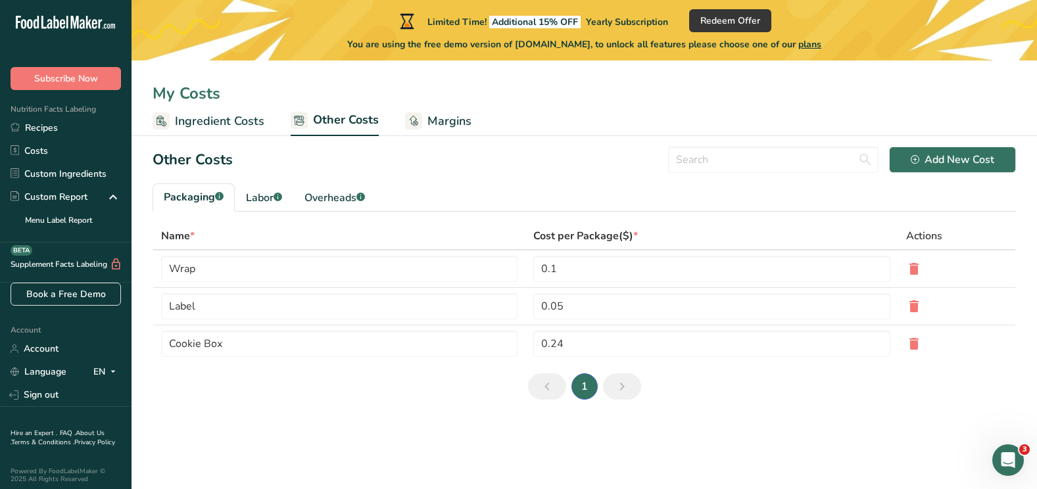
click at [245, 122] on span "Ingredient Costs" at bounding box center [219, 121] width 89 height 18
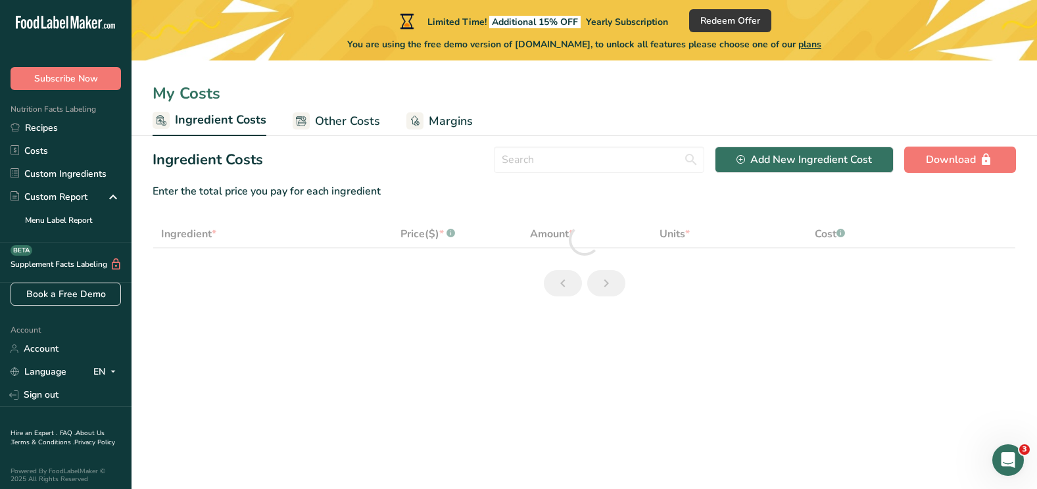
select select "1"
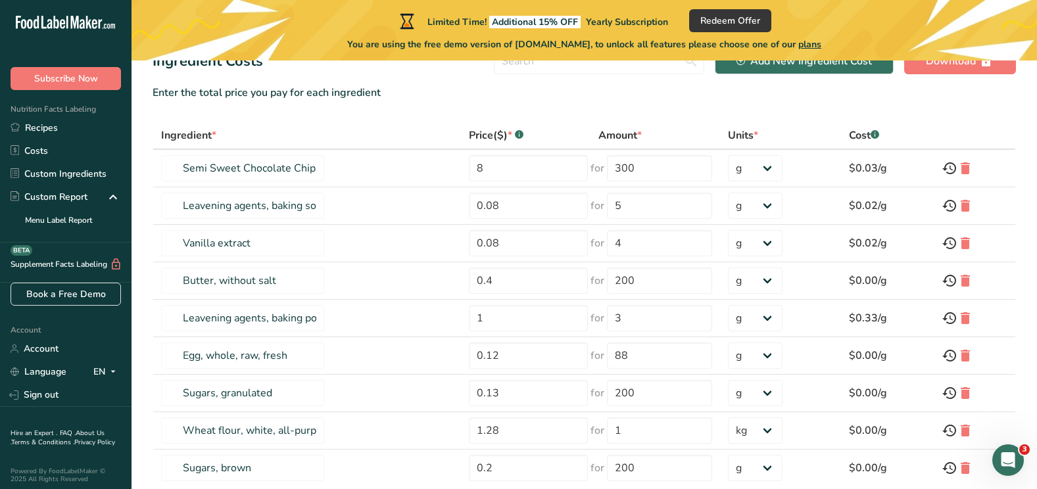
scroll to position [197, 0]
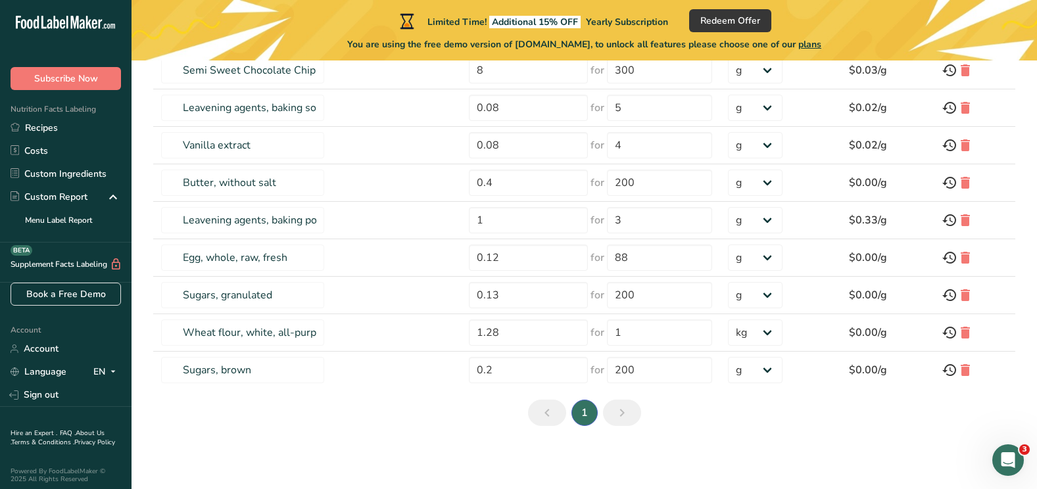
click at [614, 416] on icon "Next page" at bounding box center [622, 413] width 16 height 24
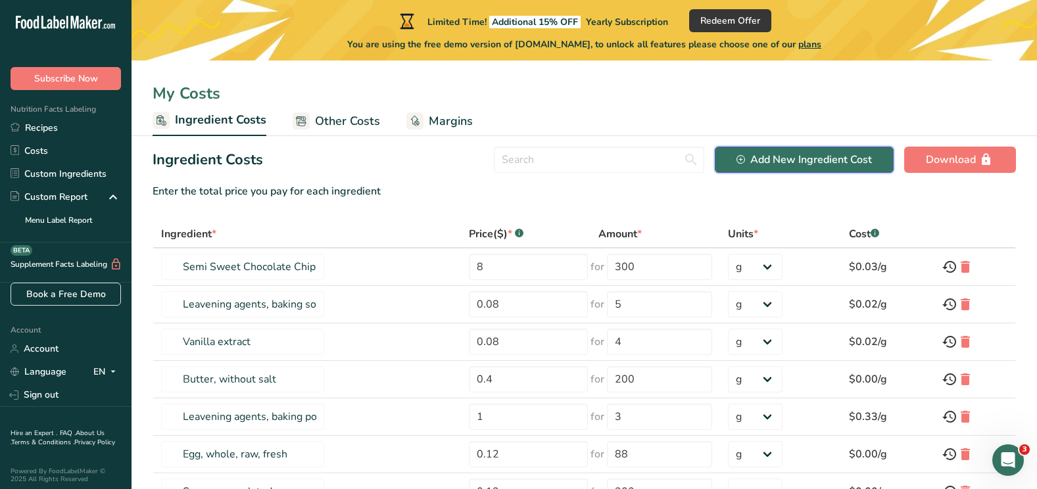
click at [845, 154] on div "Add New Ingredient Cost" at bounding box center [803, 160] width 135 height 16
select select "Add New Ingredient Cost Modal"
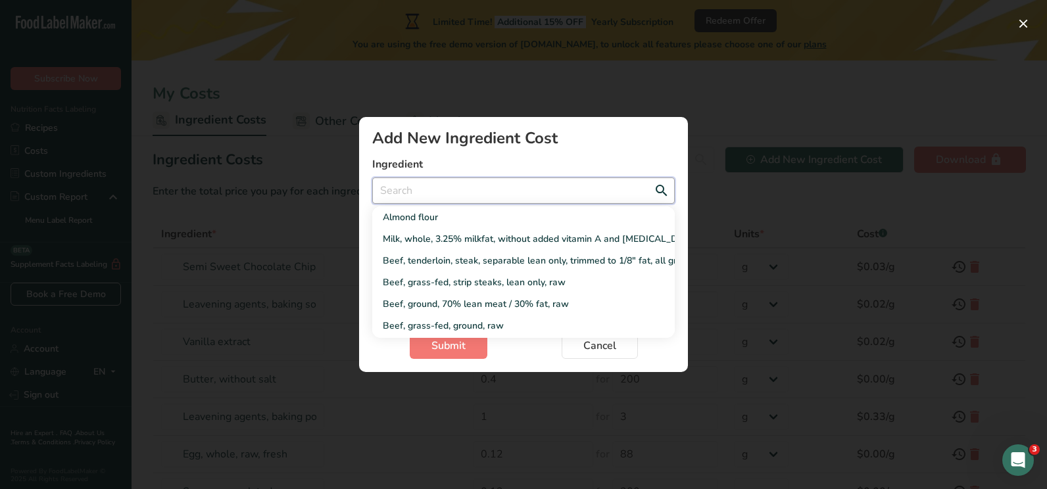
click at [519, 193] on input "Add New Ingredient Cost Modal" at bounding box center [523, 191] width 302 height 26
type input "B"
select select "Add New Ingredient Cost Modal"
type input "Ba"
select select "Add New Ingredient Cost Modal"
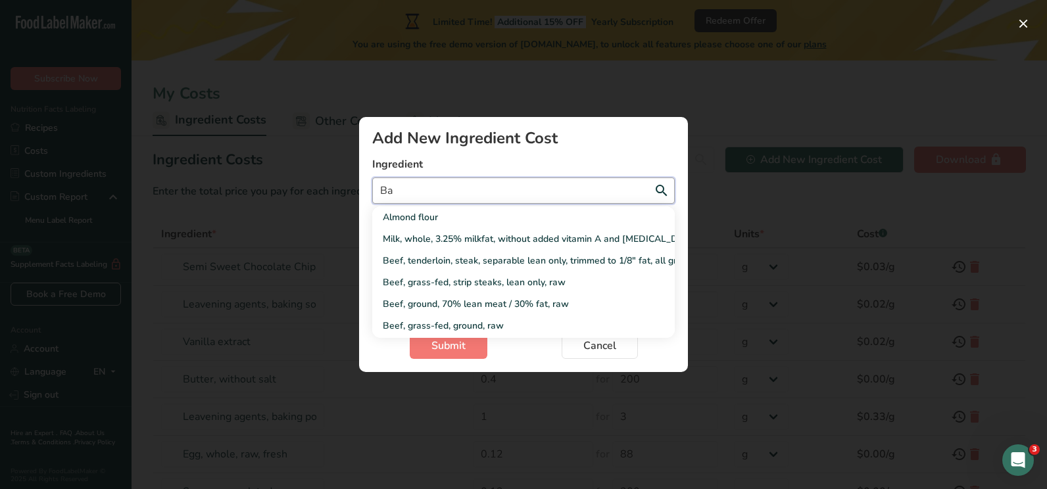
type input "Bai"
select select "Add New Ingredient Cost Modal"
type input "Bais"
select select "Add New Ingredient Cost Modal"
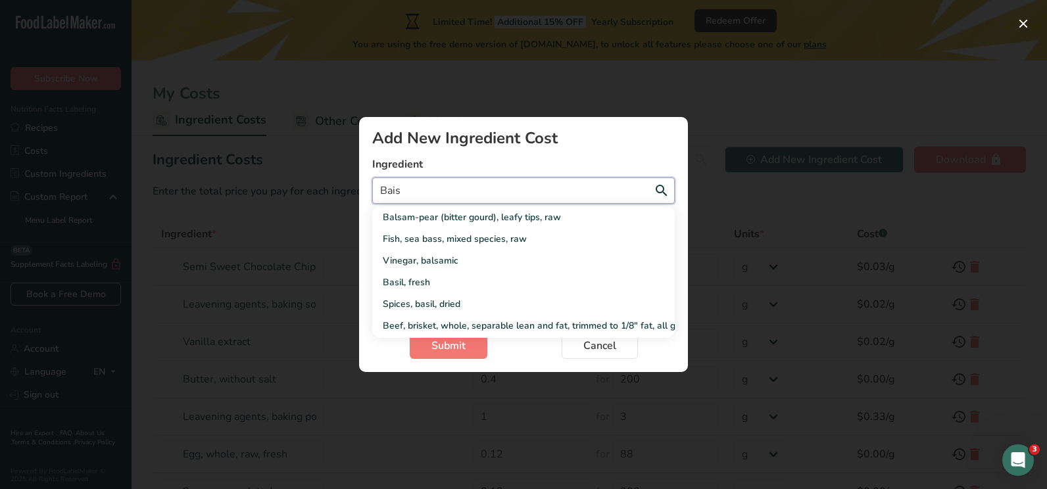
type input "Bai"
select select "Add New Ingredient Cost Modal"
type input "Ba"
select select "Add New Ingredient Cost Modal"
type input "Bas"
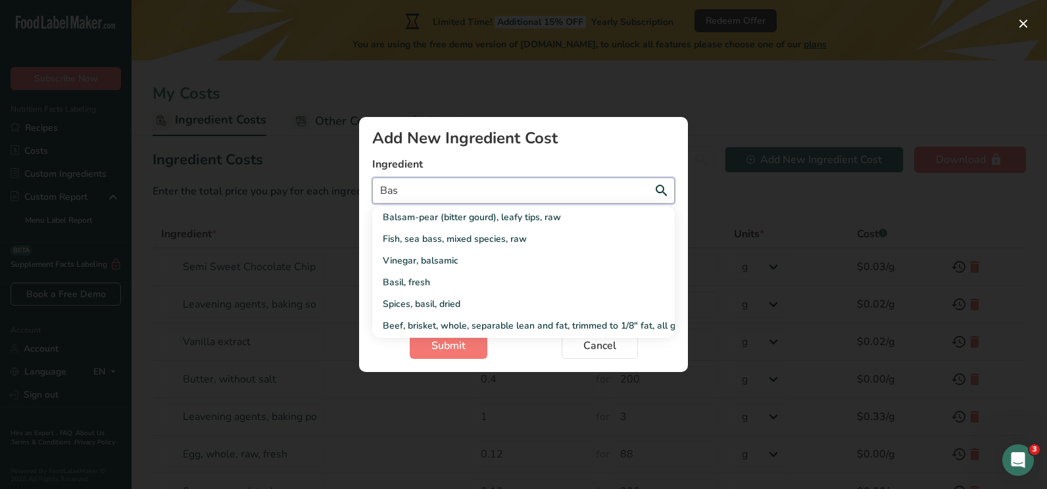
select select "Add New Ingredient Cost Modal"
type input "Ba"
select select "Add New Ingredient Cost Modal"
type input "B"
select select "Add New Ingredient Cost Modal"
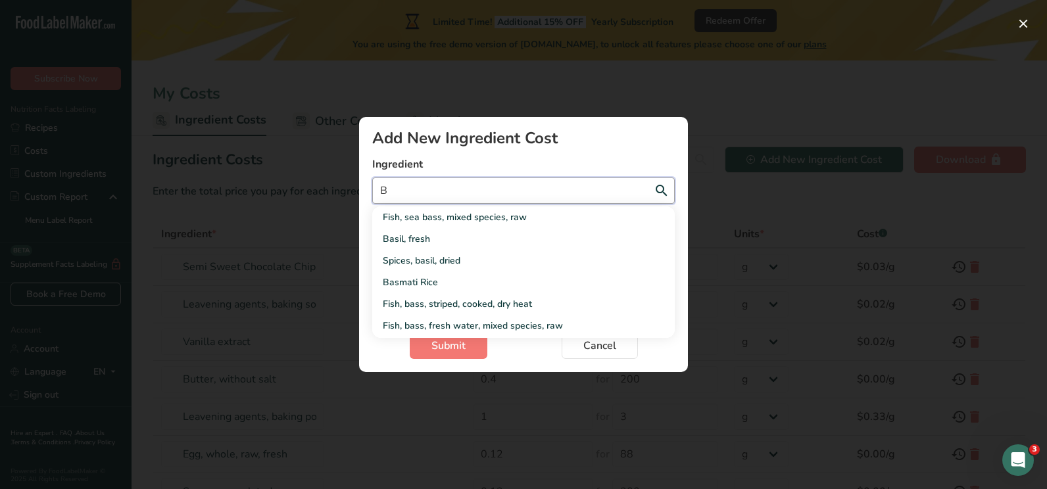
select select "Add New Ingredient Cost Modal"
type input "f"
select select "Add New Ingredient Cost Modal"
type input "fi"
select select "Add New Ingredient Cost Modal"
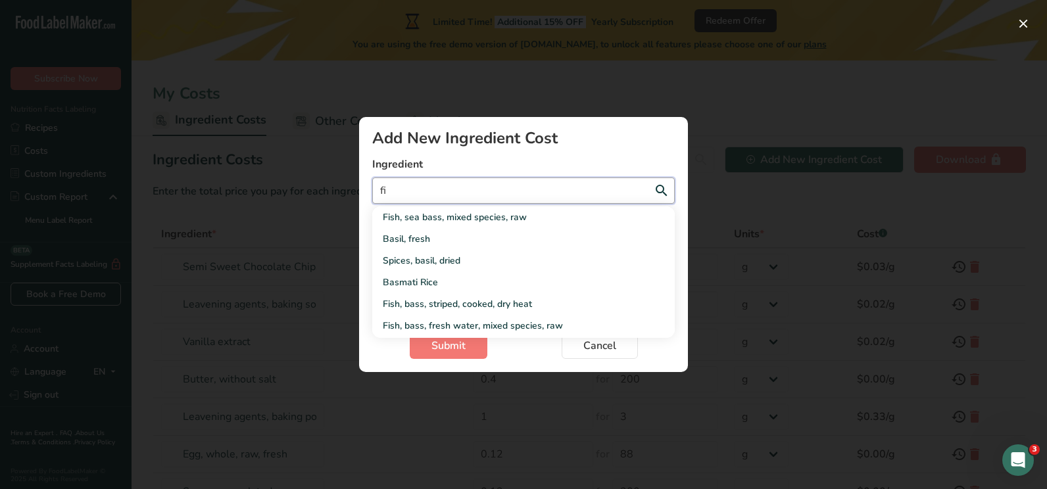
type input "fio"
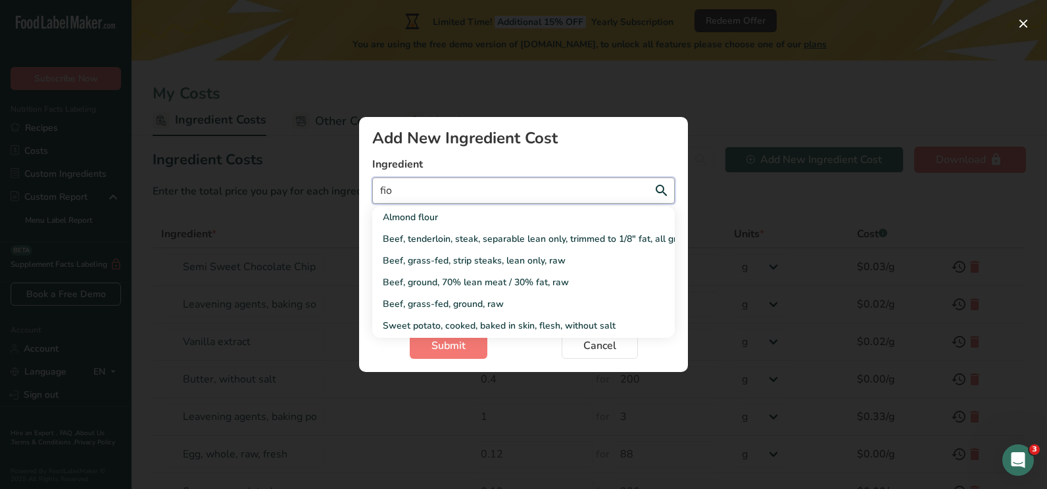
select select "Add New Ingredient Cost Modal"
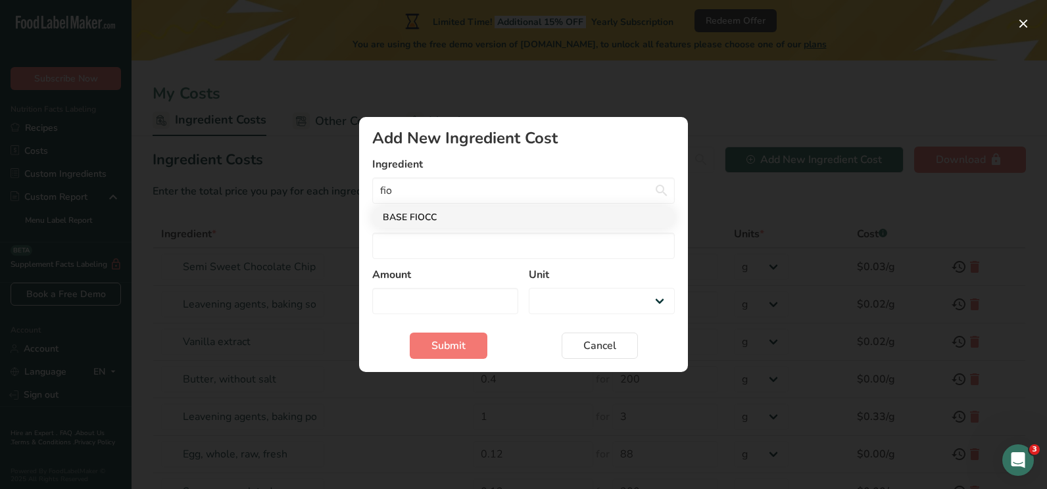
click at [460, 222] on div "BASE FIOCC" at bounding box center [513, 217] width 260 height 14
type input "BASE FIOCC"
select select "Add New Ingredient Cost Modal"
click at [445, 259] on form "Ingredient BASE FIOCC BASE FIOCC Price Amount Unit g kg mg mcg lb oz Submit Can…" at bounding box center [523, 257] width 302 height 203
click at [464, 247] on input "Add New Ingredient Cost Modal" at bounding box center [523, 246] width 302 height 26
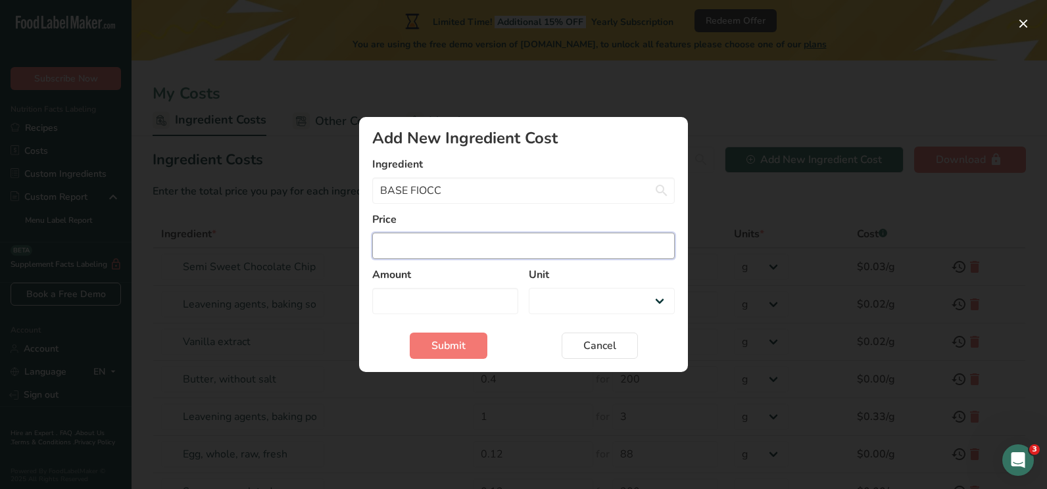
type input "2"
select select "Add New Ingredient Cost Modal"
type input "22"
select select "Add New Ingredient Cost Modal"
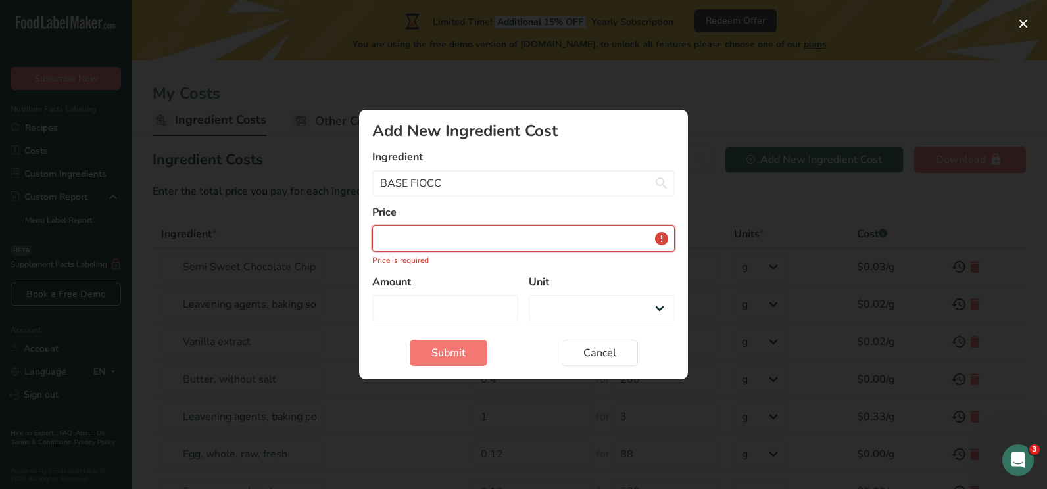
type input "22.9"
select select "Add New Ingredient Cost Modal"
type input "22.91"
select select "Add New Ingredient Cost Modal"
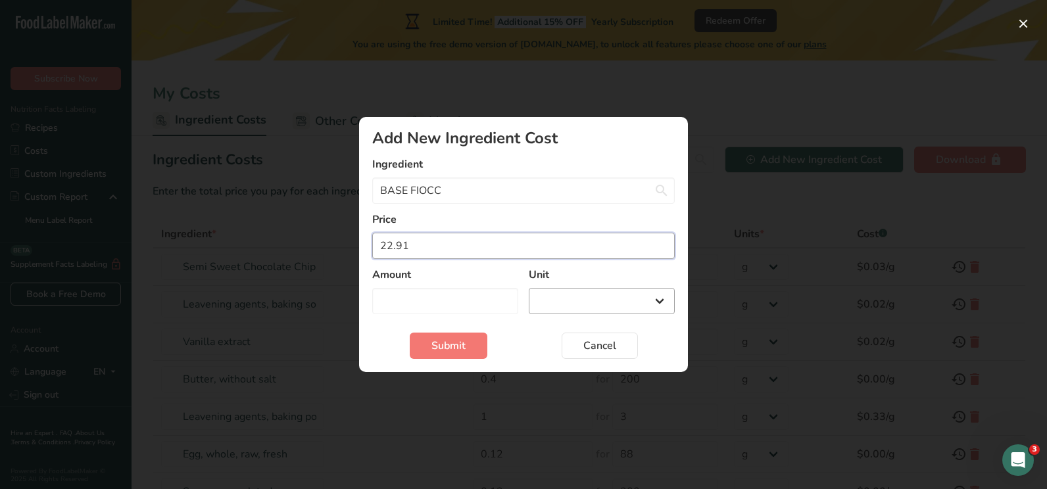
type input "22.91"
click at [574, 297] on select "g kg mg mcg lb oz" at bounding box center [602, 301] width 146 height 26
select select "-1"
click at [529, 288] on select "g kg mg mcg lb oz" at bounding box center [602, 301] width 146 height 26
click at [486, 305] on input "Add New Ingredient Cost Modal" at bounding box center [445, 301] width 146 height 26
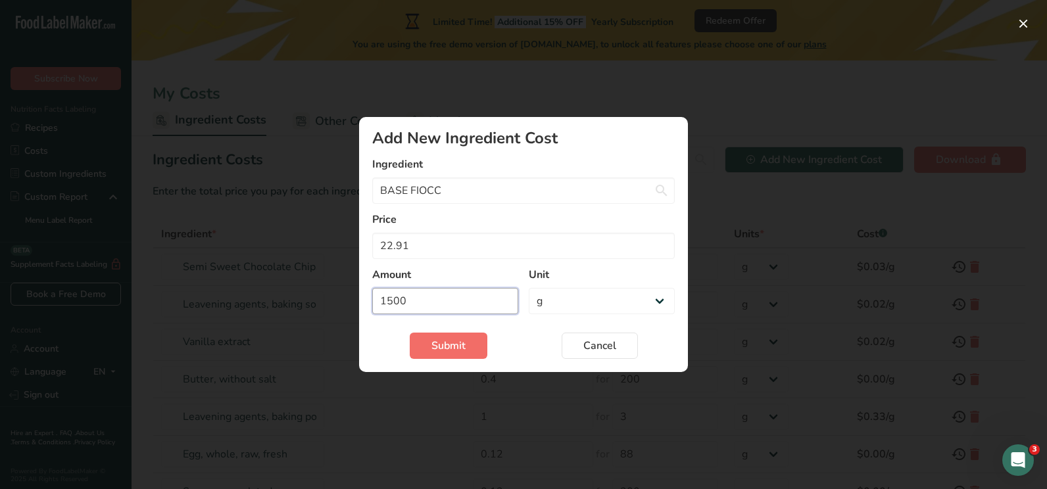
type input "1500"
click at [462, 339] on span "Submit" at bounding box center [448, 346] width 34 height 16
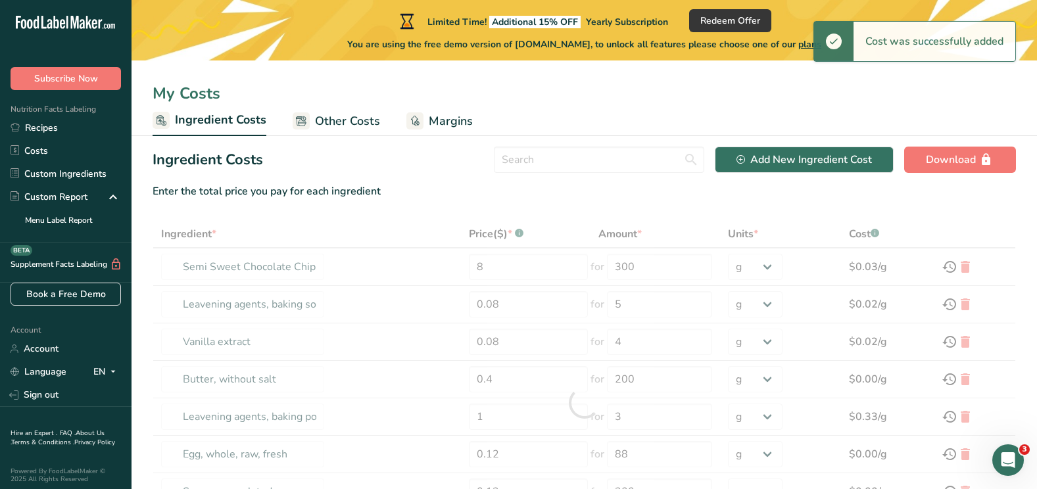
type input "BASE FIOCC"
type input "22.91"
type input "1500"
type input "Semi Sweet Chocolate Chips"
type input "8"
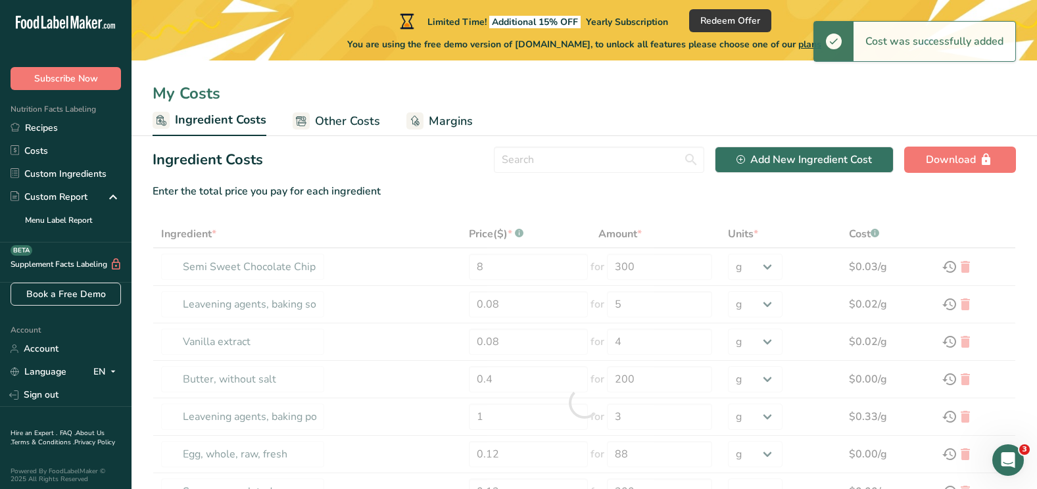
type input "300"
type input "Leavening agents, baking soda"
type input "5"
type input "Vanilla extract"
type input "0.08"
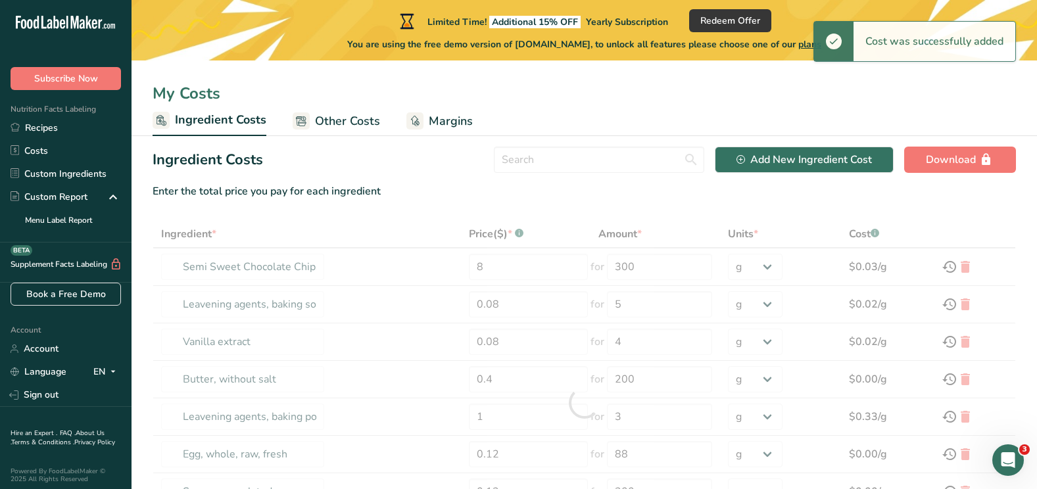
type input "4"
type input "Butter, without salt"
type input "0.4"
type input "200"
type input "Leavening agents, baking powder, low-sodium"
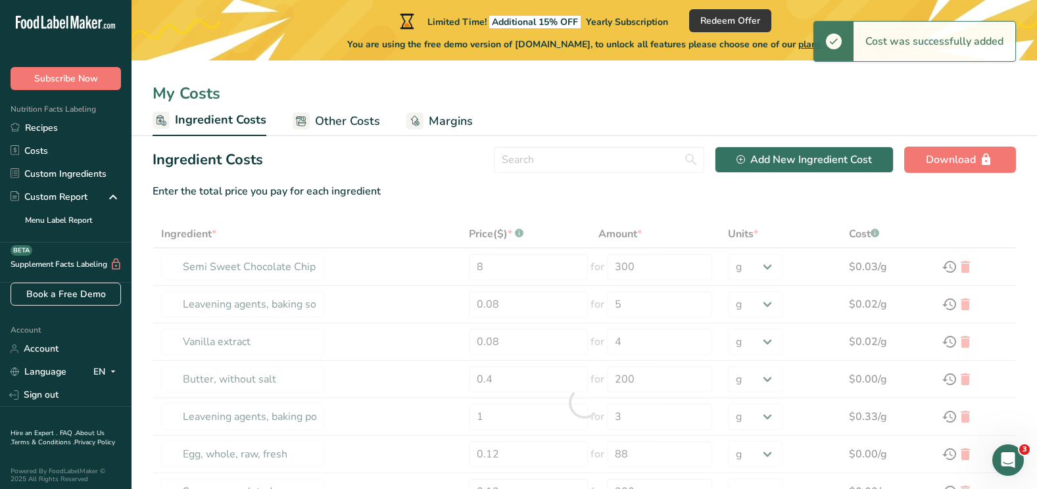
type input "1"
type input "3"
type input "Egg, whole, raw, fresh"
type input "0.12"
type input "88"
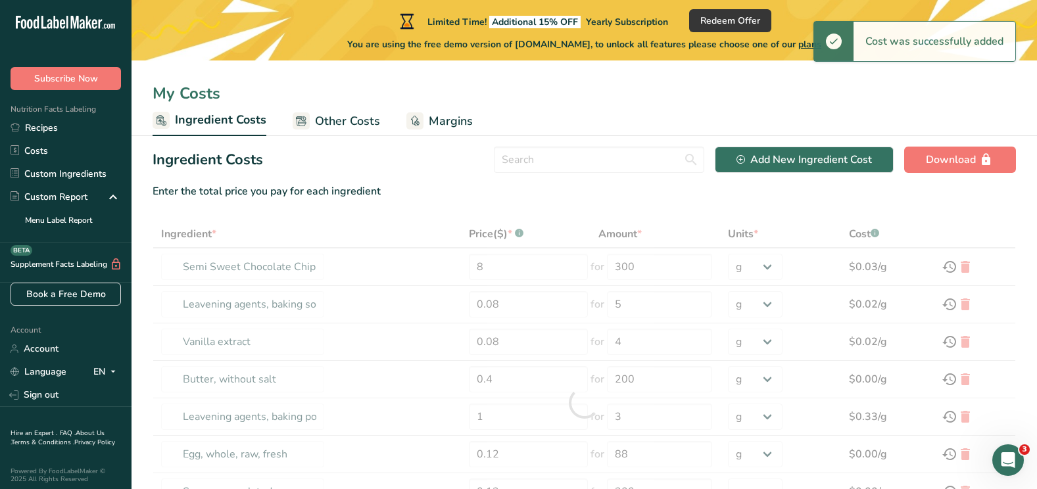
type input "Sugars, granulated"
type input "0.13"
type input "200"
select select "-1"
type input "Wheat flour, white, all-purpose, self-rising, enriched"
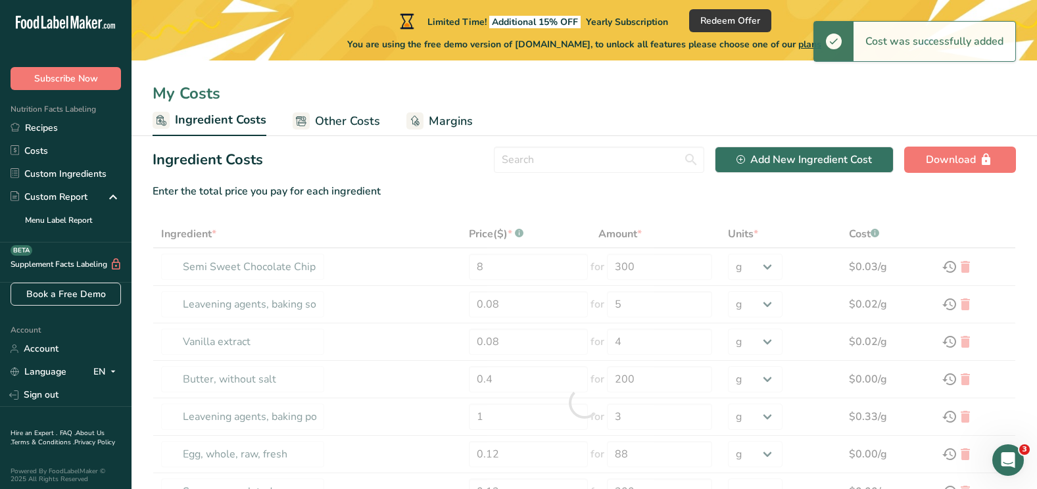
type input "1.28"
type input "1"
select select "1"
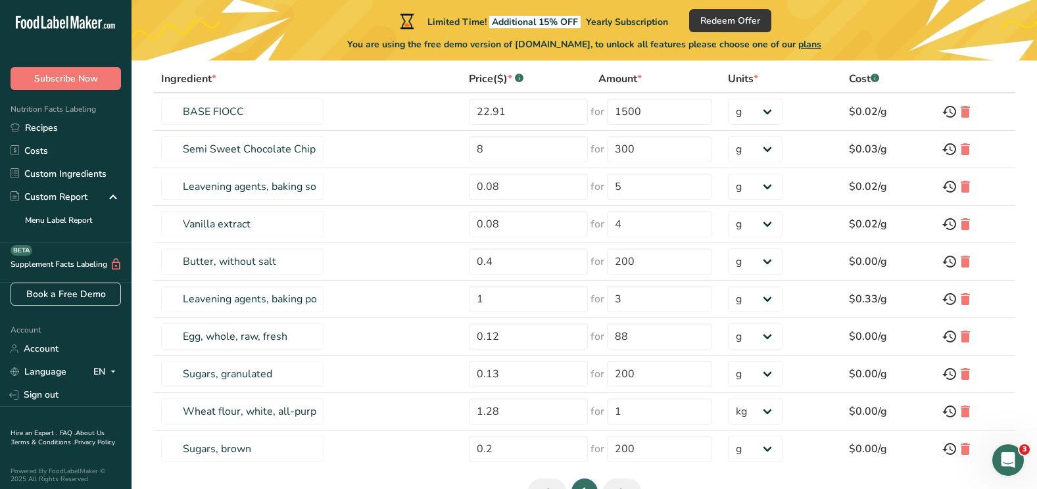
scroll to position [234, 0]
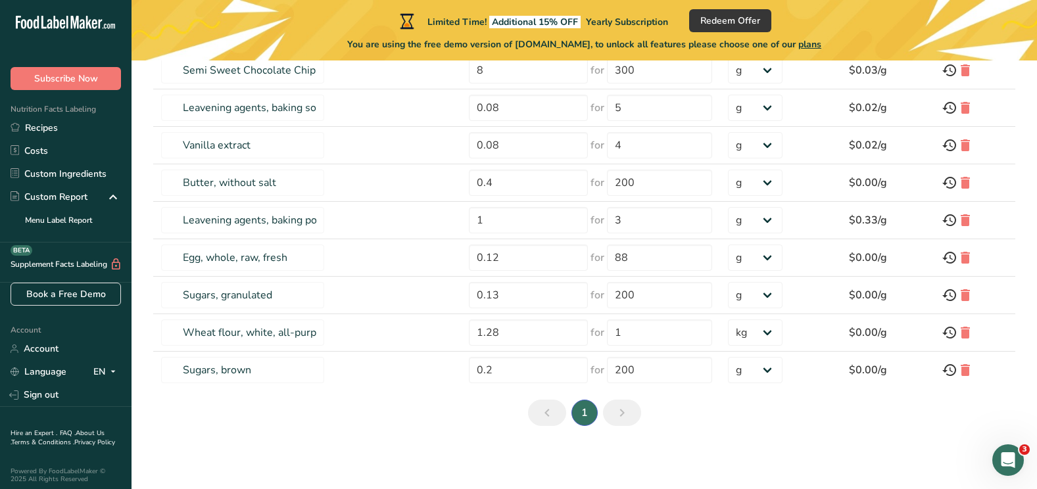
click at [620, 410] on icon "Next page" at bounding box center [622, 413] width 16 height 24
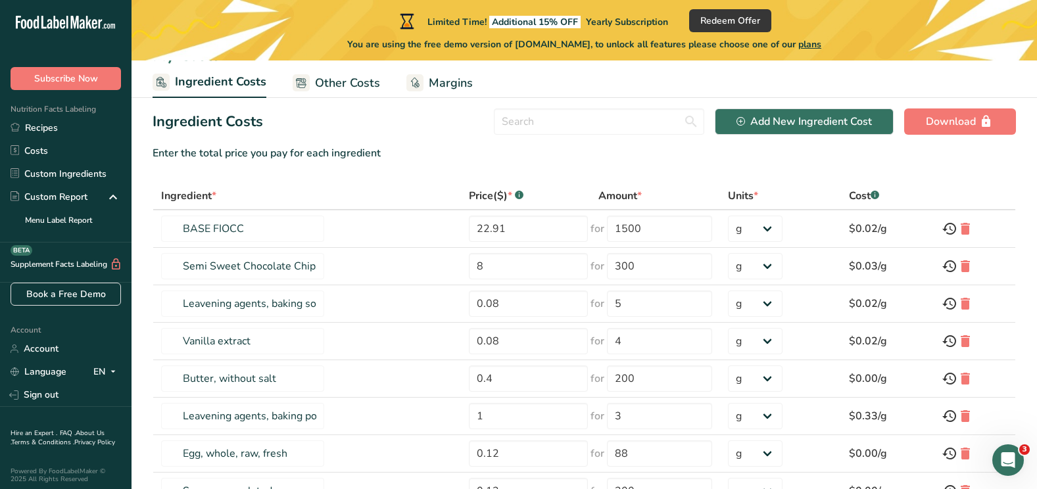
scroll to position [26, 0]
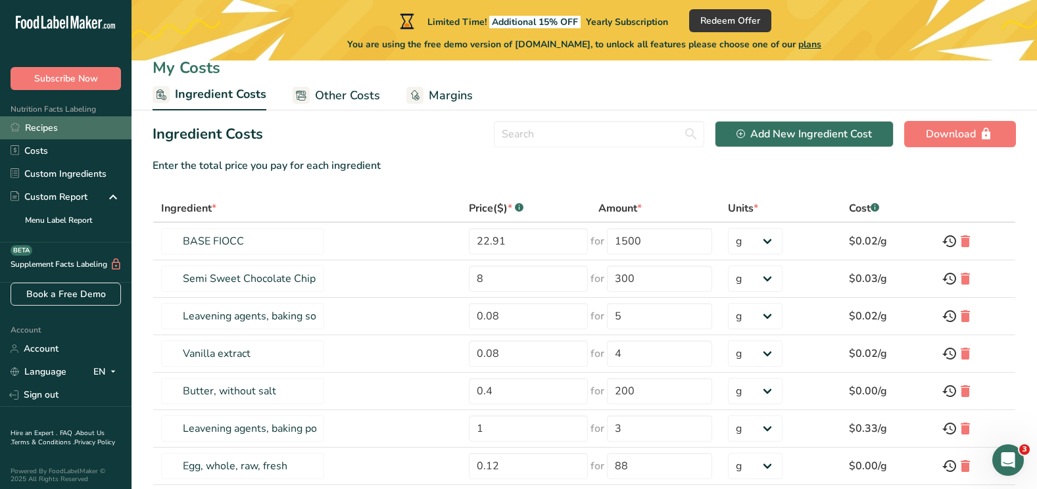
click at [52, 126] on link "Recipes" at bounding box center [66, 127] width 132 height 23
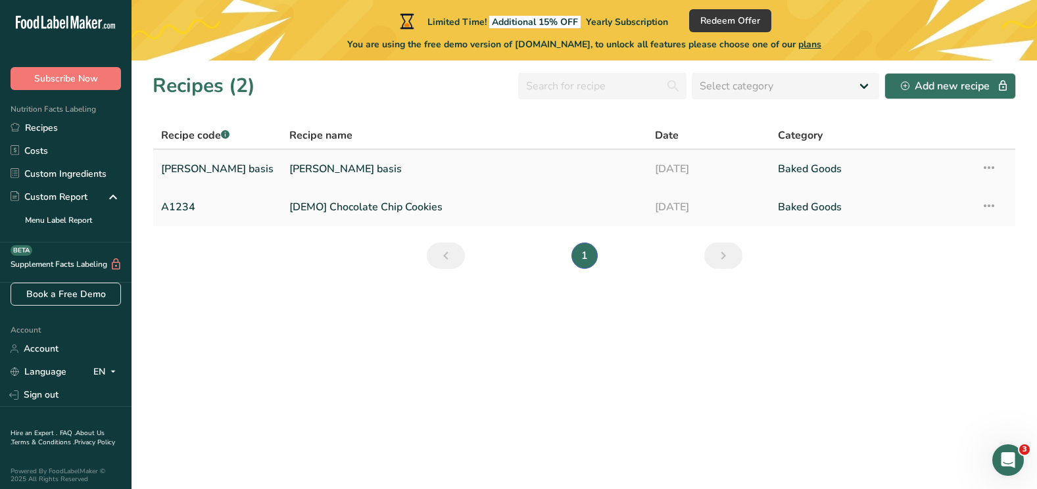
click at [375, 172] on link "[PERSON_NAME] basis" at bounding box center [464, 169] width 350 height 28
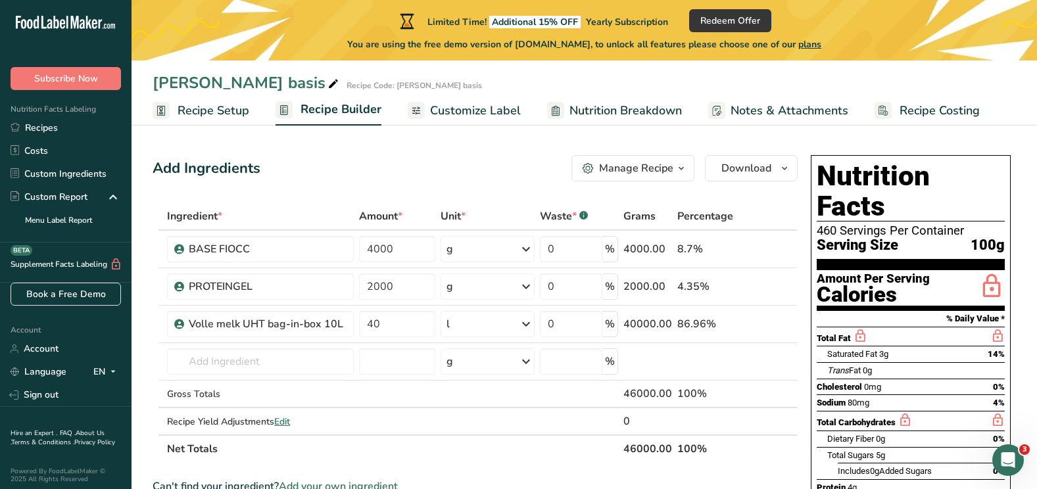
click at [919, 116] on span "Recipe Costing" at bounding box center [940, 111] width 80 height 18
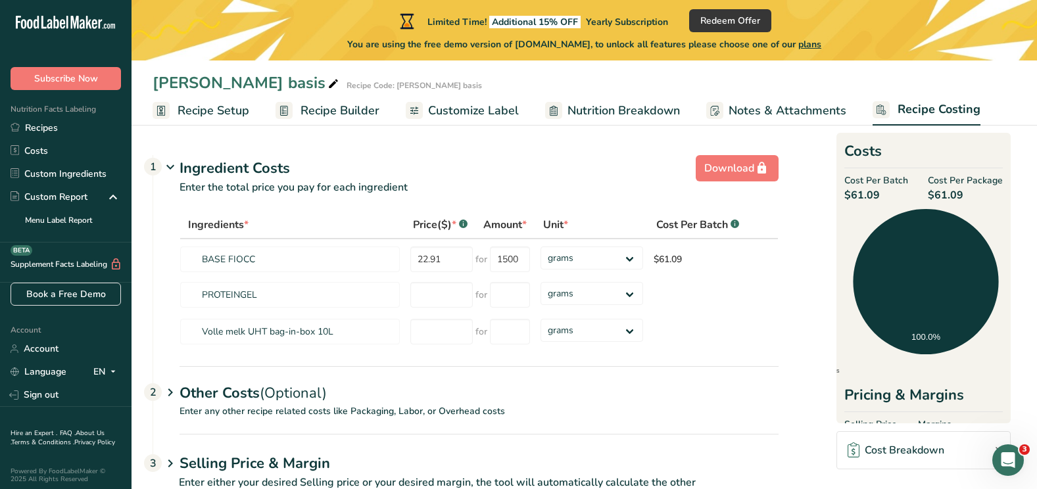
click at [917, 457] on div "Cost Breakdown" at bounding box center [896, 451] width 97 height 16
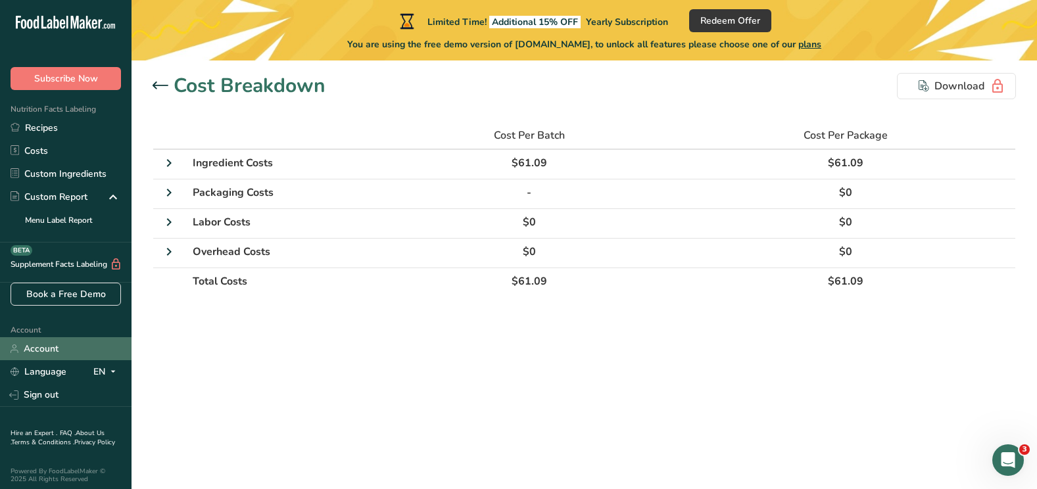
click at [63, 347] on link "Account" at bounding box center [66, 348] width 132 height 23
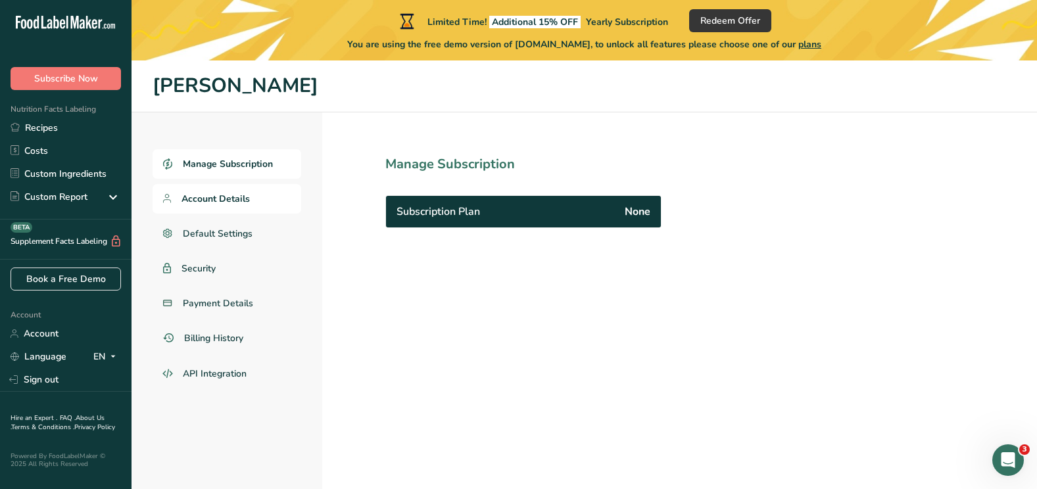
click at [248, 196] on span "Account Details" at bounding box center [215, 199] width 68 height 14
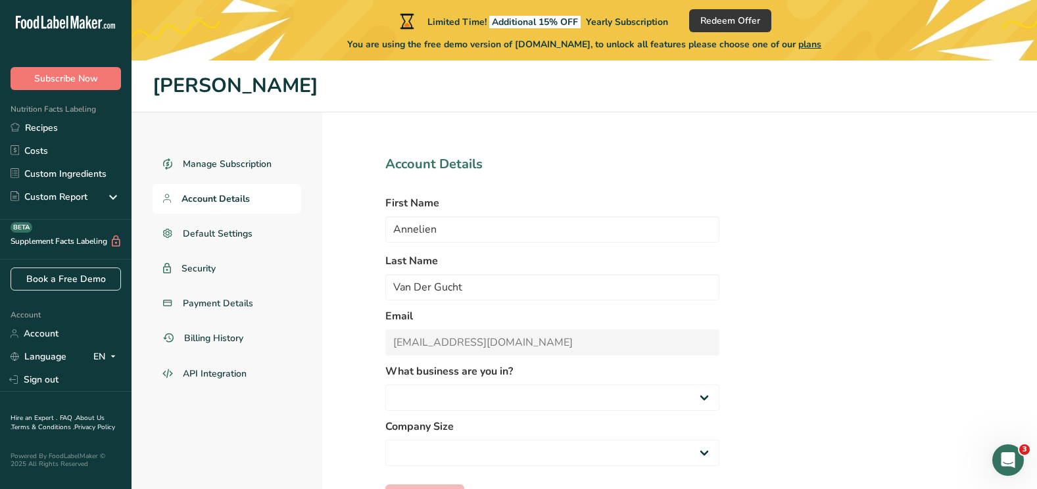
select select
select select "2"
click at [935, 277] on div "Manage Subscription Account Details Default Settings Security Payment Details B…" at bounding box center [584, 330] width 905 height 437
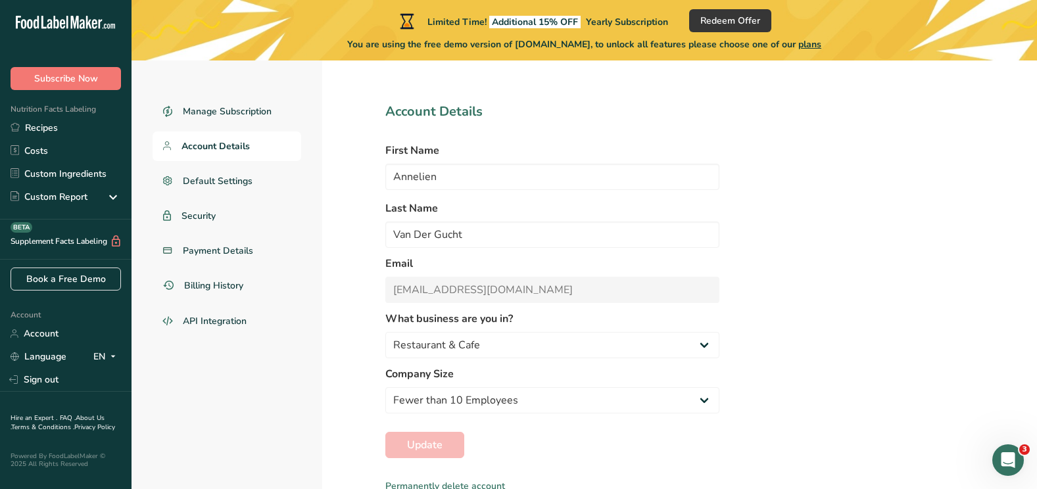
scroll to position [60, 0]
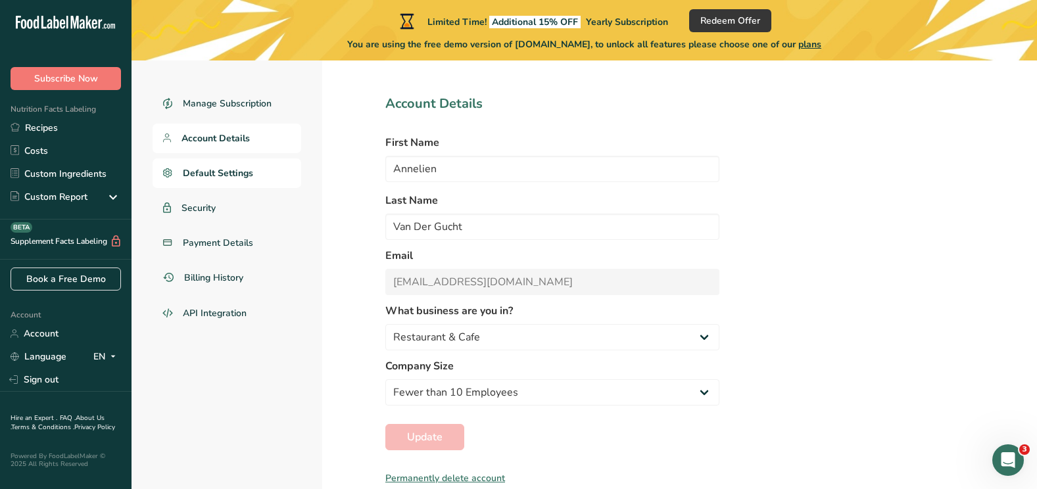
click at [220, 177] on span "Default Settings" at bounding box center [218, 173] width 70 height 14
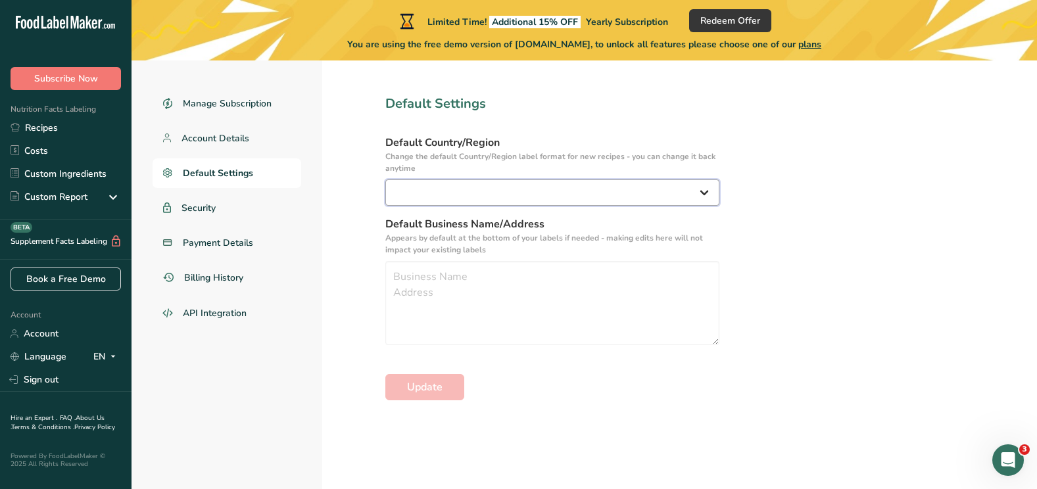
click at [583, 202] on select "[GEOGRAPHIC_DATA] [GEOGRAPHIC_DATA] [GEOGRAPHIC_DATA]/[GEOGRAPHIC_DATA] [GEOGRA…" at bounding box center [552, 193] width 334 height 26
select select "EU"
click at [385, 180] on select "[GEOGRAPHIC_DATA] [GEOGRAPHIC_DATA] [GEOGRAPHIC_DATA]/[GEOGRAPHIC_DATA] [GEOGRA…" at bounding box center [552, 193] width 334 height 26
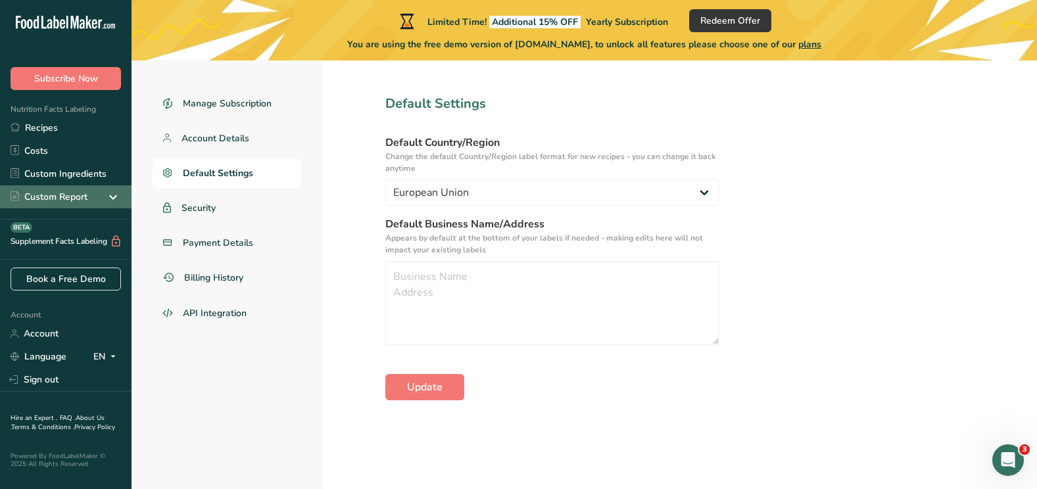
click at [80, 203] on div "Custom Report" at bounding box center [49, 197] width 77 height 14
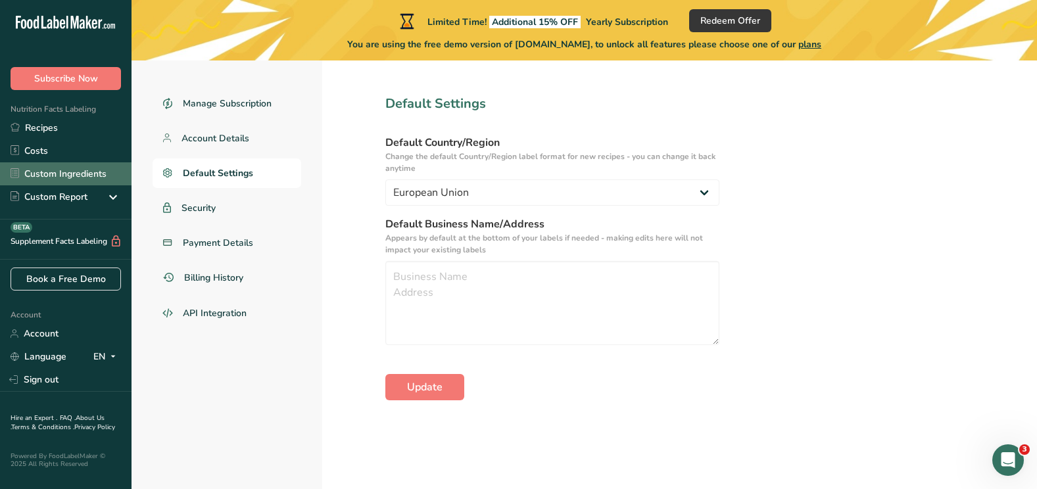
click at [98, 170] on link "Custom Ingredients" at bounding box center [66, 173] width 132 height 23
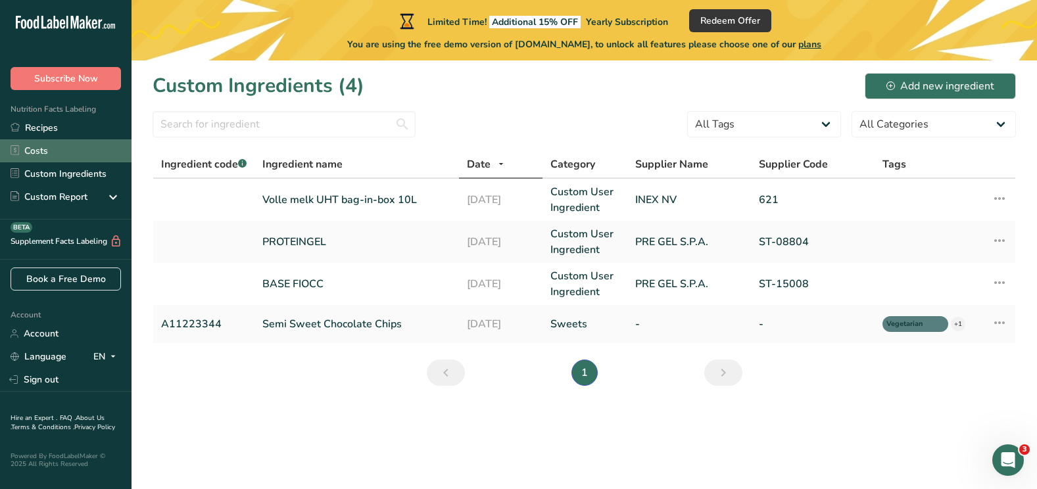
click at [50, 161] on link "Costs" at bounding box center [66, 150] width 132 height 23
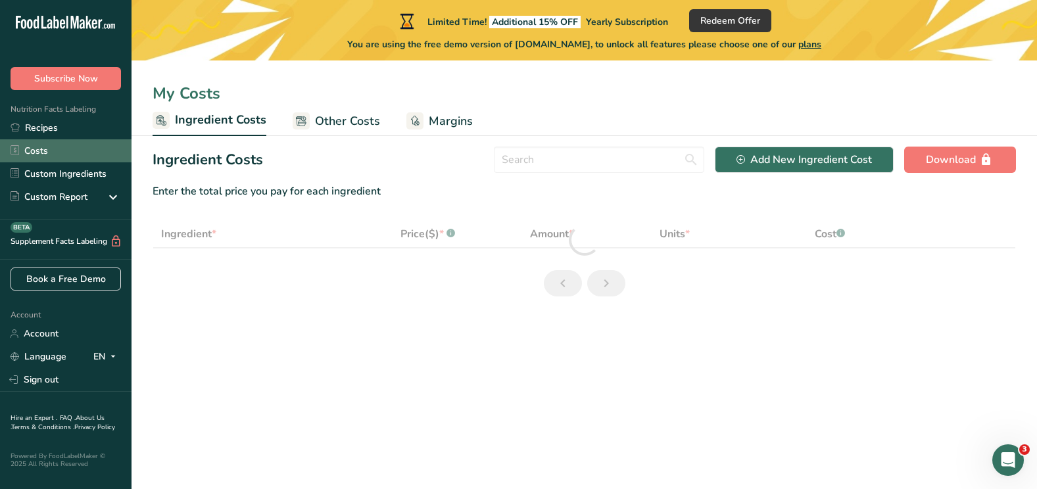
select select "1"
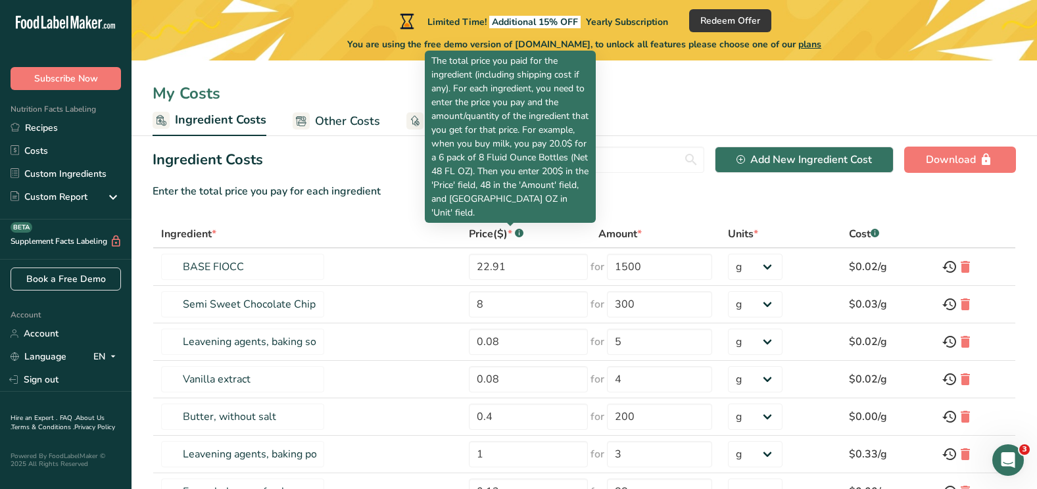
click at [515, 236] on rect at bounding box center [519, 233] width 9 height 9
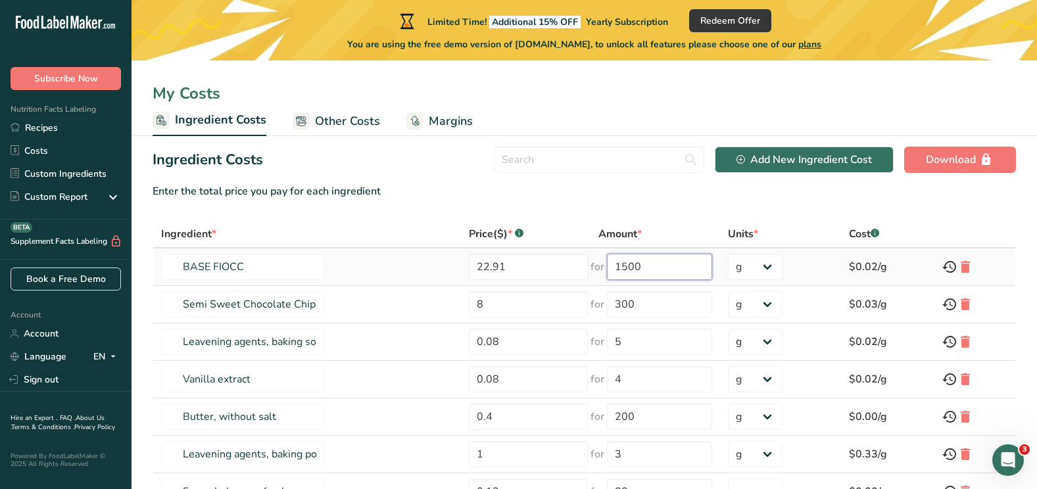
click at [608, 268] on input "1500" at bounding box center [659, 267] width 105 height 26
click at [758, 277] on select "g kg mg mcg lb oz" at bounding box center [755, 267] width 55 height 26
click at [1007, 460] on icon "Open Intercom Messenger" at bounding box center [1008, 461] width 22 height 22
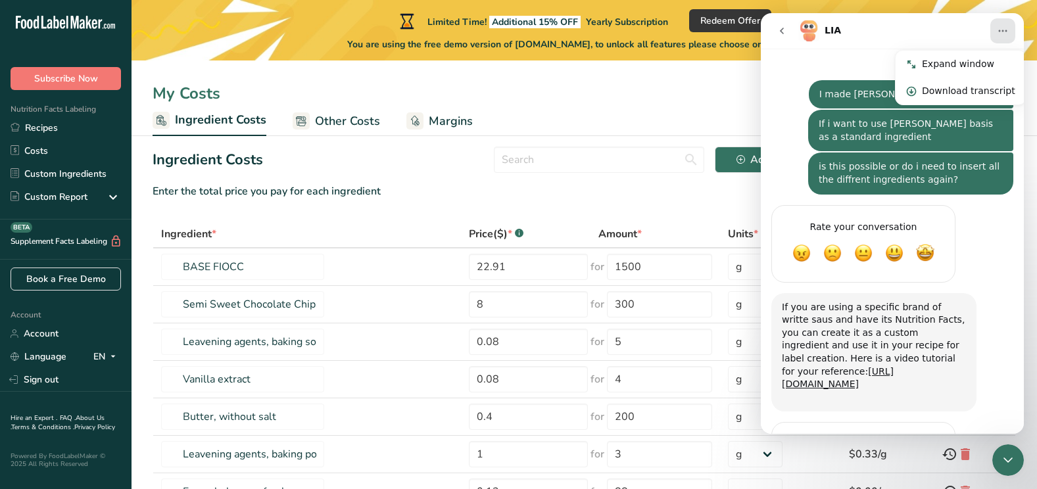
scroll to position [761, 0]
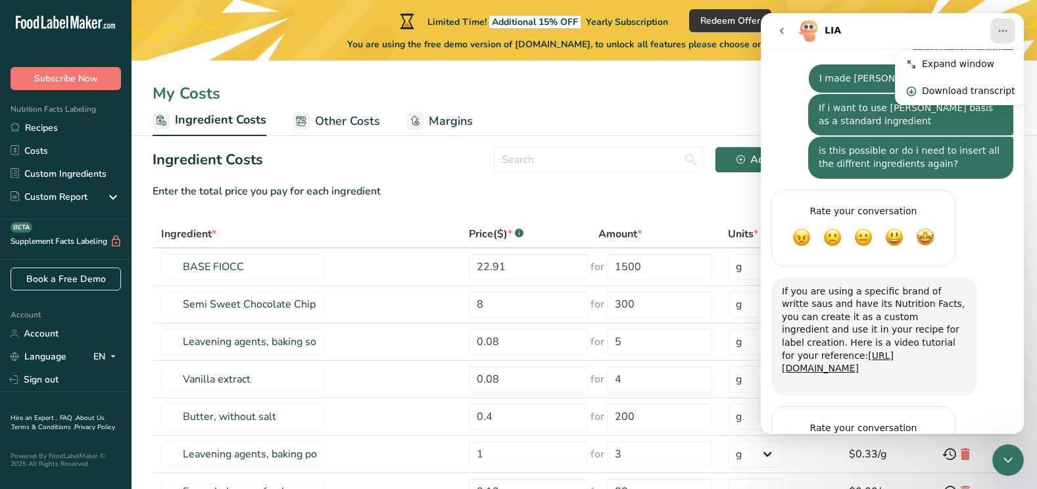
click at [864, 467] on div "OK" at bounding box center [863, 471] width 12 height 9
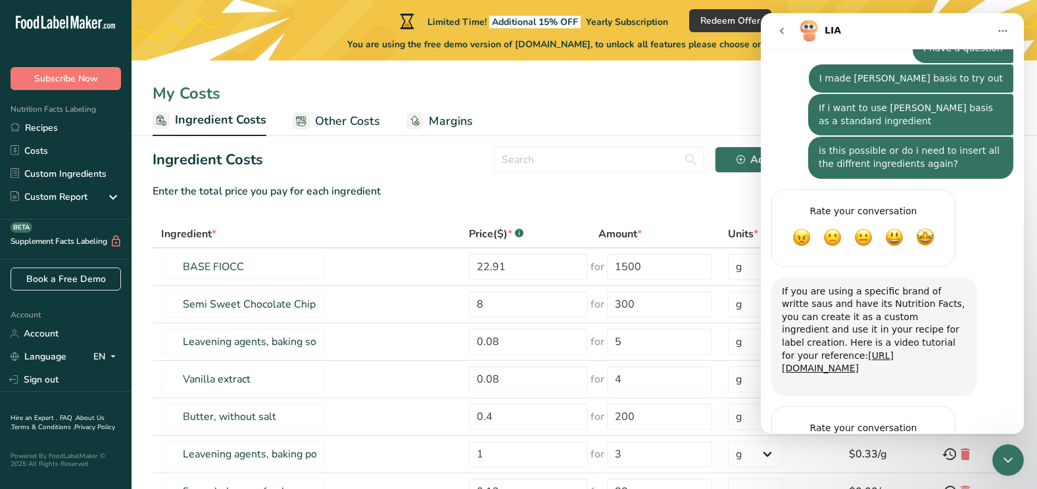
click at [864, 467] on div "OK" at bounding box center [863, 471] width 12 height 9
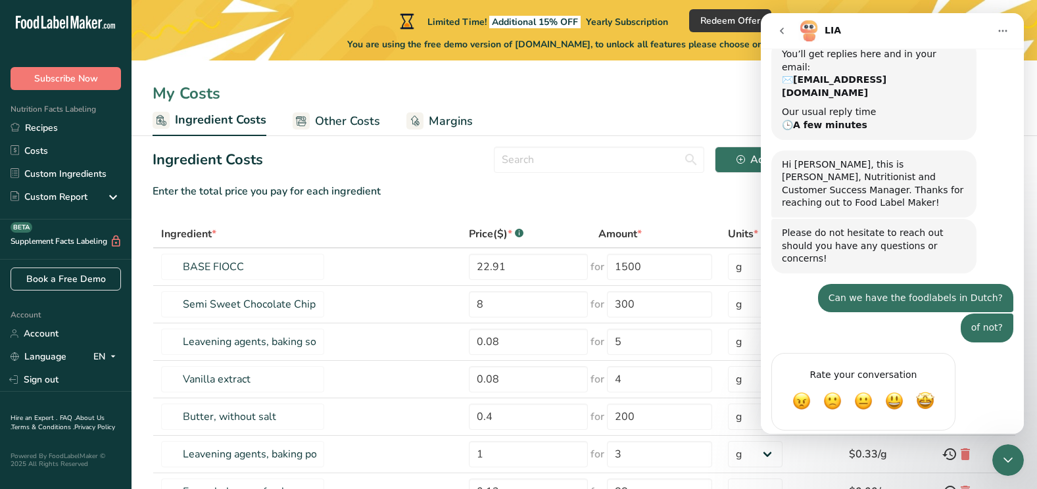
scroll to position [0, 0]
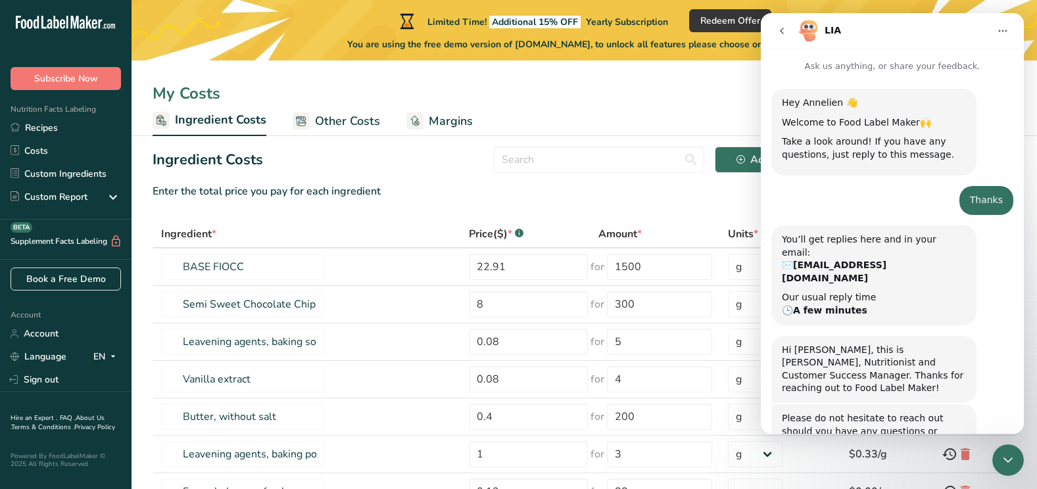
click at [1007, 37] on button "Home" at bounding box center [1002, 30] width 25 height 25
click at [902, 219] on div "Thanks [PERSON_NAME] • 26m ago" at bounding box center [892, 205] width 242 height 39
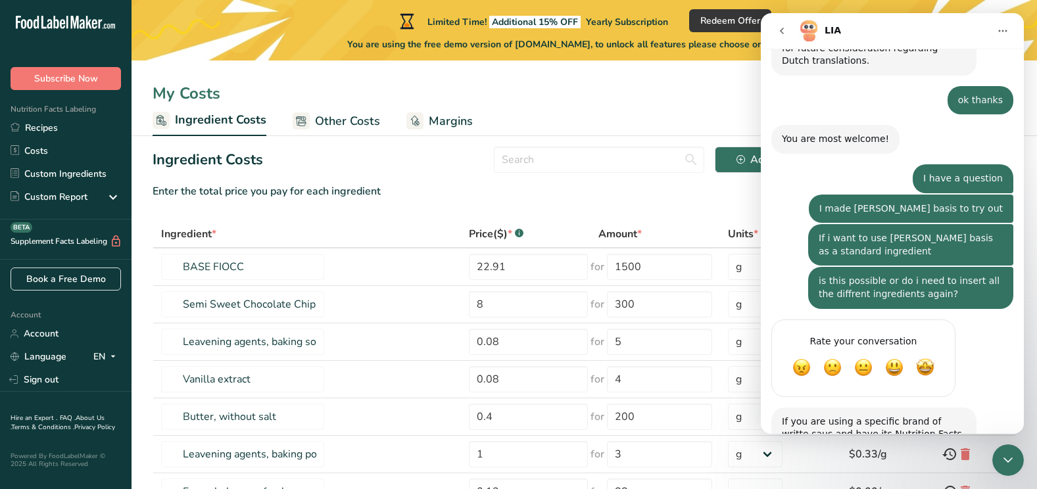
scroll to position [761, 0]
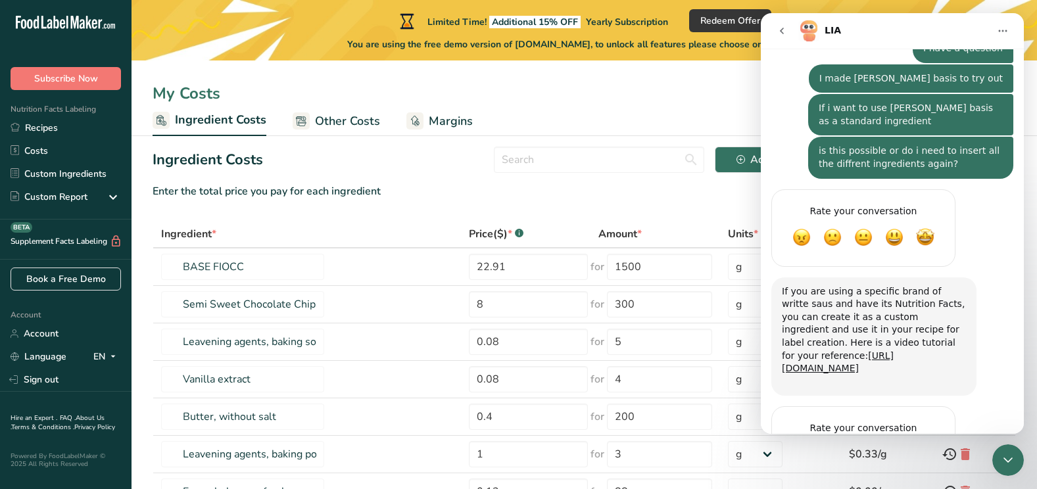
drag, startPoint x: 1021, startPoint y: 168, endPoint x: 1748, endPoint y: 489, distance: 794.6
click at [951, 418] on div "Rate your conversation Terrible Bad OK Great Amazing" at bounding box center [892, 452] width 242 height 93
click at [1013, 469] on div "Close Intercom Messenger" at bounding box center [1008, 460] width 32 height 32
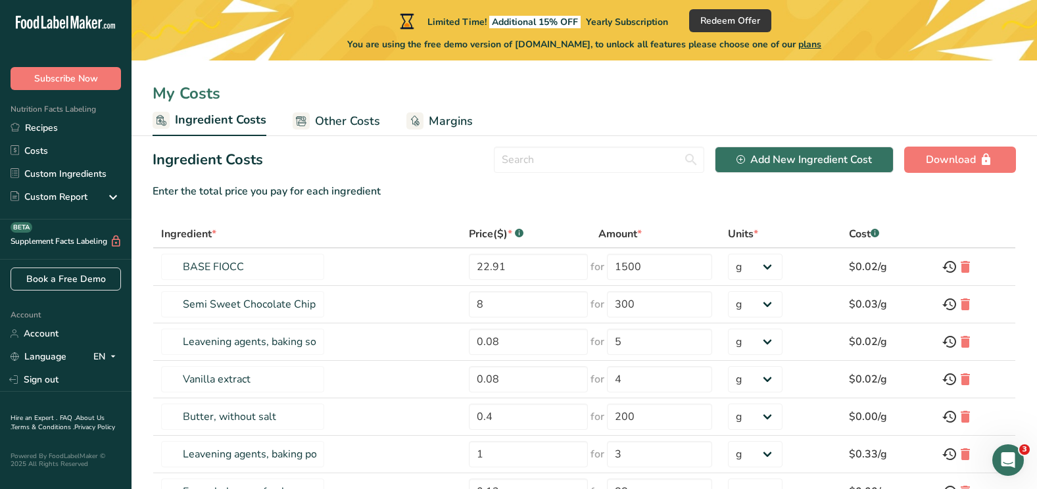
click at [1013, 469] on div "Open Intercom Messenger" at bounding box center [1007, 460] width 43 height 43
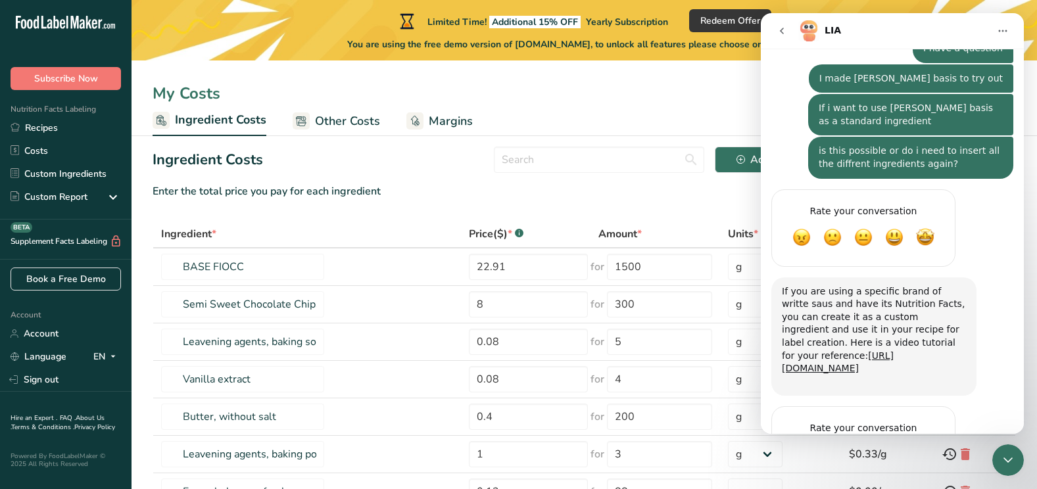
click at [897, 443] on span "Great" at bounding box center [894, 455] width 24 height 24
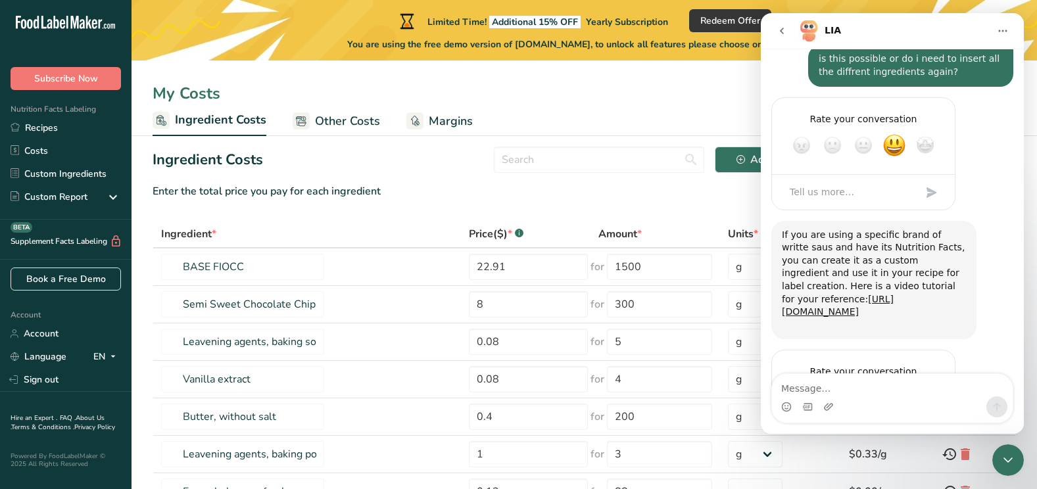
scroll to position [915, 0]
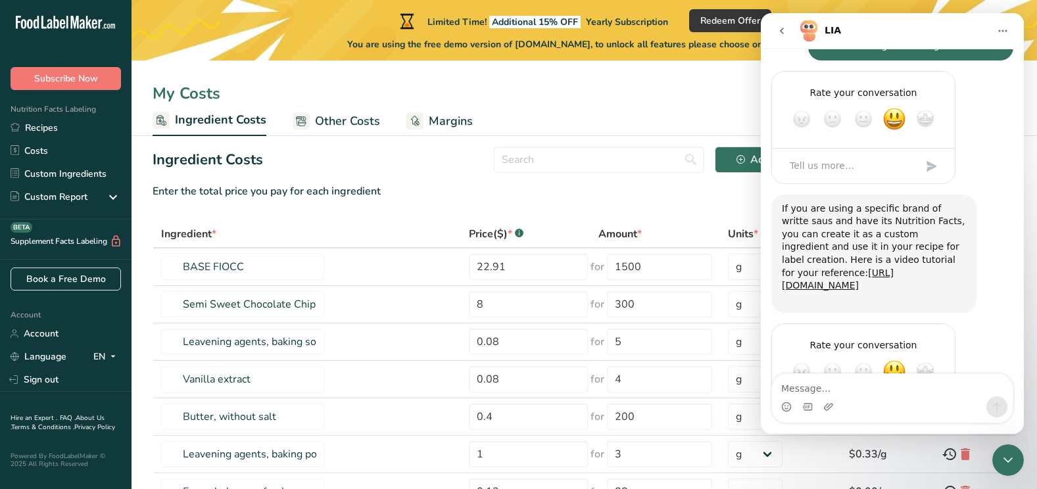
type textarea "Can"
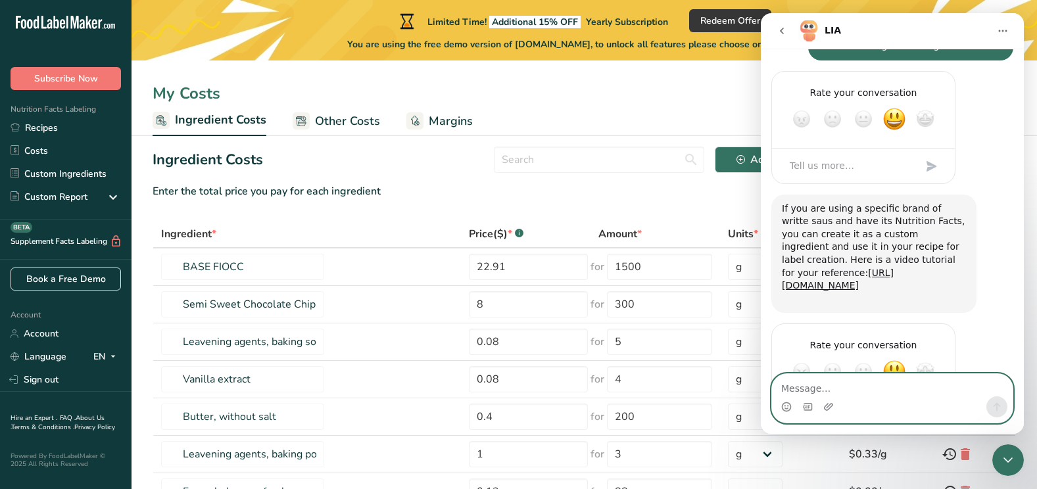
click at [812, 379] on textarea "Message…" at bounding box center [892, 385] width 241 height 22
type textarea "Can you put the price in euro?"
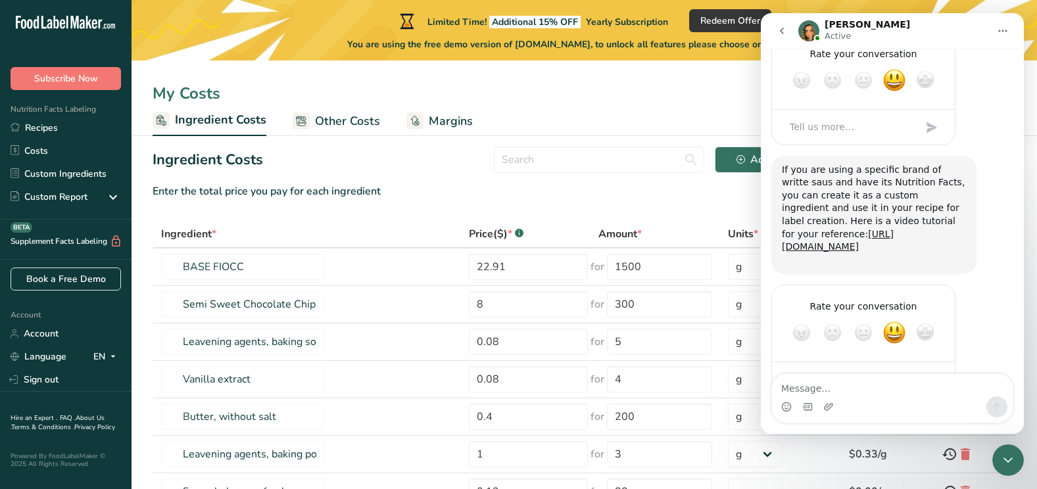
click at [990, 28] on button "Home" at bounding box center [1002, 30] width 25 height 25
click at [657, 89] on div "My Costs" at bounding box center [584, 94] width 905 height 24
click at [1004, 37] on button "Home" at bounding box center [1002, 30] width 25 height 25
click at [1003, 421] on div "Intercom messenger" at bounding box center [892, 398] width 241 height 49
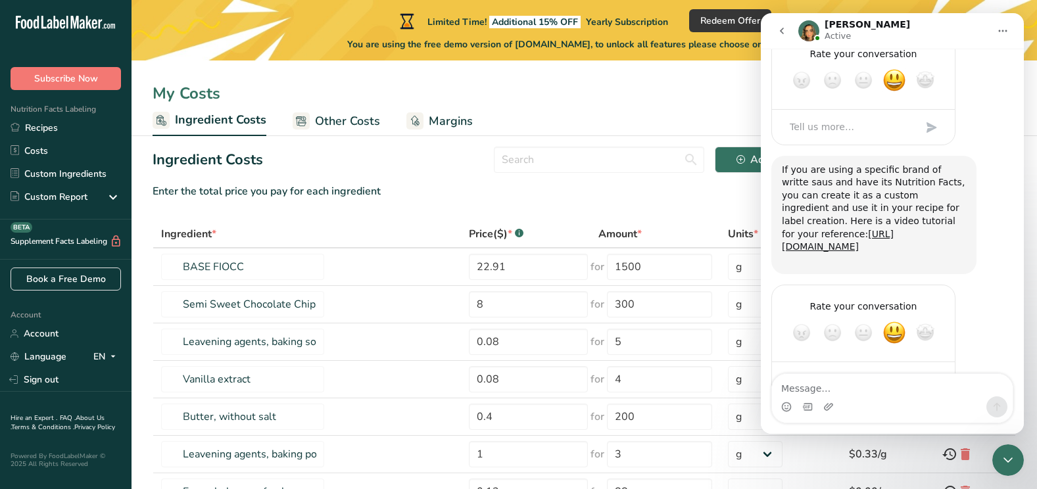
click at [1010, 456] on icon "Close Intercom Messenger" at bounding box center [1008, 460] width 16 height 16
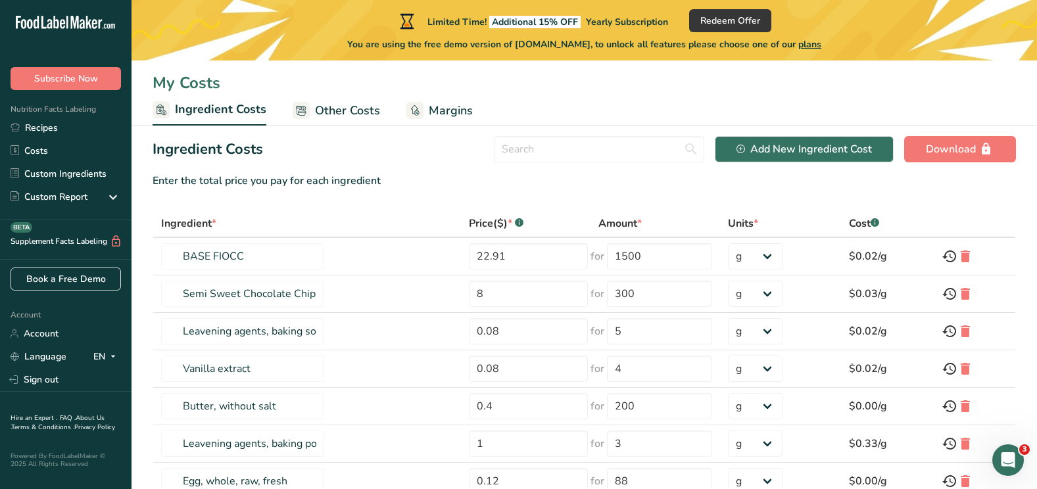
scroll to position [0, 0]
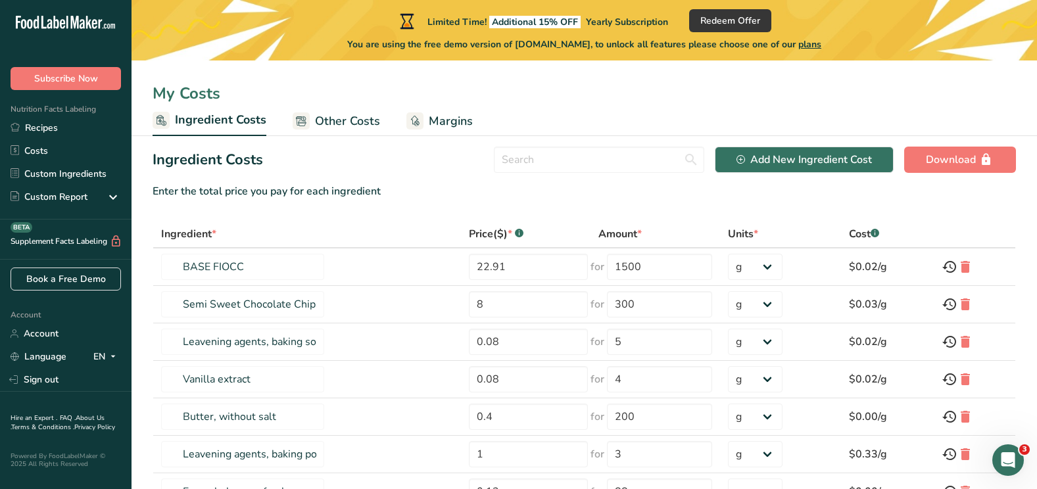
click at [353, 118] on span "Other Costs" at bounding box center [347, 121] width 65 height 18
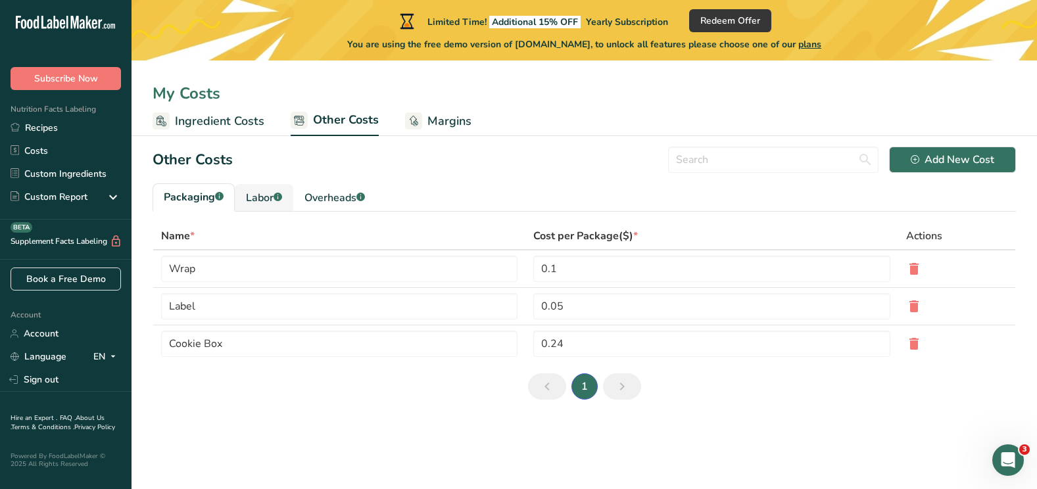
click at [268, 199] on div "Labor .a-a{fill:#347362;}.b-a{fill:#fff;}" at bounding box center [264, 198] width 36 height 16
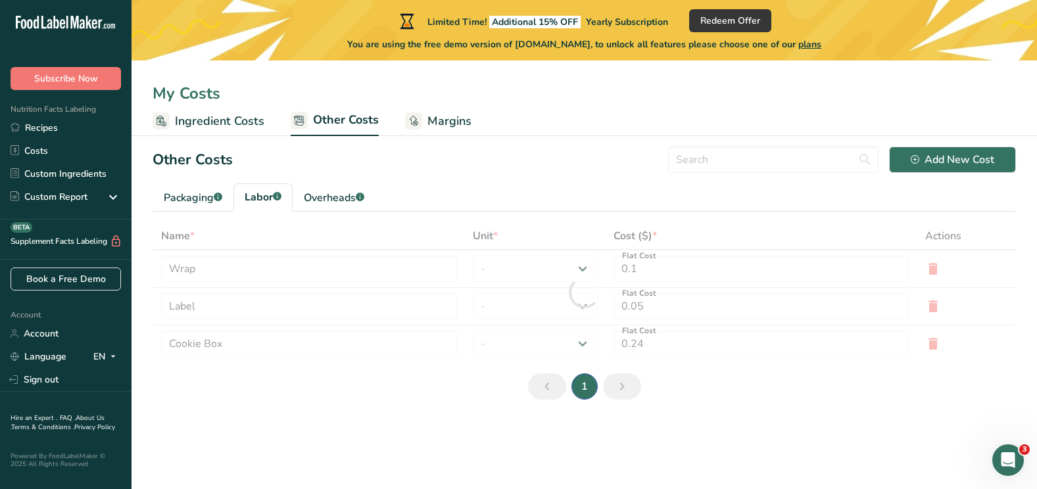
type input "[PERSON_NAME]"
type input "Chef"
type input "9.3"
select select "1"
type input "3"
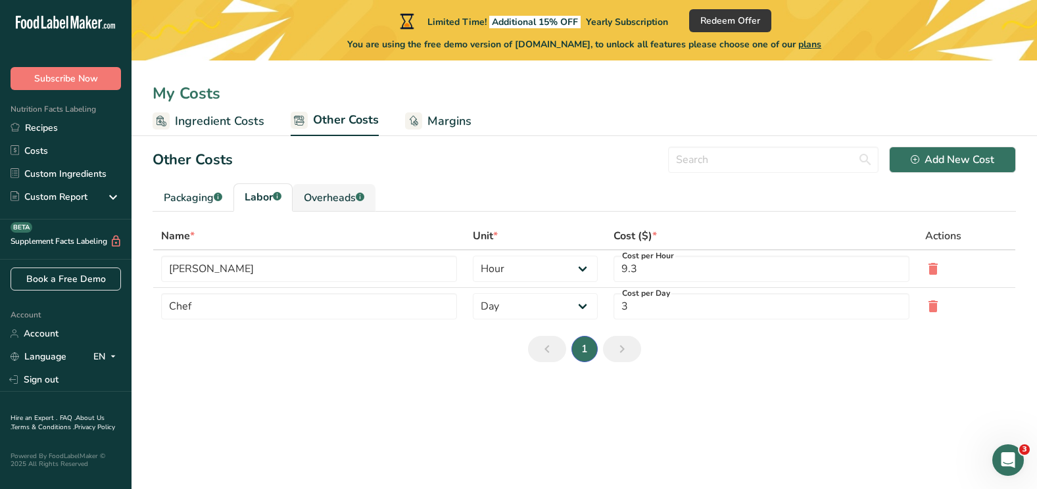
click at [325, 199] on div "Overheads .a-a{fill:#347362;}.b-a{fill:#fff;}" at bounding box center [334, 198] width 60 height 16
type input "Electricity"
type input "Gas"
type input "5"
type input "1"
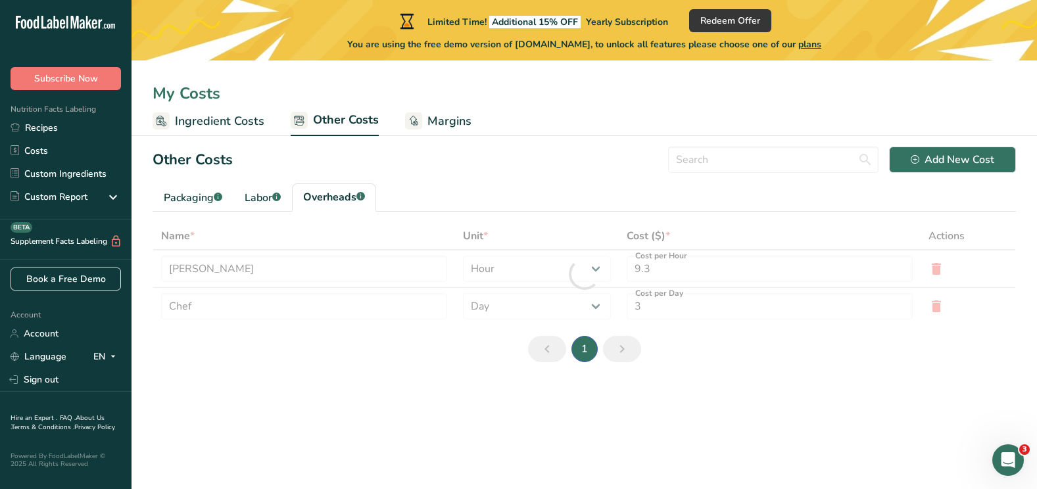
select select "1"
click at [275, 195] on div "Labor .a-a{fill:#347362;}.b-a{fill:#fff;}" at bounding box center [263, 198] width 36 height 16
type input "[PERSON_NAME]"
type input "Chef"
type input "9.3"
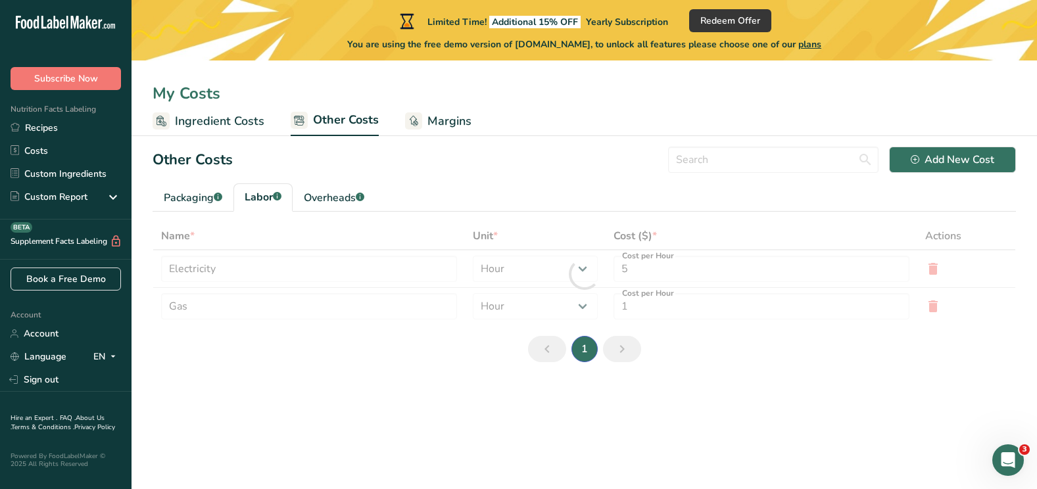
type input "3"
select select "2"
click at [229, 192] on link "Packaging .a-a{fill:#347362;}.b-a{fill:#fff;}" at bounding box center [193, 198] width 81 height 28
type input "Wrap"
type input "Label"
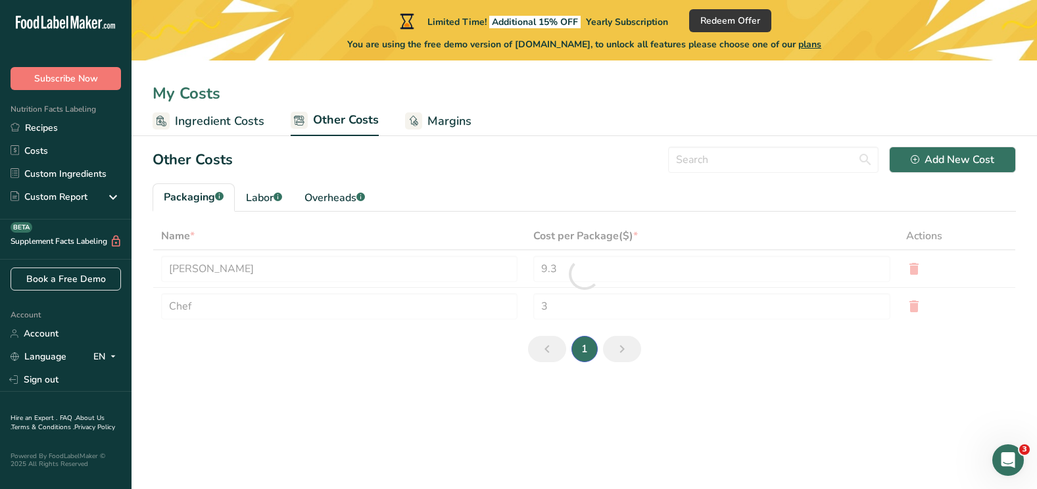
type input "0.1"
type input "0.05"
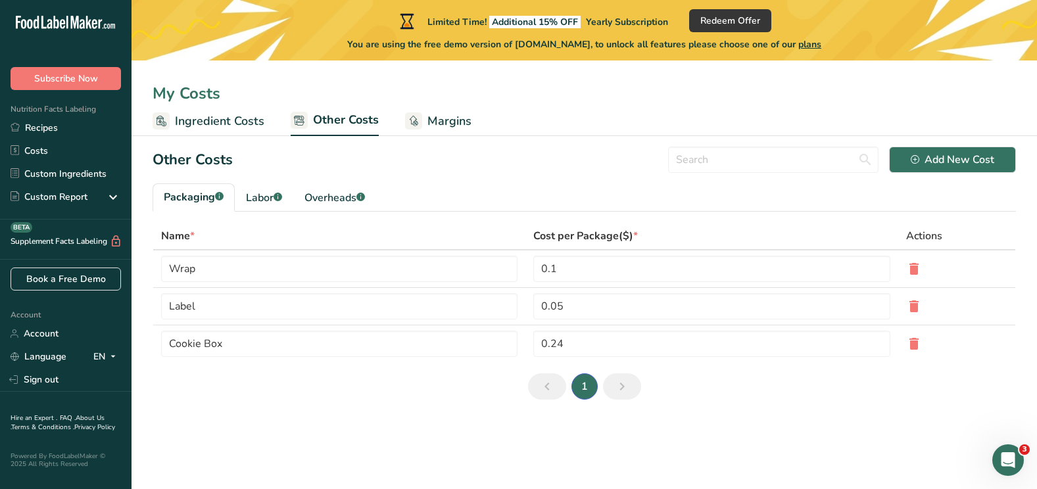
click at [249, 114] on span "Ingredient Costs" at bounding box center [219, 121] width 89 height 18
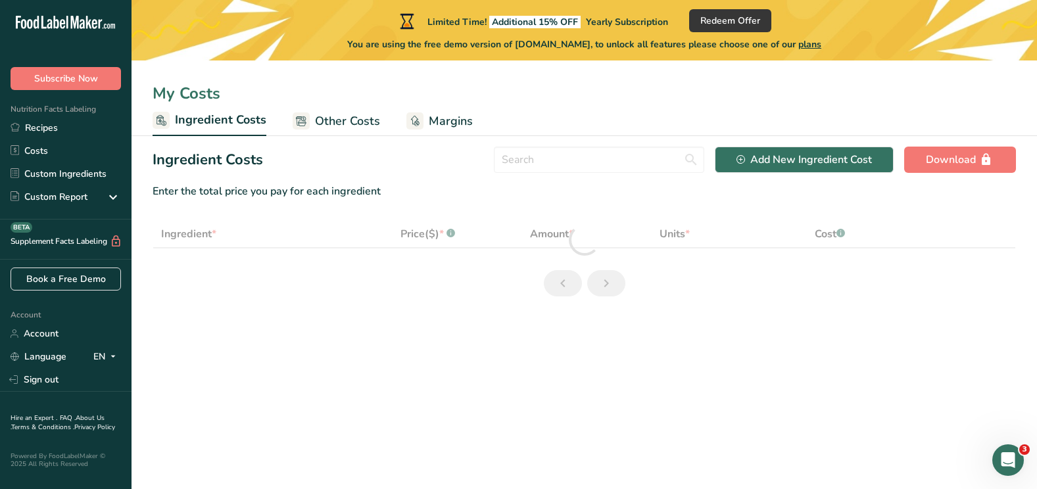
select select "1"
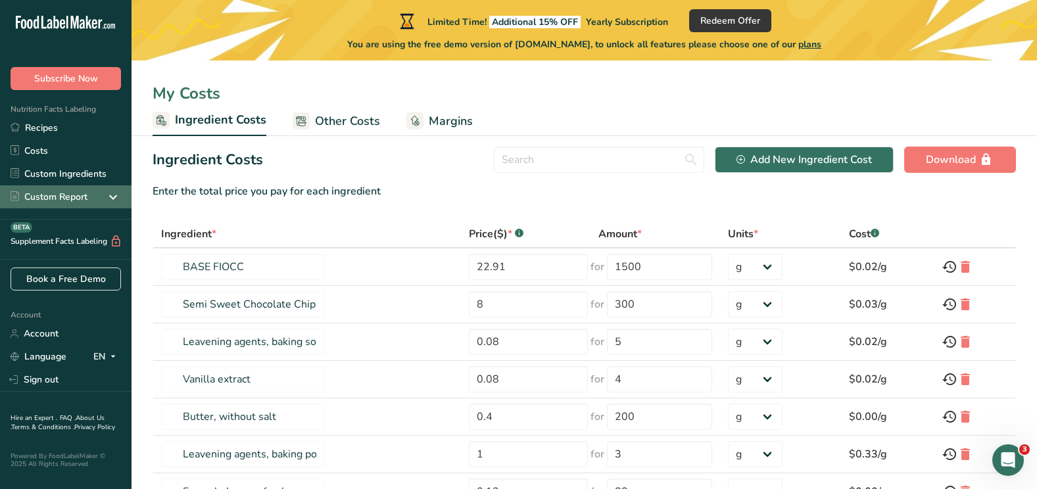
click at [97, 199] on div "Custom Report" at bounding box center [66, 196] width 132 height 23
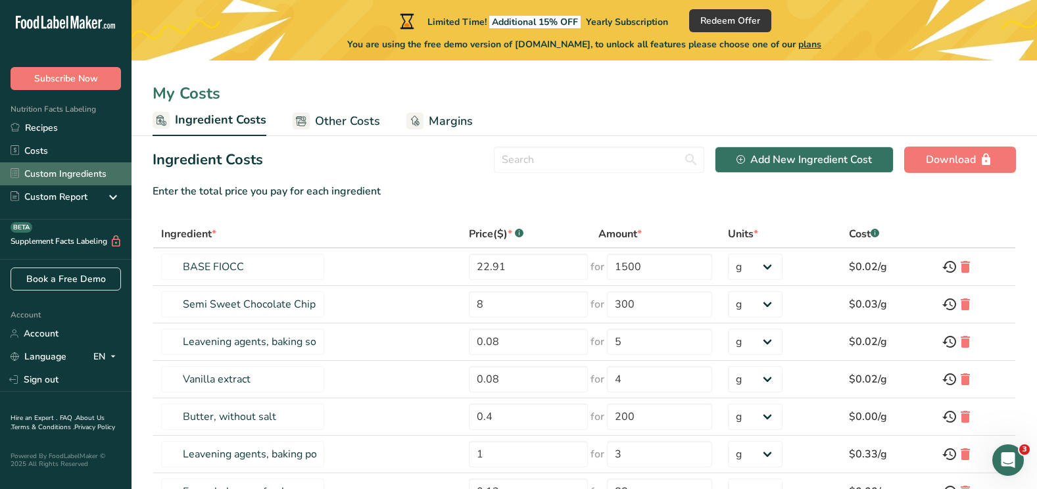
click at [101, 176] on link "Custom Ingredients" at bounding box center [66, 173] width 132 height 23
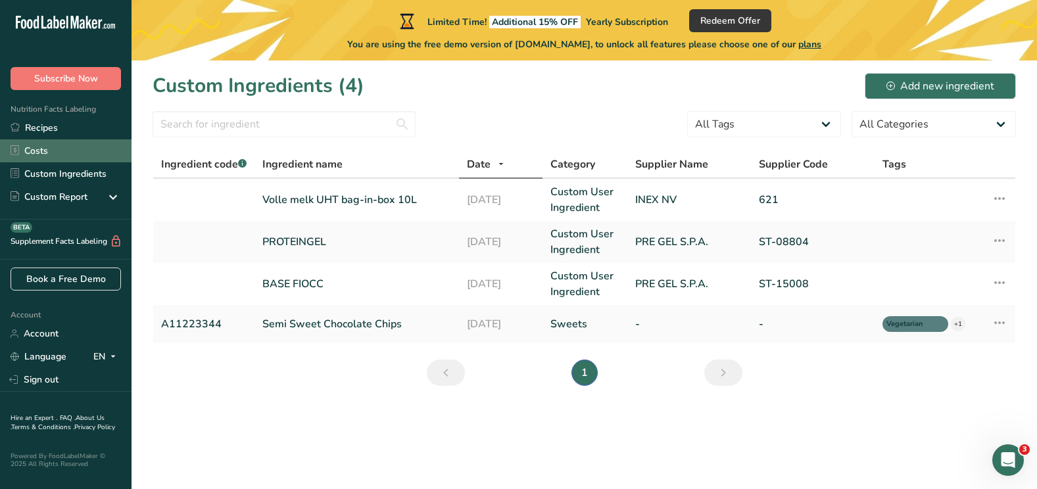
click at [52, 150] on link "Costs" at bounding box center [66, 150] width 132 height 23
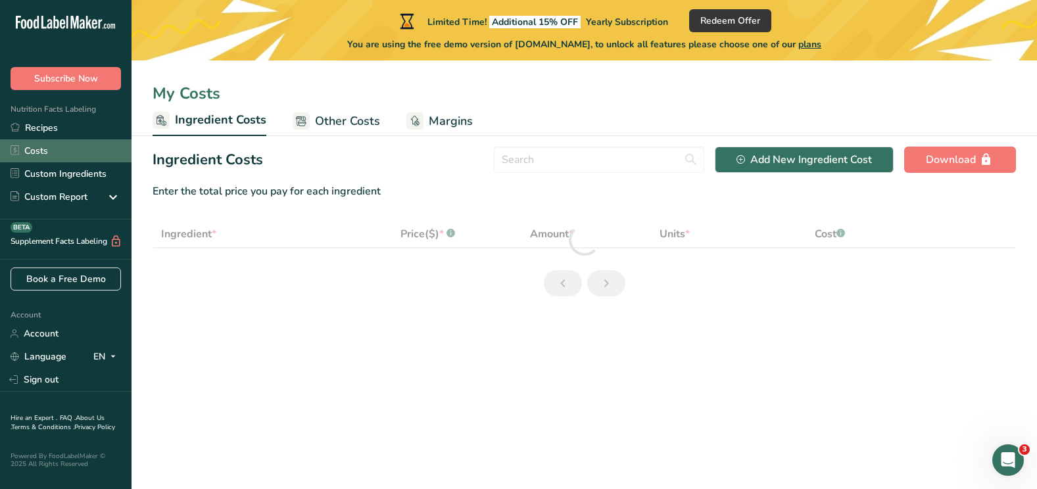
select select "1"
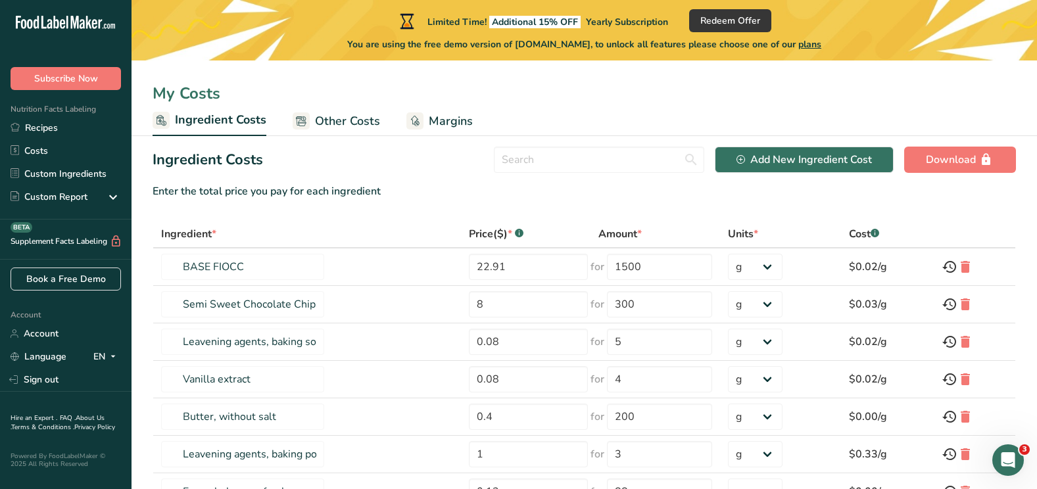
click at [340, 129] on span "Other Costs" at bounding box center [347, 121] width 65 height 18
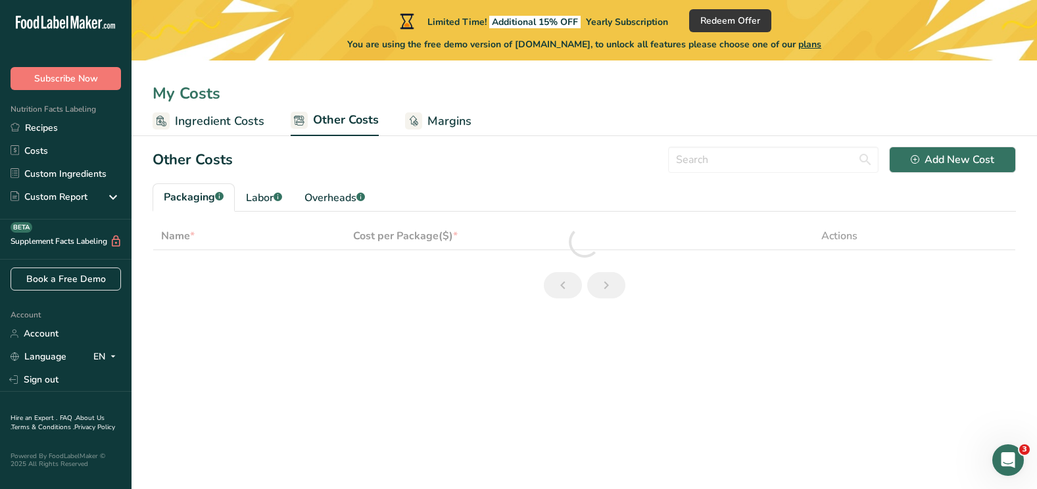
click at [227, 116] on span "Ingredient Costs" at bounding box center [219, 121] width 89 height 18
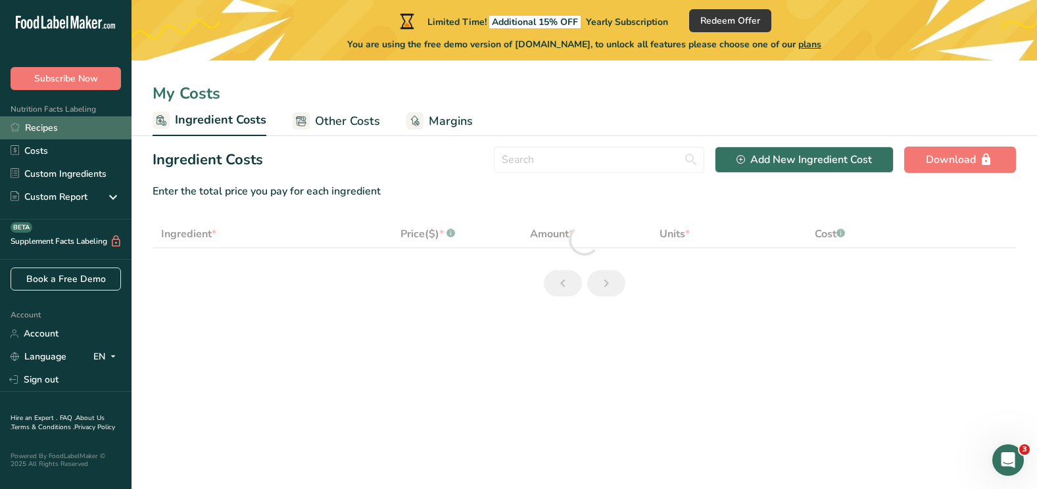
click at [41, 123] on link "Recipes" at bounding box center [66, 127] width 132 height 23
select select "1"
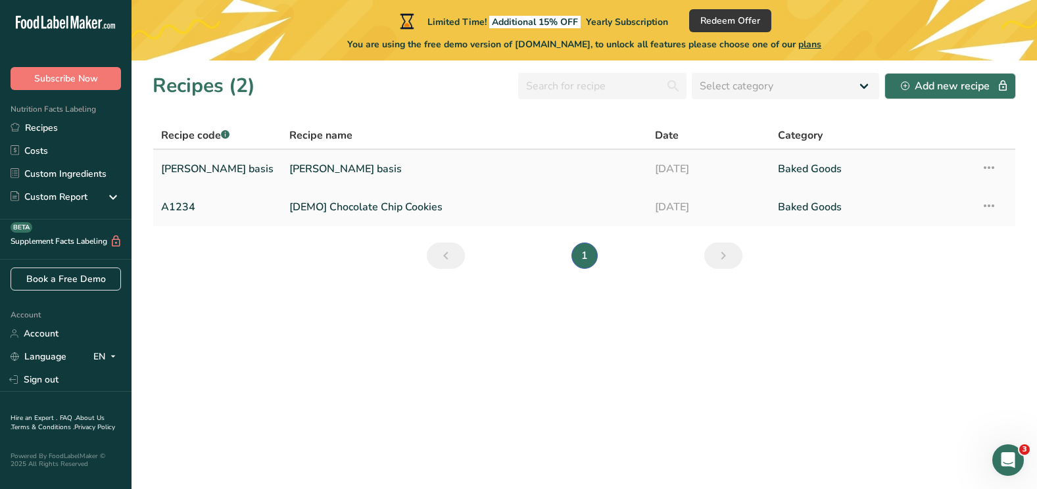
click at [350, 162] on link "[PERSON_NAME] basis" at bounding box center [464, 169] width 350 height 28
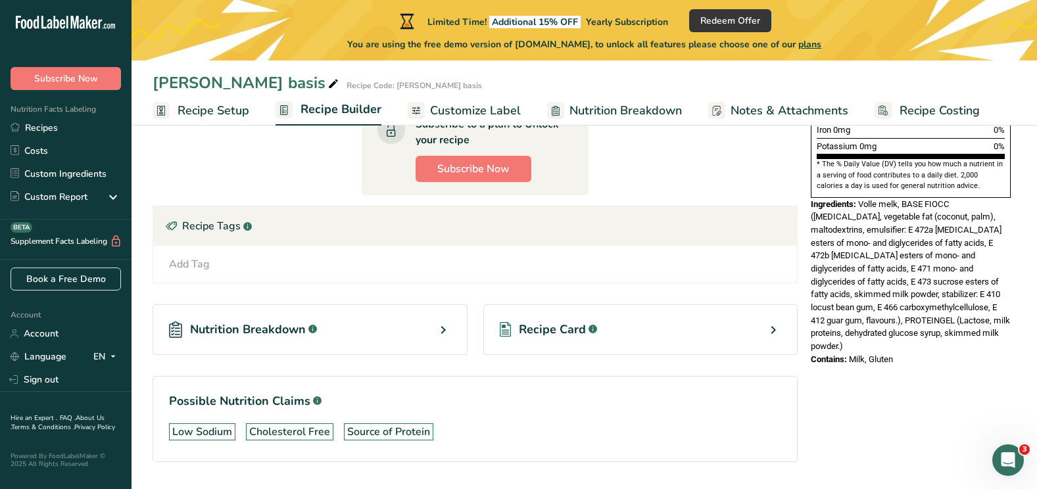
scroll to position [448, 0]
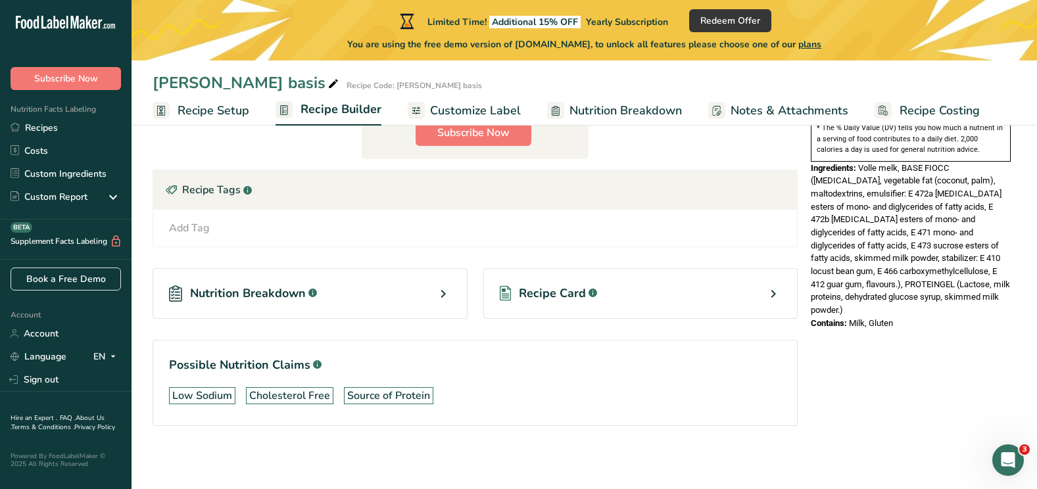
click at [277, 295] on span "Nutrition Breakdown" at bounding box center [248, 294] width 116 height 18
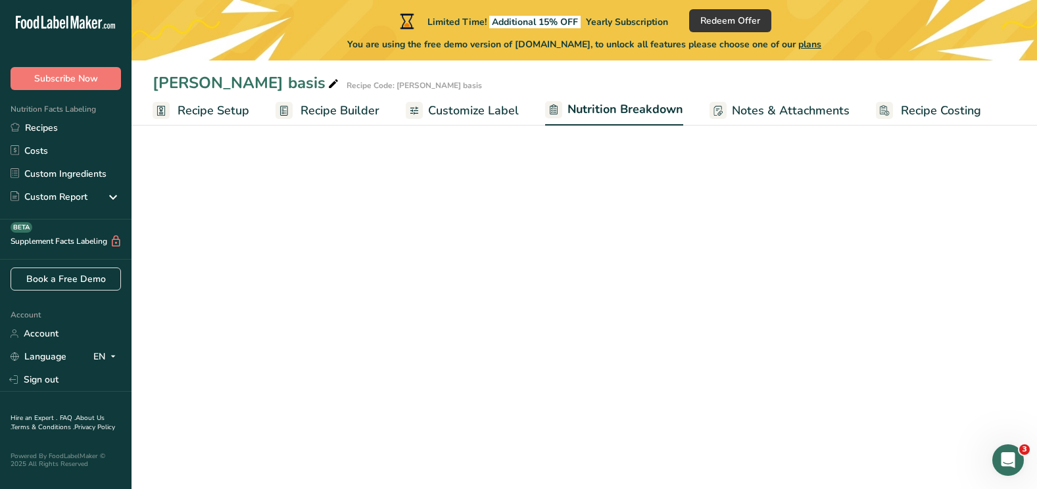
select select "Calories"
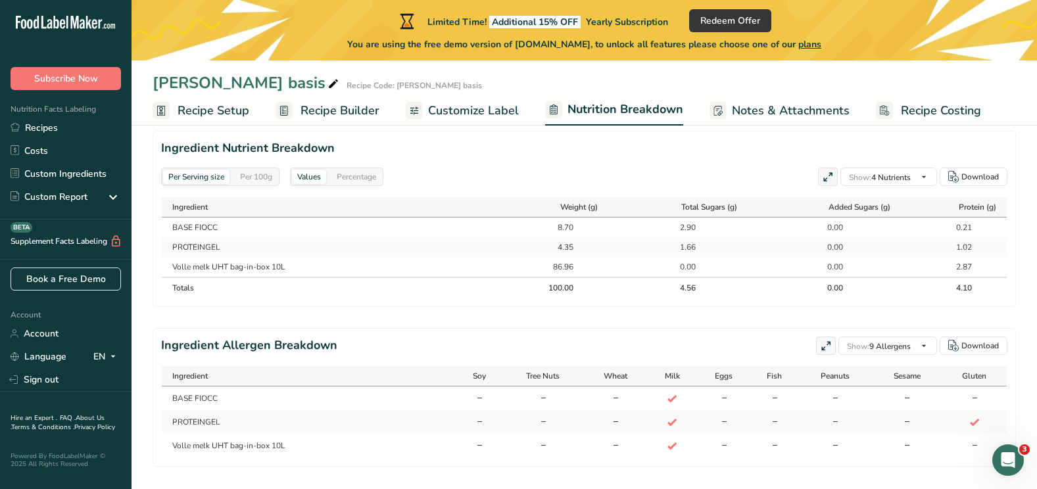
scroll to position [590, 0]
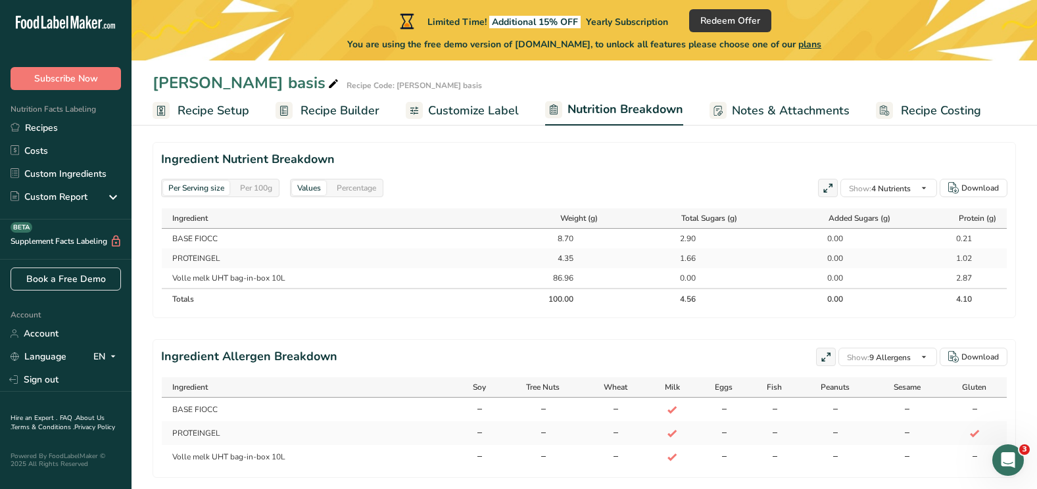
click at [974, 429] on icon at bounding box center [975, 434] width 12 height 18
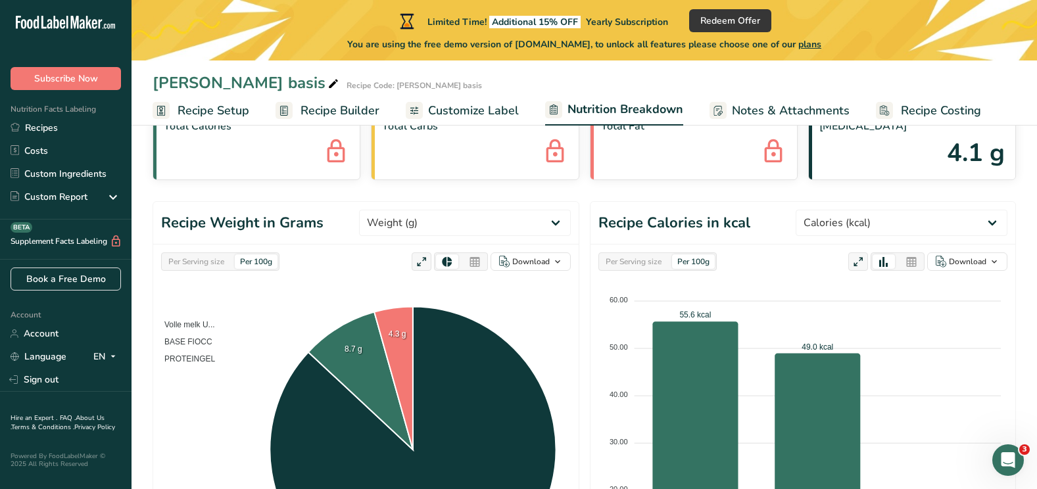
scroll to position [0, 0]
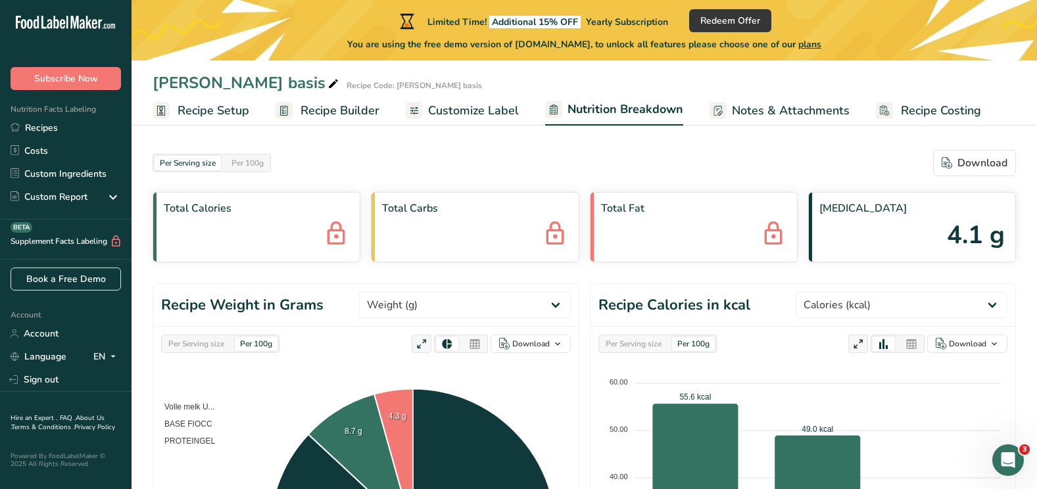
click at [490, 115] on span "Customize Label" at bounding box center [473, 111] width 91 height 18
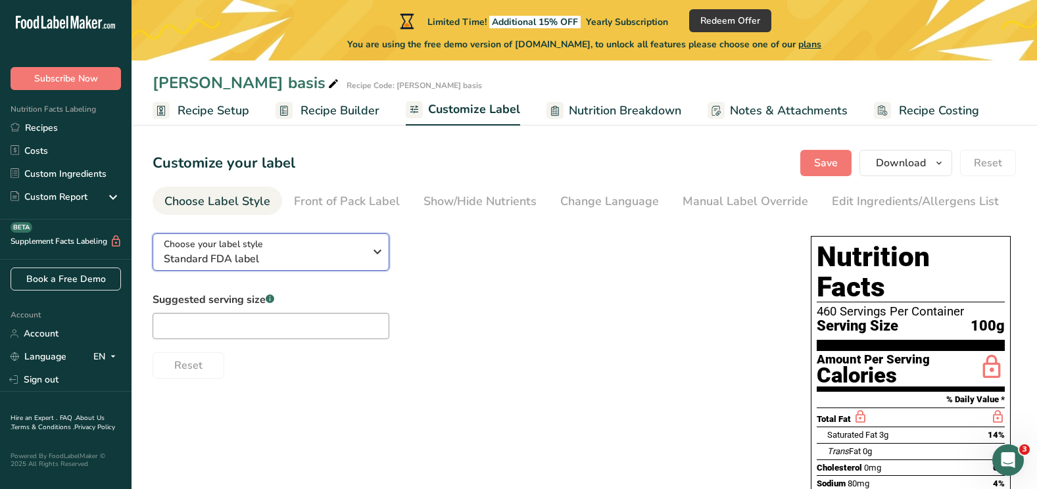
click at [272, 252] on div "Choose your label style Standard FDA label" at bounding box center [264, 252] width 201 height 30
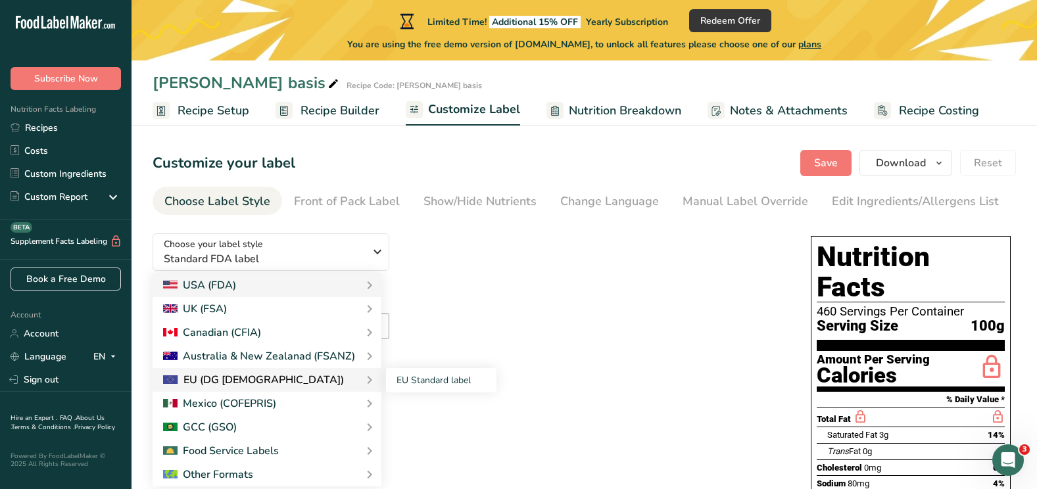
click at [355, 388] on div "EU (DG [DEMOGRAPHIC_DATA])" at bounding box center [267, 380] width 208 height 16
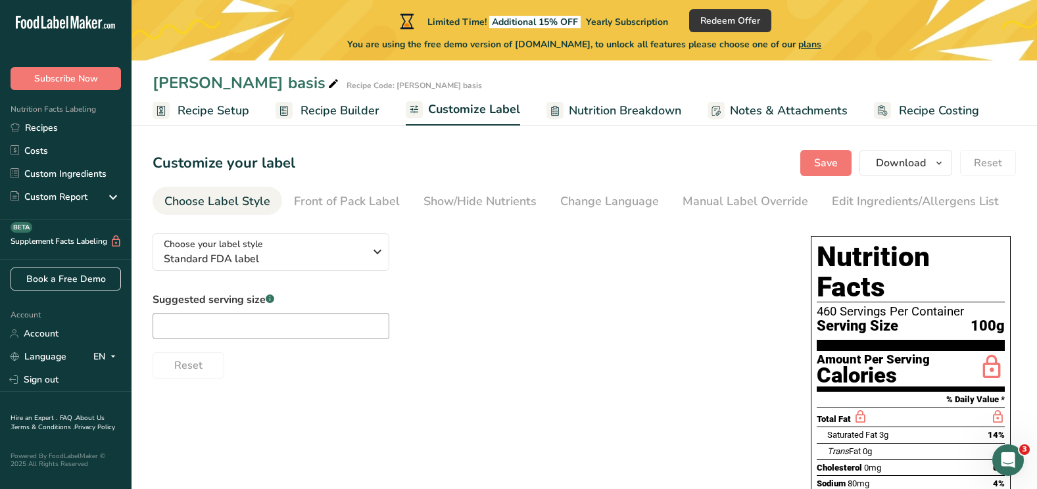
click at [247, 343] on div "Suggested serving size .a-a{fill:#347362;}.b-a{fill:#fff;} Reset" at bounding box center [469, 335] width 632 height 87
click at [272, 325] on input "text" at bounding box center [271, 326] width 237 height 26
click at [341, 200] on div "Front of Pack Label" at bounding box center [347, 202] width 106 height 18
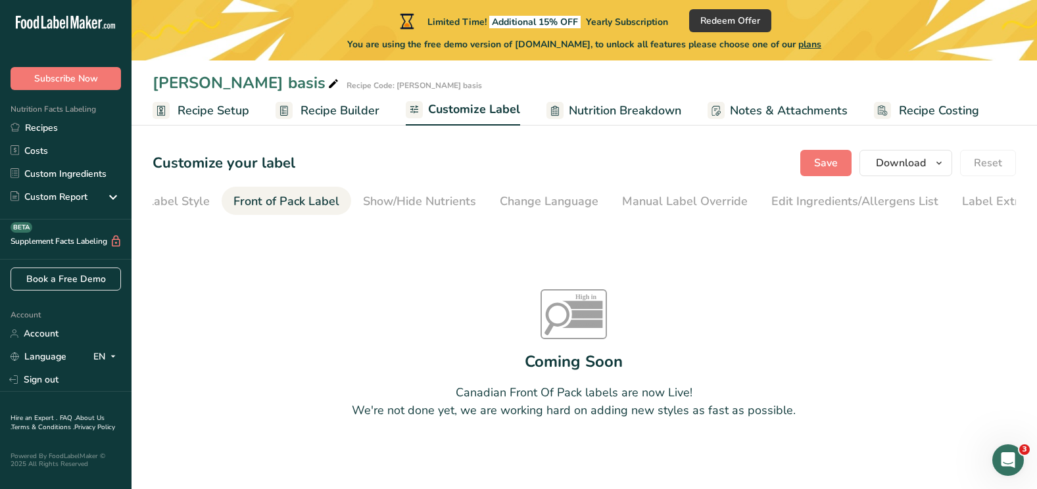
scroll to position [0, 92]
click at [396, 203] on div "Show/Hide Nutrients" at bounding box center [387, 202] width 113 height 18
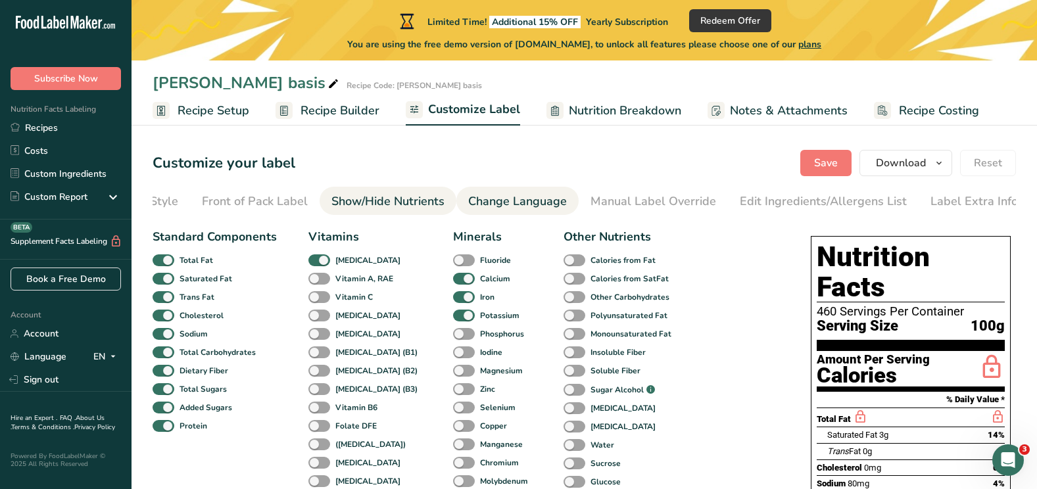
click at [501, 208] on div "Change Language" at bounding box center [517, 202] width 99 height 18
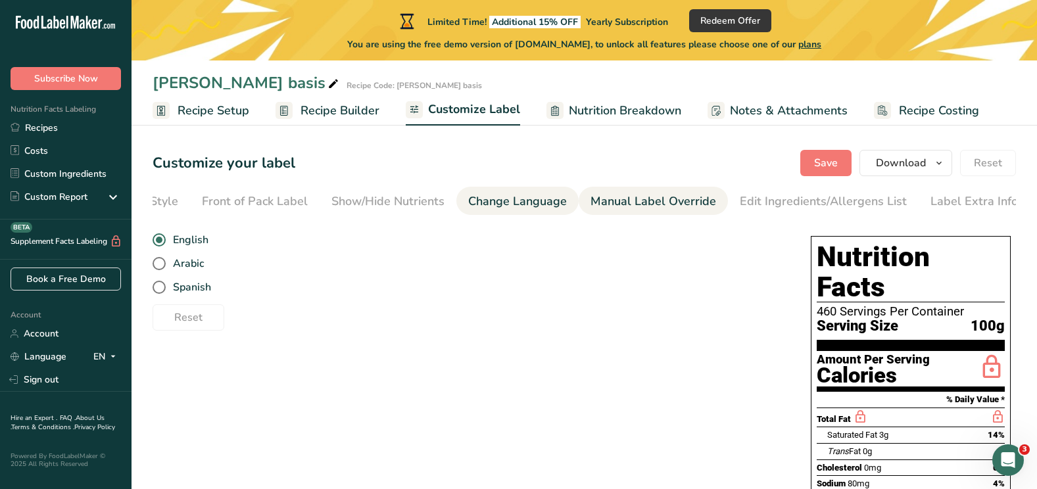
click at [662, 203] on div "Manual Label Override" at bounding box center [653, 202] width 126 height 18
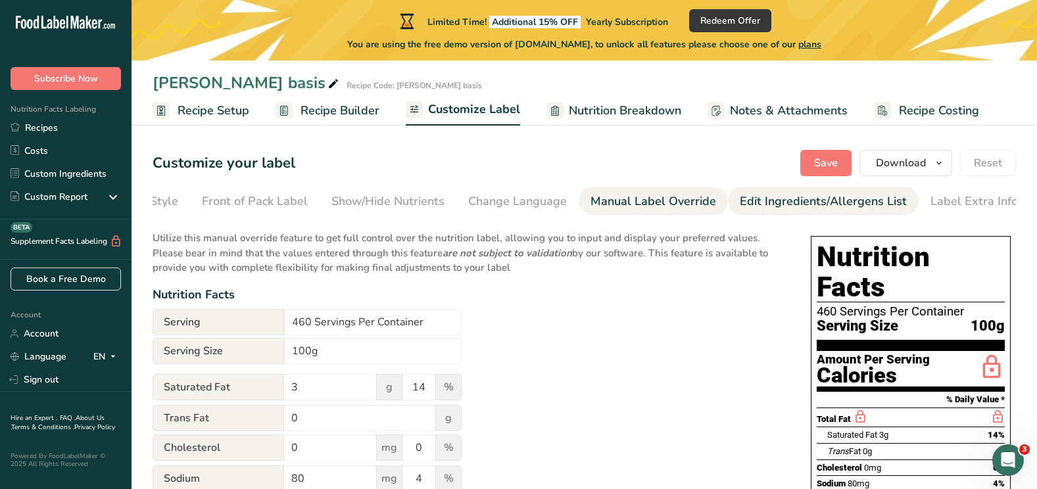
click at [796, 208] on div "Edit Ingredients/Allergens List" at bounding box center [823, 202] width 167 height 18
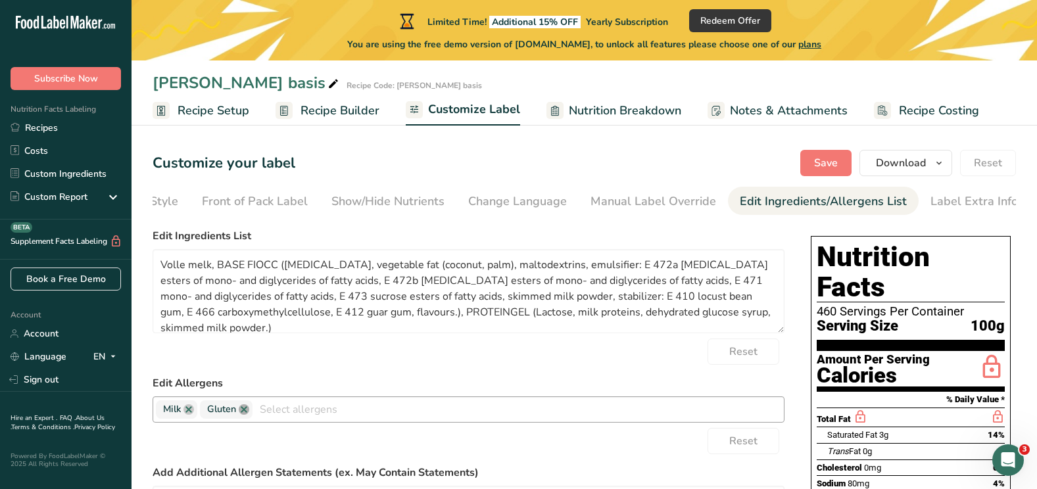
click at [246, 414] on link at bounding box center [244, 409] width 11 height 11
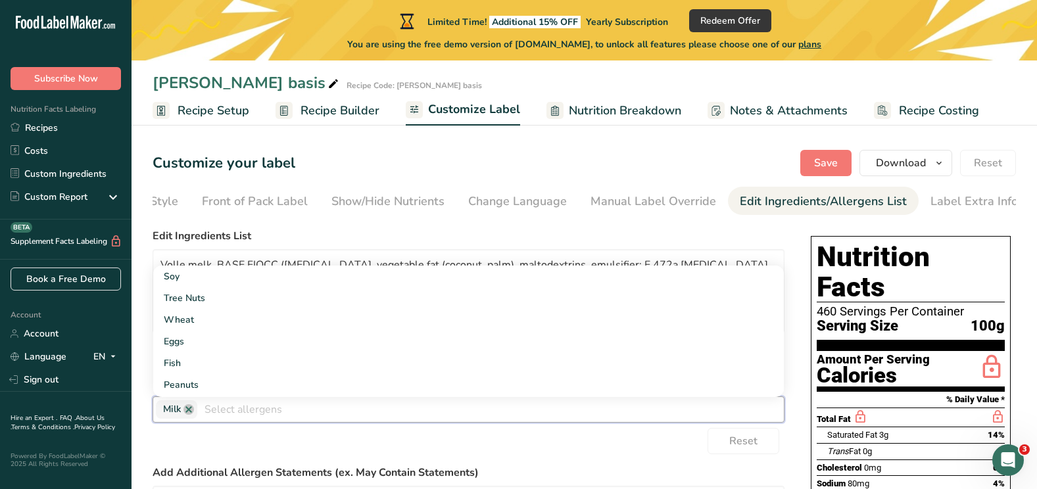
click at [489, 454] on div "Reset" at bounding box center [469, 441] width 632 height 26
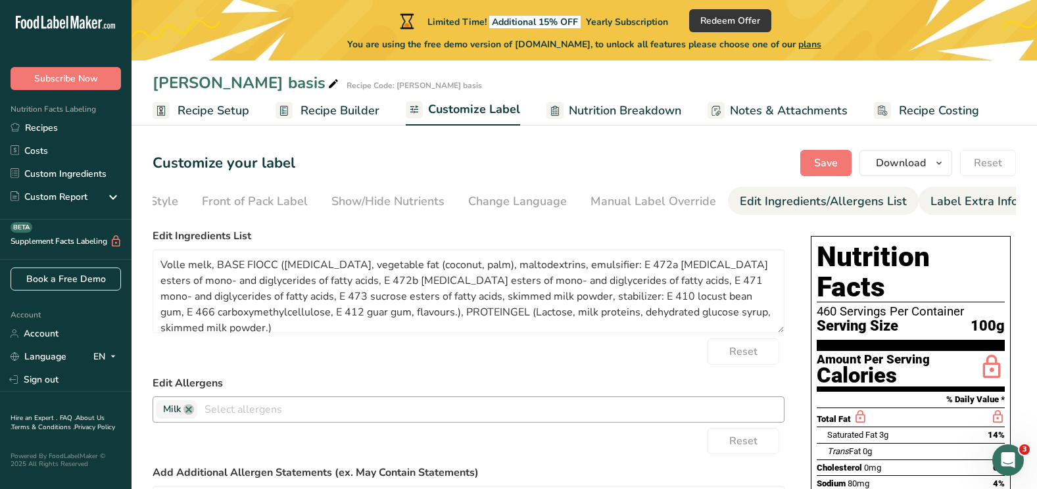
click at [974, 201] on div "Label Extra Info" at bounding box center [973, 202] width 87 height 18
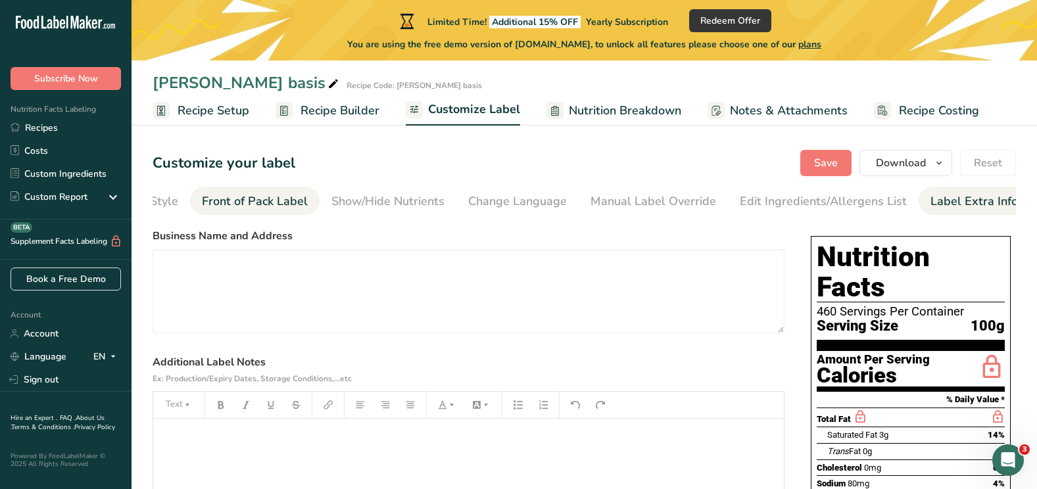
click at [262, 198] on div "Front of Pack Label" at bounding box center [255, 202] width 106 height 18
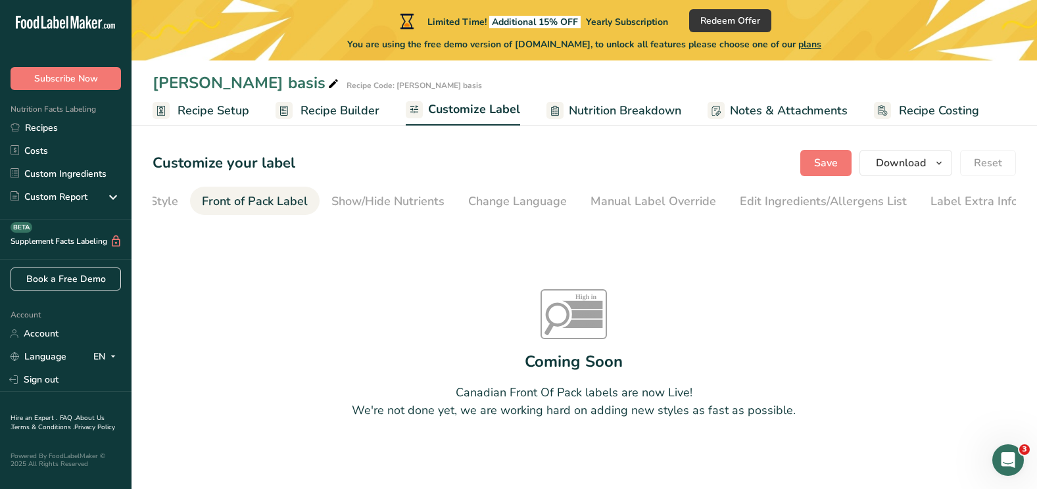
click at [151, 202] on section "Customize your label Save Download Choose what to show on your downloaded label…" at bounding box center [584, 318] width 905 height 378
click at [164, 203] on div "Choose Label Style" at bounding box center [125, 202] width 106 height 18
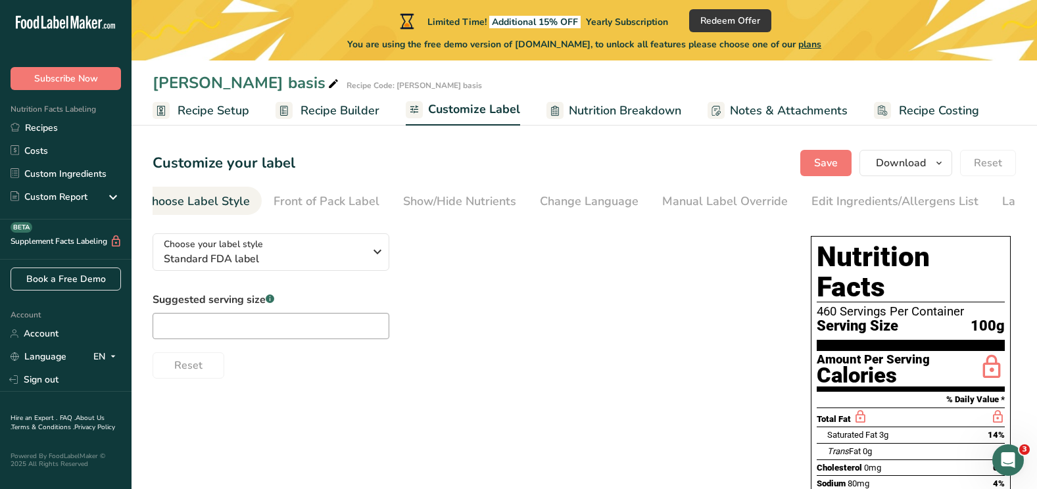
scroll to position [0, 0]
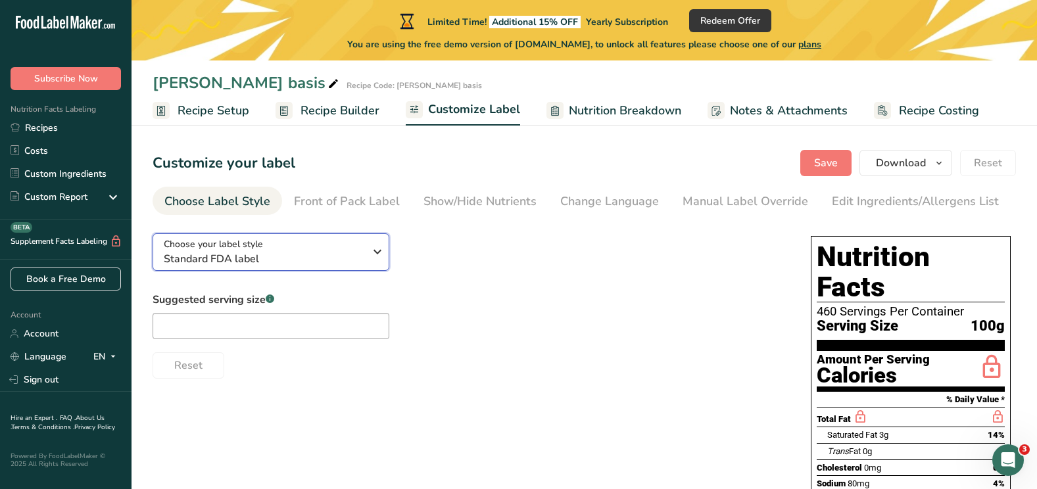
click at [203, 251] on span "Choose your label style" at bounding box center [213, 244] width 99 height 14
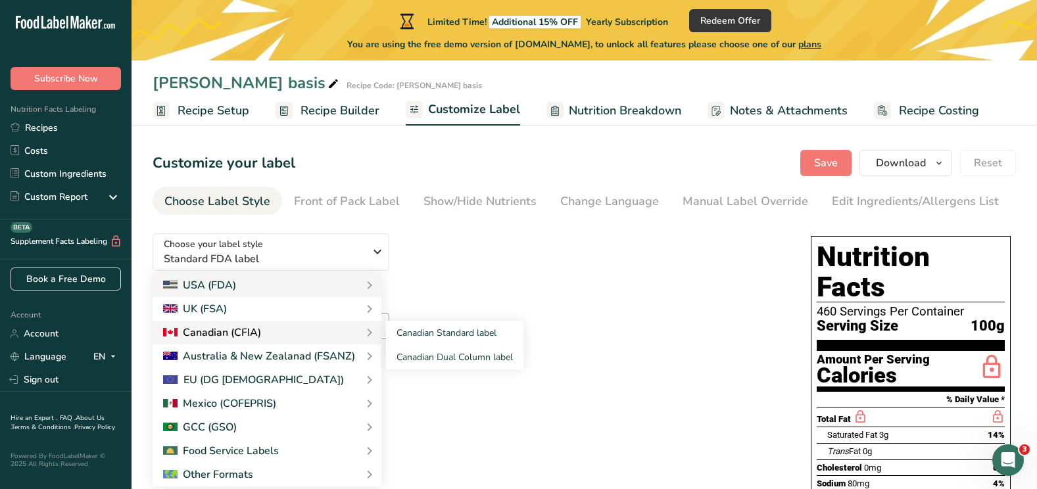
click at [213, 338] on div "Canadian (CFIA)" at bounding box center [212, 333] width 98 height 16
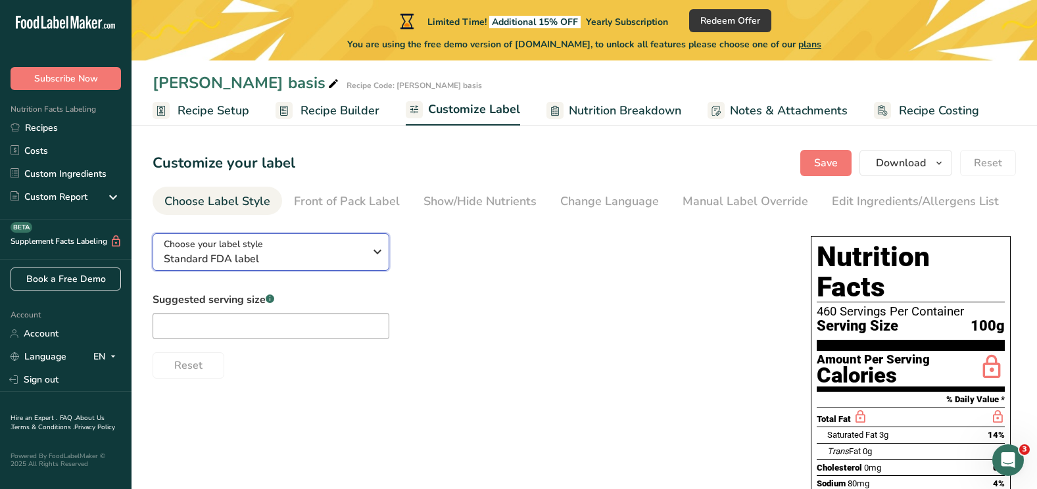
click at [253, 263] on span "Standard FDA label" at bounding box center [264, 259] width 201 height 16
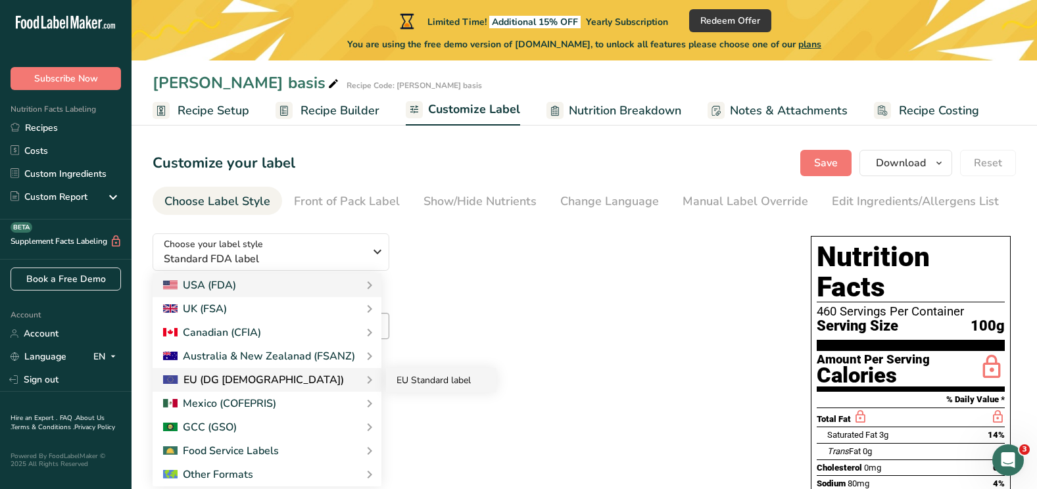
click at [431, 377] on link "EU Standard label" at bounding box center [441, 380] width 110 height 24
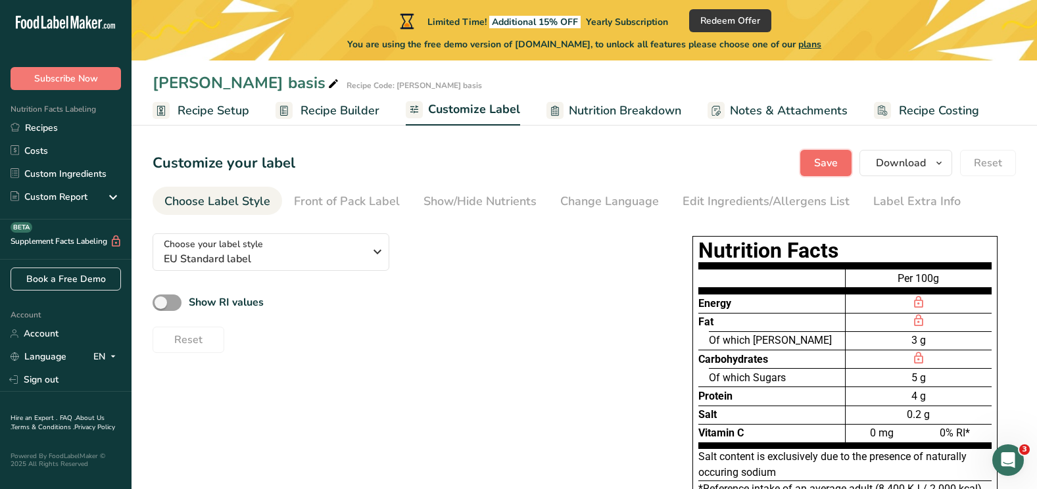
click at [829, 164] on span "Save" at bounding box center [826, 163] width 24 height 16
click at [333, 202] on div "Front of Pack Label" at bounding box center [347, 202] width 106 height 18
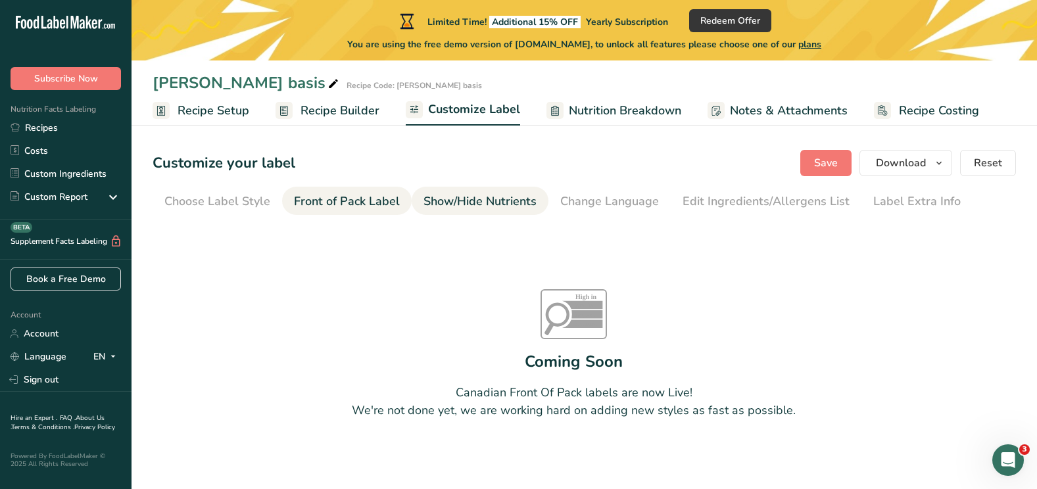
click at [454, 209] on div "Show/Hide Nutrients" at bounding box center [479, 202] width 113 height 18
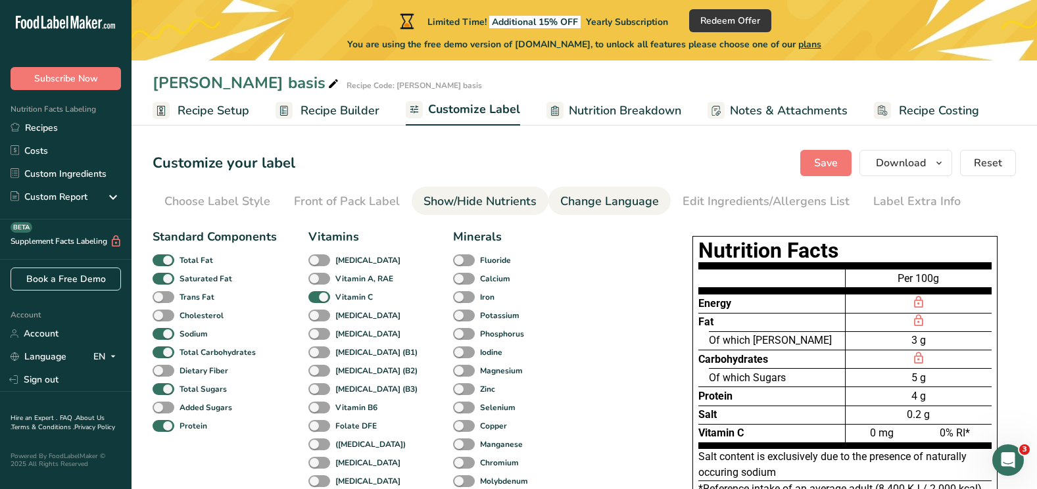
click at [627, 193] on div "Change Language" at bounding box center [609, 202] width 99 height 18
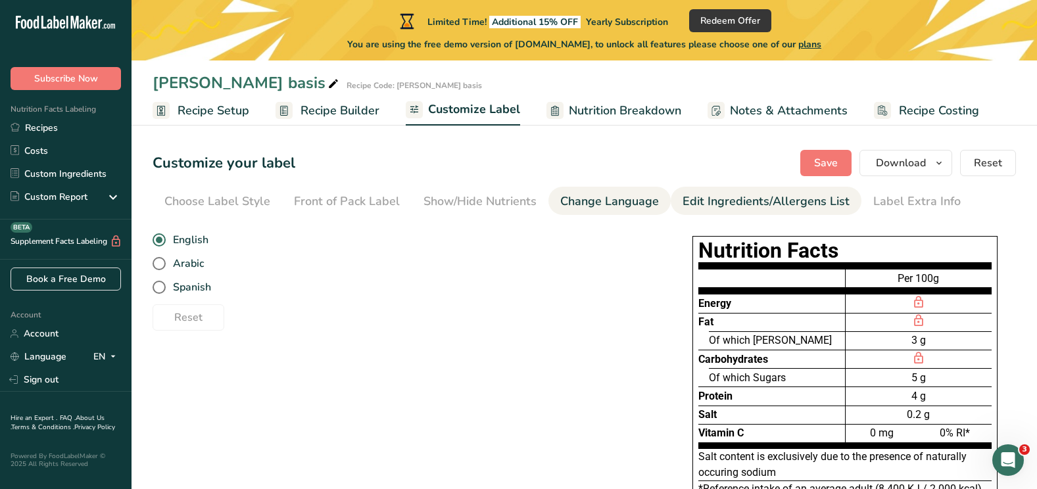
click at [683, 189] on link "Edit Ingredients/Allergens List" at bounding box center [766, 202] width 167 height 30
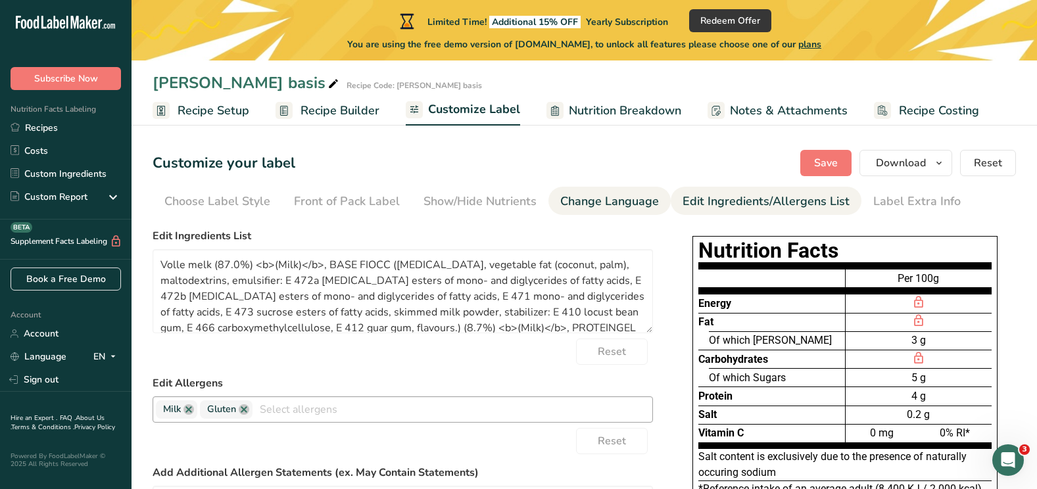
click at [614, 197] on div "Change Language" at bounding box center [609, 202] width 99 height 18
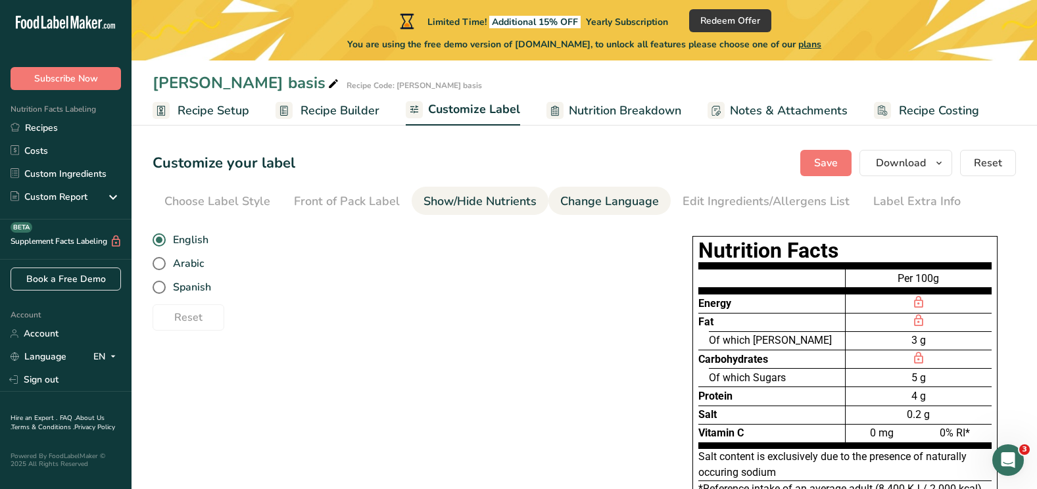
click at [457, 201] on div "Show/Hide Nutrients" at bounding box center [479, 202] width 113 height 18
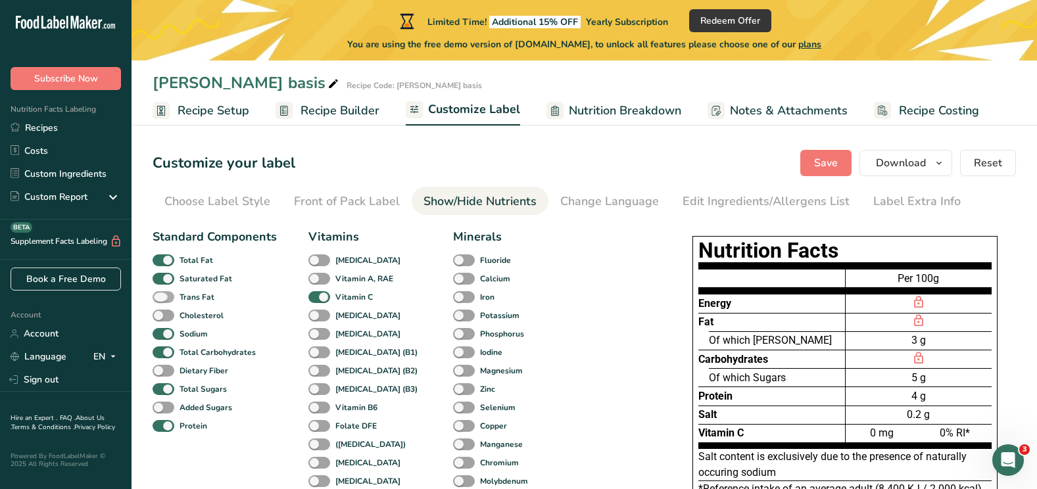
click at [164, 297] on span at bounding box center [164, 297] width 22 height 12
click at [161, 297] on input "Trans Fat" at bounding box center [157, 297] width 9 height 9
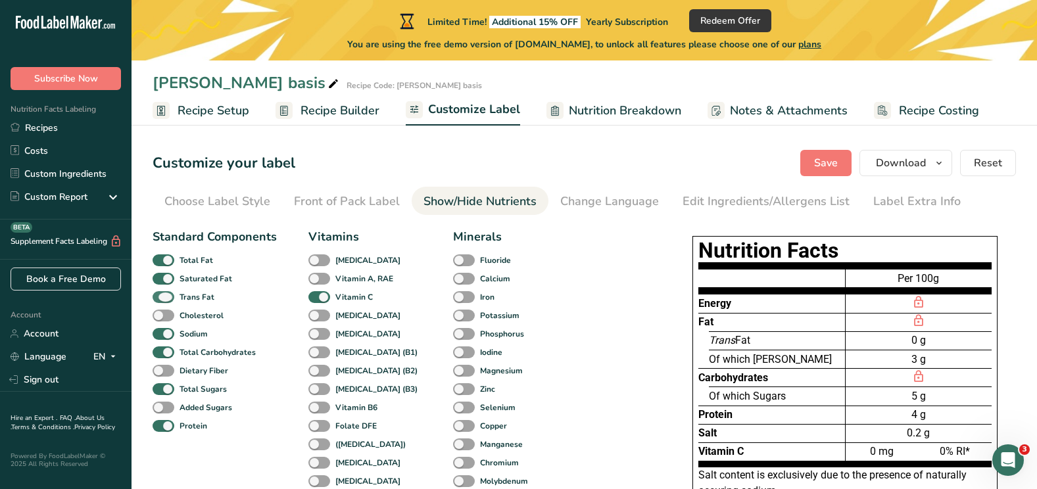
click at [164, 297] on span at bounding box center [164, 297] width 22 height 12
click at [161, 297] on input "Trans Fat" at bounding box center [157, 297] width 9 height 9
checkbox input "false"
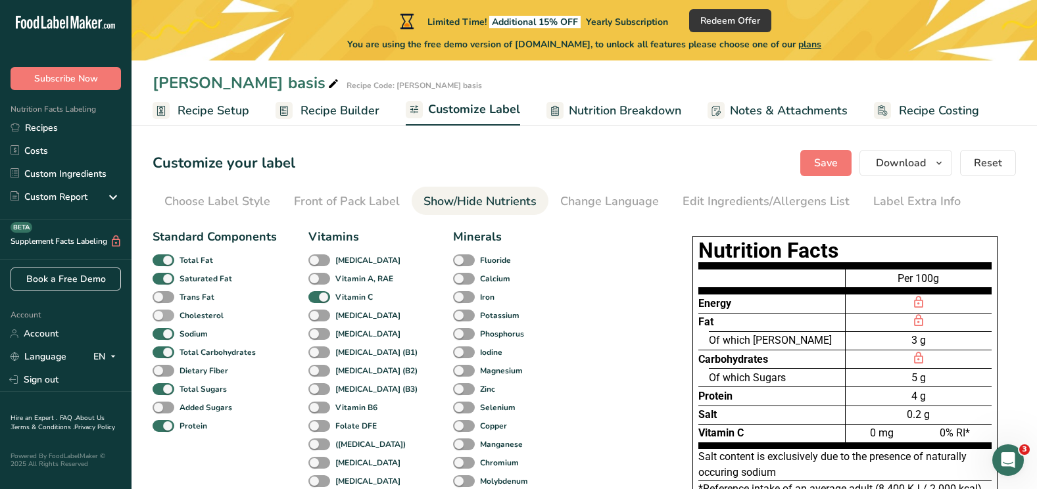
click at [166, 315] on span at bounding box center [164, 316] width 22 height 12
click at [161, 315] on input "Cholesterol" at bounding box center [157, 315] width 9 height 9
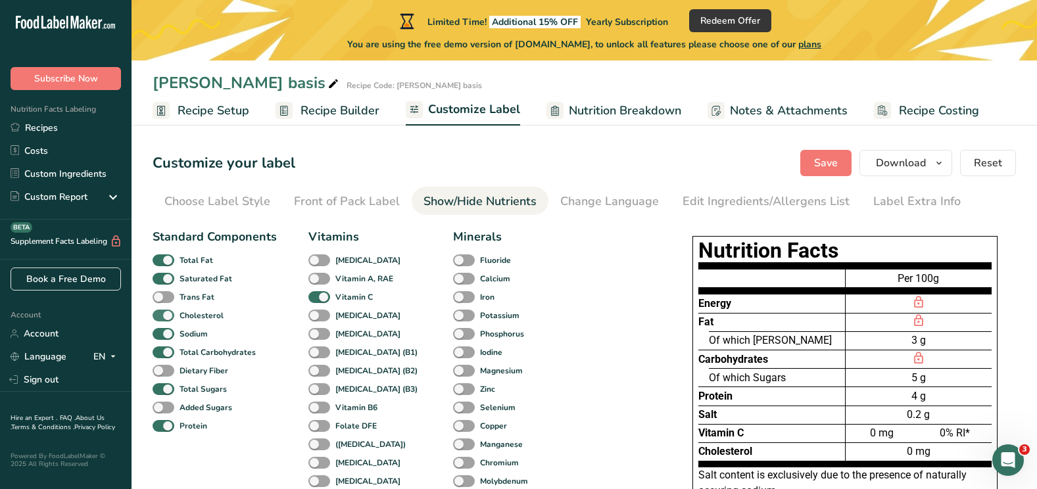
click at [166, 315] on span at bounding box center [164, 316] width 22 height 12
click at [161, 315] on input "Cholesterol" at bounding box center [157, 315] width 9 height 9
checkbox input "false"
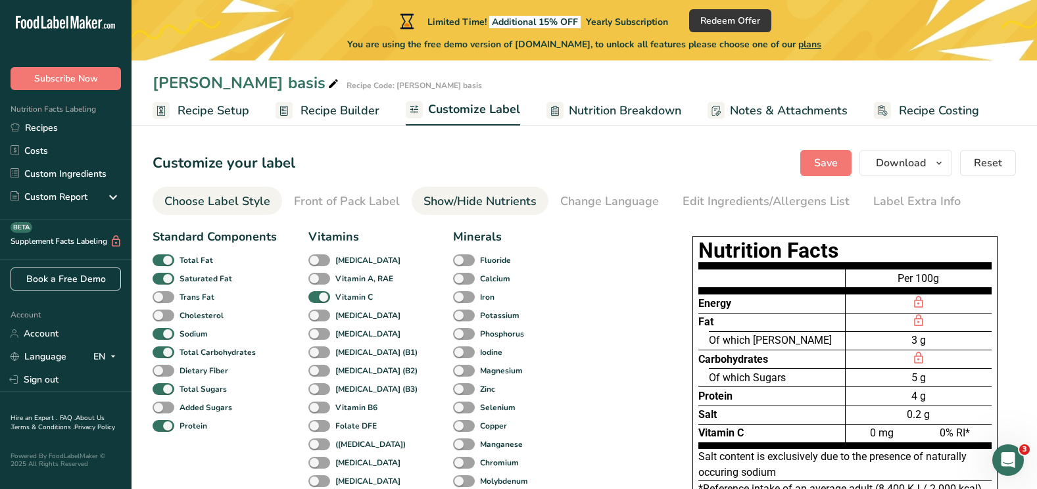
click at [233, 194] on div "Choose Label Style" at bounding box center [217, 202] width 106 height 18
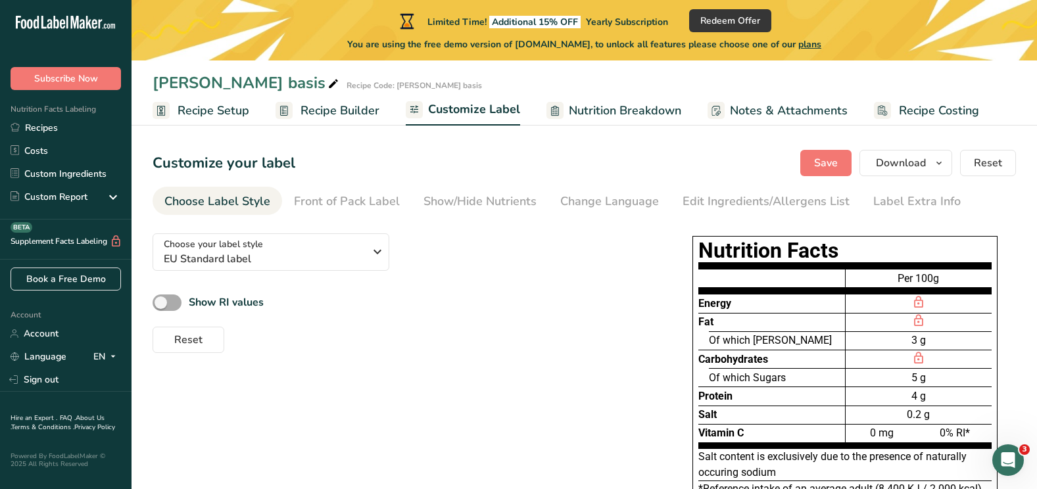
drag, startPoint x: 233, startPoint y: 194, endPoint x: 170, endPoint y: 302, distance: 125.0
click at [170, 302] on section "Customize your label Save Download Choose what to show on your downloaded label…" at bounding box center [584, 422] width 905 height 586
click at [170, 302] on span at bounding box center [167, 303] width 29 height 16
click at [161, 302] on input "Show RI values" at bounding box center [157, 303] width 9 height 9
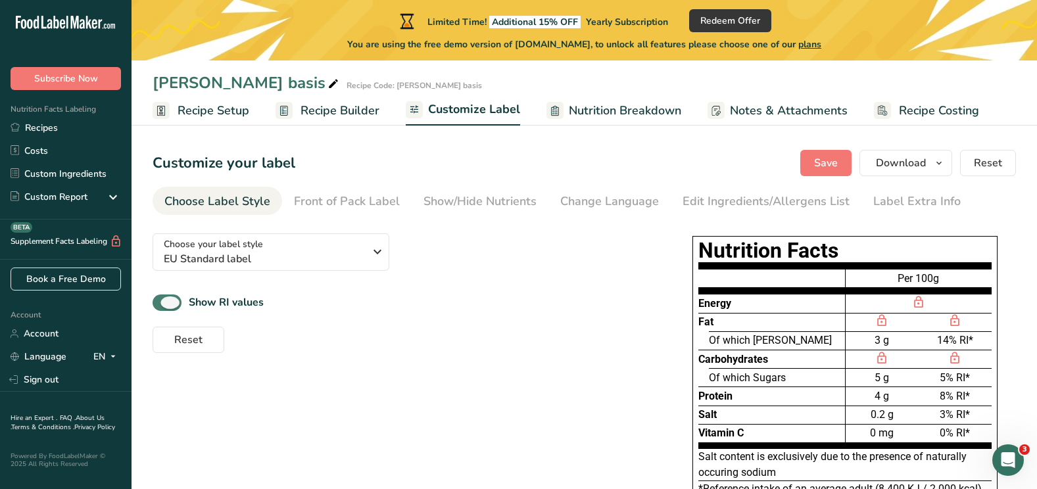
click at [170, 302] on span at bounding box center [167, 303] width 29 height 16
click at [161, 302] on input "Show RI values" at bounding box center [157, 303] width 9 height 9
checkbox input "false"
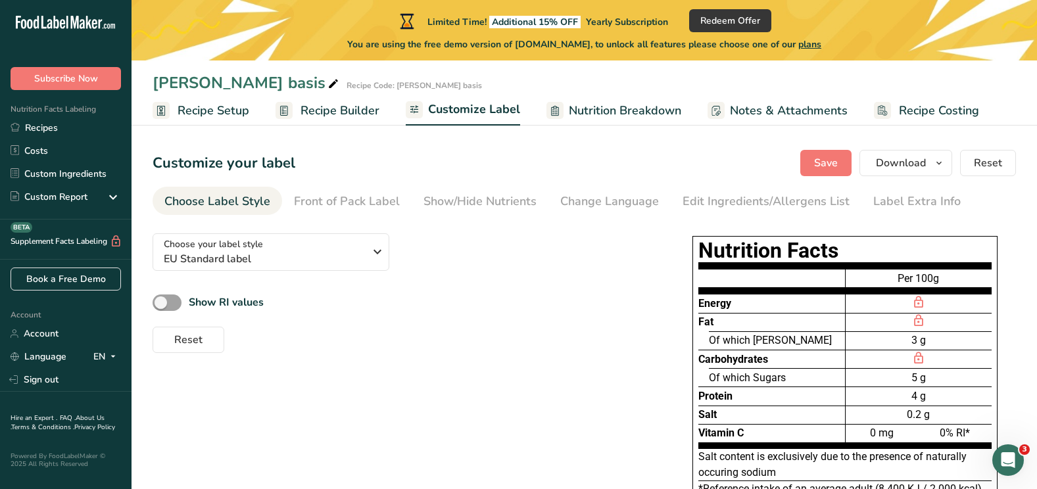
click at [364, 103] on span "Recipe Builder" at bounding box center [339, 111] width 79 height 18
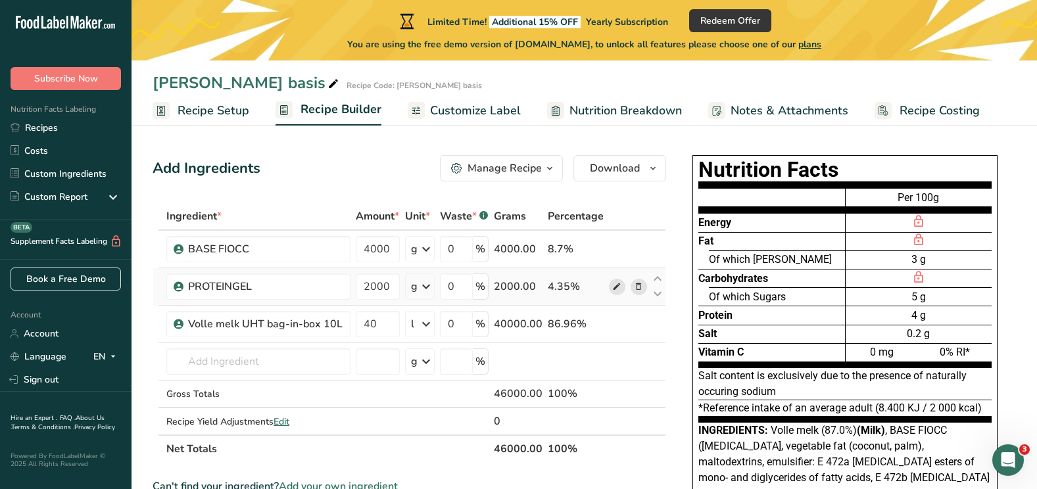
click at [615, 293] on icon at bounding box center [616, 287] width 9 height 14
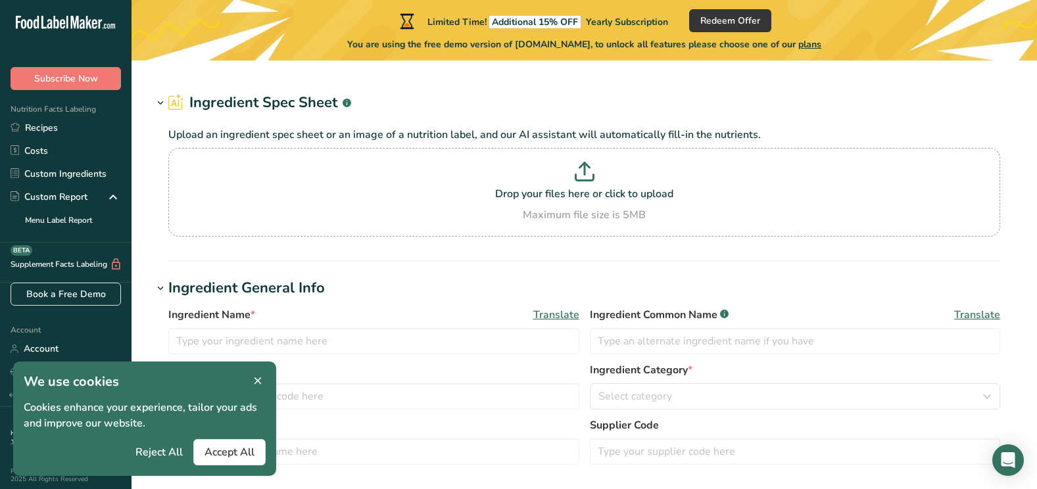
type input "PROTEINGEL"
type input "PRE GEL S.P.A."
type input "ST-08804"
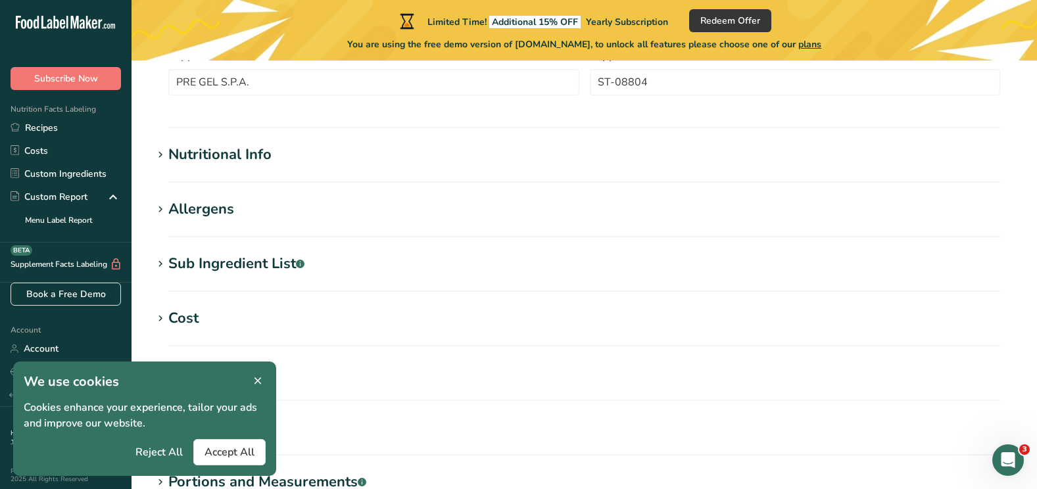
scroll to position [340, 0]
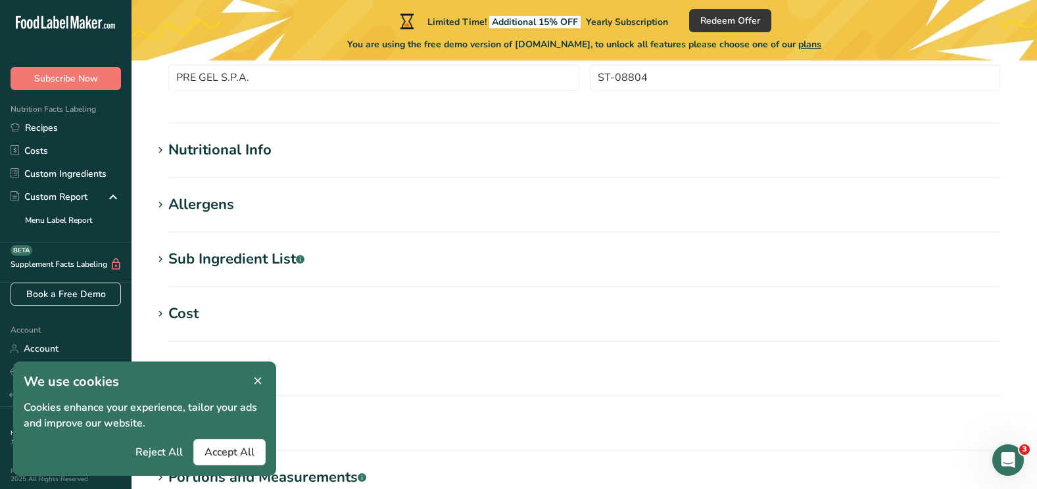
click at [208, 209] on div "Allergens" at bounding box center [201, 205] width 66 height 22
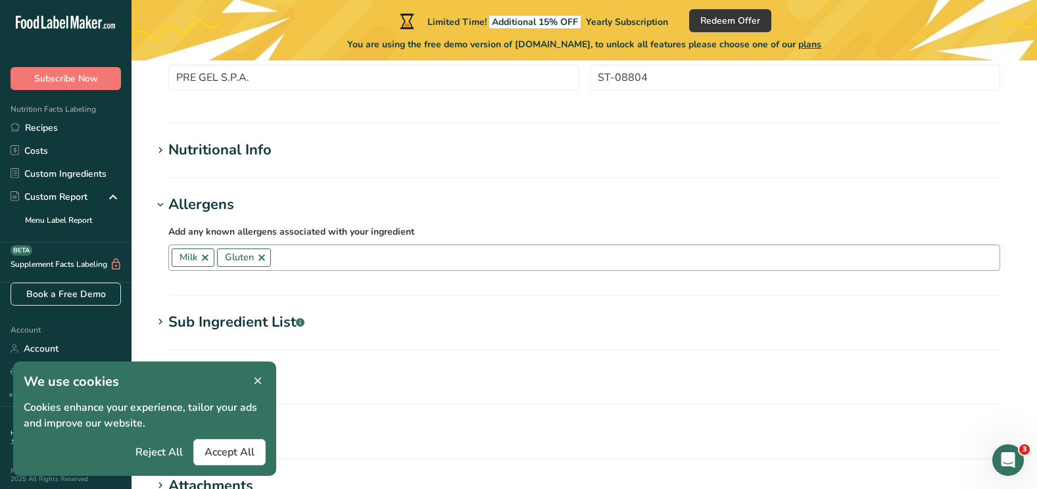
click at [262, 260] on link at bounding box center [261, 257] width 11 height 11
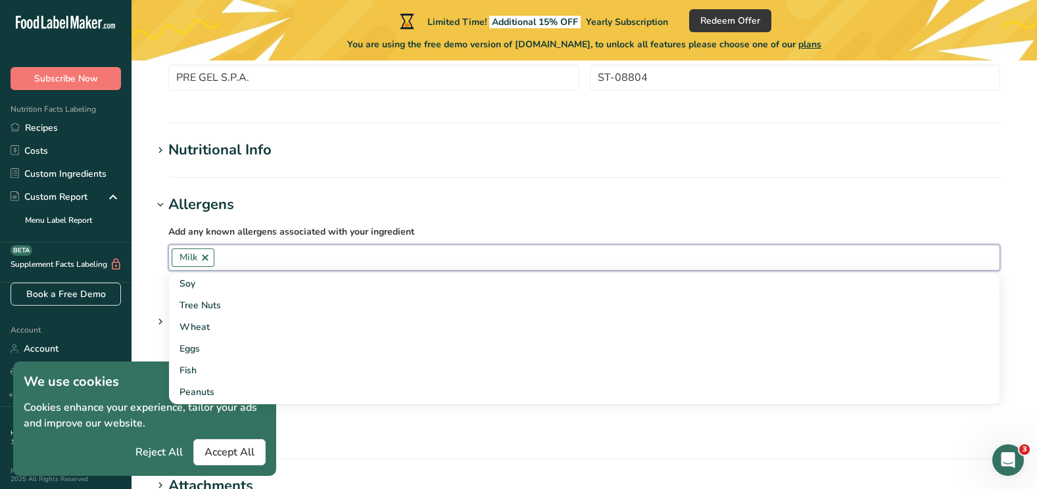
click at [892, 213] on h1 "Allergens" at bounding box center [584, 205] width 863 height 22
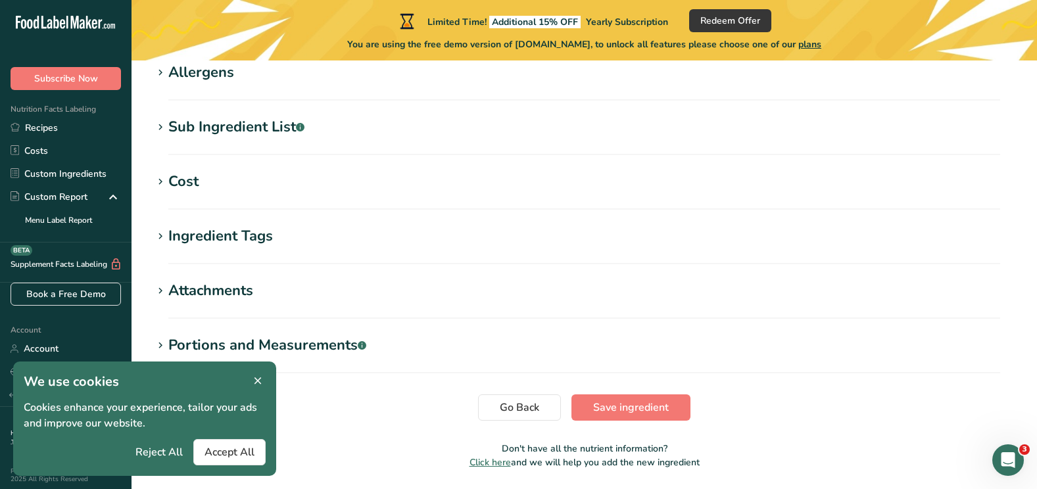
scroll to position [516, 0]
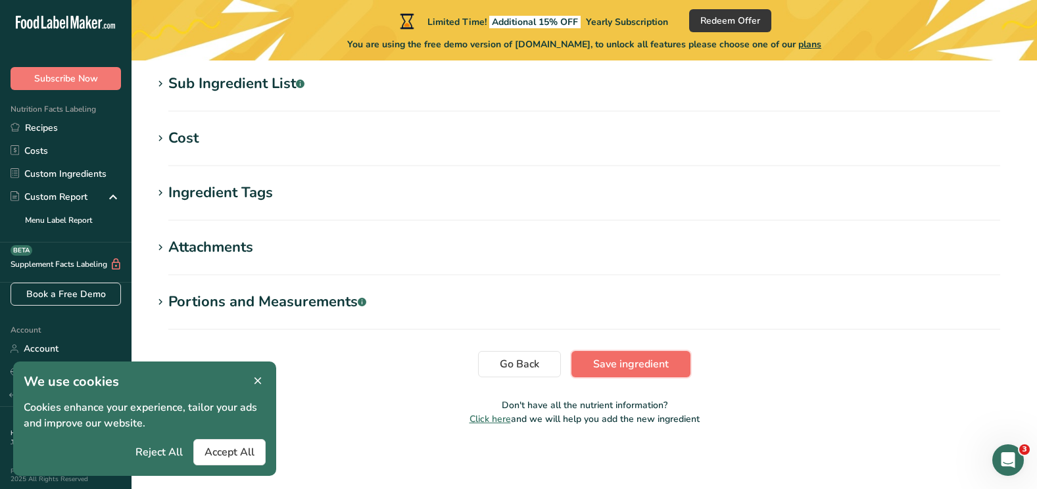
click at [642, 364] on span "Save ingredient" at bounding box center [631, 364] width 76 height 16
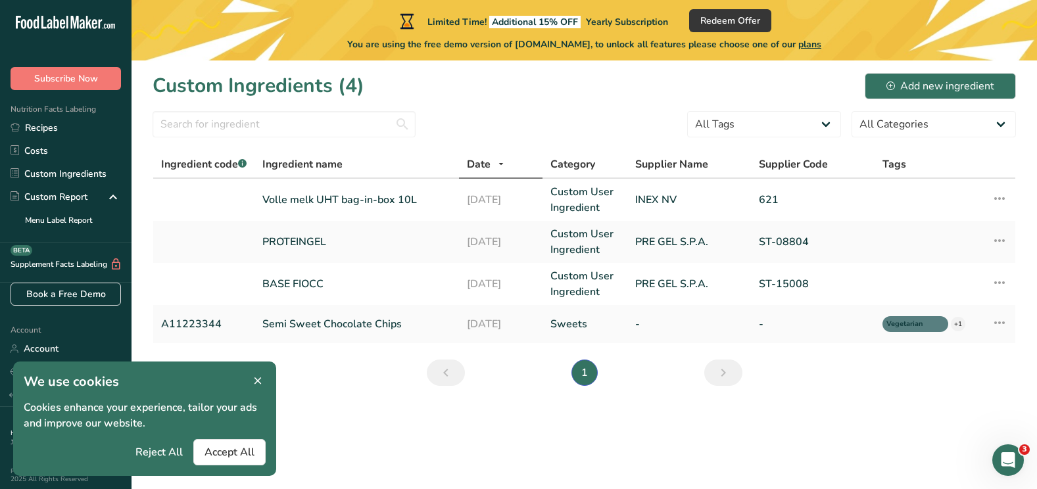
click at [44, 114] on div "Nutrition Facts Labeling Recipes Costs Custom Ingredients Custom Report Menu La…" at bounding box center [66, 166] width 132 height 153
click at [41, 133] on link "Recipes" at bounding box center [66, 127] width 132 height 23
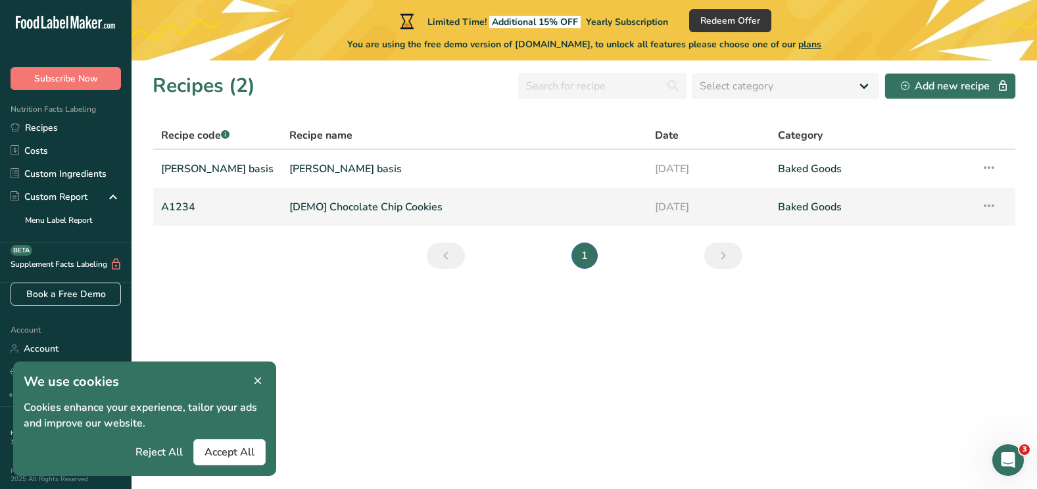
click at [412, 189] on td "[DEMO] Chocolate Chip Cookies" at bounding box center [464, 207] width 366 height 38
click at [563, 173] on link "[PERSON_NAME] basis" at bounding box center [464, 169] width 350 height 28
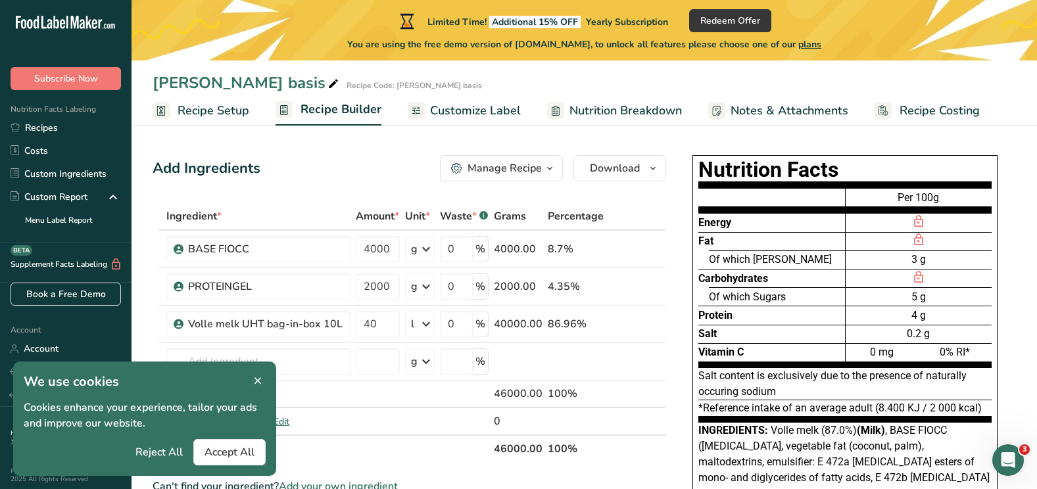
click at [480, 111] on span "Customize Label" at bounding box center [475, 111] width 91 height 18
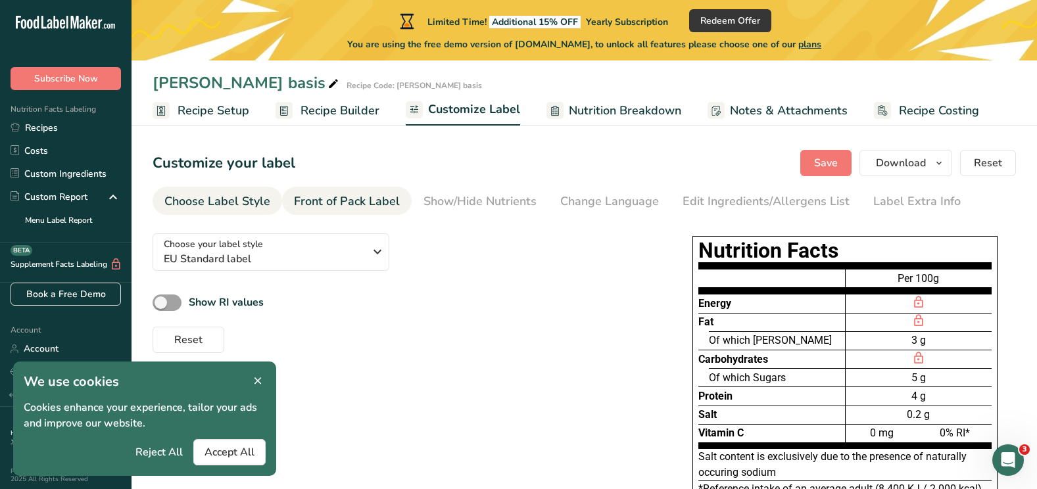
click at [360, 197] on div "Front of Pack Label" at bounding box center [347, 202] width 106 height 18
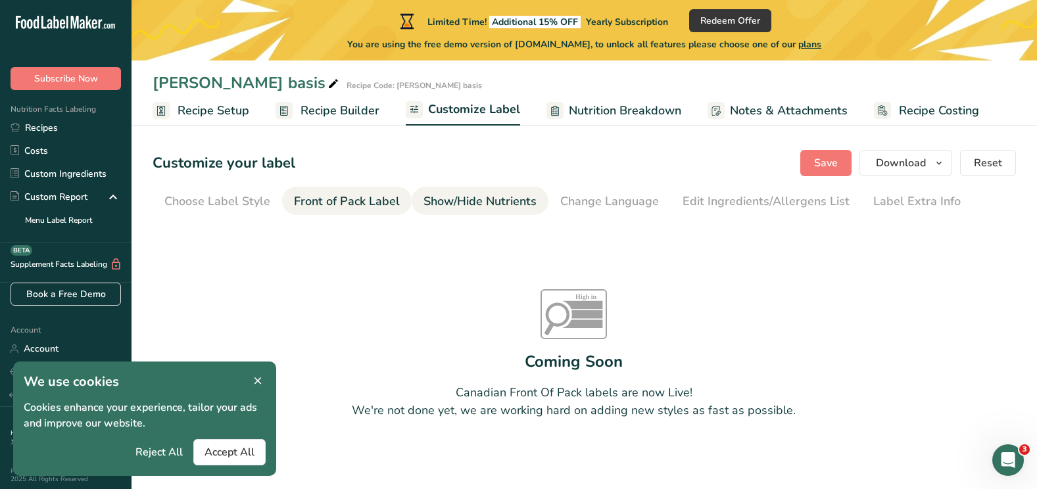
click at [479, 202] on div "Show/Hide Nutrients" at bounding box center [479, 202] width 113 height 18
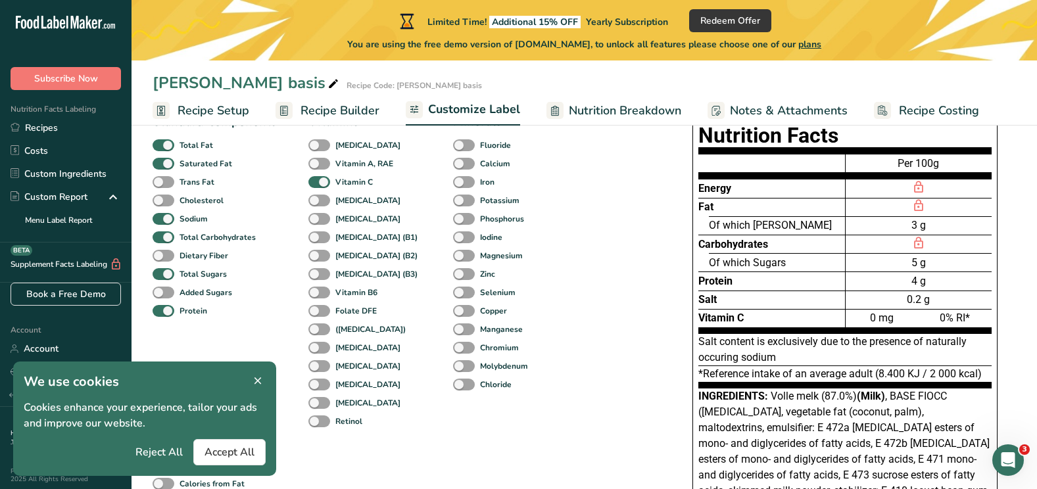
scroll to position [116, 0]
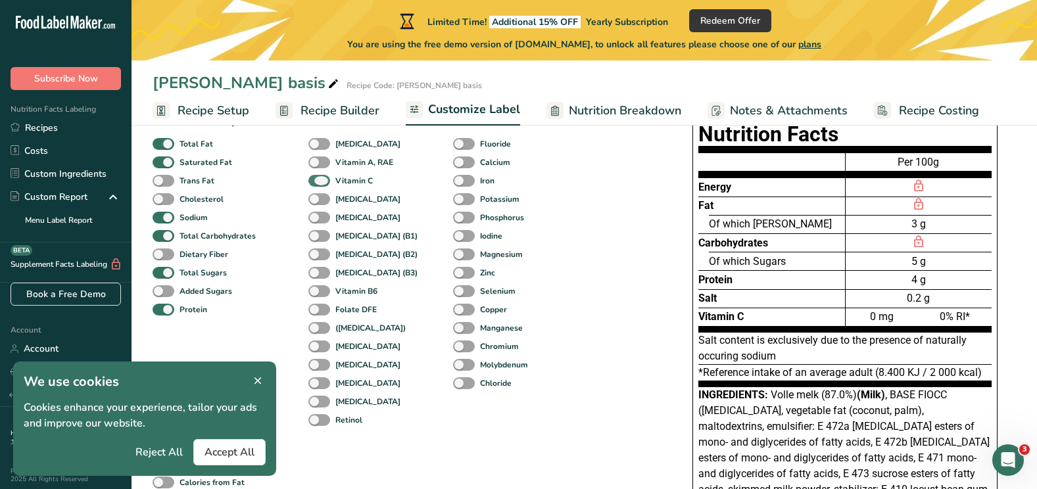
click at [322, 178] on span at bounding box center [319, 181] width 22 height 12
click at [317, 178] on input "Vitamin C" at bounding box center [312, 180] width 9 height 9
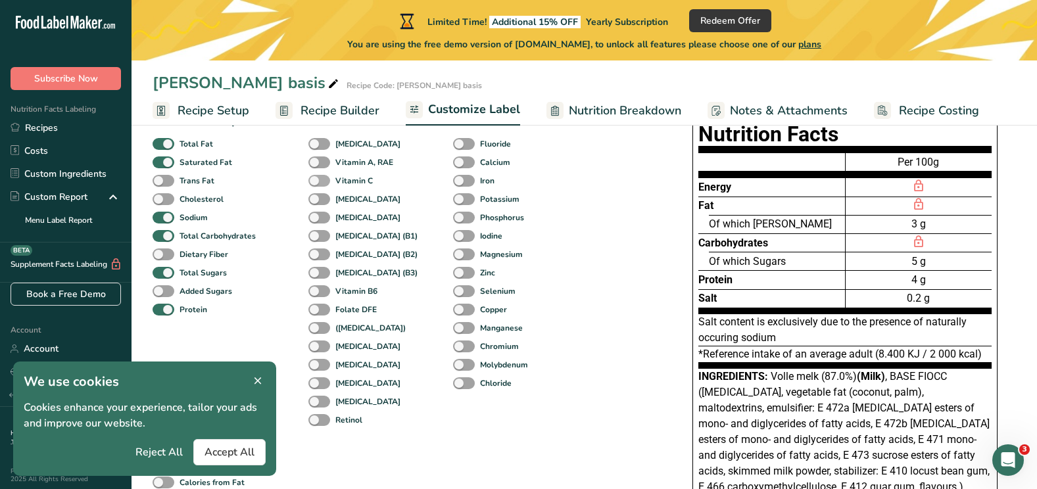
click at [322, 178] on span at bounding box center [319, 181] width 22 height 12
click at [317, 178] on input "Vitamin C" at bounding box center [312, 180] width 9 height 9
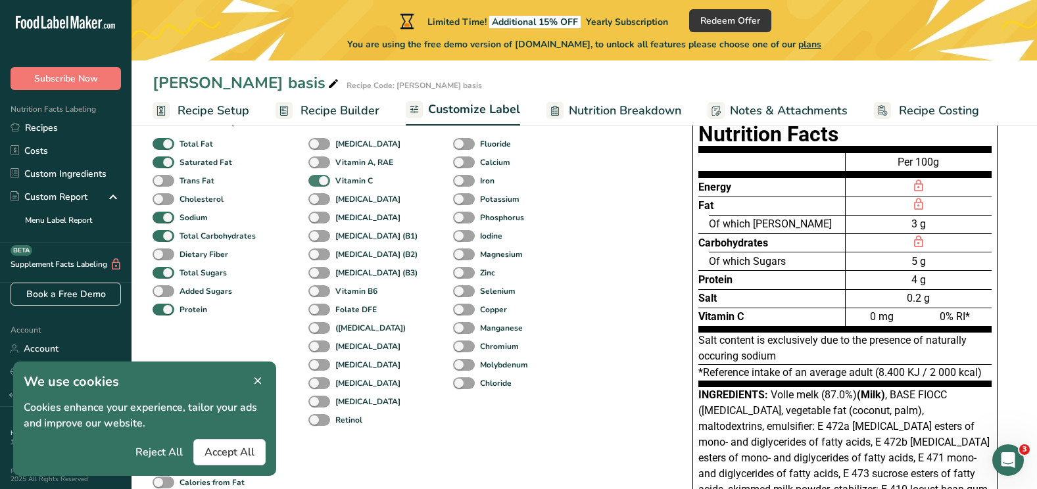
click at [322, 178] on span at bounding box center [319, 181] width 22 height 12
click at [317, 178] on input "Vitamin C" at bounding box center [312, 180] width 9 height 9
checkbox input "false"
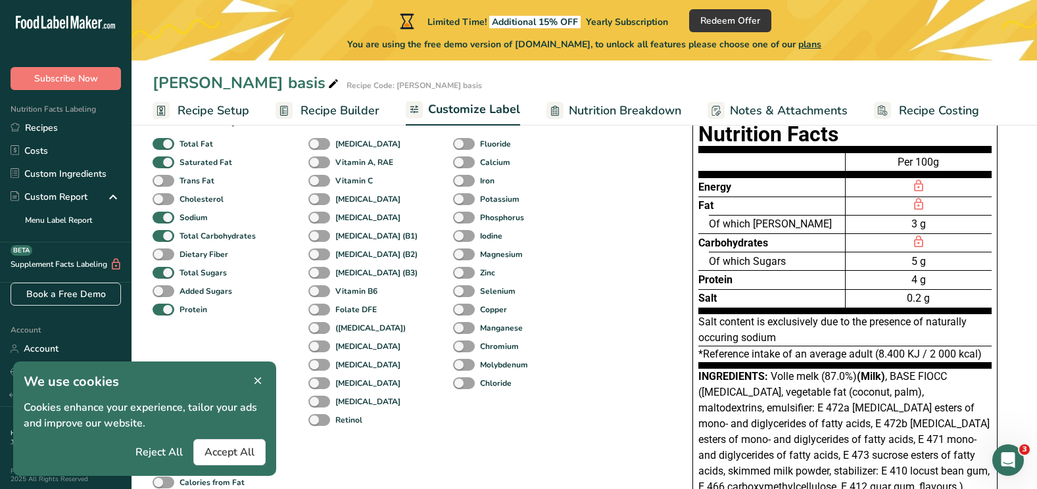
click at [605, 114] on span "Nutrition Breakdown" at bounding box center [625, 111] width 112 height 18
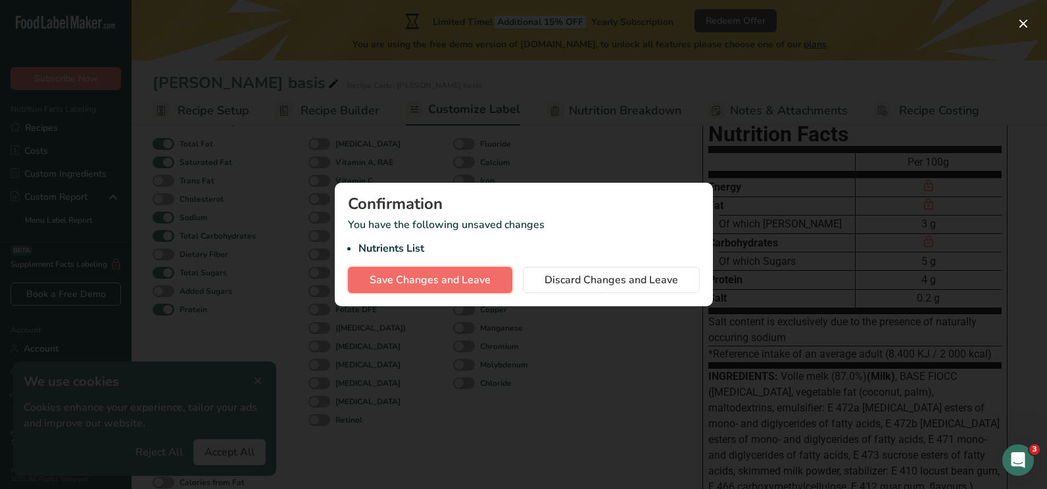
click at [475, 283] on span "Save Changes and Leave" at bounding box center [430, 280] width 121 height 16
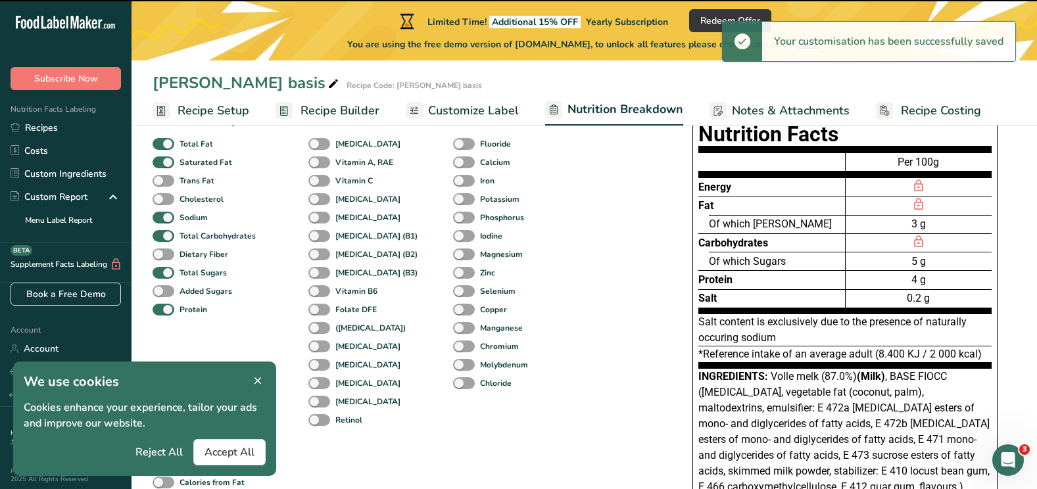
select select "Calories"
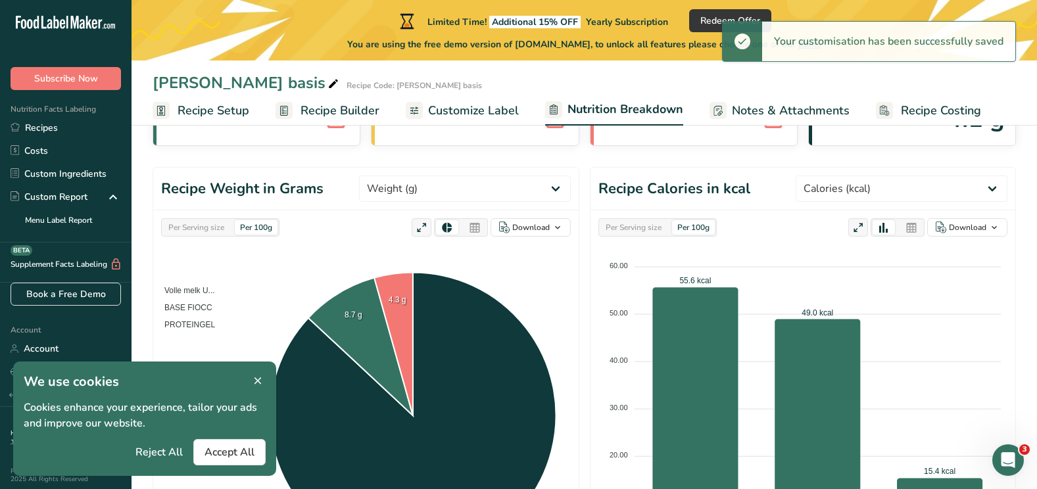
click at [799, 115] on span "Notes & Attachments" at bounding box center [791, 111] width 118 height 18
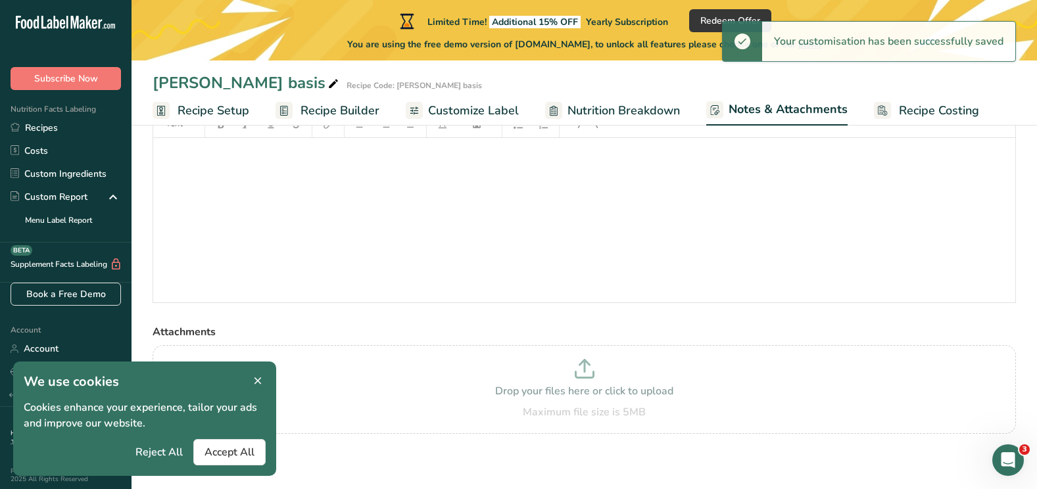
scroll to position [87, 0]
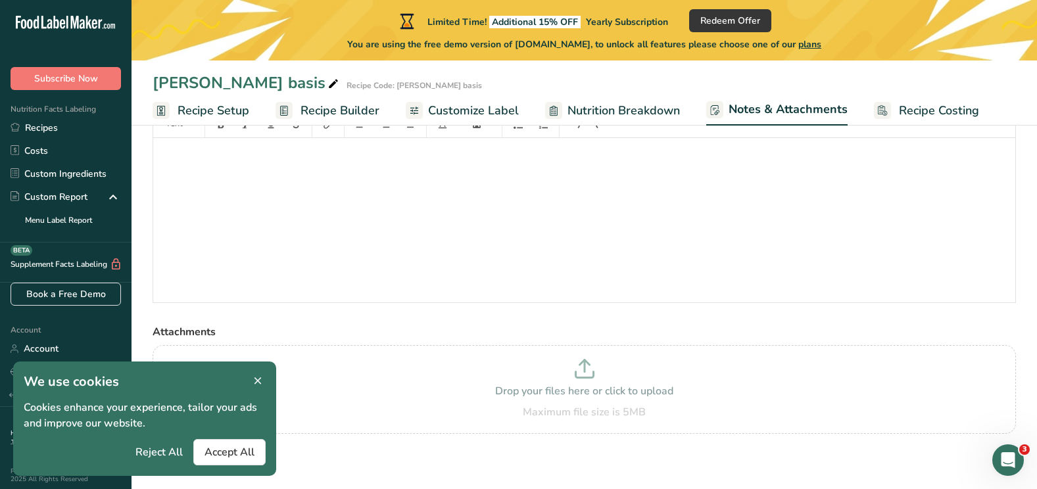
click at [944, 107] on span "Recipe Costing" at bounding box center [939, 111] width 80 height 18
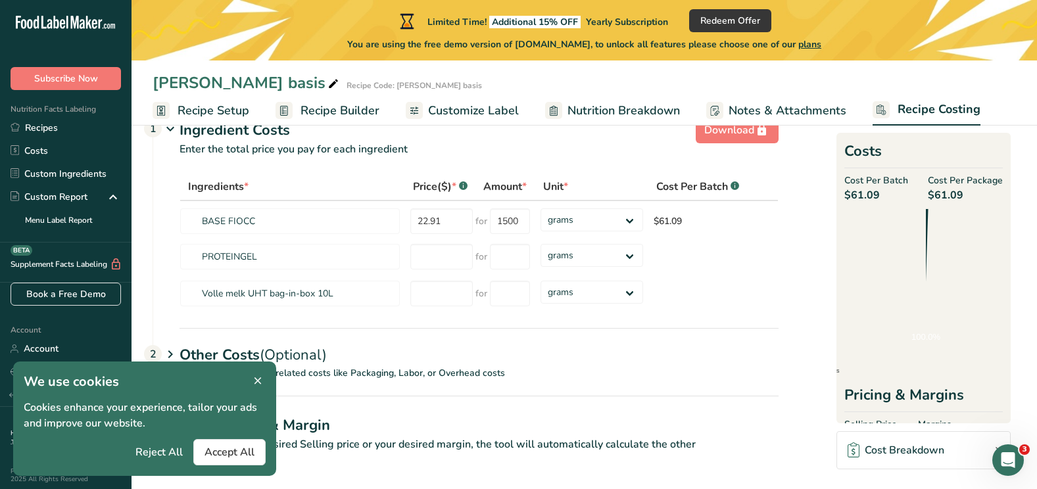
scroll to position [38, 0]
